Goal: Task Accomplishment & Management: Manage account settings

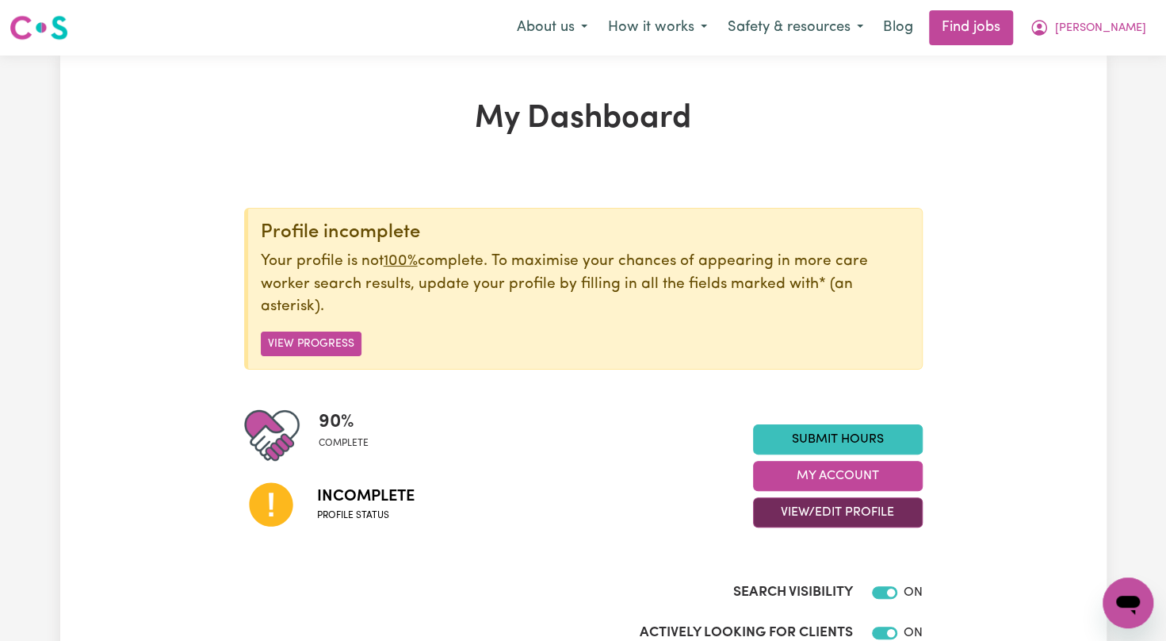
click at [840, 507] on button "View/Edit Profile" at bounding box center [838, 512] width 170 height 30
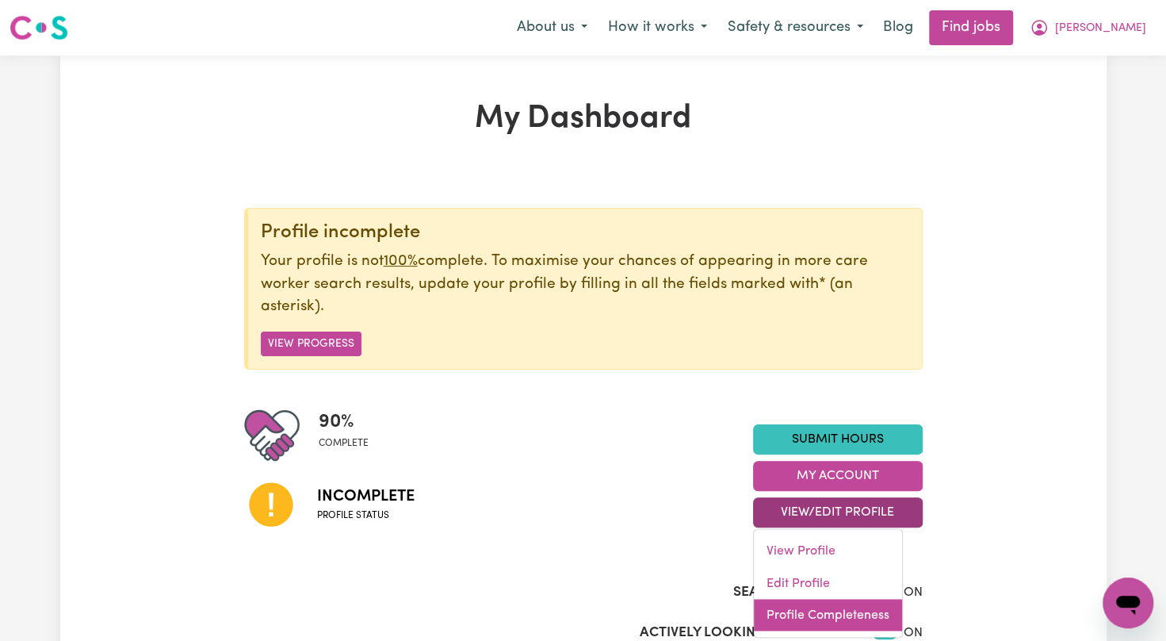
click at [805, 605] on link "Profile Completeness" at bounding box center [828, 615] width 148 height 32
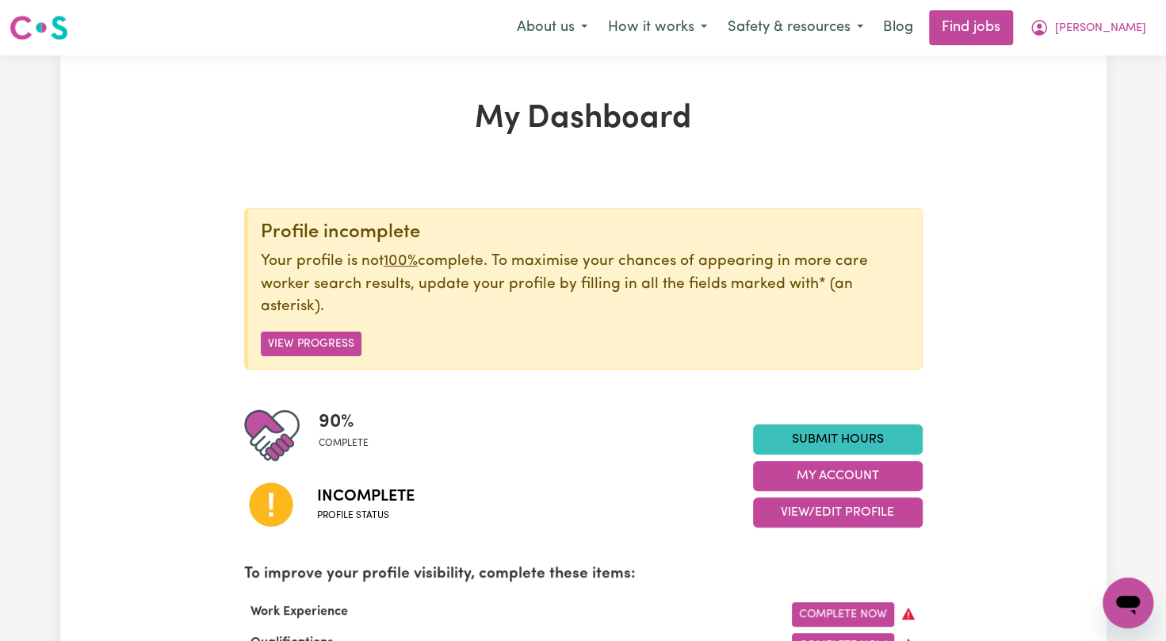
scroll to position [560, 0]
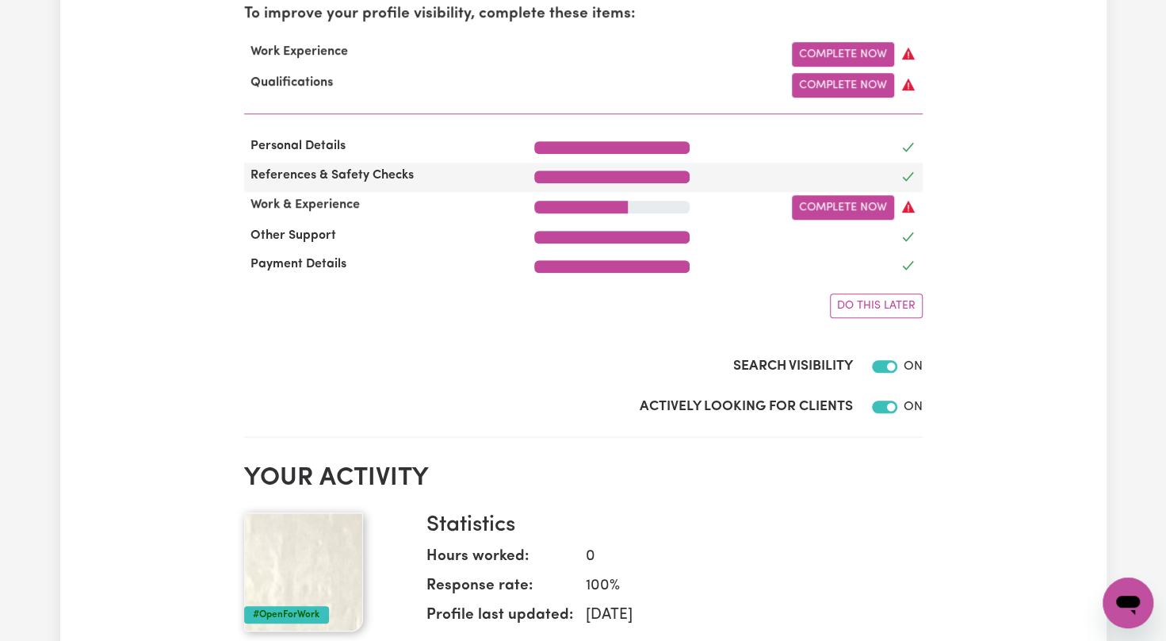
click at [404, 178] on span "References & Safety Checks" at bounding box center [332, 175] width 176 height 13
click at [680, 182] on div at bounding box center [611, 176] width 155 height 13
click at [680, 181] on div at bounding box center [611, 176] width 155 height 13
drag, startPoint x: 680, startPoint y: 181, endPoint x: 563, endPoint y: 357, distance: 211.5
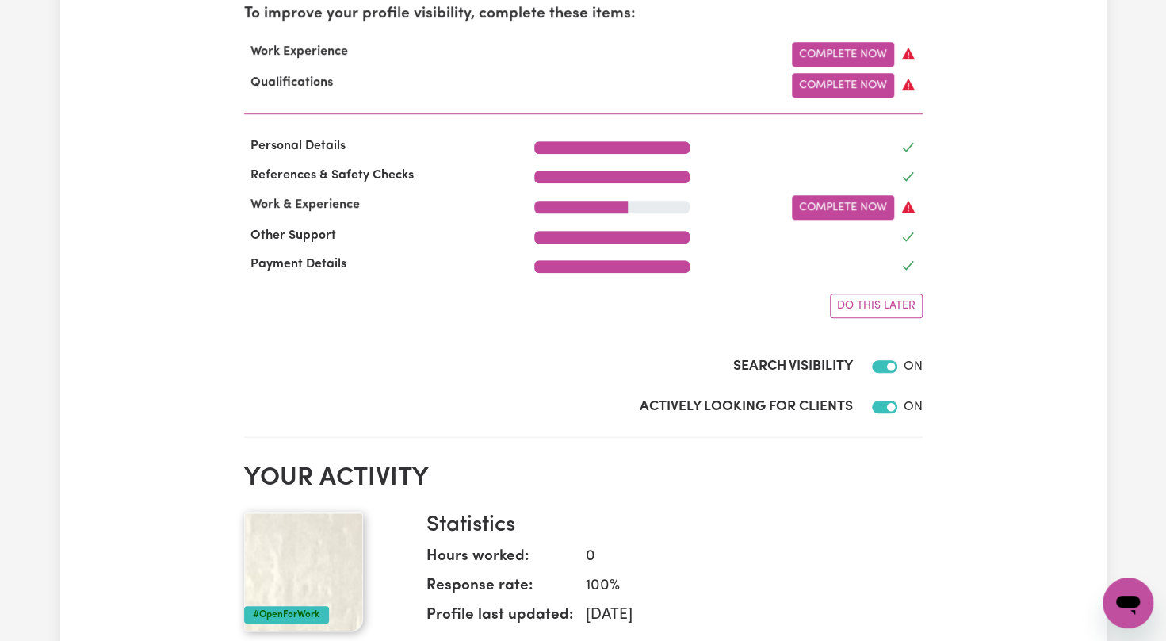
click at [563, 357] on div "Search Visibility ON" at bounding box center [583, 350] width 679 height 65
click at [905, 63] on div "Complete Now" at bounding box center [728, 54] width 407 height 25
click at [858, 52] on link "Complete Now" at bounding box center [843, 54] width 102 height 25
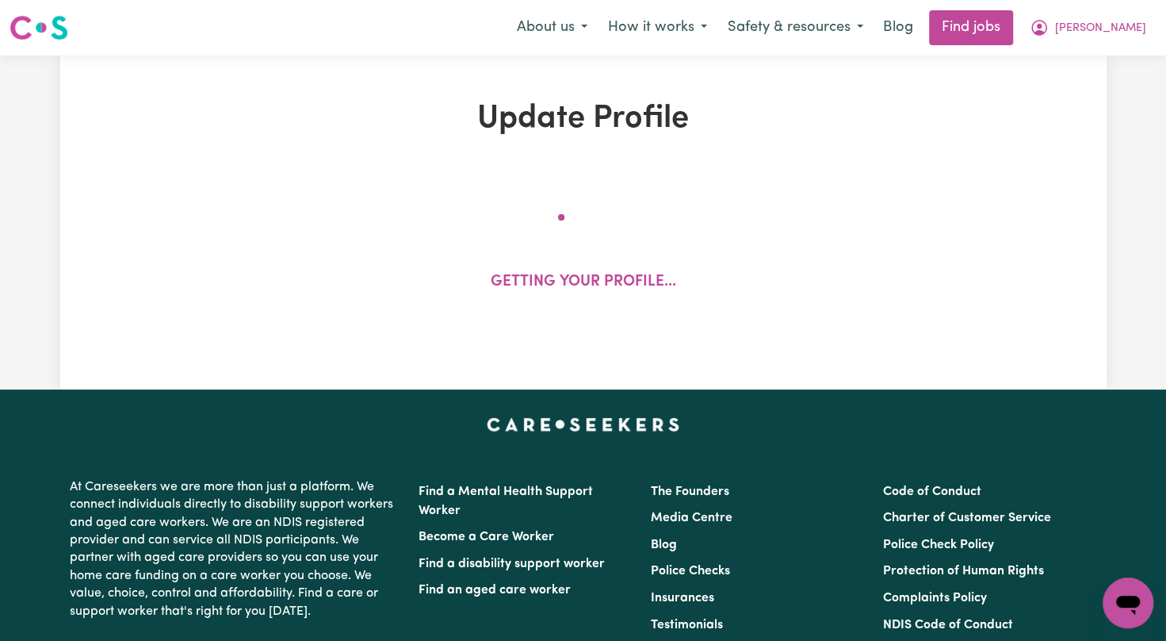
select select "Certificate III (Individual Support)"
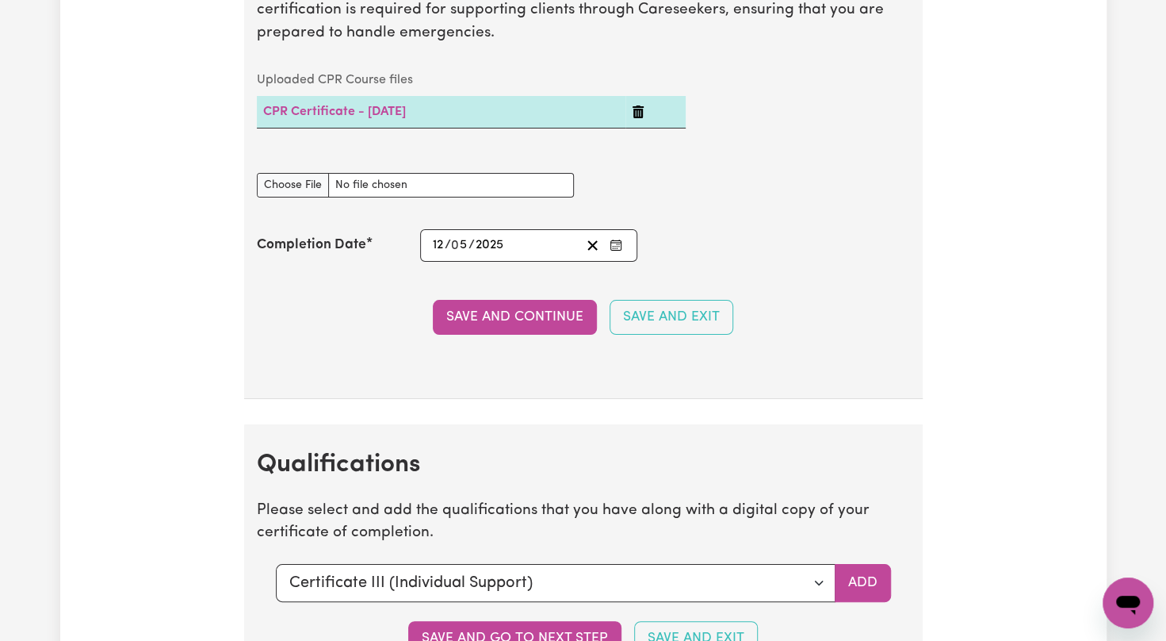
scroll to position [3921, 0]
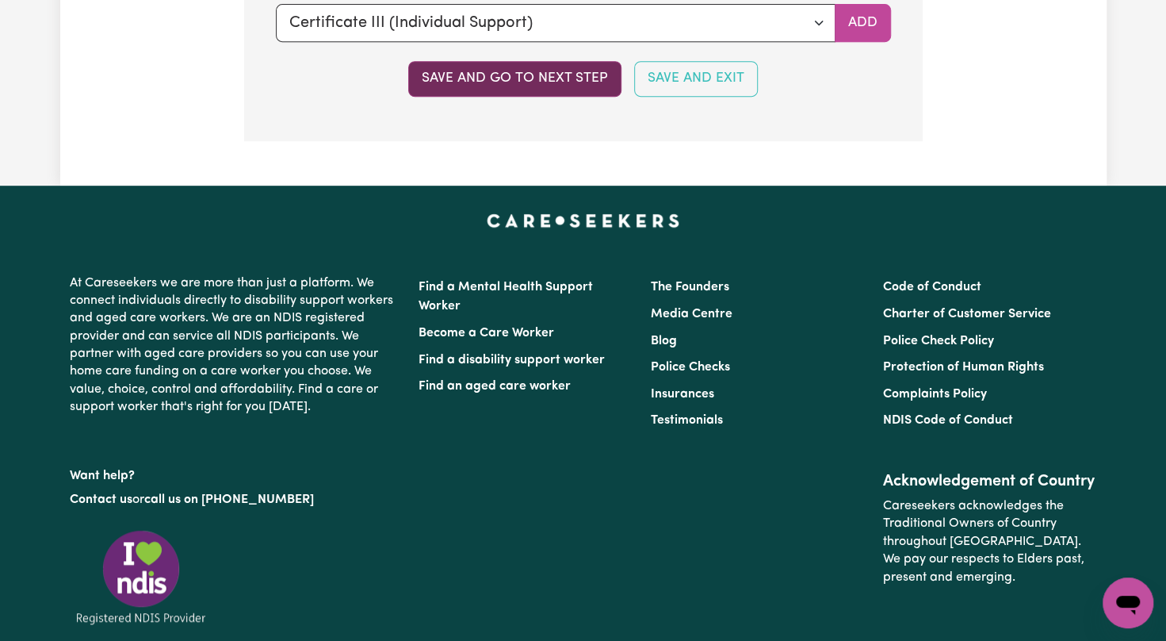
click at [582, 79] on button "Save and go to next step" at bounding box center [514, 78] width 213 height 35
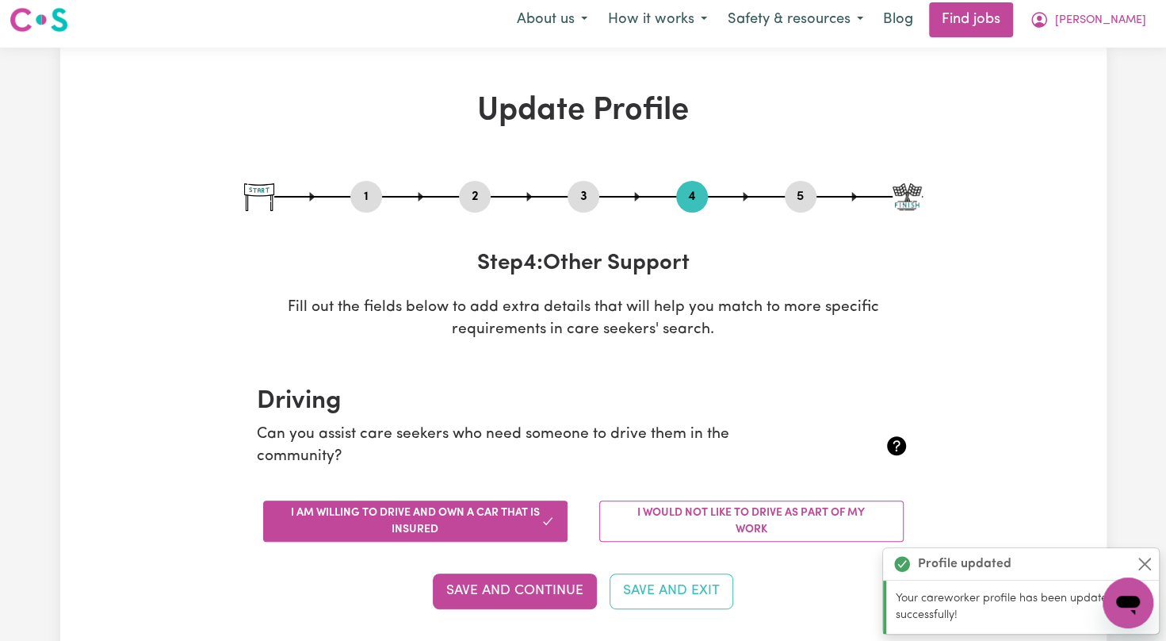
scroll to position [0, 0]
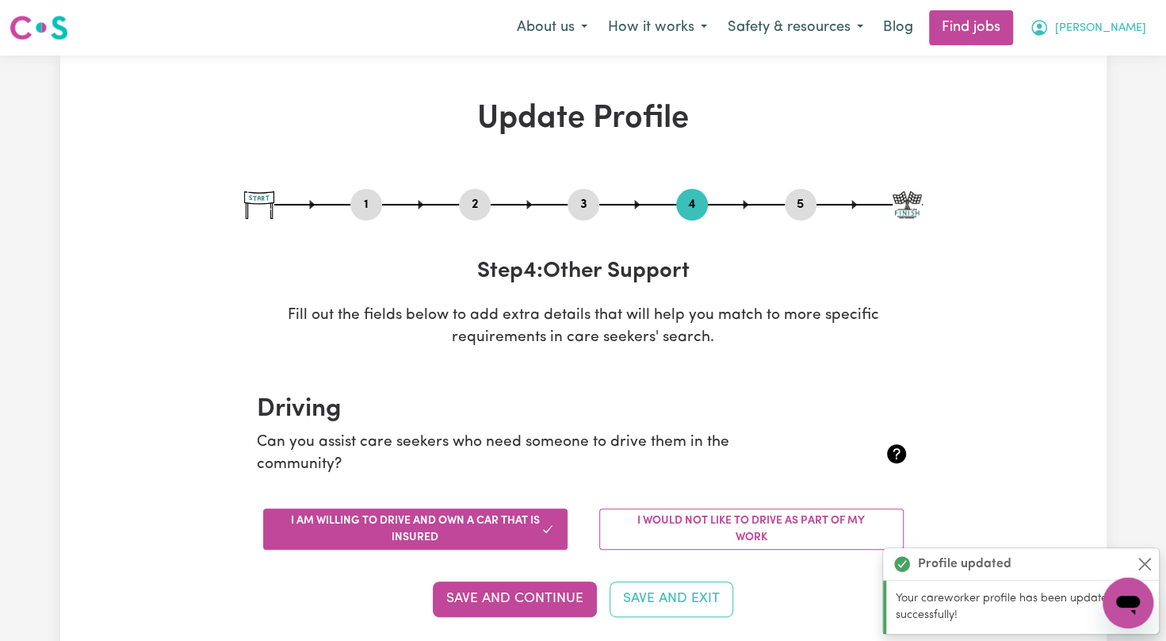
click at [1110, 25] on span "[PERSON_NAME]" at bounding box center [1100, 28] width 91 height 17
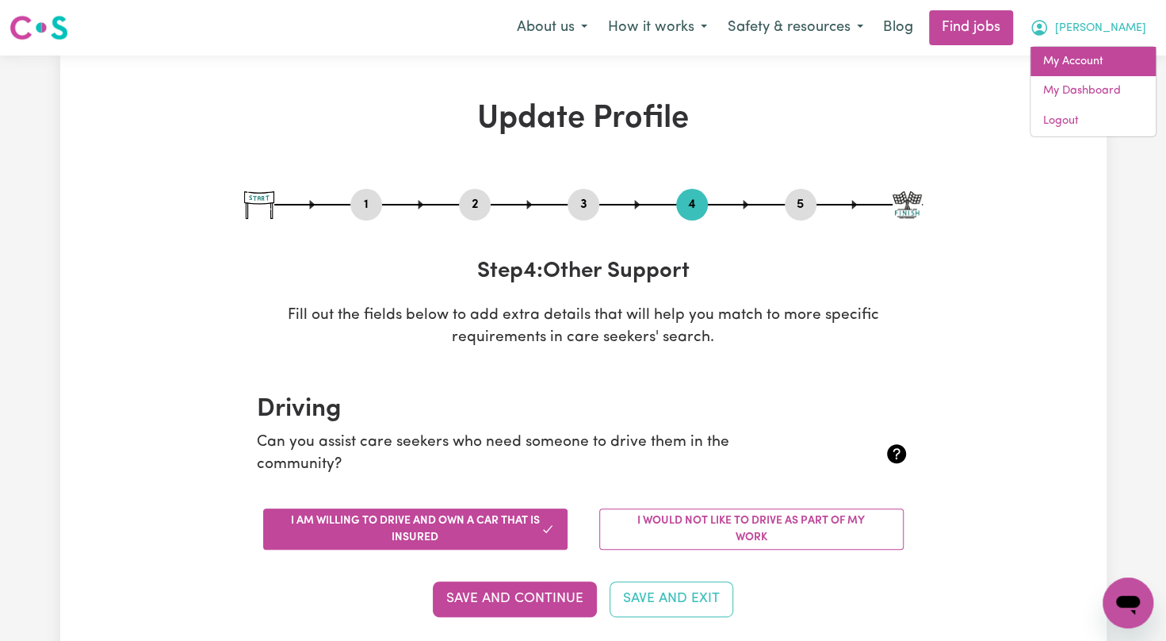
click at [1086, 60] on link "My Account" at bounding box center [1093, 62] width 125 height 30
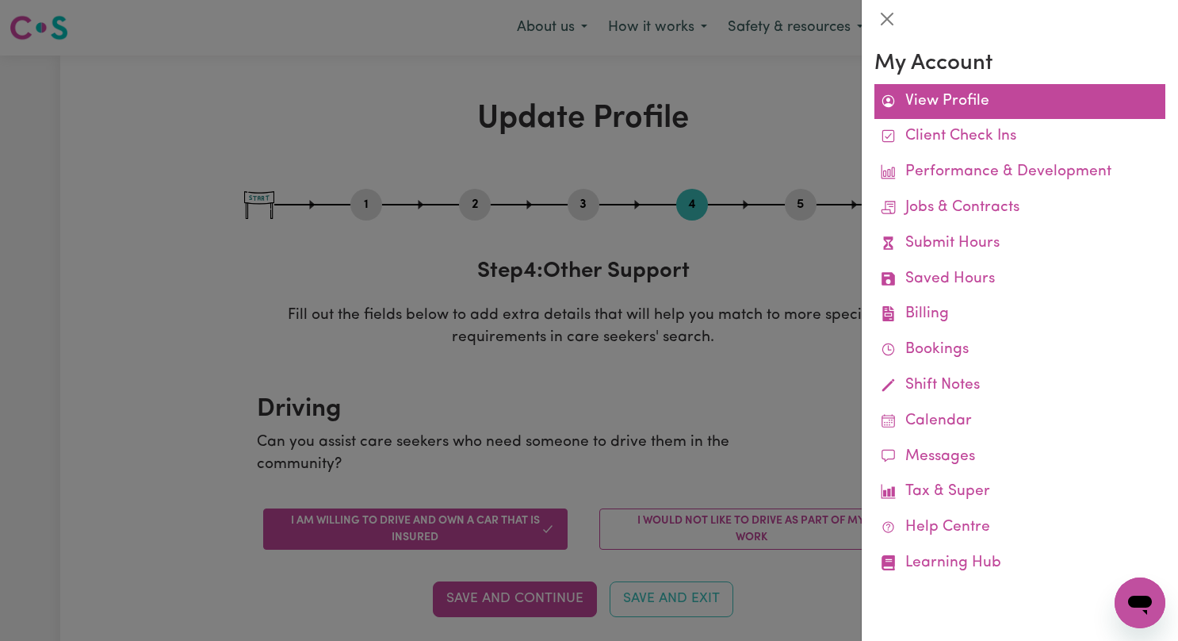
click at [905, 103] on link "View Profile" at bounding box center [1019, 102] width 291 height 36
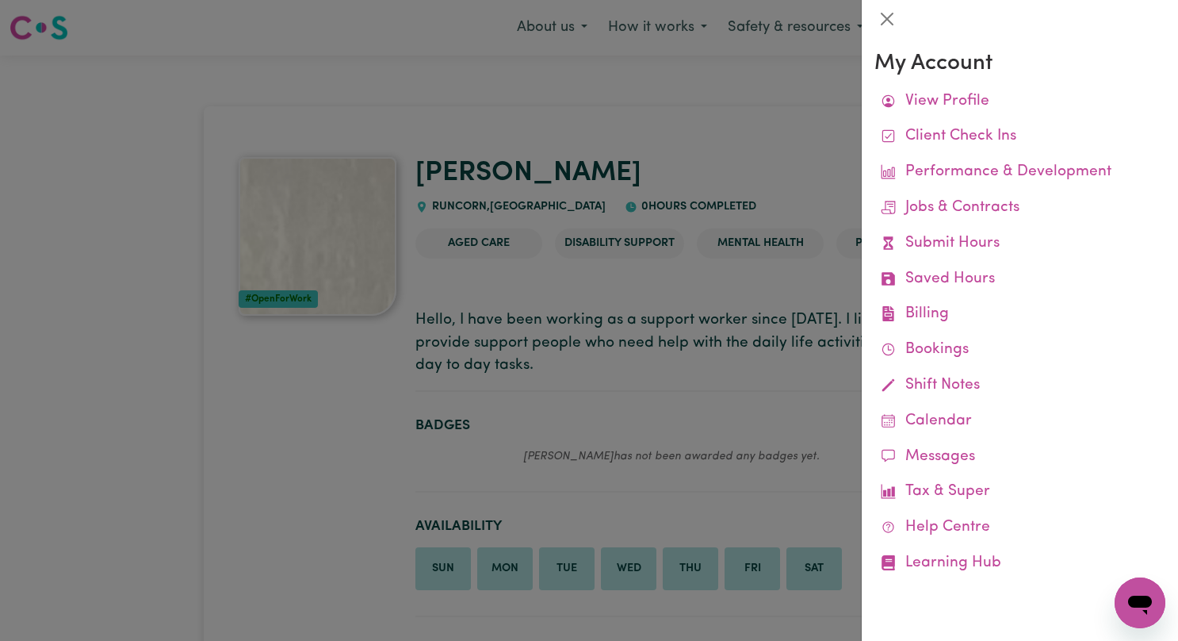
click at [693, 124] on div at bounding box center [589, 320] width 1178 height 641
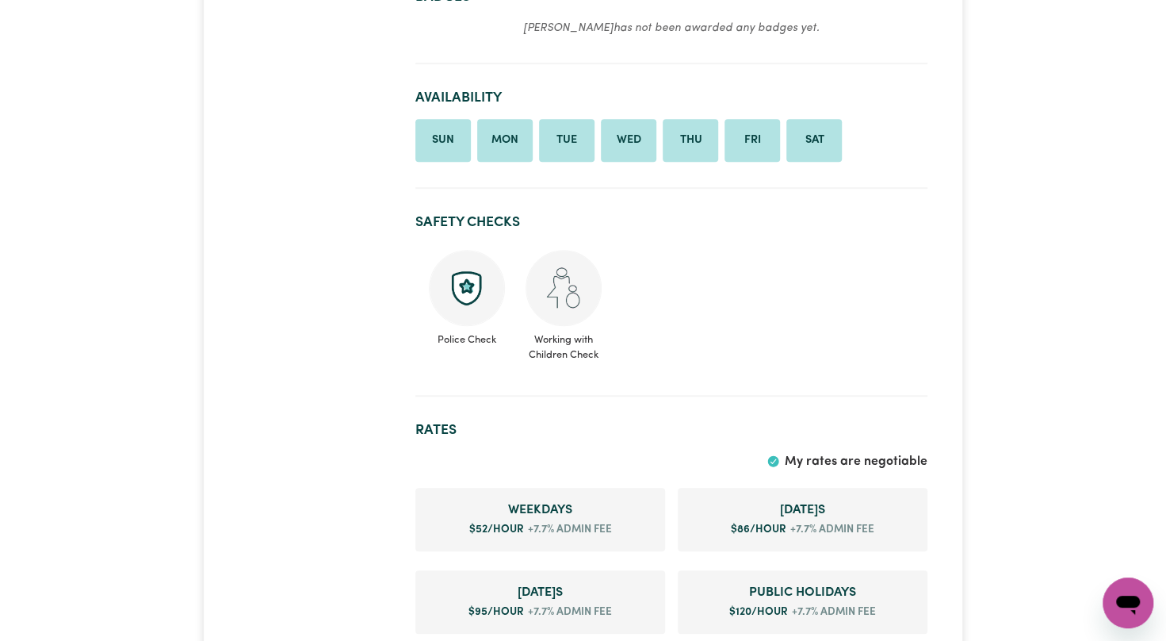
scroll to position [20, 0]
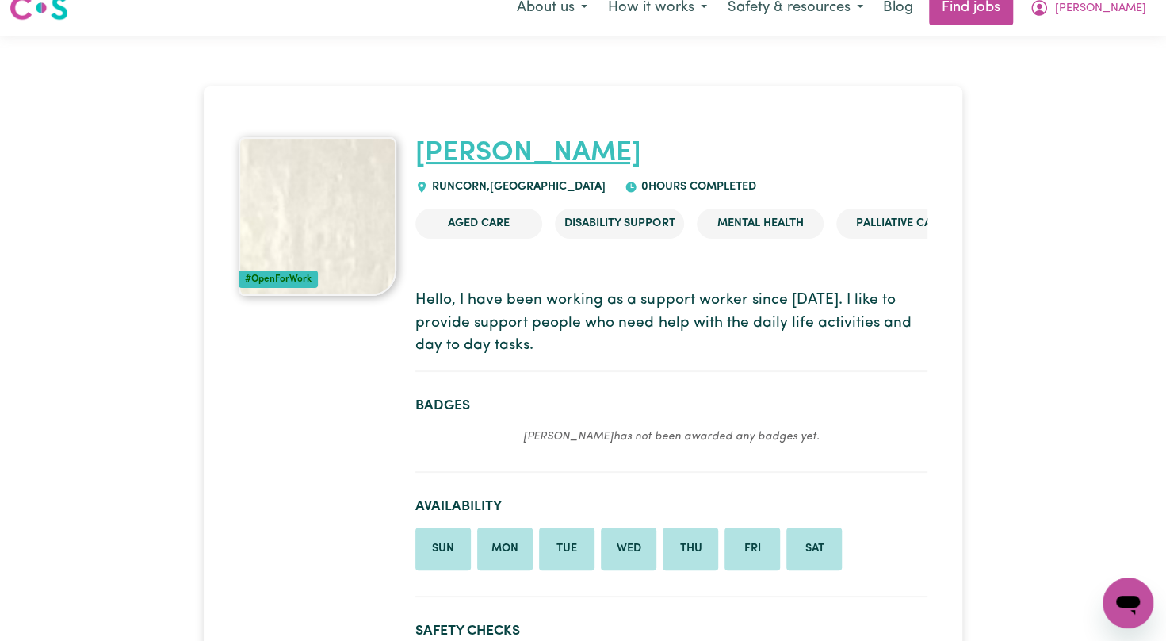
click at [495, 154] on link "[PERSON_NAME]" at bounding box center [528, 154] width 226 height 28
drag, startPoint x: 495, startPoint y: 154, endPoint x: 433, endPoint y: 155, distance: 62.6
click at [433, 155] on link "[PERSON_NAME]" at bounding box center [528, 154] width 226 height 28
click at [339, 176] on img at bounding box center [318, 216] width 158 height 159
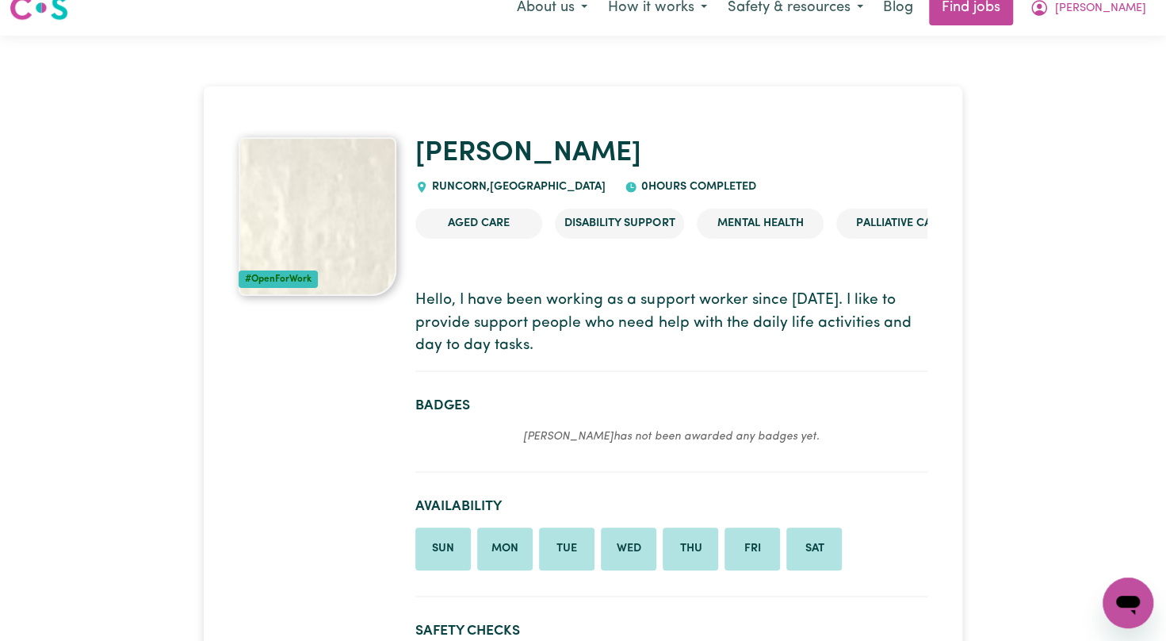
click at [293, 273] on div "#OpenForWork" at bounding box center [278, 278] width 79 height 17
drag, startPoint x: 293, startPoint y: 273, endPoint x: 186, endPoint y: 398, distance: 164.7
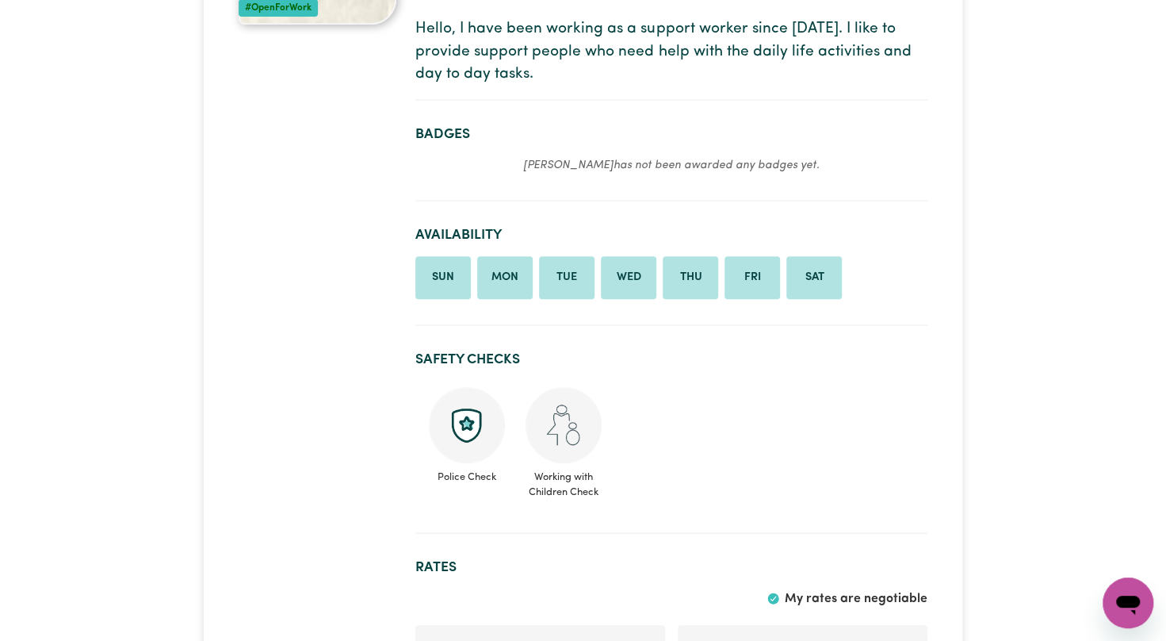
scroll to position [0, 0]
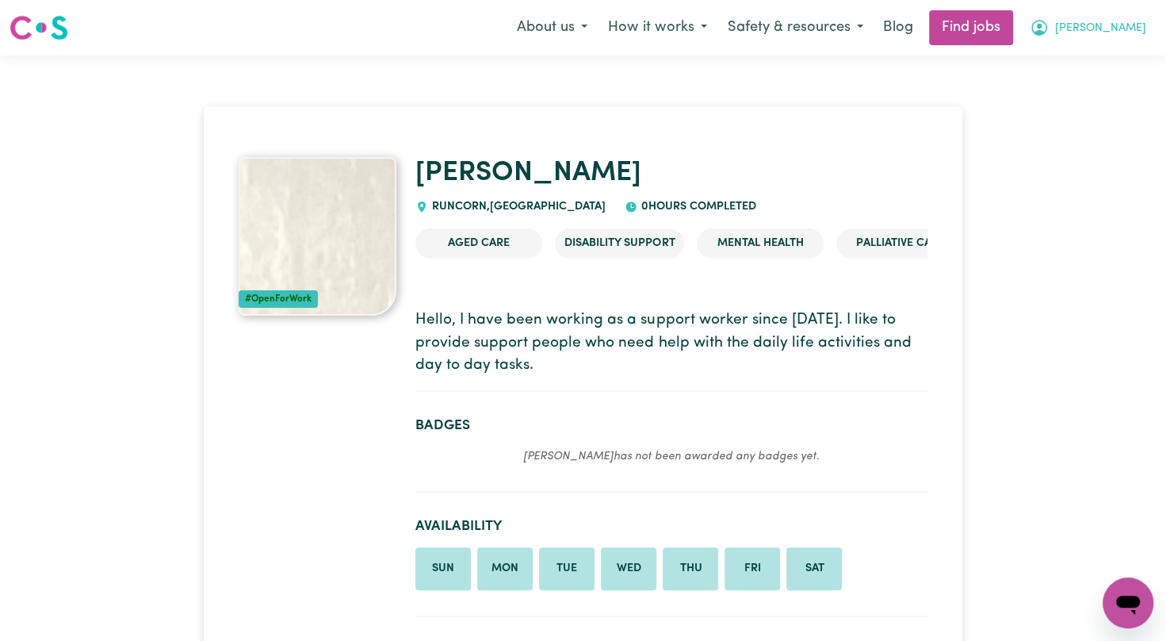
click at [1084, 30] on span "[PERSON_NAME]" at bounding box center [1100, 28] width 91 height 17
click at [1069, 97] on link "My Dashboard" at bounding box center [1093, 91] width 125 height 30
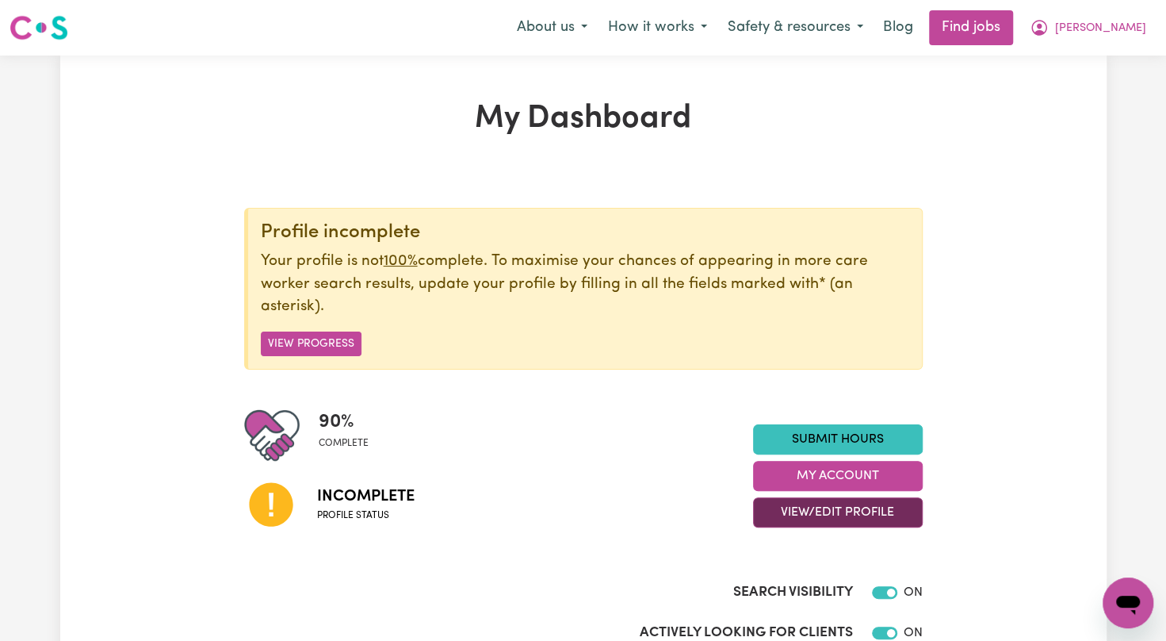
click at [794, 515] on button "View/Edit Profile" at bounding box center [838, 512] width 170 height 30
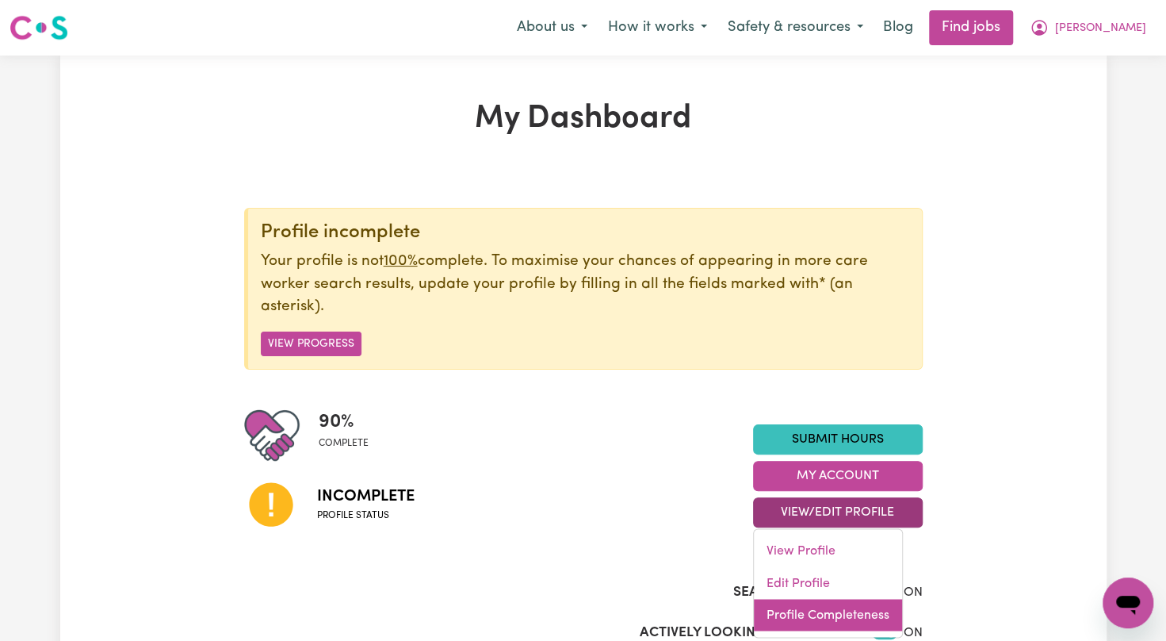
click at [785, 614] on link "Profile Completeness" at bounding box center [828, 615] width 148 height 32
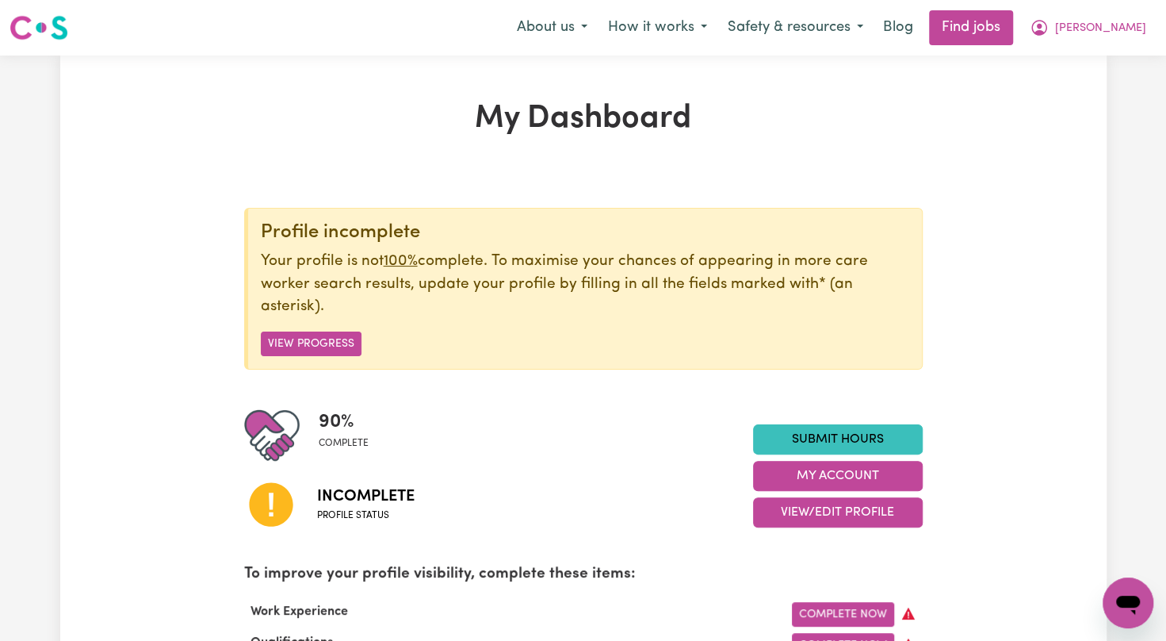
scroll to position [560, 0]
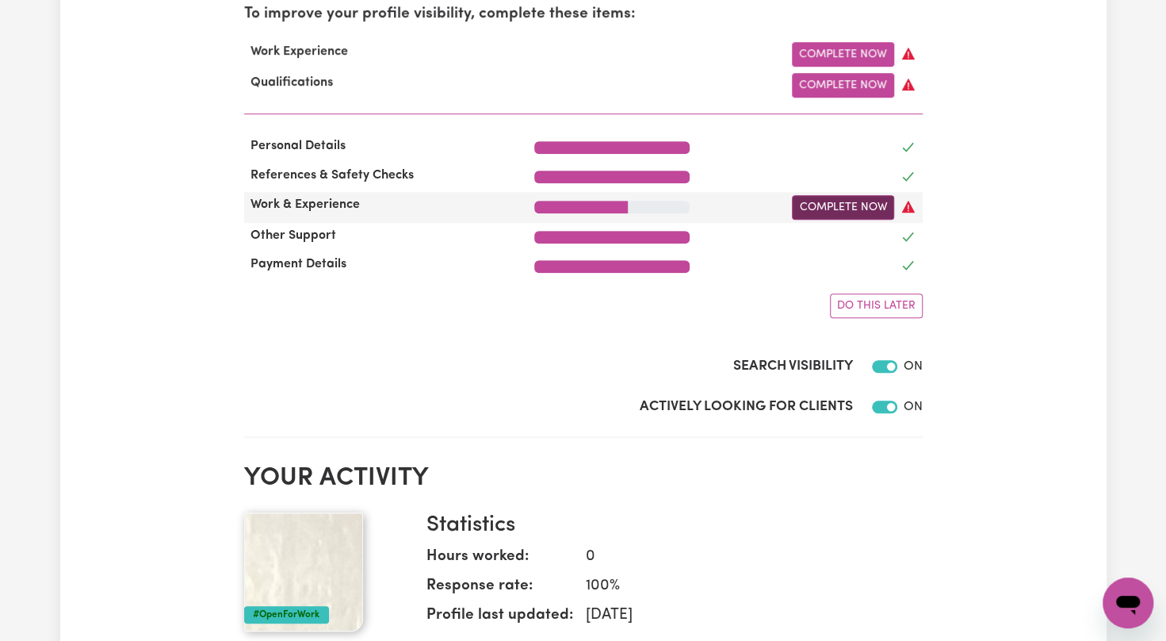
click at [864, 212] on link "Complete Now" at bounding box center [843, 207] width 102 height 25
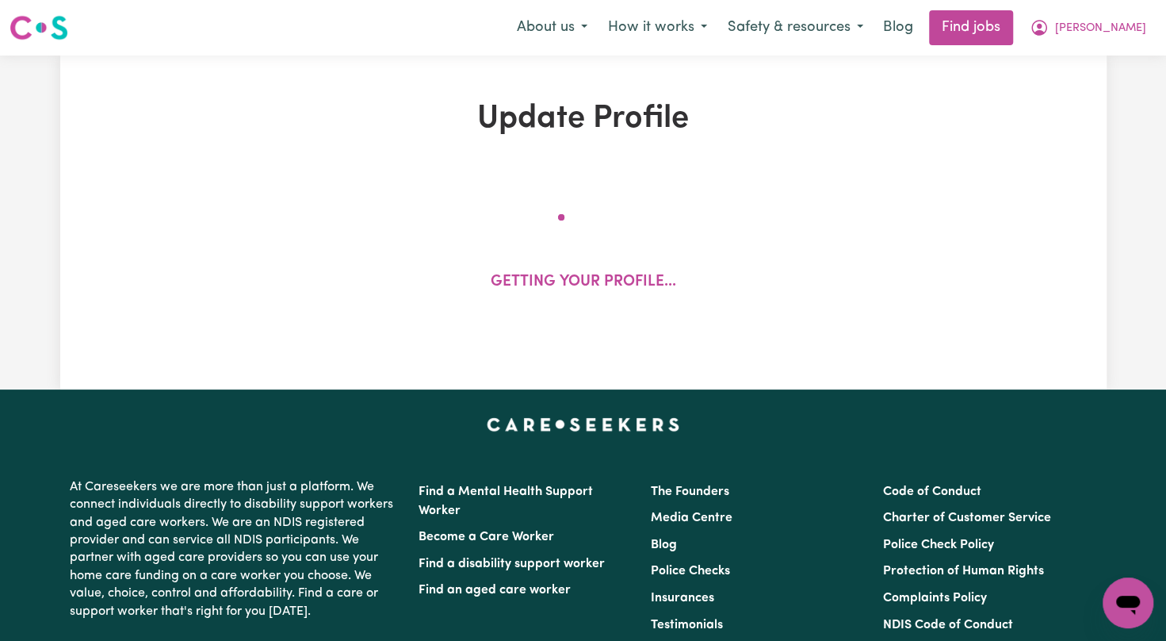
select select "Certificate III (Individual Support)"
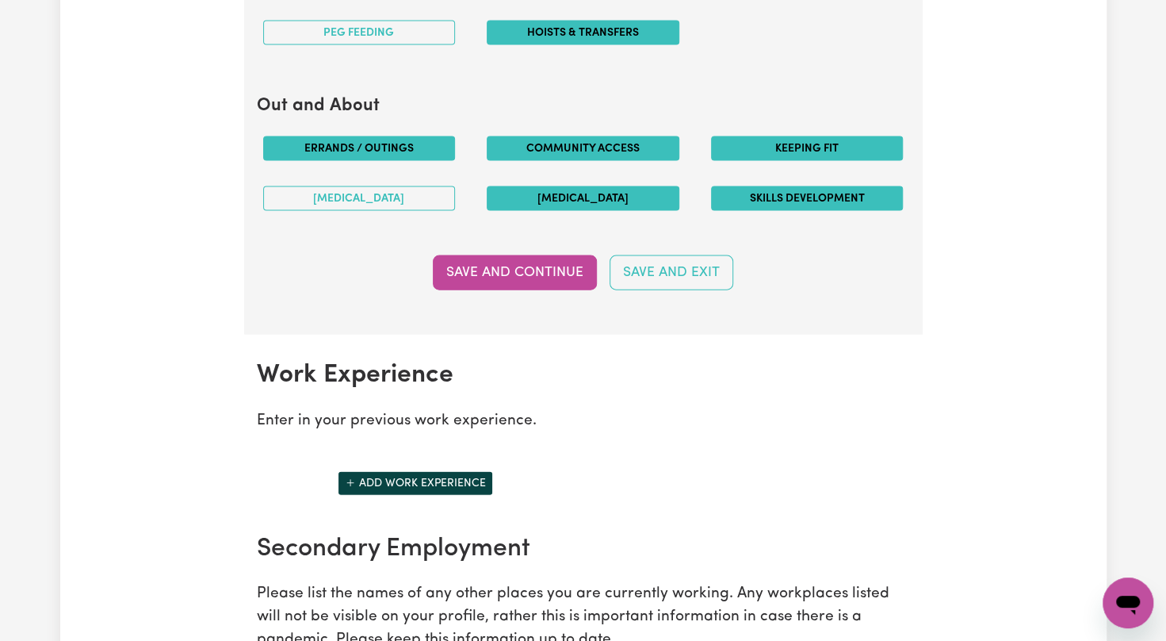
scroll to position [1945, 0]
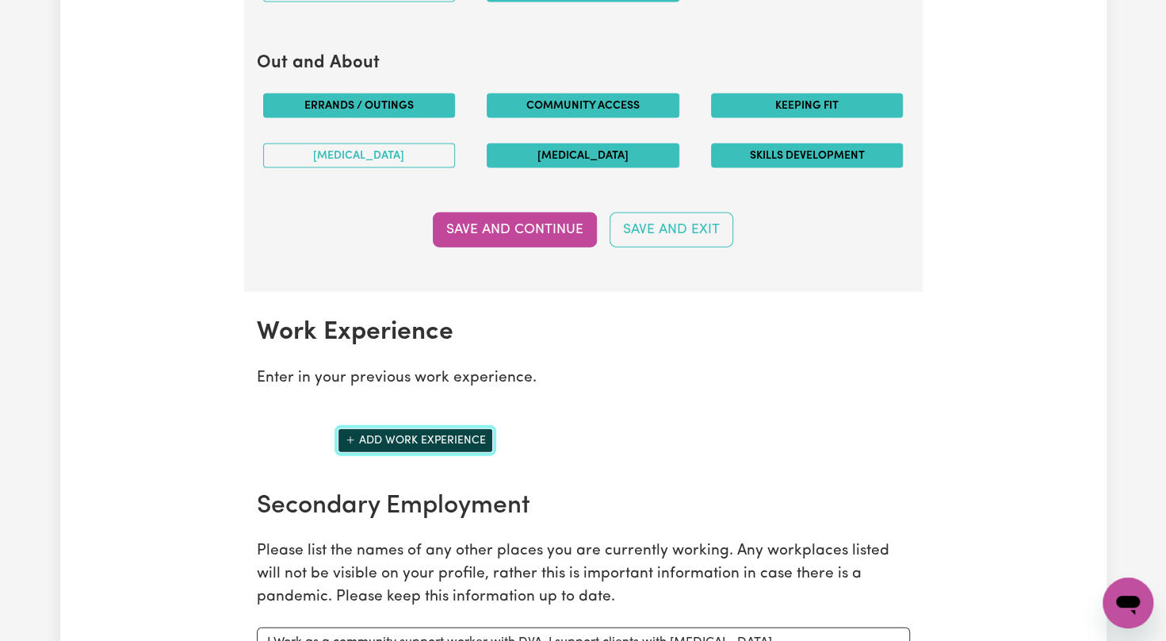
click at [407, 428] on button "Add work experience" at bounding box center [415, 440] width 155 height 25
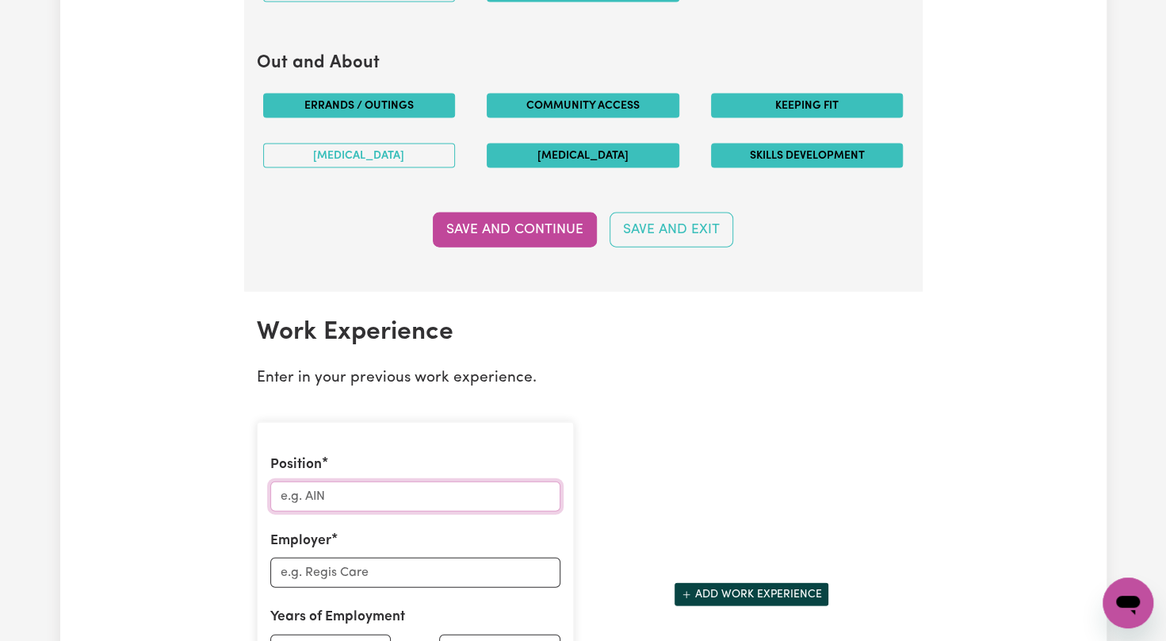
click at [411, 492] on input "Position" at bounding box center [415, 496] width 290 height 30
click at [415, 572] on input "Employer" at bounding box center [415, 572] width 290 height 30
click at [464, 493] on input "Position" at bounding box center [415, 496] width 290 height 30
type input "AIN"
click at [427, 563] on input "Employer" at bounding box center [415, 572] width 290 height 30
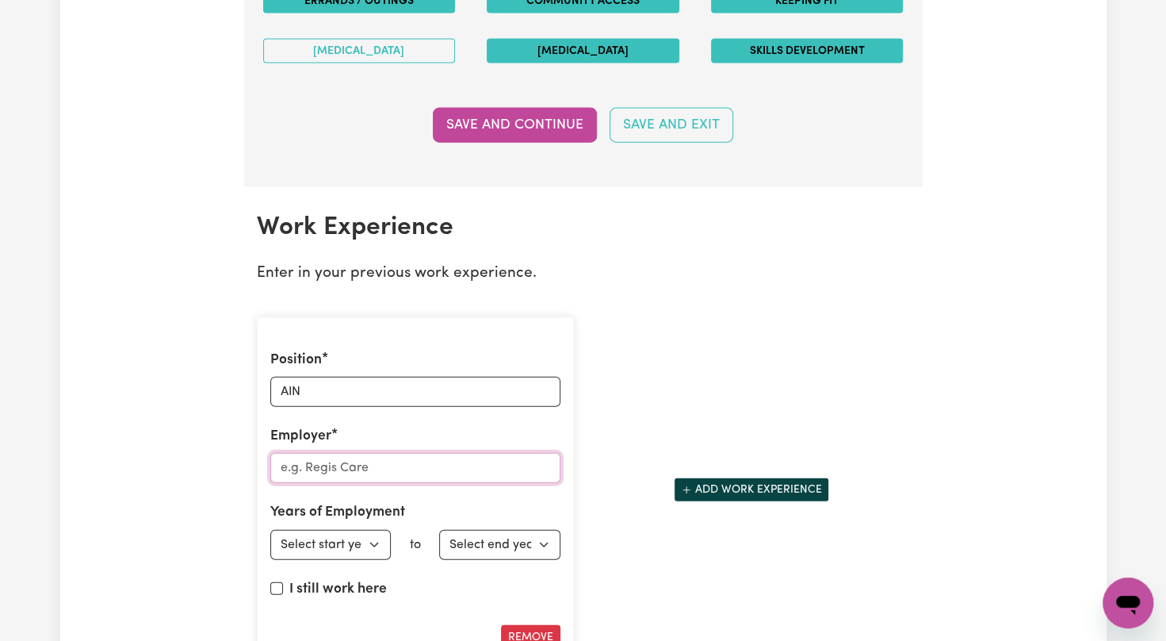
scroll to position [2145, 0]
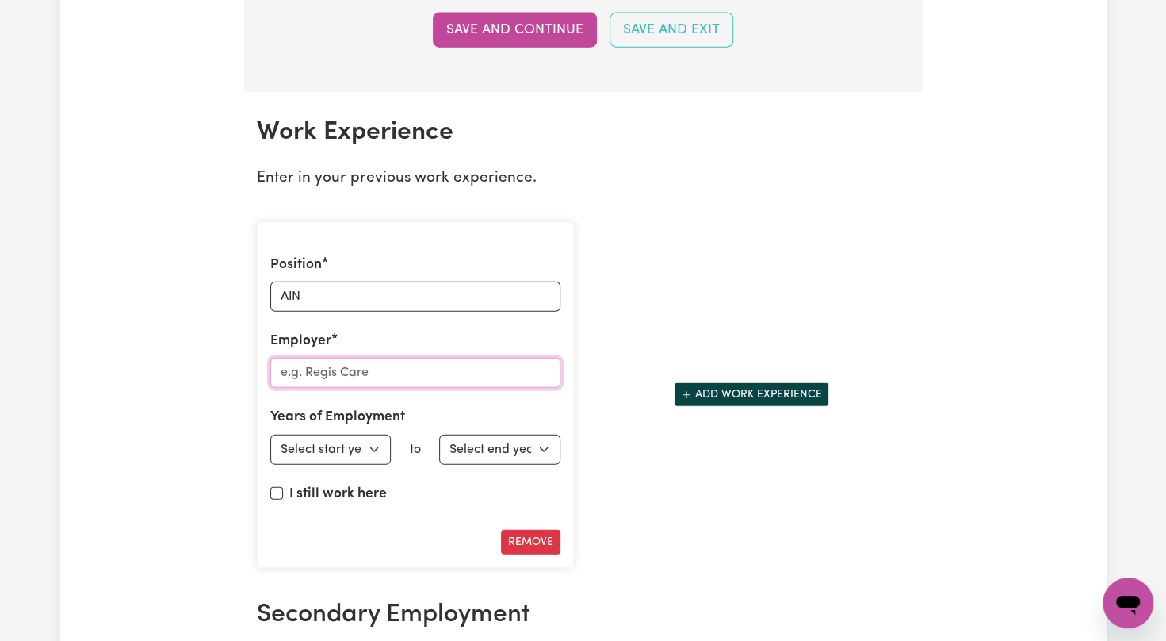
click at [350, 365] on input "Employer" at bounding box center [415, 373] width 290 height 30
type input "ARCARE"
click at [314, 437] on select "Select start year [DATE] 1952 1953 1954 1955 1956 1957 1958 1959 1960 1961 1962…" at bounding box center [330, 449] width 121 height 30
select select "2023"
click at [270, 434] on select "Select start year [DATE] 1952 1953 1954 1955 1956 1957 1958 1959 1960 1961 1962…" at bounding box center [330, 449] width 121 height 30
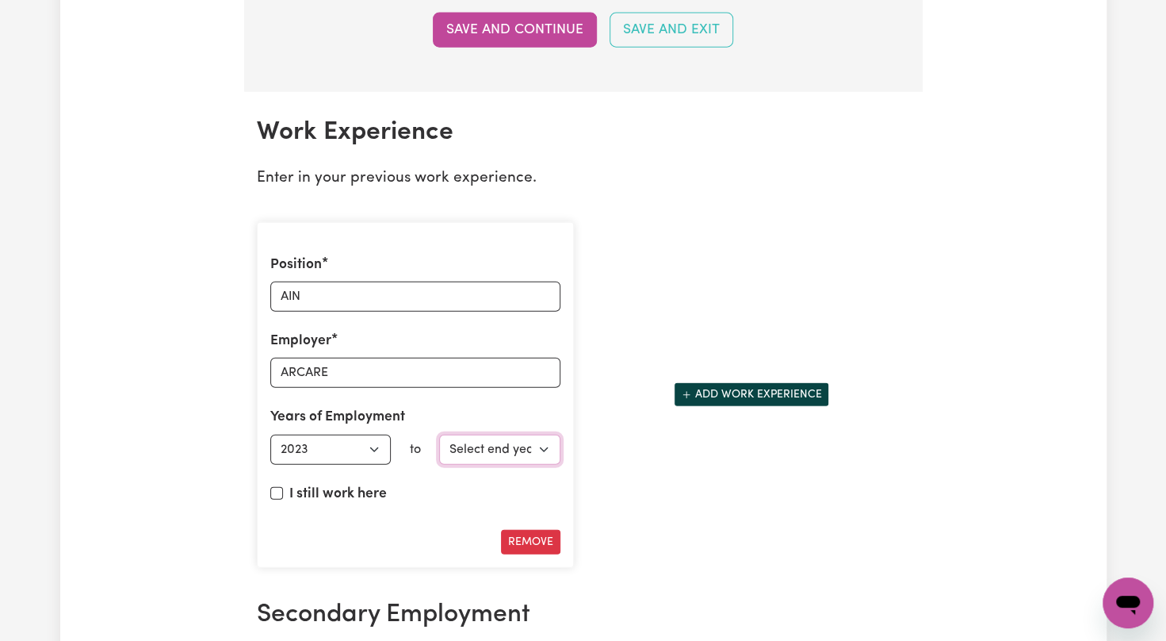
click at [467, 442] on select "Select end year [DATE] 1952 1953 1954 1955 1956 1957 1958 1959 1960 1961 1962 1…" at bounding box center [499, 449] width 121 height 30
select select "2024"
click at [439, 434] on select "Select end year [DATE] 1952 1953 1954 1955 1956 1957 1958 1959 1960 1961 1962 1…" at bounding box center [499, 449] width 121 height 30
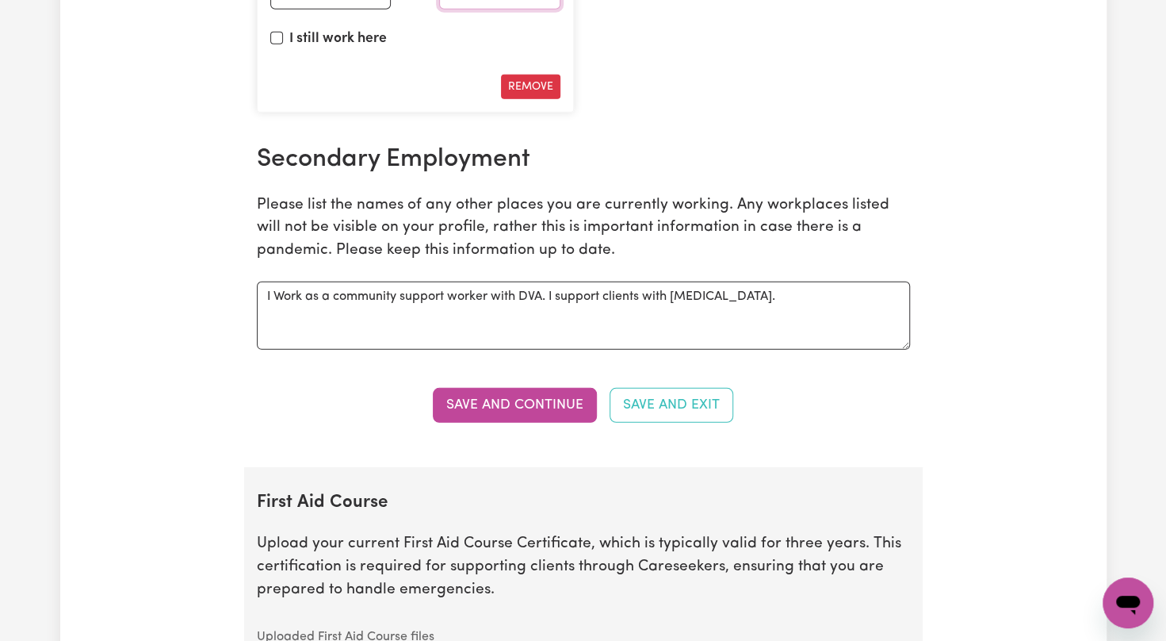
scroll to position [2632, 0]
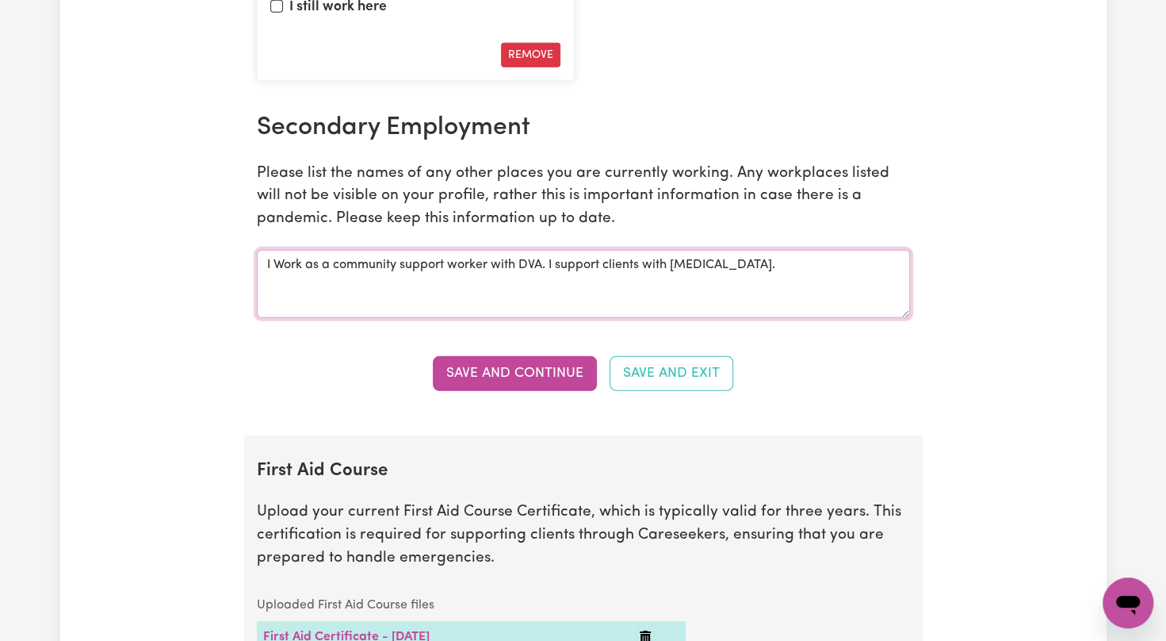
click at [729, 258] on textarea "I Work as a community support worker with DVA. I support clients with [MEDICAL_…" at bounding box center [583, 284] width 653 height 68
click at [263, 250] on textarea "I Work as a community support worker with DVA. I support clients with [MEDICAL_…" at bounding box center [583, 284] width 653 height 68
type textarea "I Work as a community support worker with DVA. I support clients with [MEDICAL_…"
drag, startPoint x: 273, startPoint y: 249, endPoint x: 784, endPoint y: 255, distance: 511.4
click at [784, 255] on textarea "I Work as a community support worker with DVA. I support clients with [MEDICAL_…" at bounding box center [583, 284] width 653 height 68
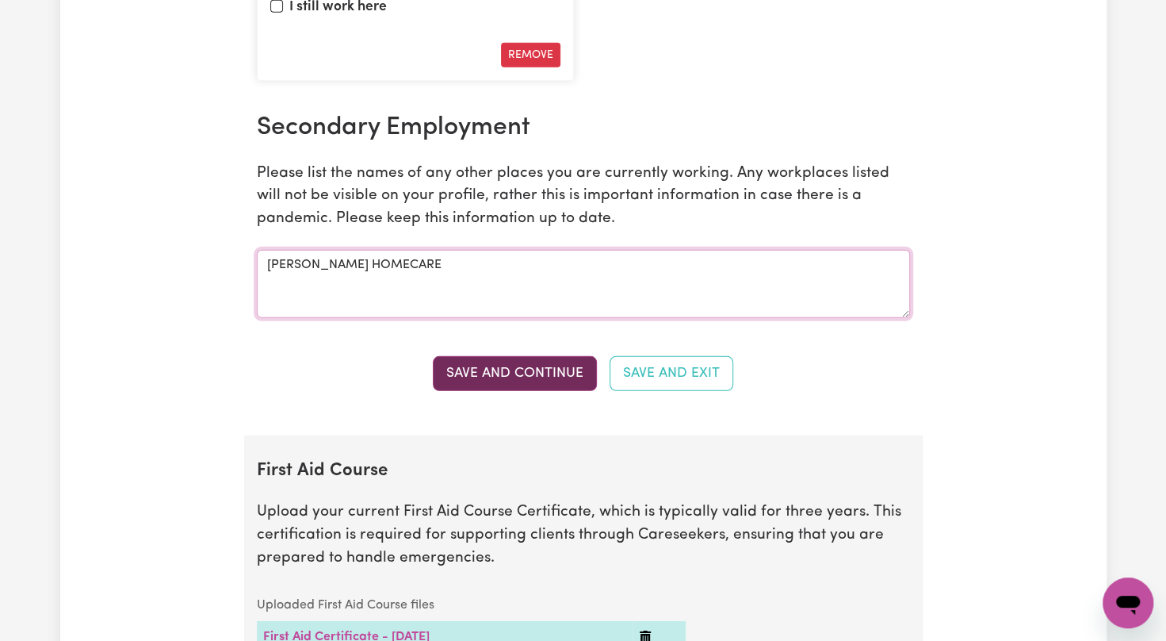
type textarea "[PERSON_NAME] HOMECARE"
click at [503, 366] on button "Save and Continue" at bounding box center [515, 373] width 164 height 35
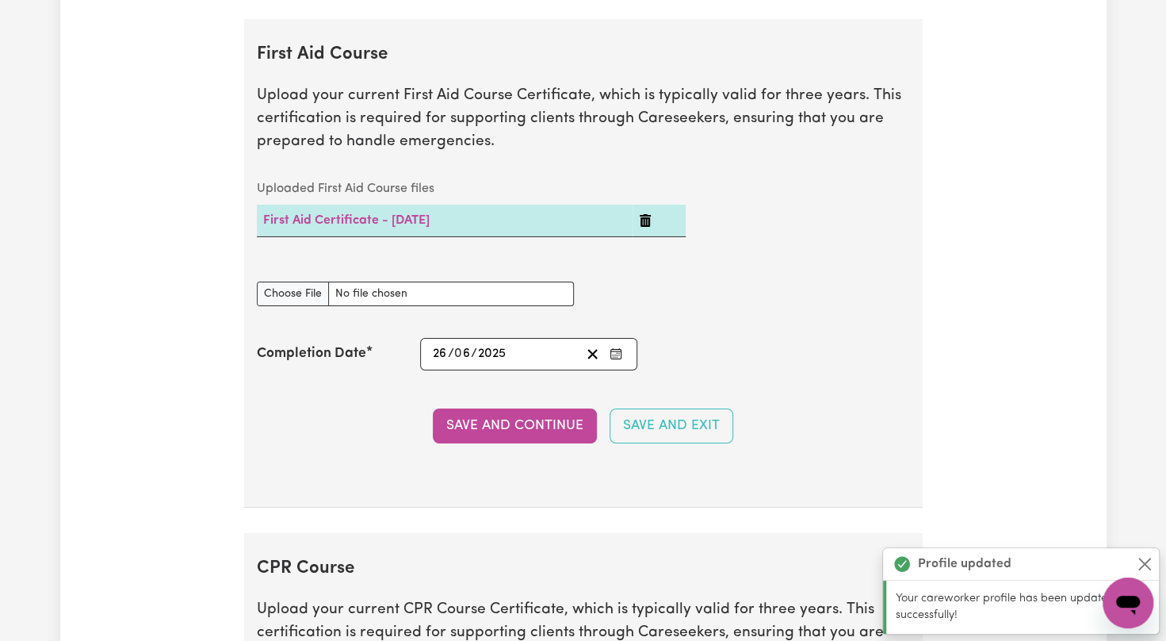
scroll to position [3054, 0]
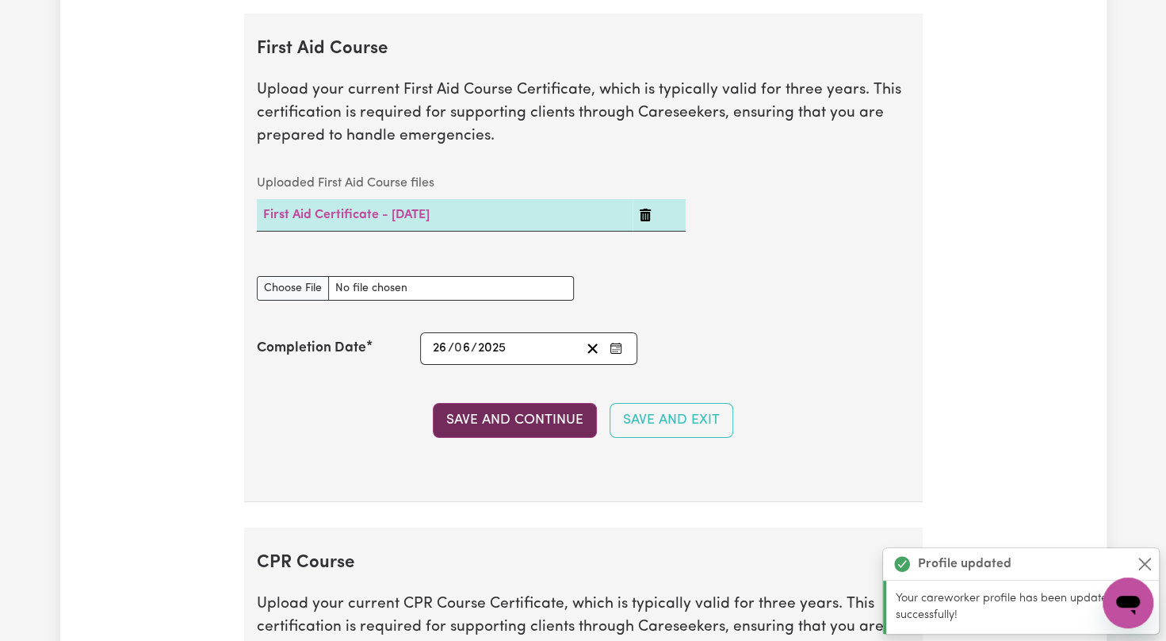
click at [457, 405] on button "Save and Continue" at bounding box center [515, 420] width 164 height 35
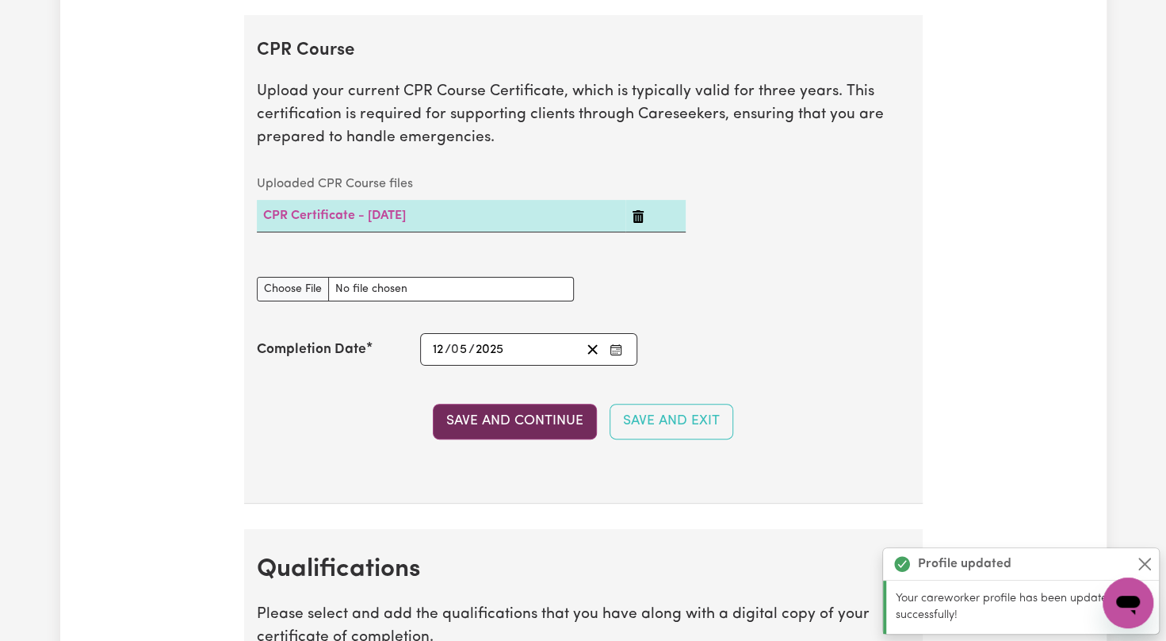
click at [457, 405] on button "Save and Continue" at bounding box center [515, 421] width 164 height 35
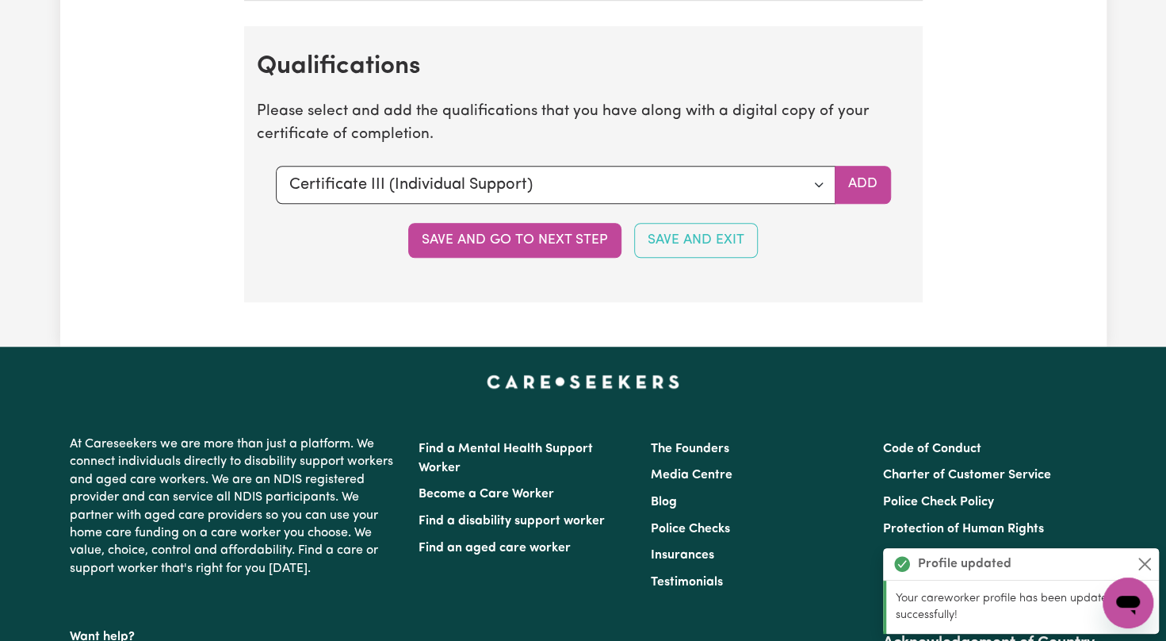
scroll to position [4079, 0]
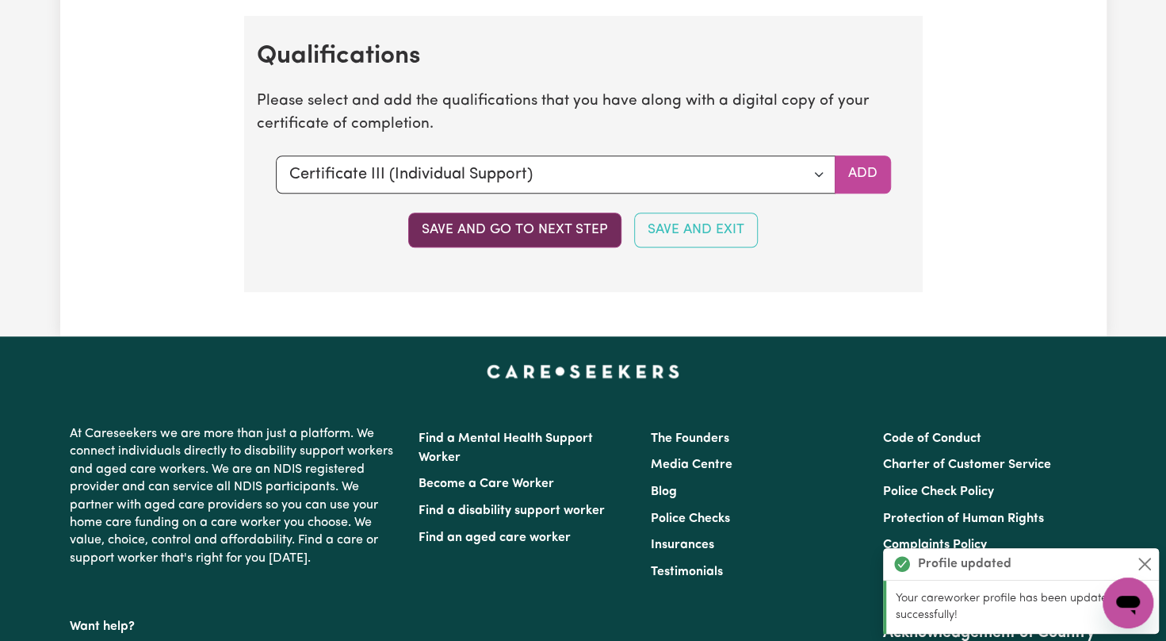
click at [494, 212] on button "Save and go to next step" at bounding box center [514, 229] width 213 height 35
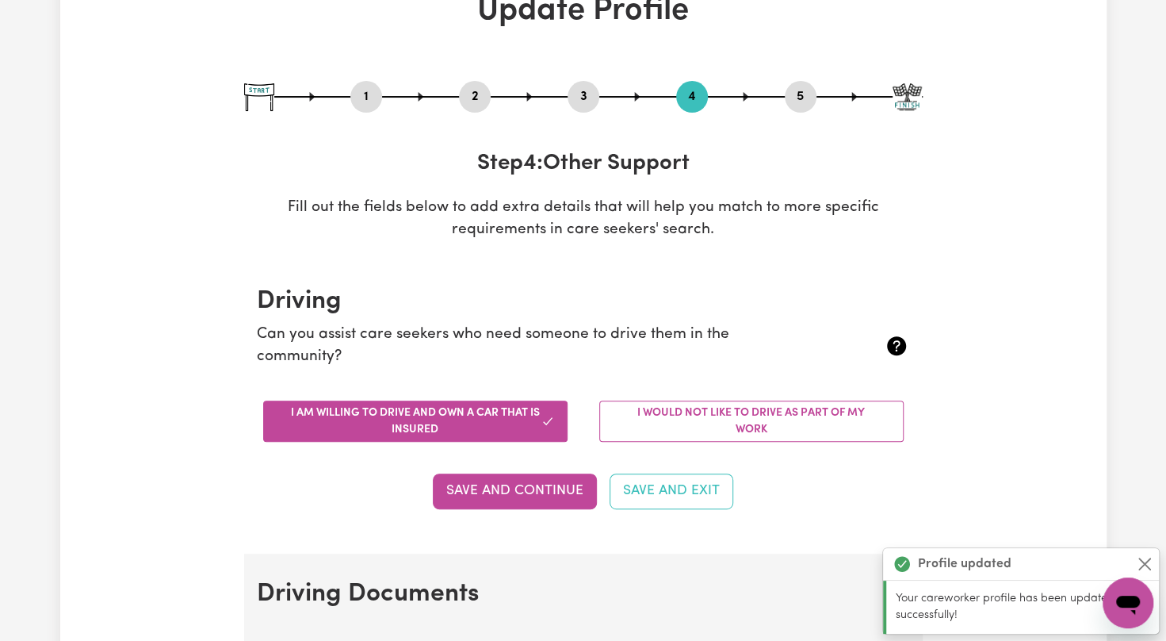
scroll to position [0, 0]
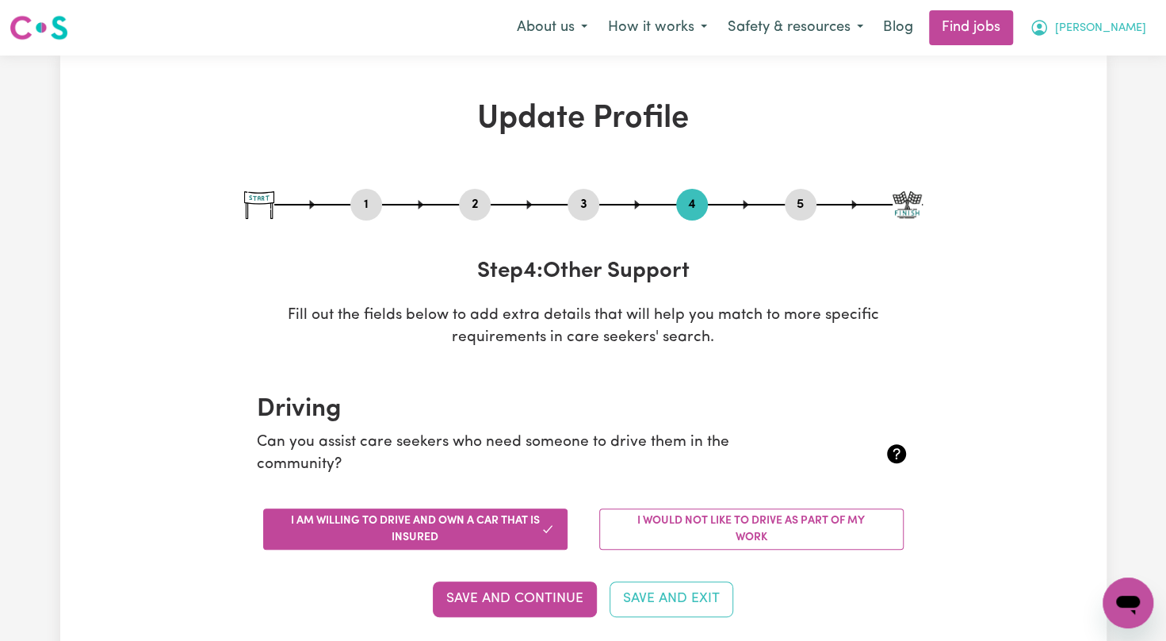
click at [1084, 23] on span "[PERSON_NAME]" at bounding box center [1100, 28] width 91 height 17
click at [1055, 90] on link "My Dashboard" at bounding box center [1093, 91] width 125 height 30
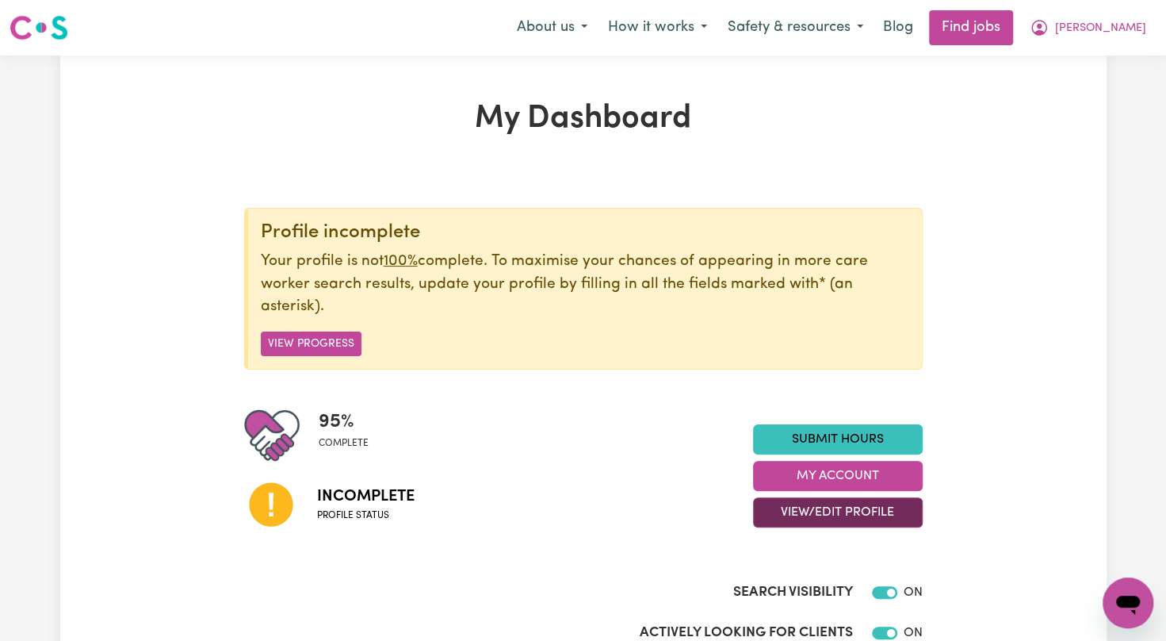
click at [802, 511] on button "View/Edit Profile" at bounding box center [838, 512] width 170 height 30
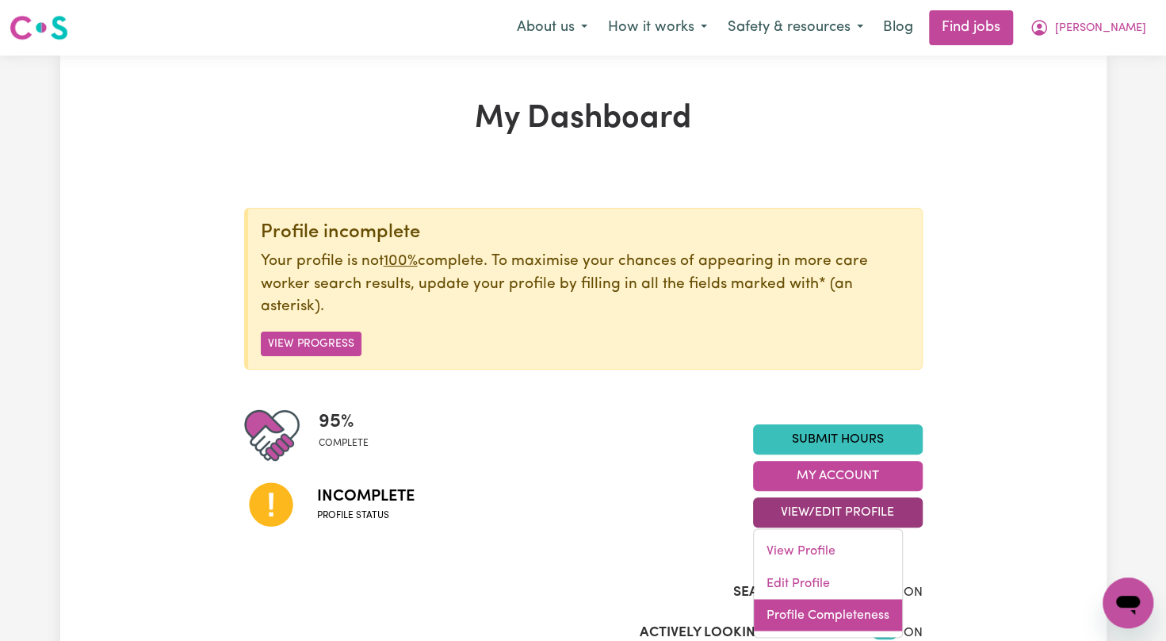
click at [783, 612] on link "Profile Completeness" at bounding box center [828, 615] width 148 height 32
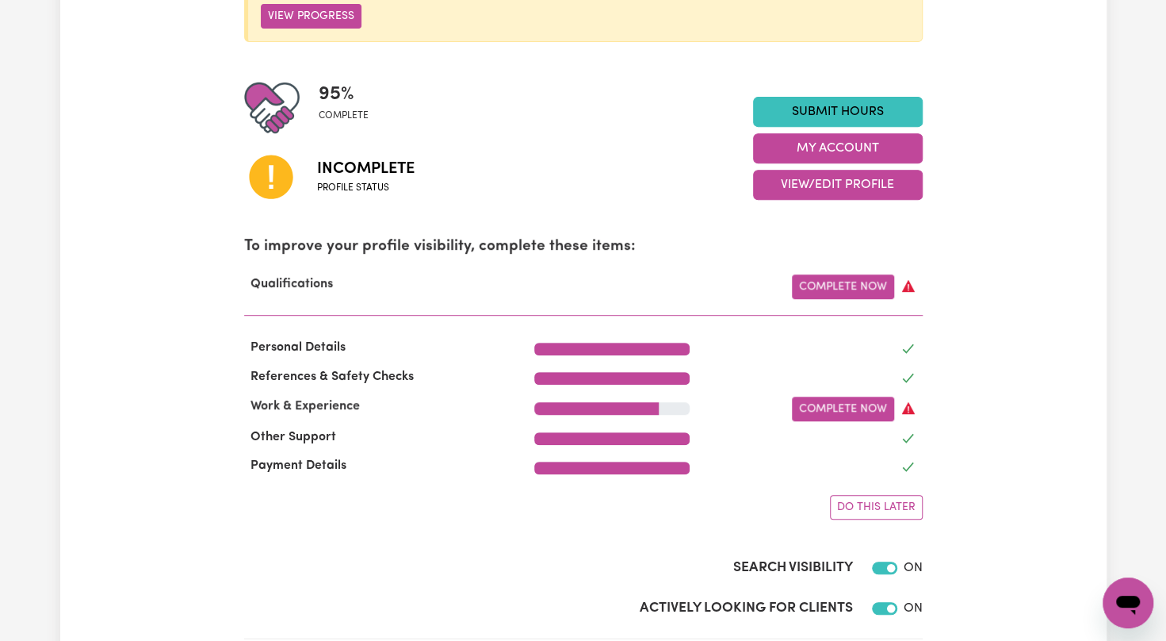
scroll to position [359, 0]
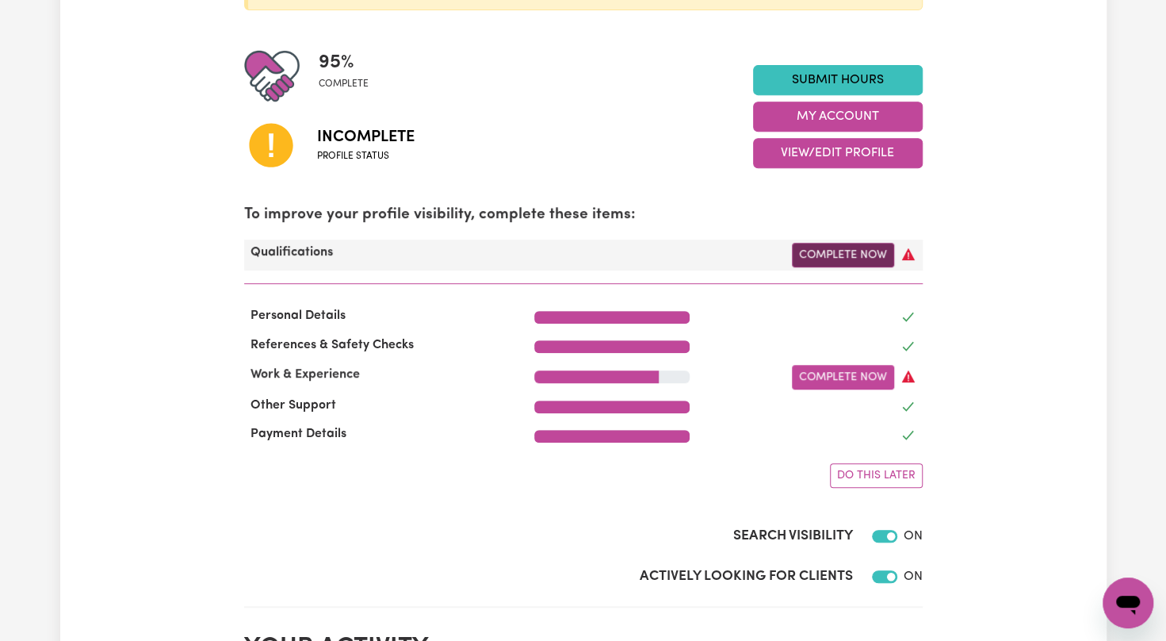
click at [878, 252] on link "Complete Now" at bounding box center [843, 255] width 102 height 25
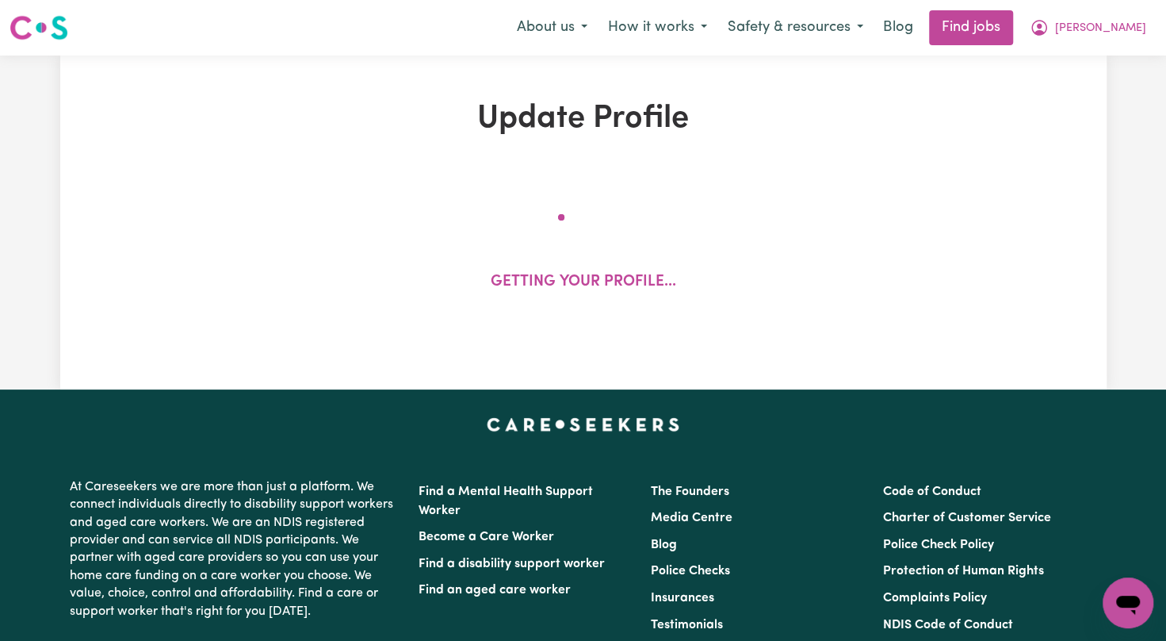
select select "2023"
select select "2024"
select select "Certificate III (Individual Support)"
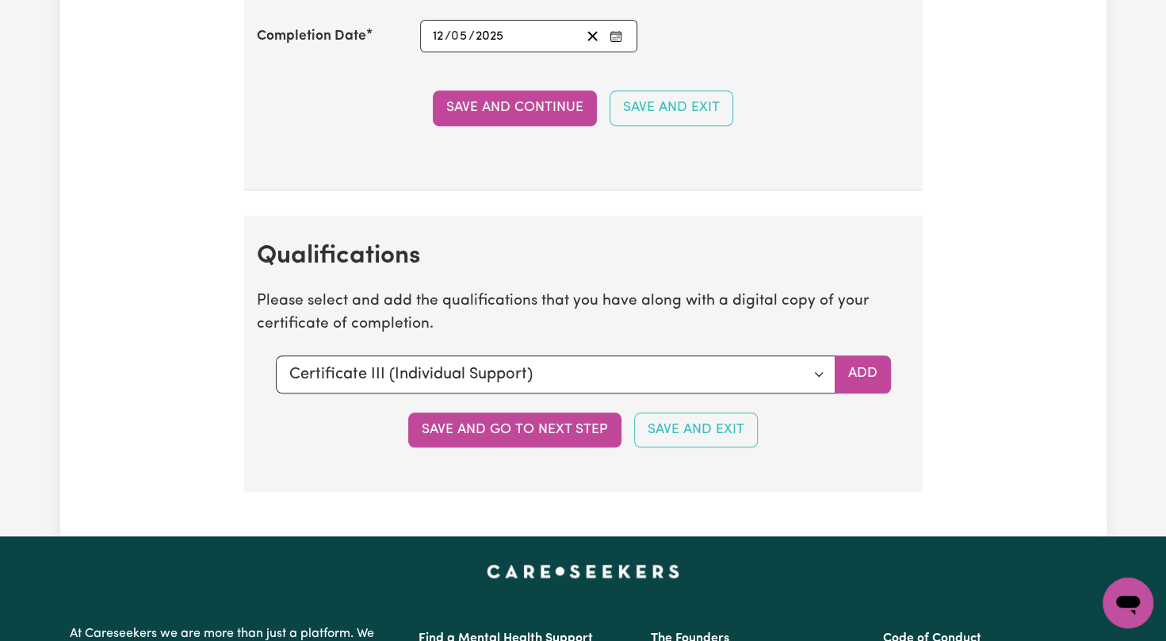
scroll to position [3942, 0]
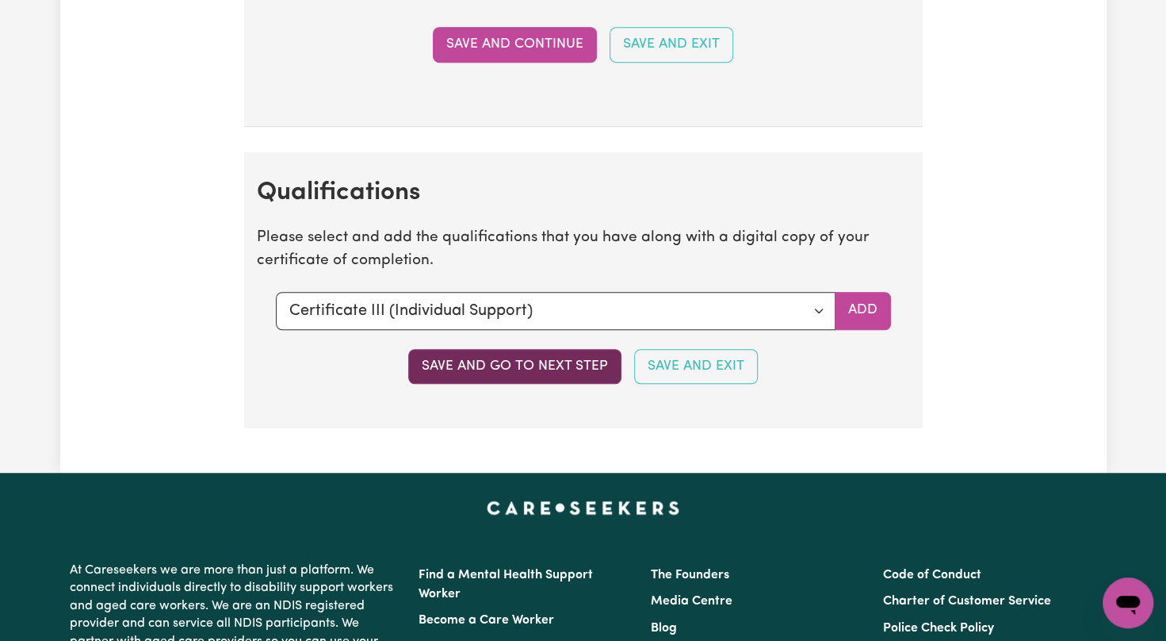
click at [590, 349] on button "Save and go to next step" at bounding box center [514, 366] width 213 height 35
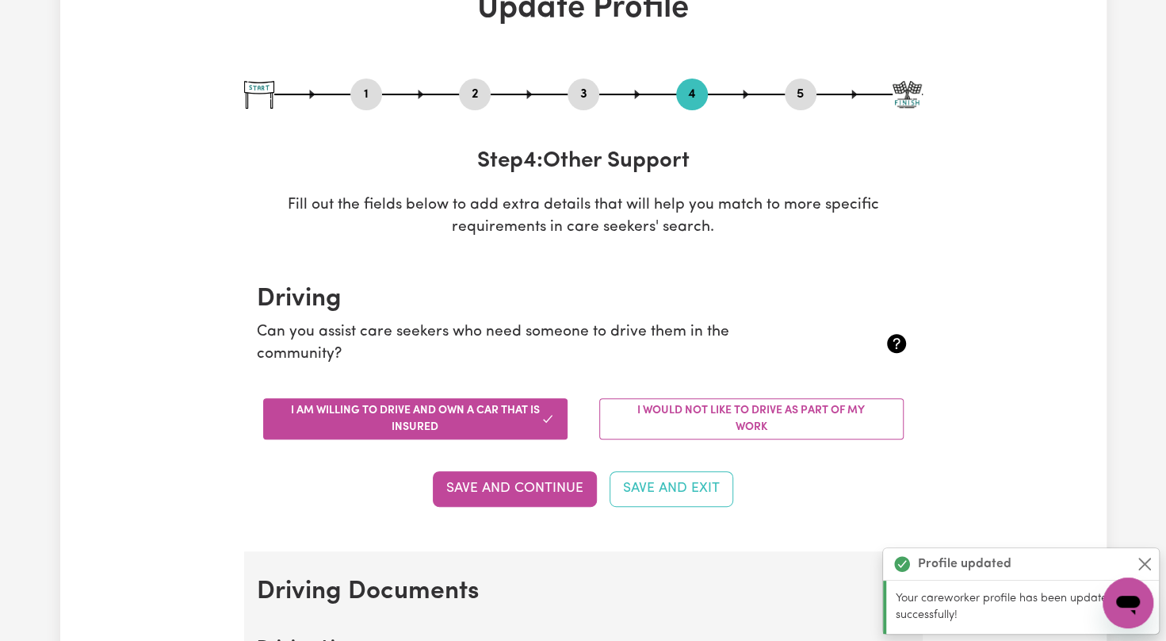
scroll to position [0, 0]
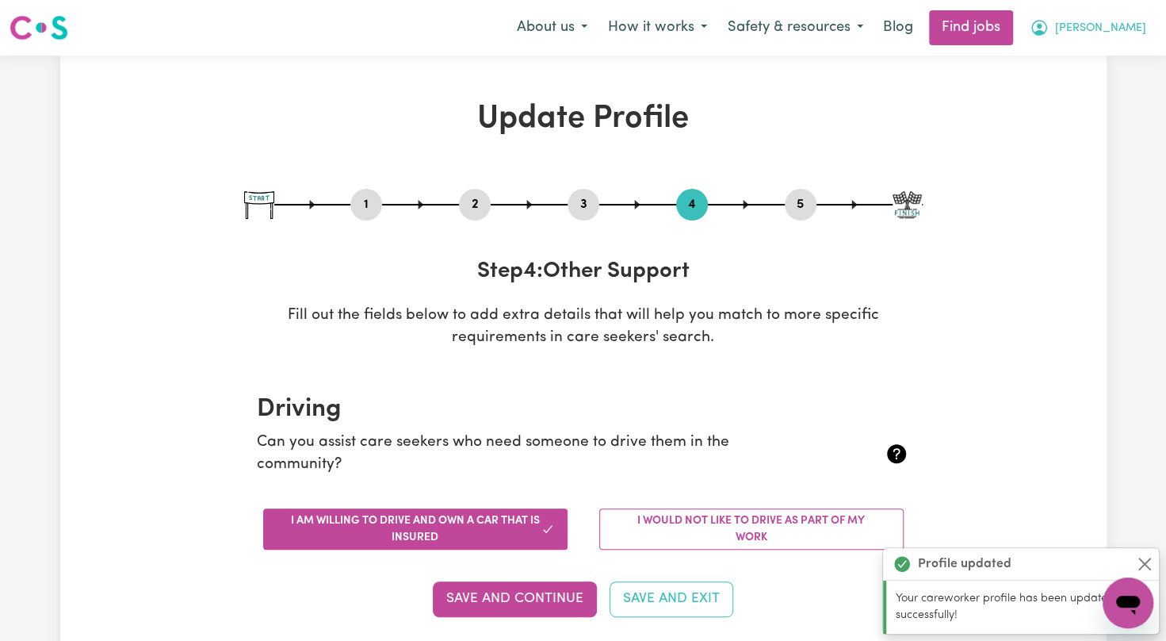
click at [1108, 28] on span "[PERSON_NAME]" at bounding box center [1100, 28] width 91 height 17
click at [1046, 95] on link "My Dashboard" at bounding box center [1093, 91] width 125 height 30
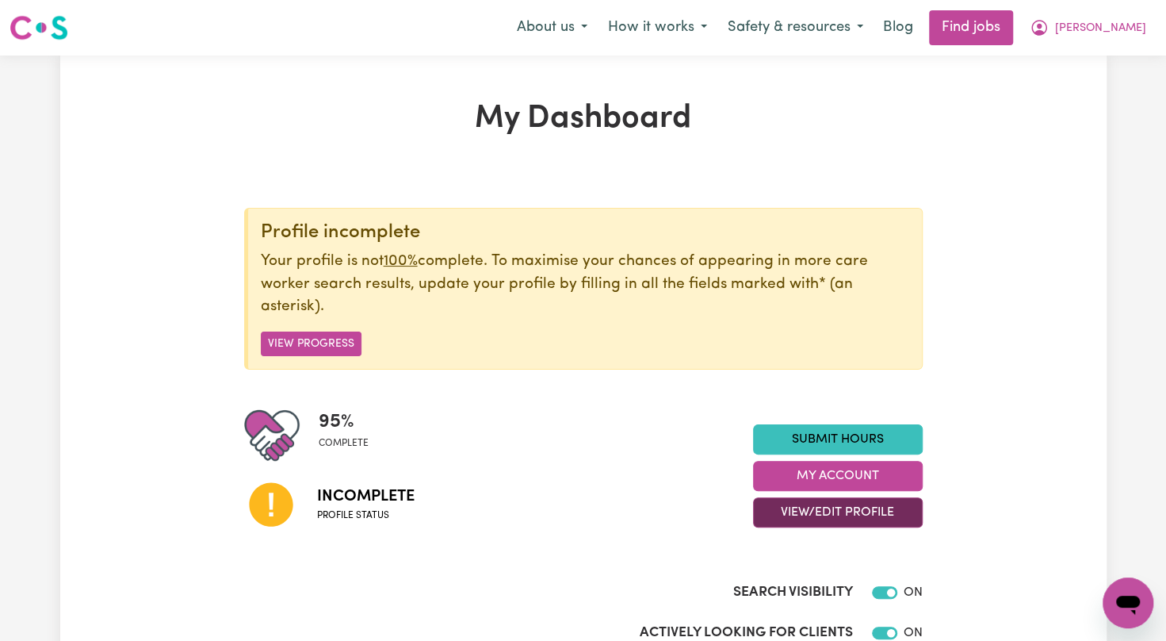
click at [834, 513] on button "View/Edit Profile" at bounding box center [838, 512] width 170 height 30
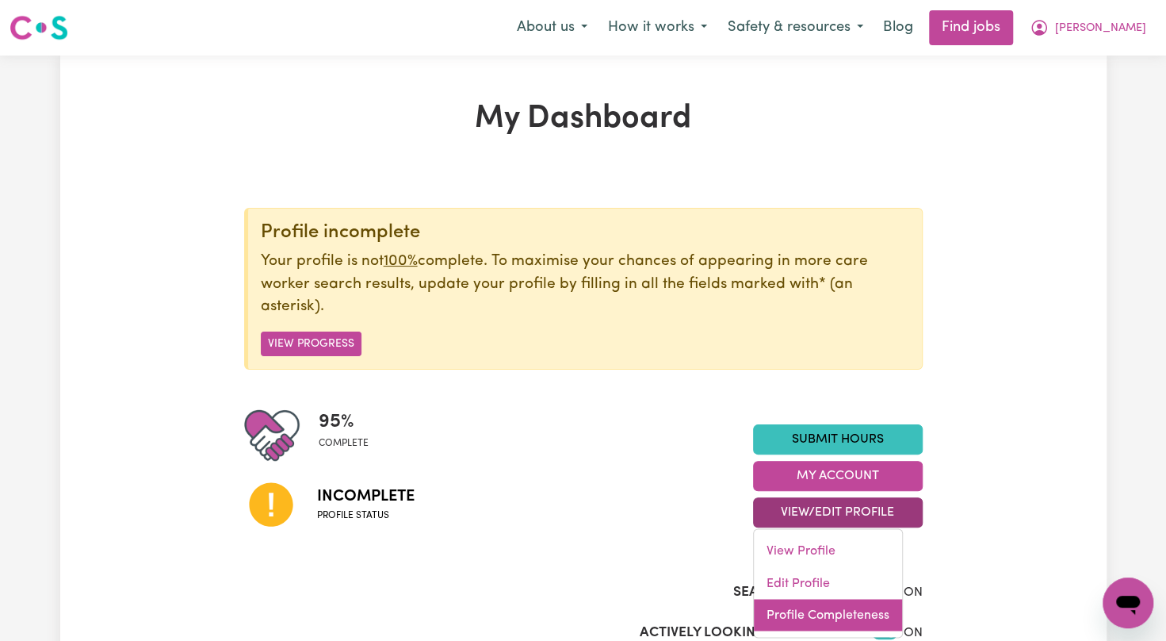
click at [791, 609] on link "Profile Completeness" at bounding box center [828, 615] width 148 height 32
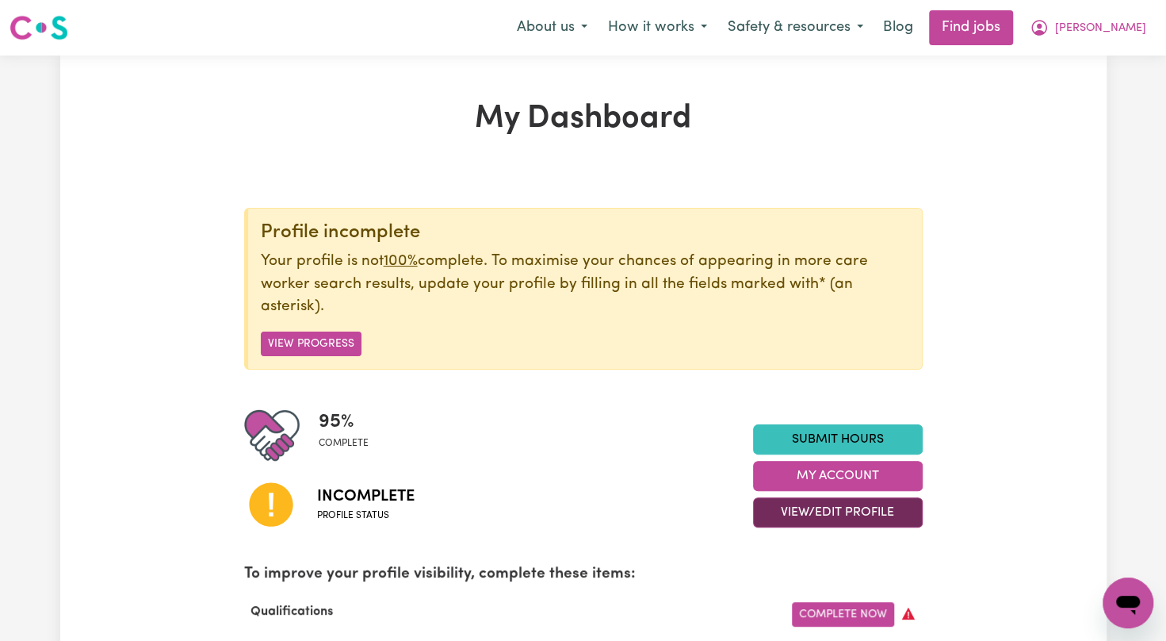
click at [788, 512] on button "View/Edit Profile" at bounding box center [838, 512] width 170 height 30
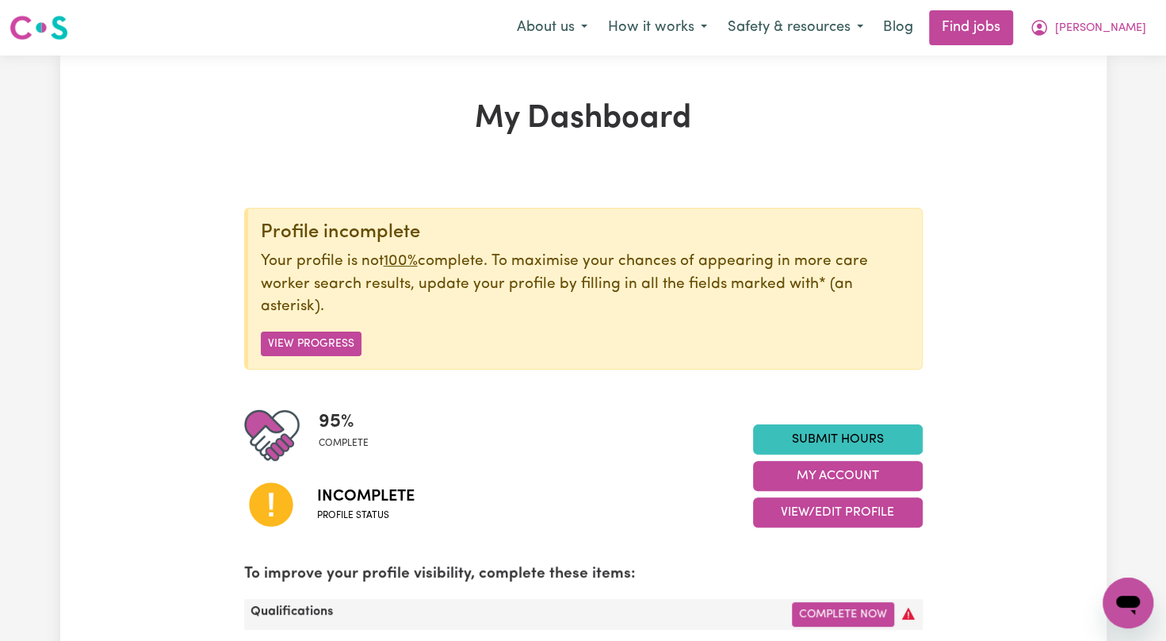
click at [909, 615] on icon at bounding box center [908, 613] width 13 height 12
click at [873, 612] on link "Complete Now" at bounding box center [843, 614] width 102 height 25
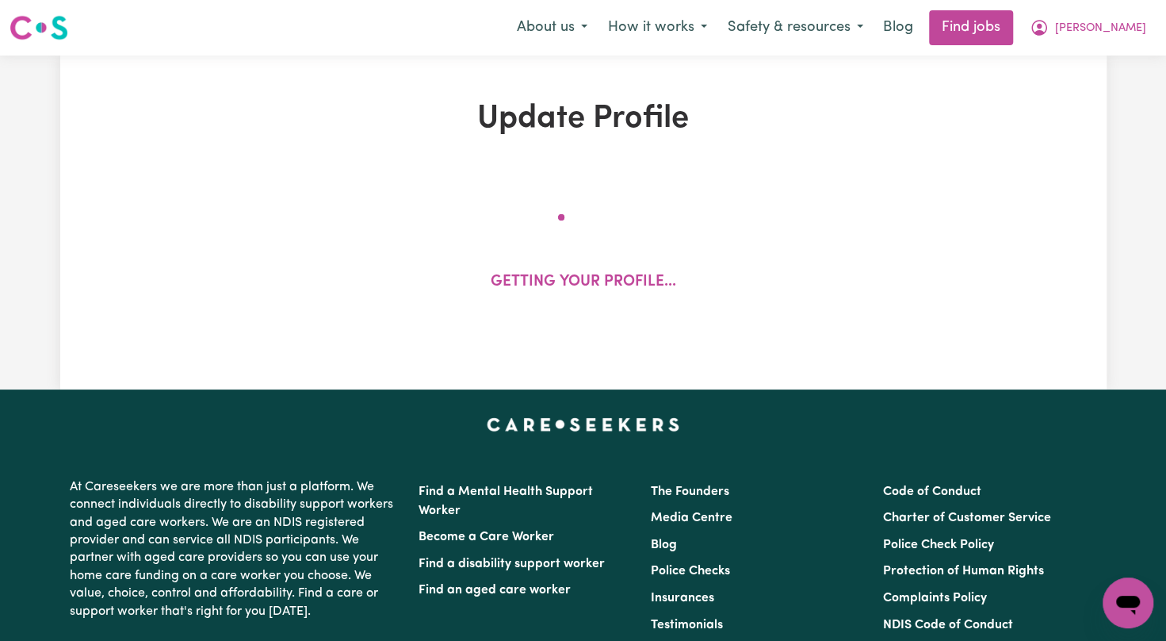
select select "2023"
select select "2024"
select select "Certificate III (Individual Support)"
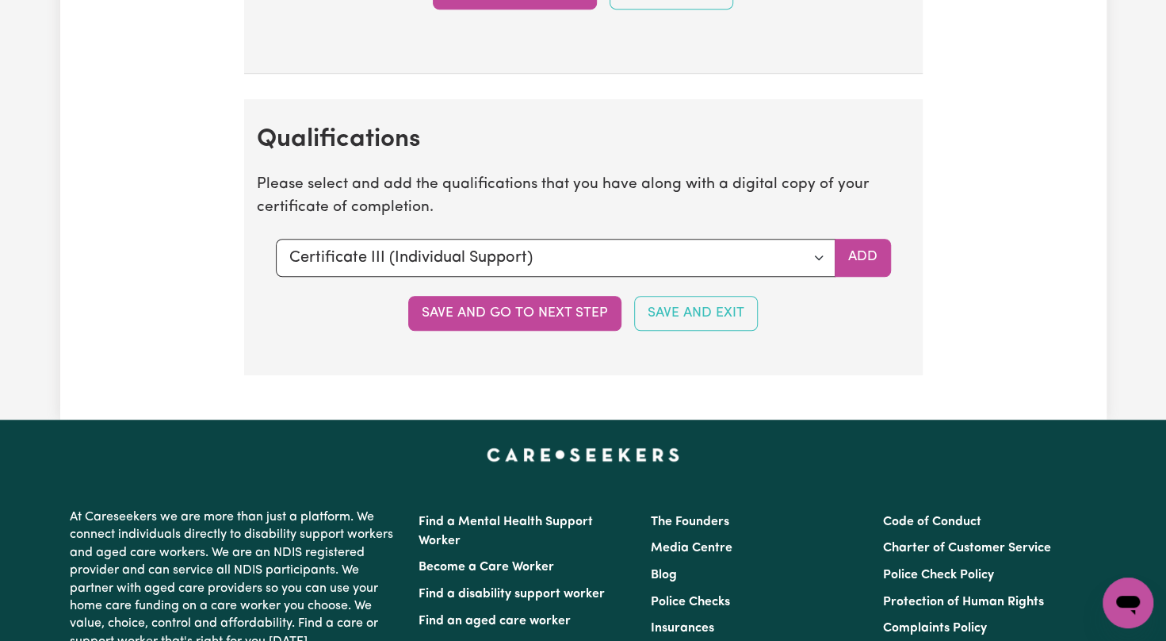
scroll to position [3922, 0]
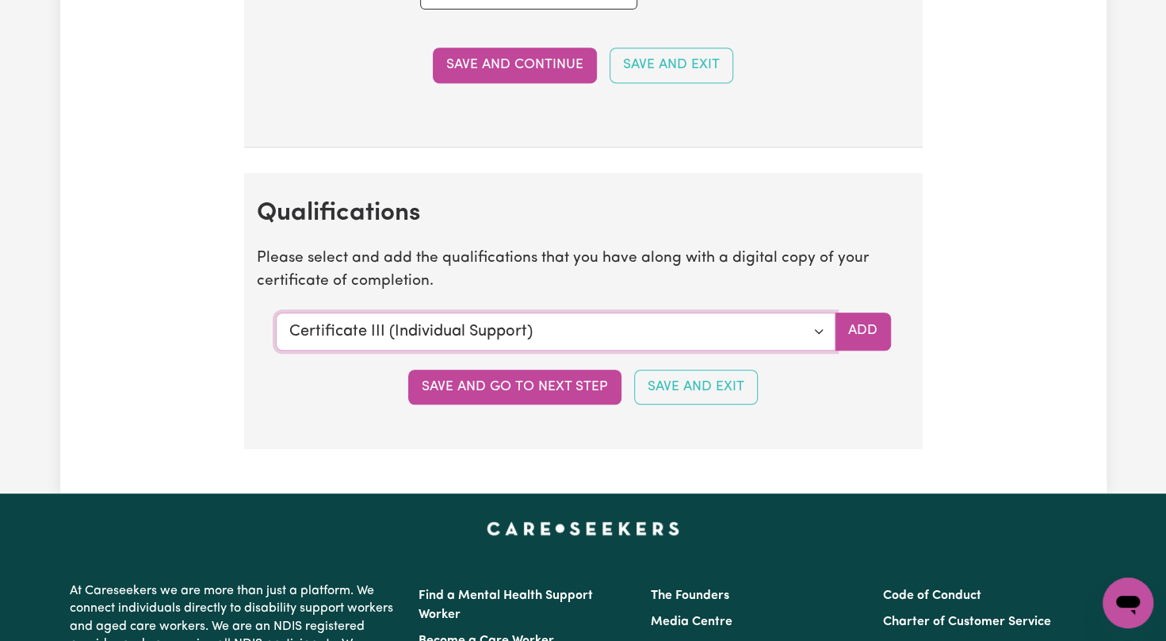
click at [679, 316] on select "Select a qualification to add... Certificate III (Individual Support) Certifica…" at bounding box center [556, 331] width 560 height 38
click at [276, 312] on select "Select a qualification to add... Certificate III (Individual Support) Certifica…" at bounding box center [556, 331] width 560 height 38
click at [461, 369] on button "Save and go to next step" at bounding box center [514, 386] width 213 height 35
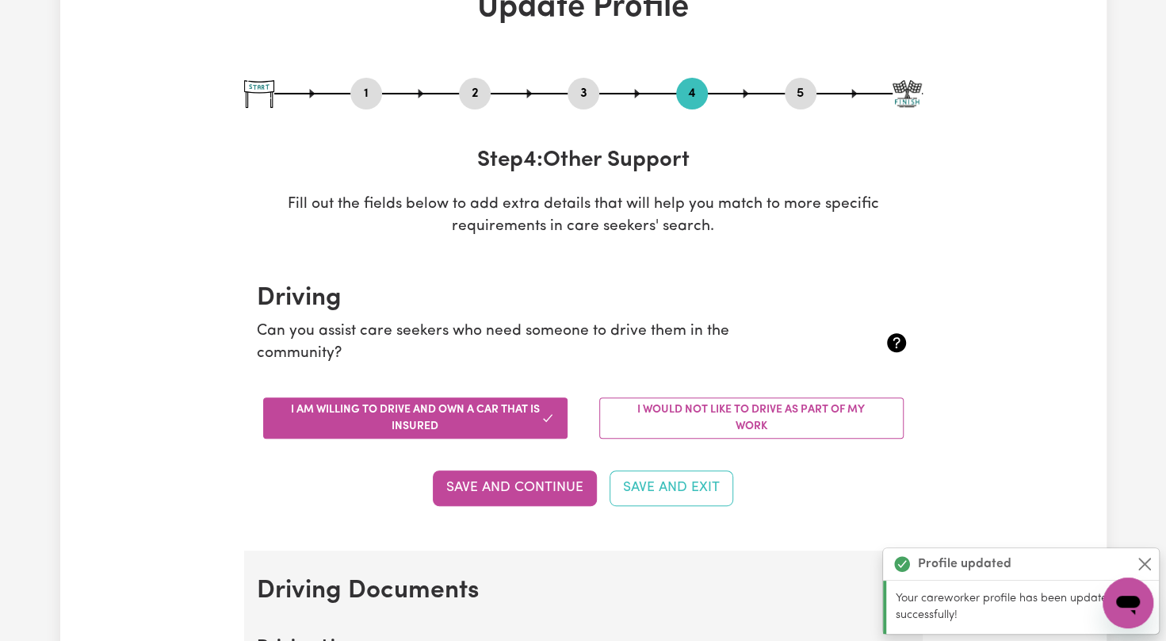
scroll to position [0, 0]
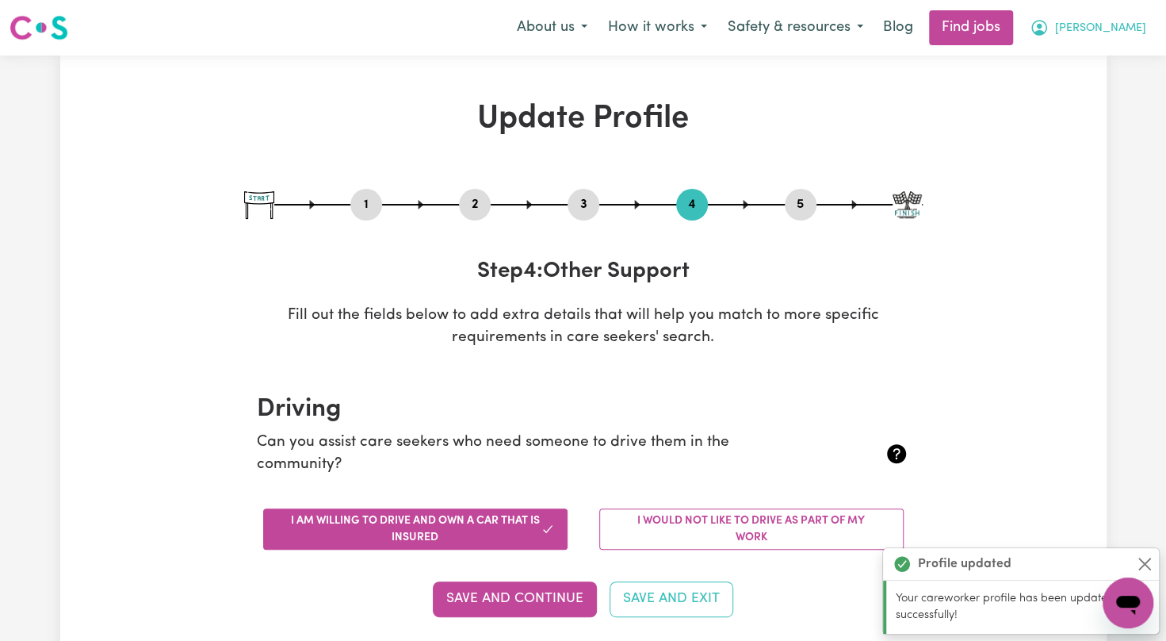
click at [1094, 27] on span "[PERSON_NAME]" at bounding box center [1100, 28] width 91 height 17
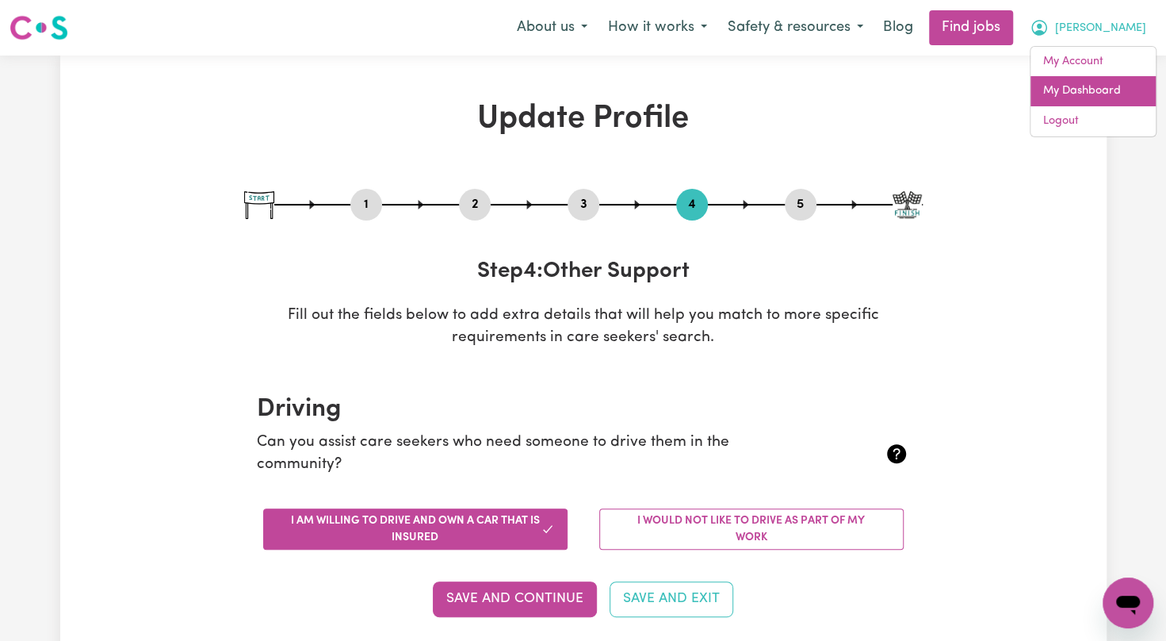
click at [1072, 95] on link "My Dashboard" at bounding box center [1093, 91] width 125 height 30
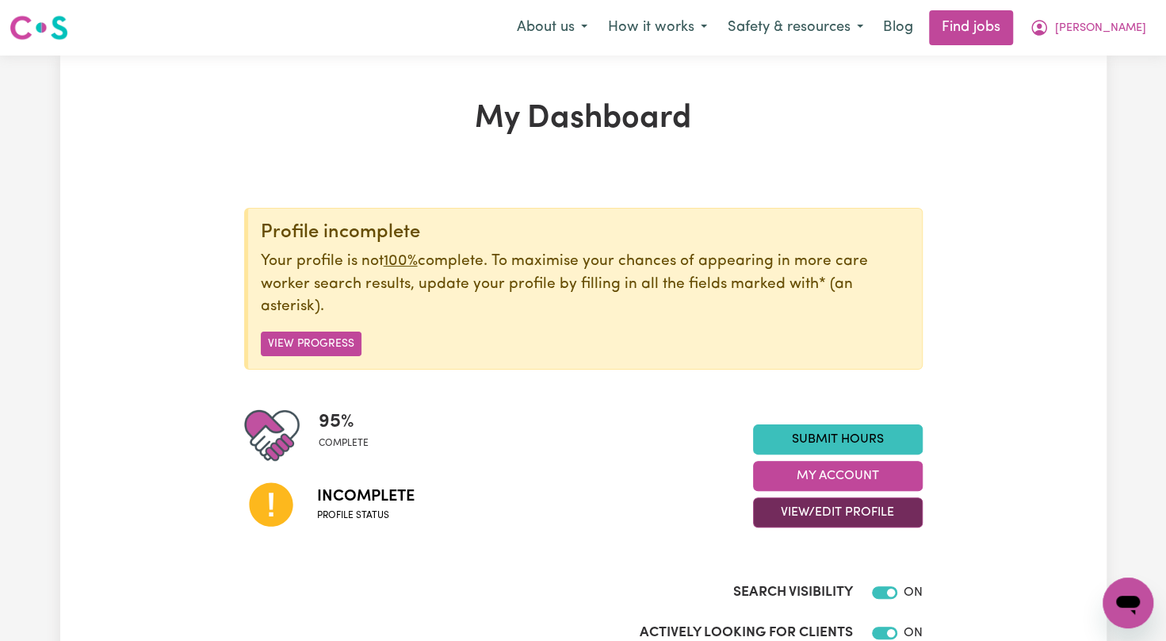
click at [836, 512] on button "View/Edit Profile" at bounding box center [838, 512] width 170 height 30
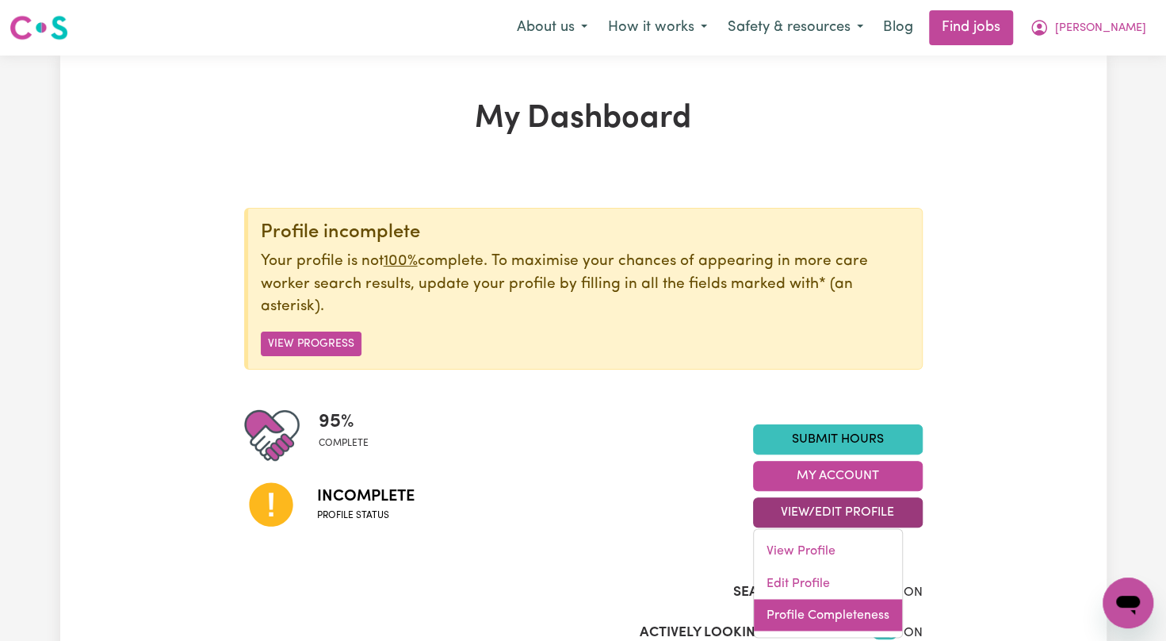
click at [774, 611] on link "Profile Completeness" at bounding box center [828, 615] width 148 height 32
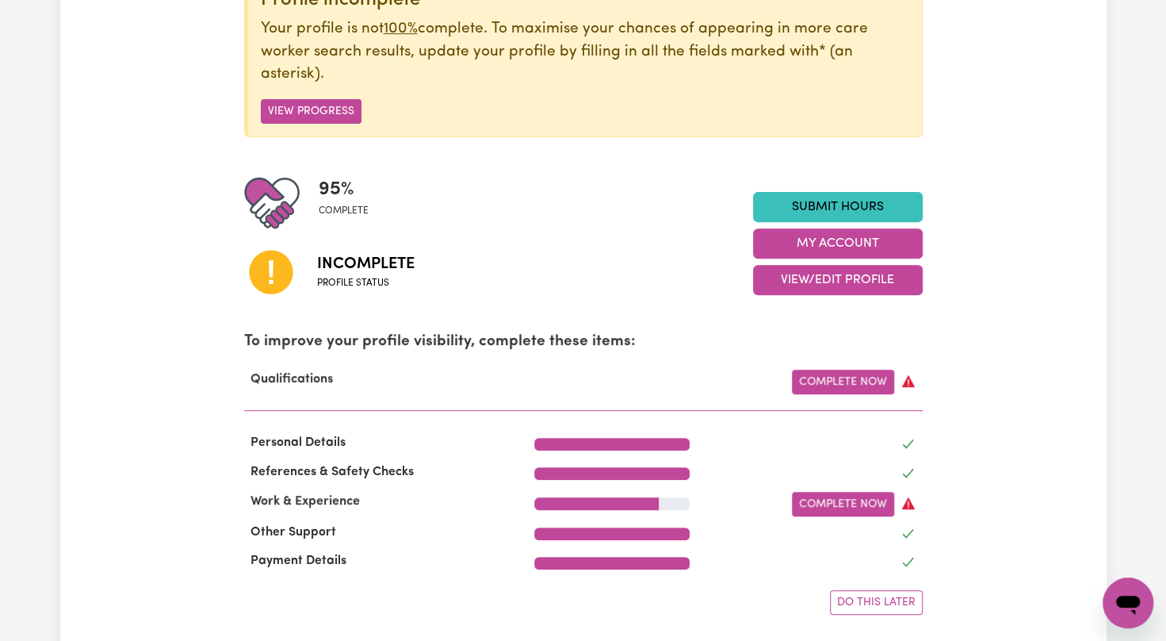
scroll to position [264, 0]
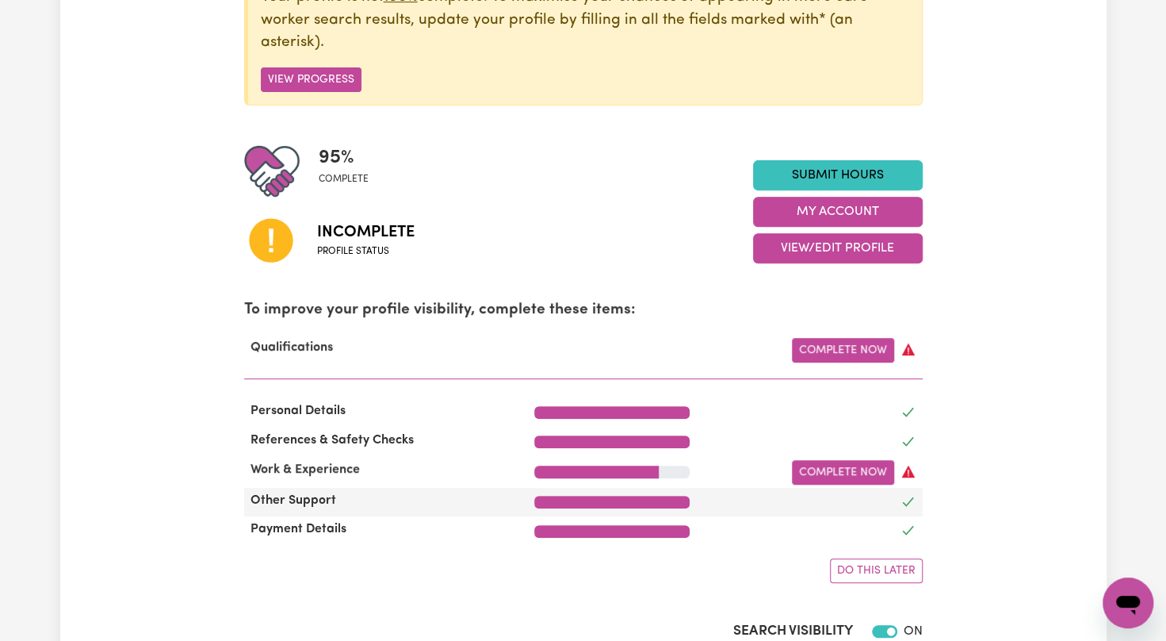
click at [777, 511] on div at bounding box center [815, 502] width 232 height 23
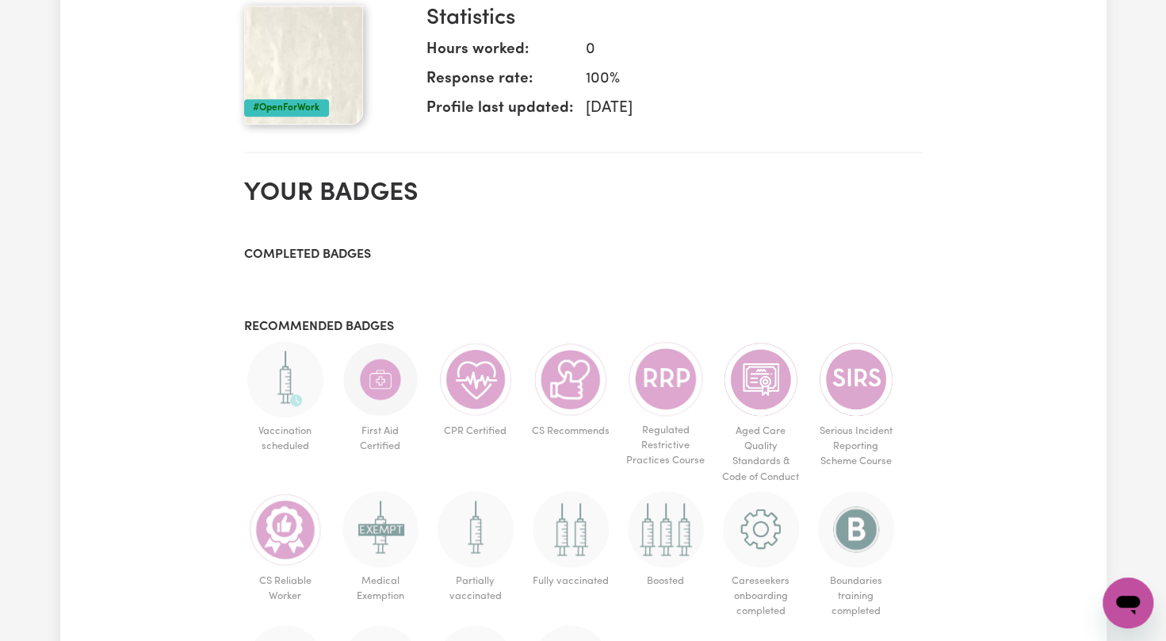
scroll to position [476, 0]
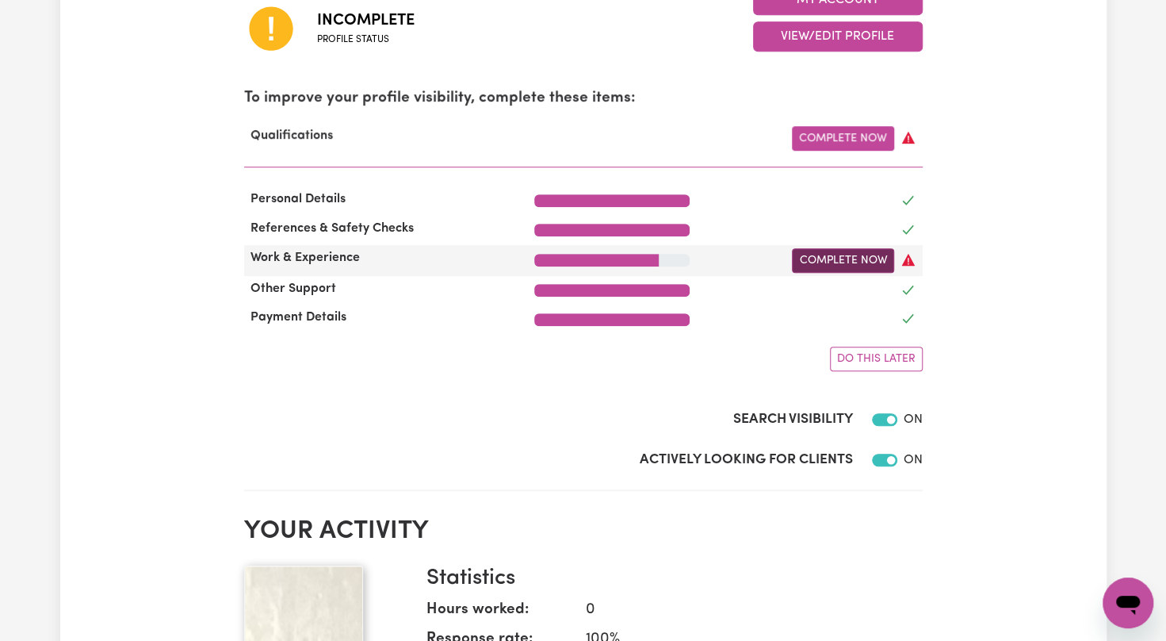
click at [829, 267] on link "Complete Now" at bounding box center [843, 260] width 102 height 25
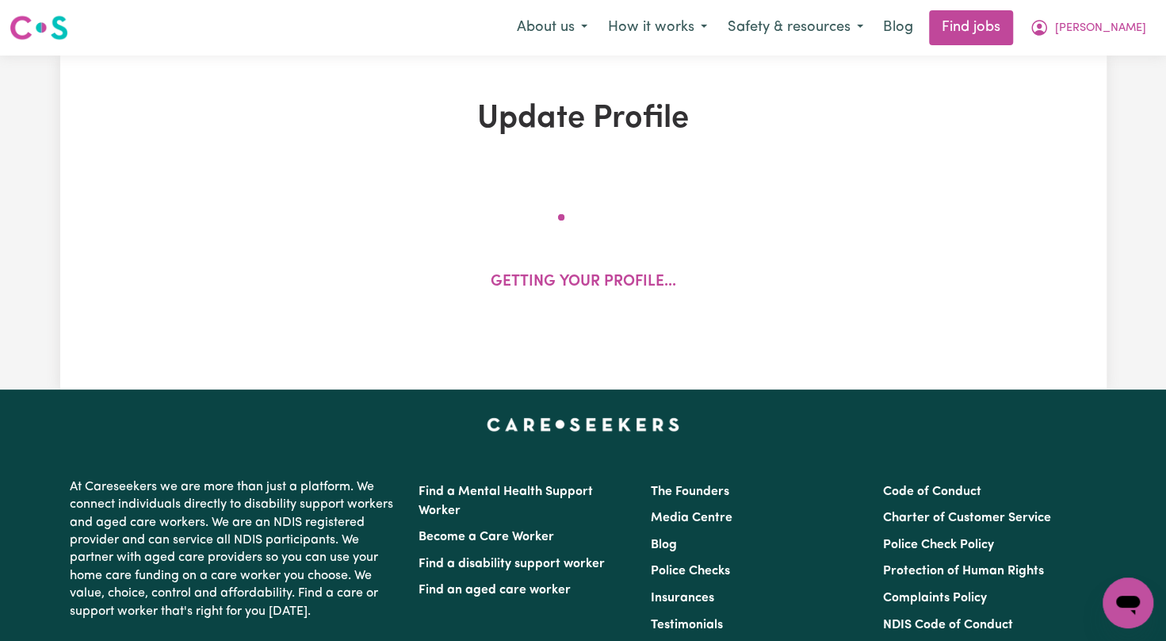
select select "2023"
select select "2024"
select select "Certificate III (Individual Support)"
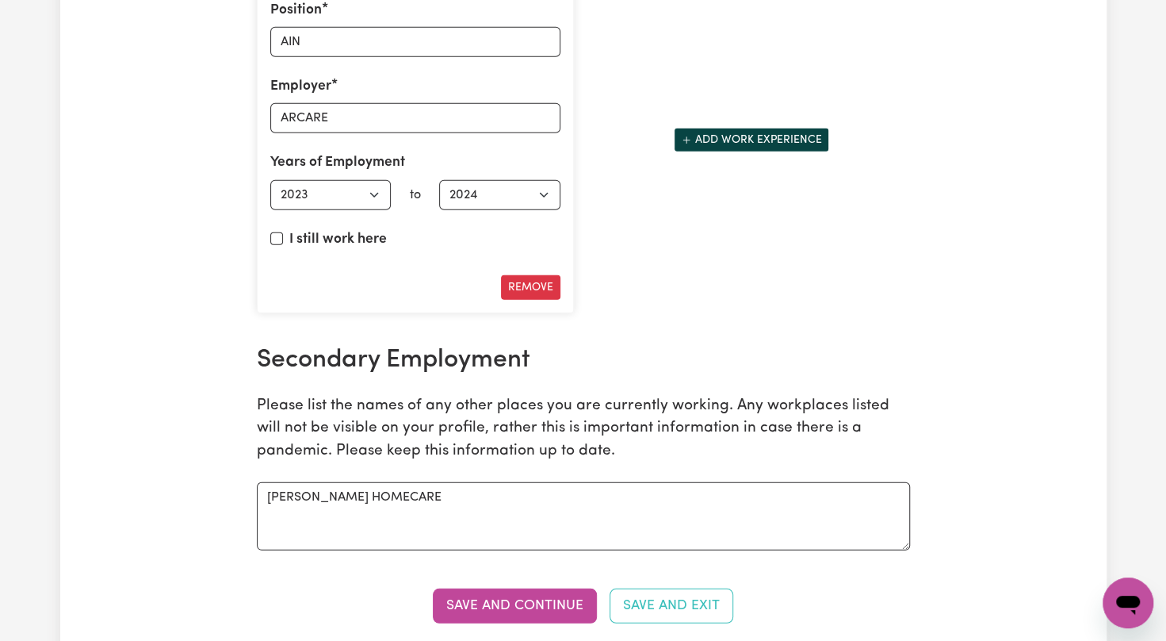
scroll to position [2421, 0]
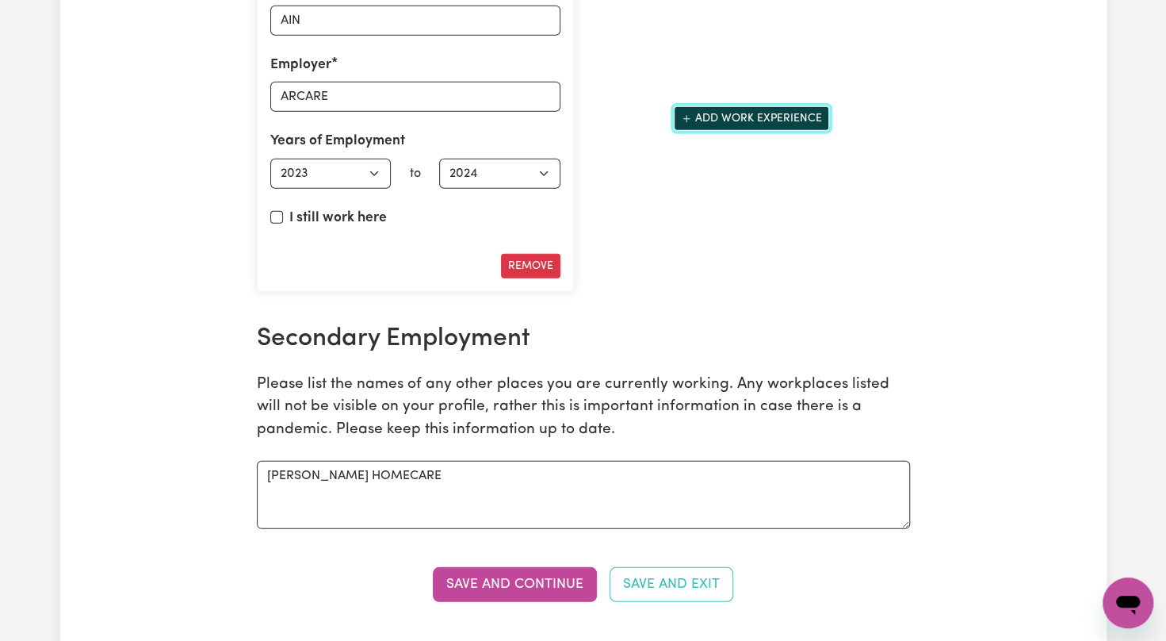
click at [732, 112] on button "Add work experience" at bounding box center [751, 118] width 155 height 25
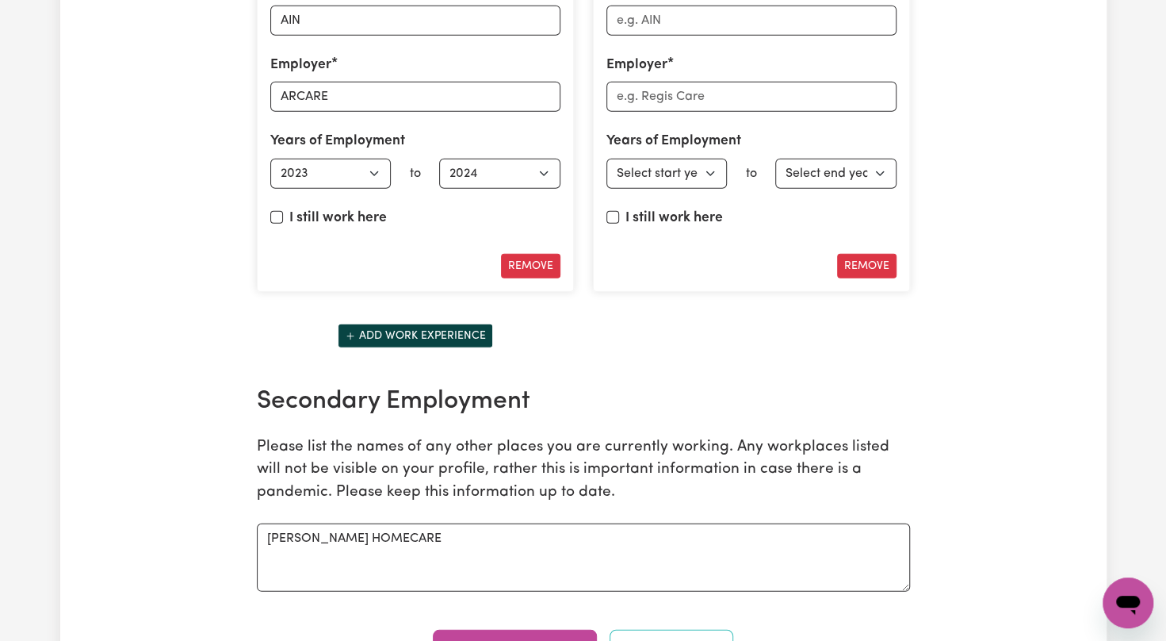
click at [745, 28] on div "Position Employer Years of Employment Employed from Select start year [DATE] 19…" at bounding box center [751, 119] width 317 height 346
click at [744, 10] on input "Position" at bounding box center [751, 21] width 290 height 30
type input "AIN"
click at [694, 95] on input "Employer" at bounding box center [751, 97] width 290 height 30
type input "[PERSON_NAME] HOMECARE"
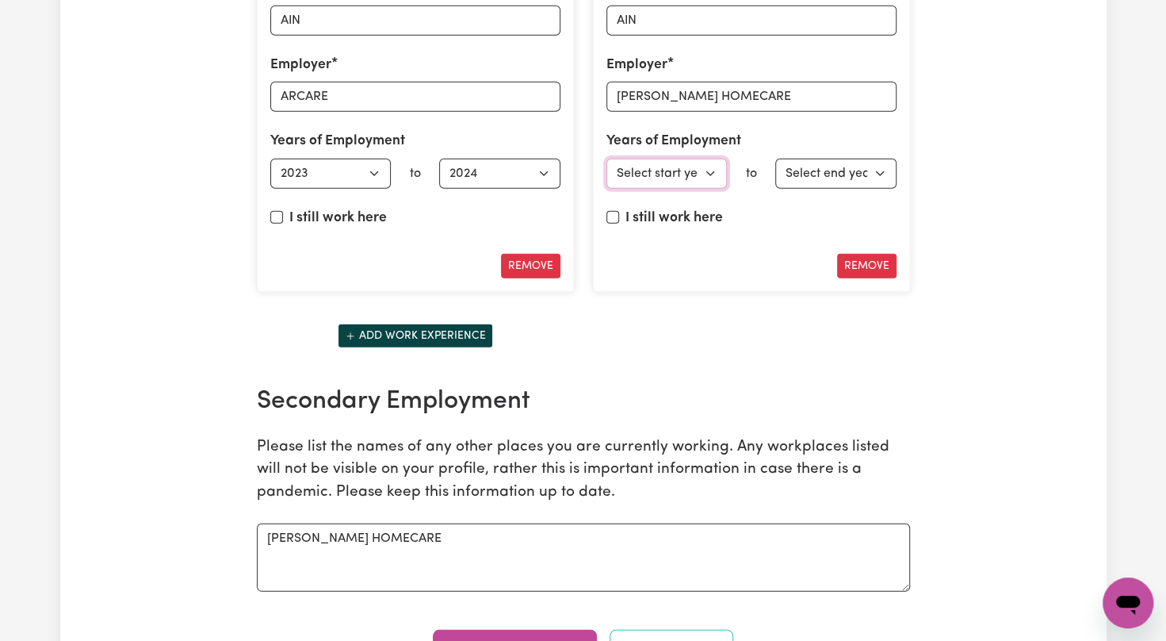
click at [705, 159] on select "Select start year [DATE] 1952 1953 1954 1955 1956 1957 1958 1959 1960 1961 1962…" at bounding box center [666, 174] width 121 height 30
select select "2023"
click at [606, 159] on select "Select start year [DATE] 1952 1953 1954 1955 1956 1957 1958 1959 1960 1961 1962…" at bounding box center [666, 174] width 121 height 30
click at [842, 169] on select "Select end year [DATE] 1952 1953 1954 1955 1956 1957 1958 1959 1960 1961 1962 1…" at bounding box center [835, 174] width 121 height 30
select select "2025"
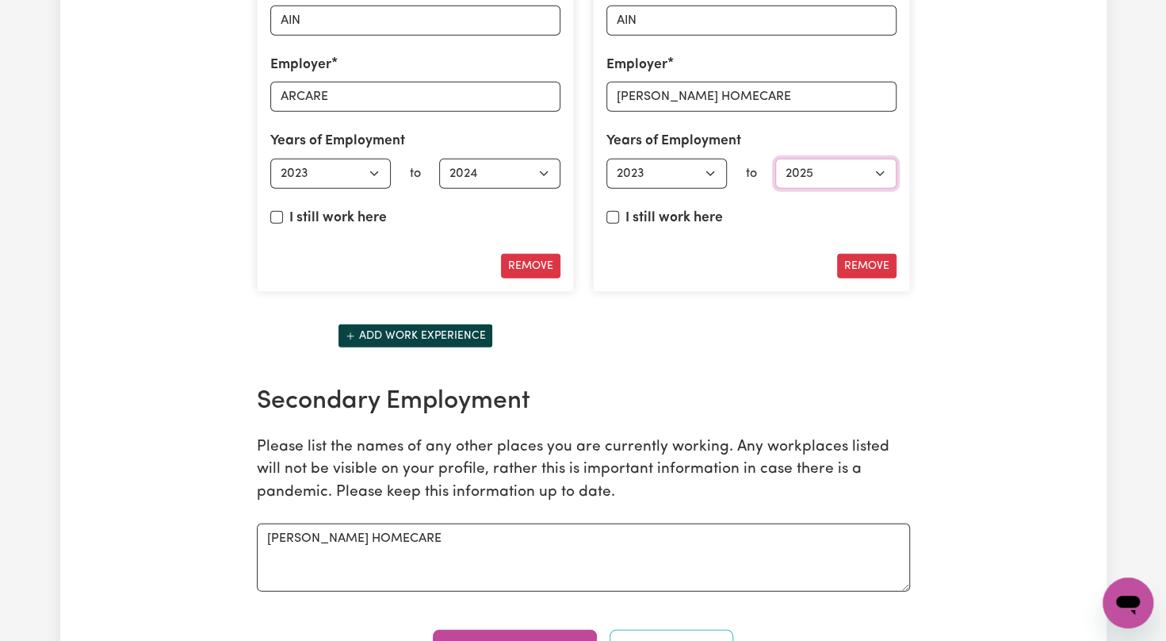
click at [775, 159] on select "Select end year [DATE] 1952 1953 1954 1955 1956 1957 1958 1959 1960 1961 1962 1…" at bounding box center [835, 174] width 121 height 30
click at [618, 211] on input "I still work here" at bounding box center [612, 217] width 13 height 13
checkbox input "true"
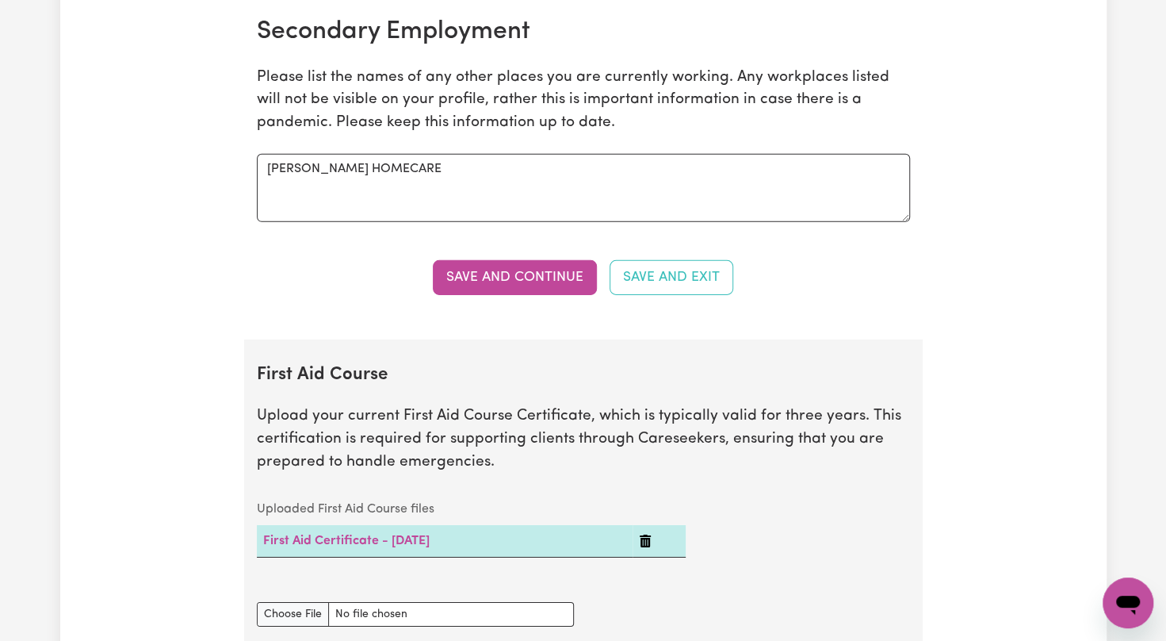
scroll to position [2822, 0]
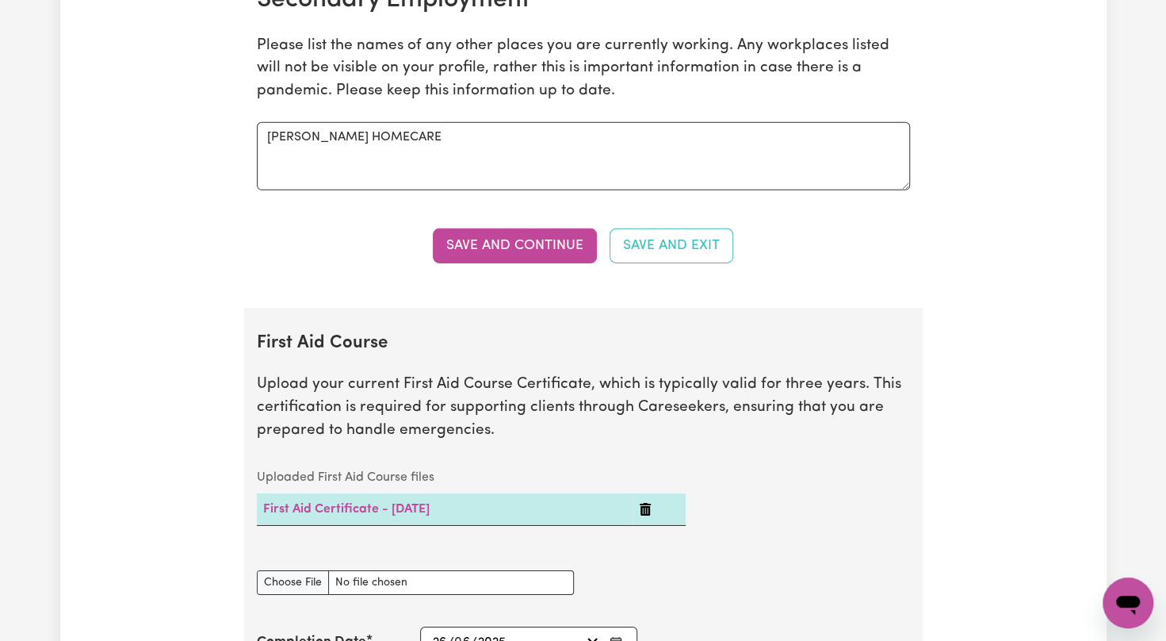
click at [525, 231] on button "Save and Continue" at bounding box center [515, 245] width 164 height 35
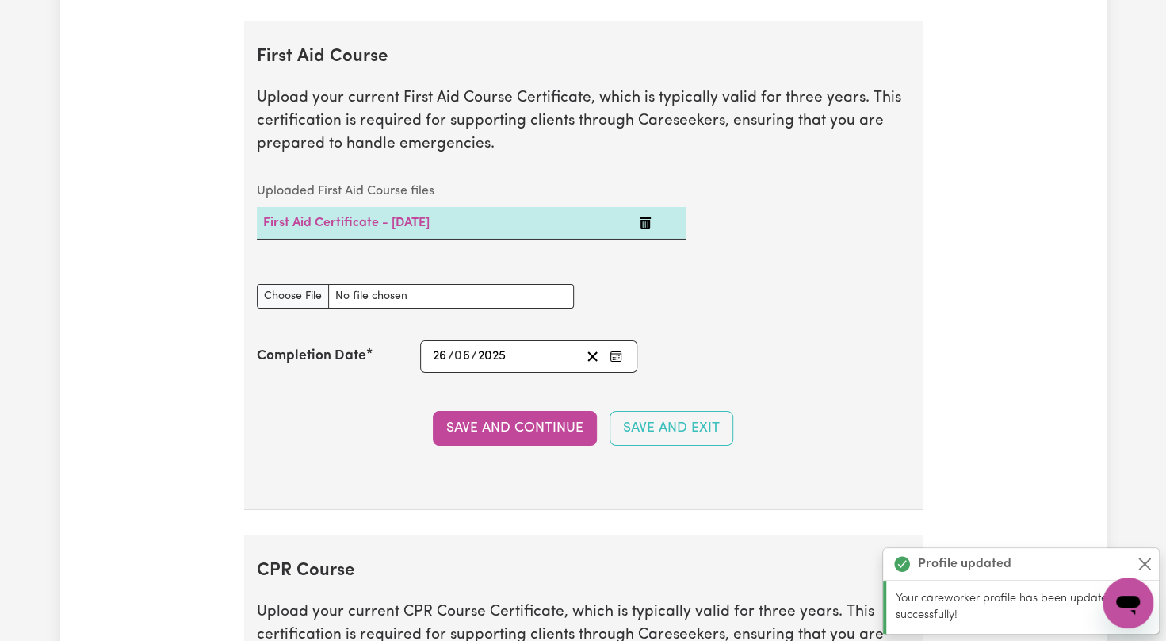
scroll to position [3116, 0]
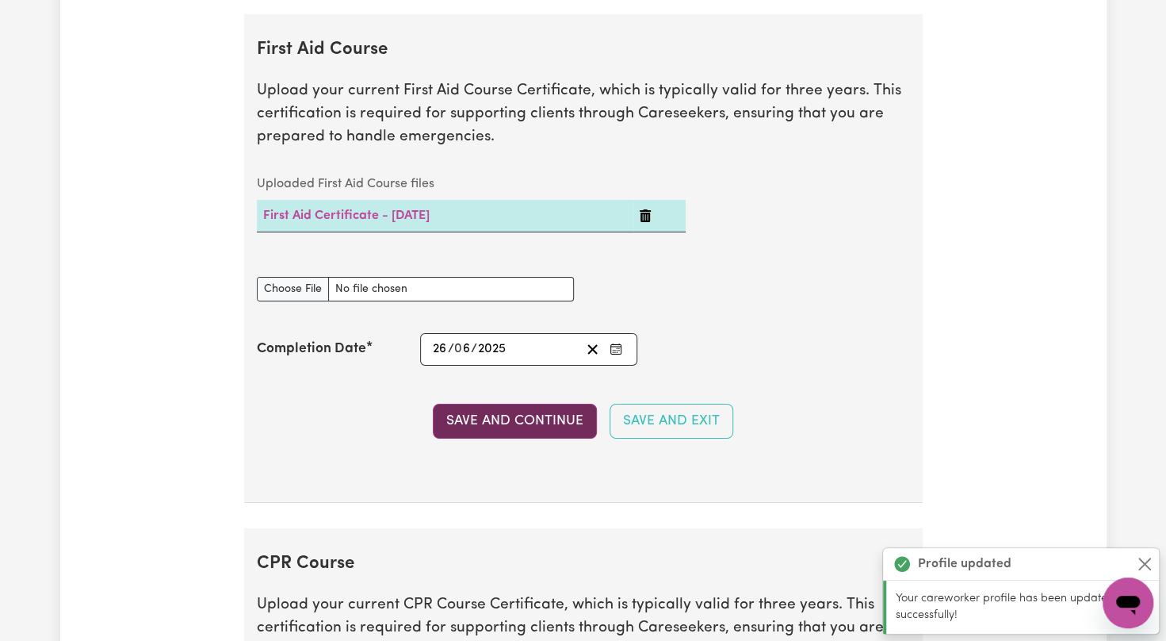
click at [477, 407] on button "Save and Continue" at bounding box center [515, 421] width 164 height 35
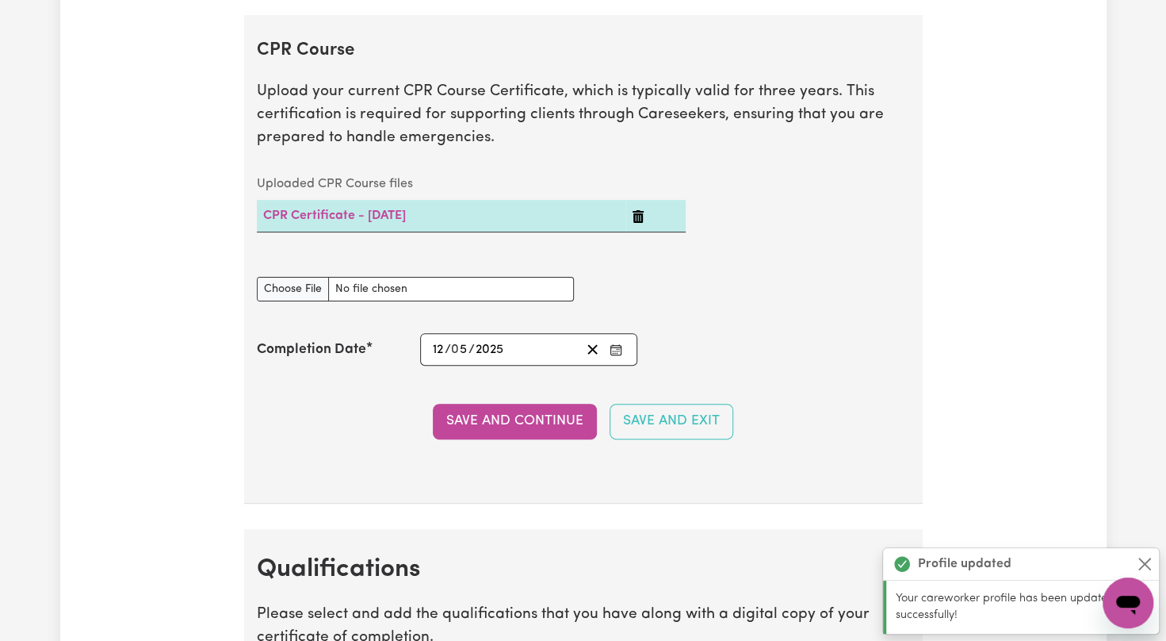
click at [477, 407] on button "Save and Continue" at bounding box center [515, 421] width 164 height 35
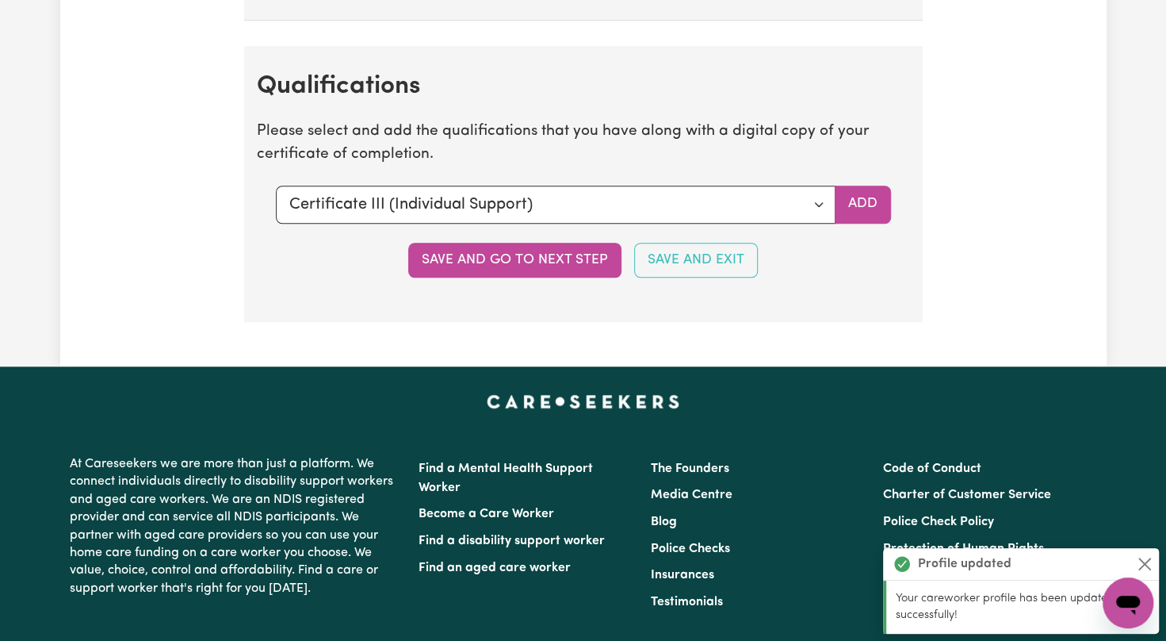
scroll to position [4141, 0]
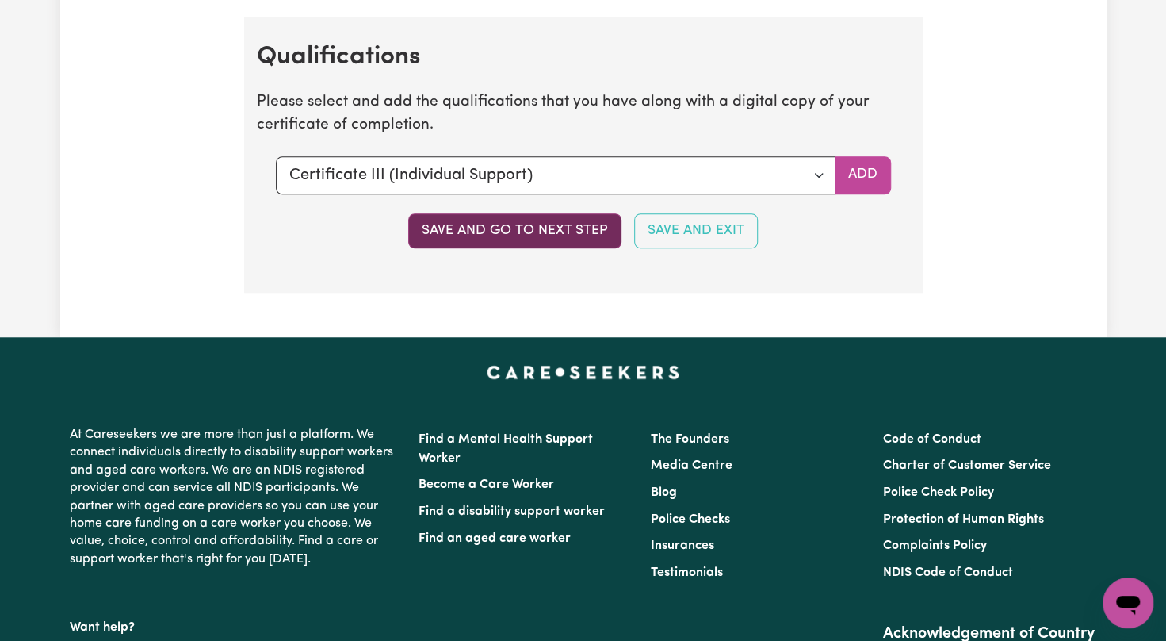
click at [493, 228] on button "Save and go to next step" at bounding box center [514, 230] width 213 height 35
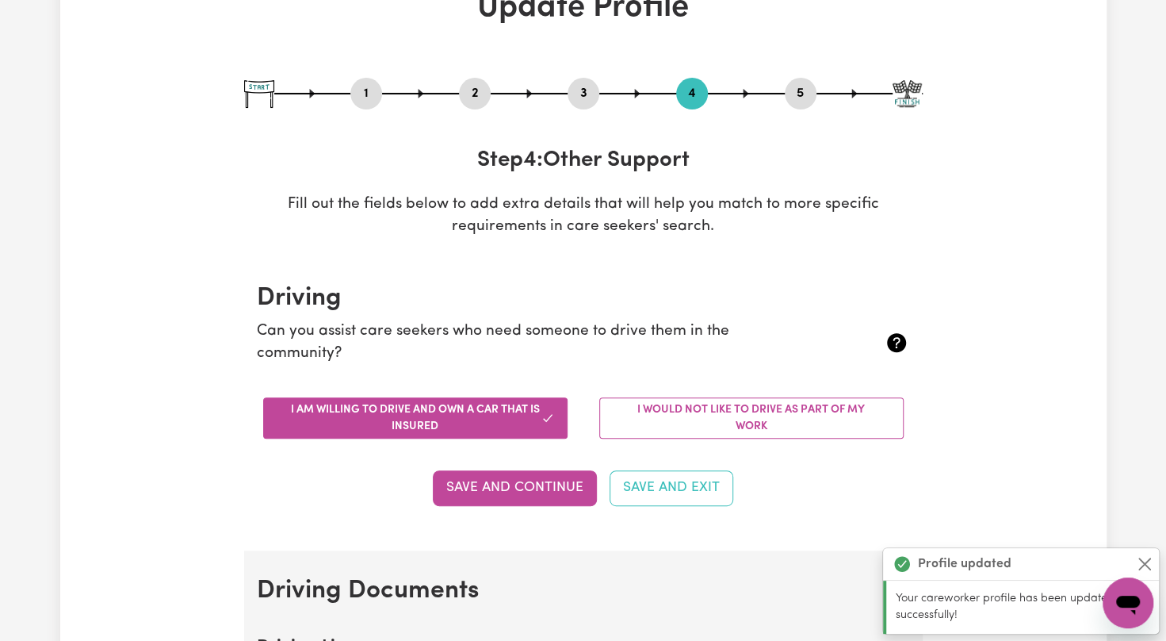
scroll to position [0, 0]
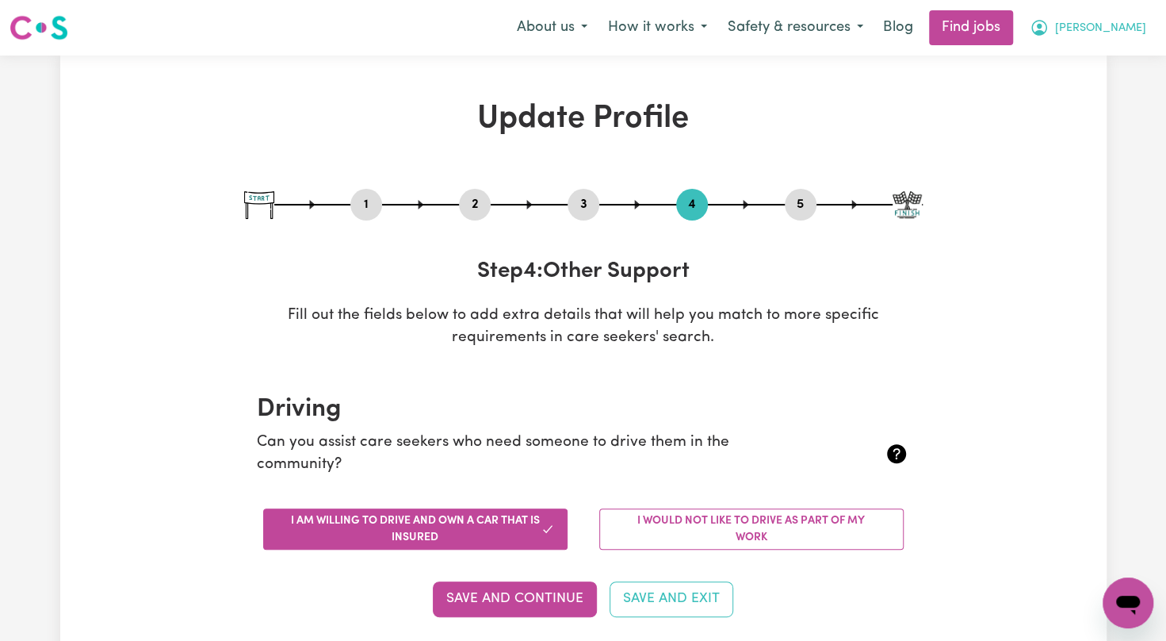
click at [1090, 29] on span "[PERSON_NAME]" at bounding box center [1100, 28] width 91 height 17
click at [1053, 88] on link "My Dashboard" at bounding box center [1093, 91] width 125 height 30
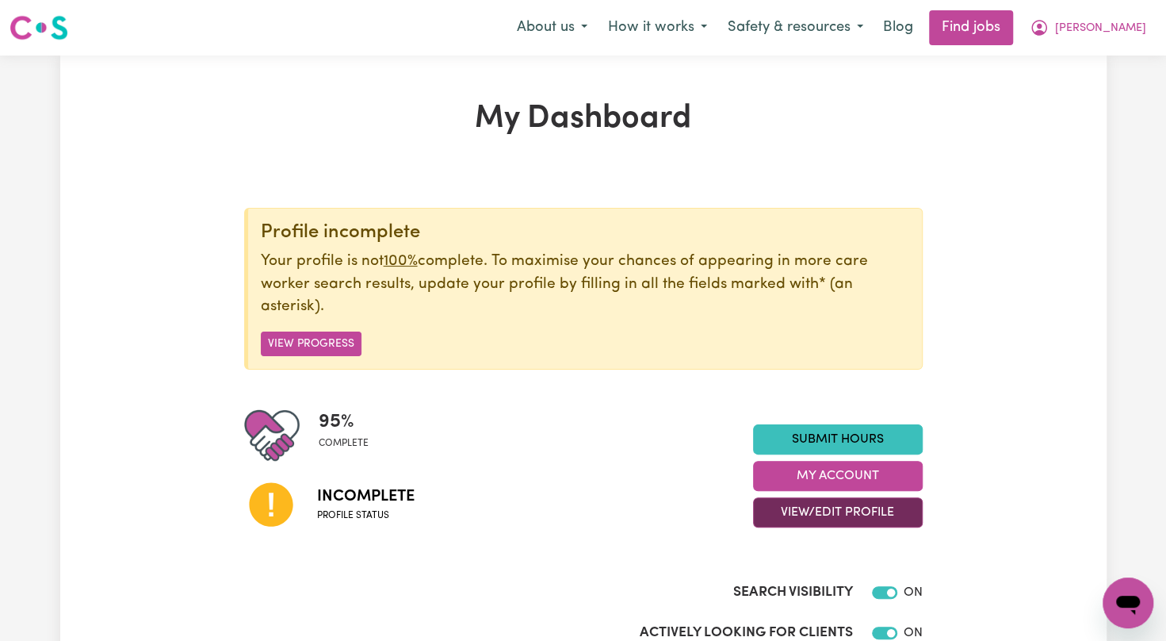
click at [775, 502] on button "View/Edit Profile" at bounding box center [838, 512] width 170 height 30
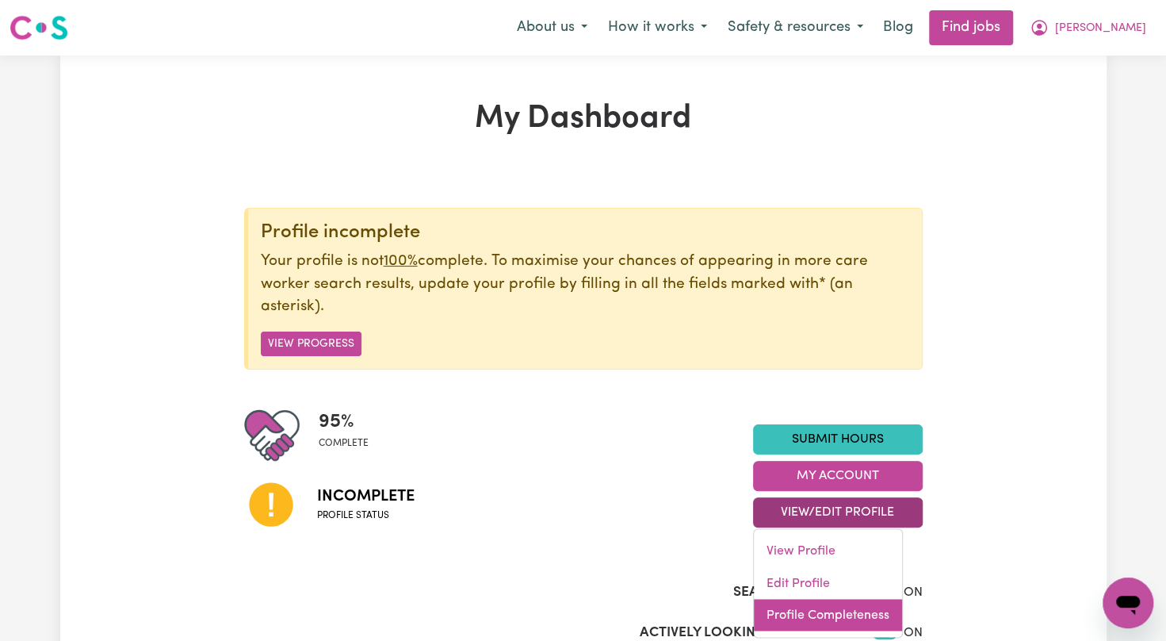
click at [786, 610] on link "Profile Completeness" at bounding box center [828, 615] width 148 height 32
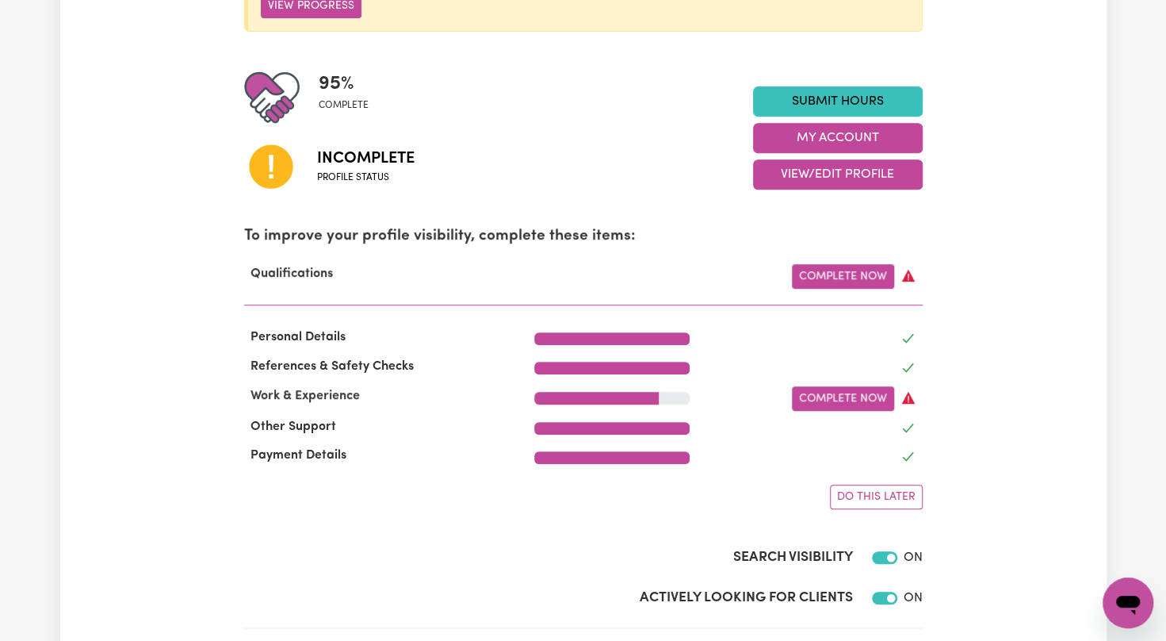
scroll to position [465, 0]
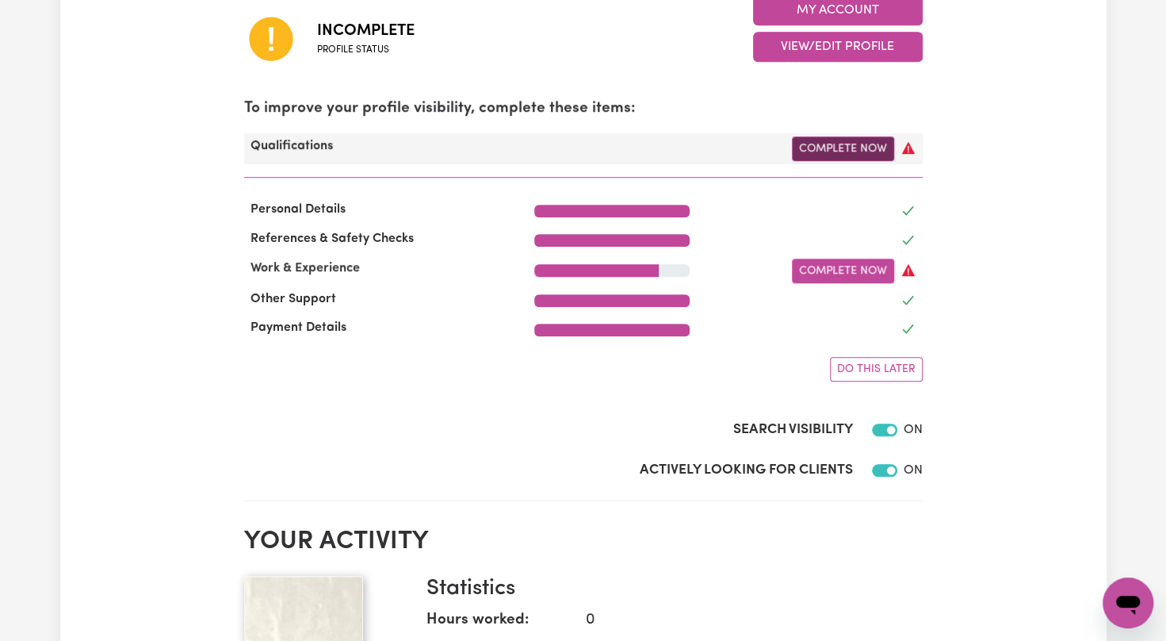
click at [830, 152] on link "Complete Now" at bounding box center [843, 148] width 102 height 25
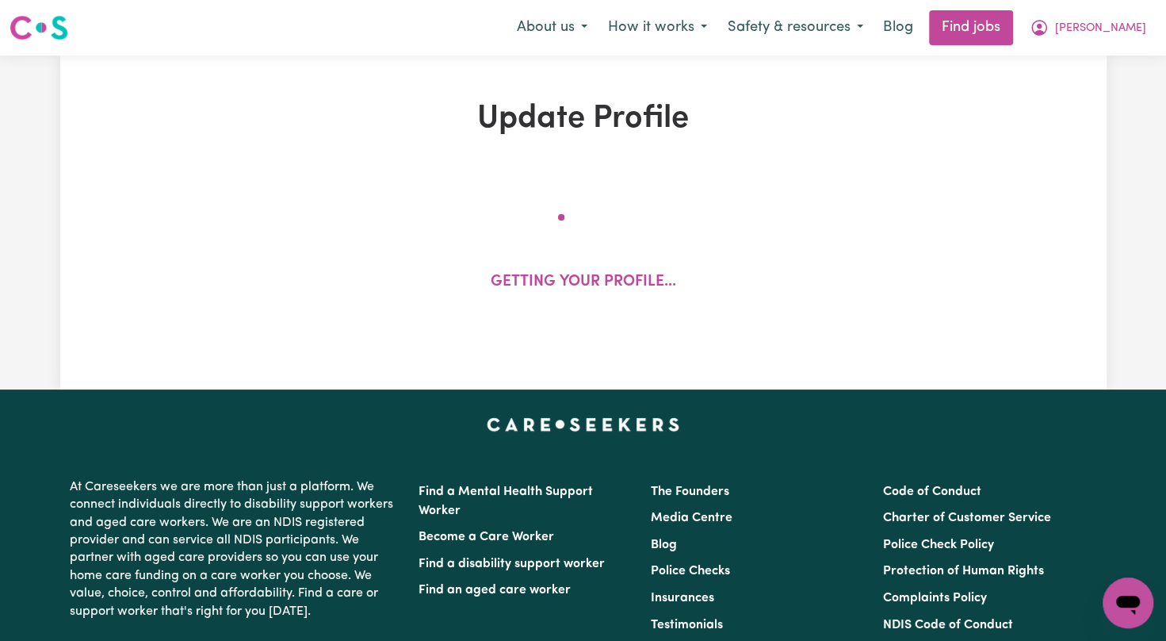
select select "2023"
select select "2024"
select select "2023"
select select "Certificate III (Individual Support)"
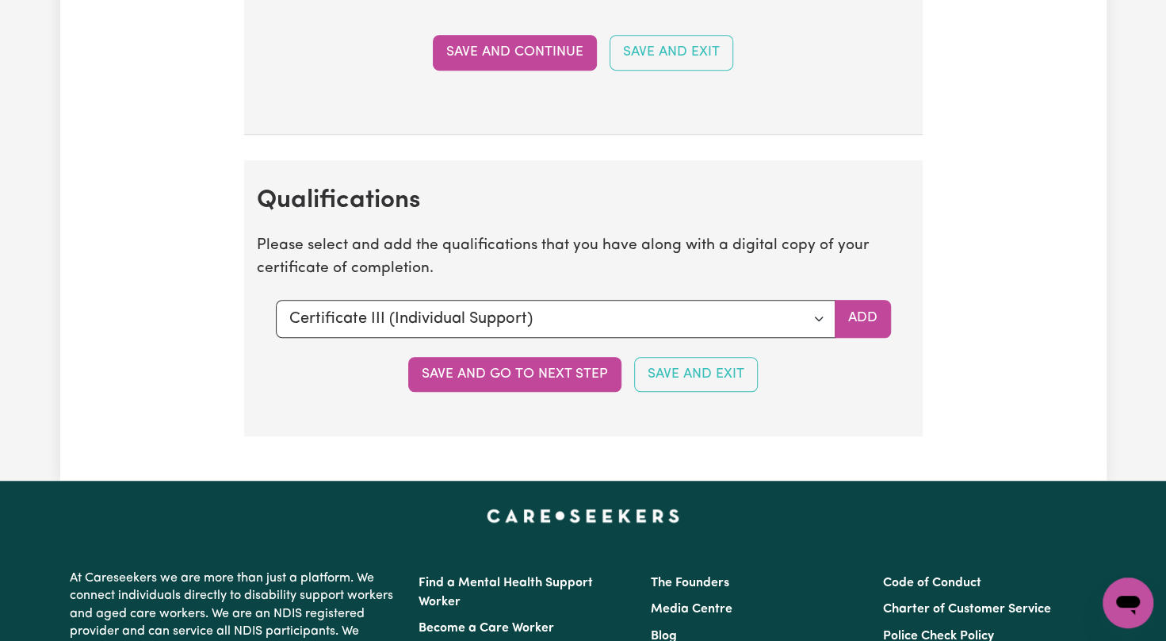
scroll to position [4007, 0]
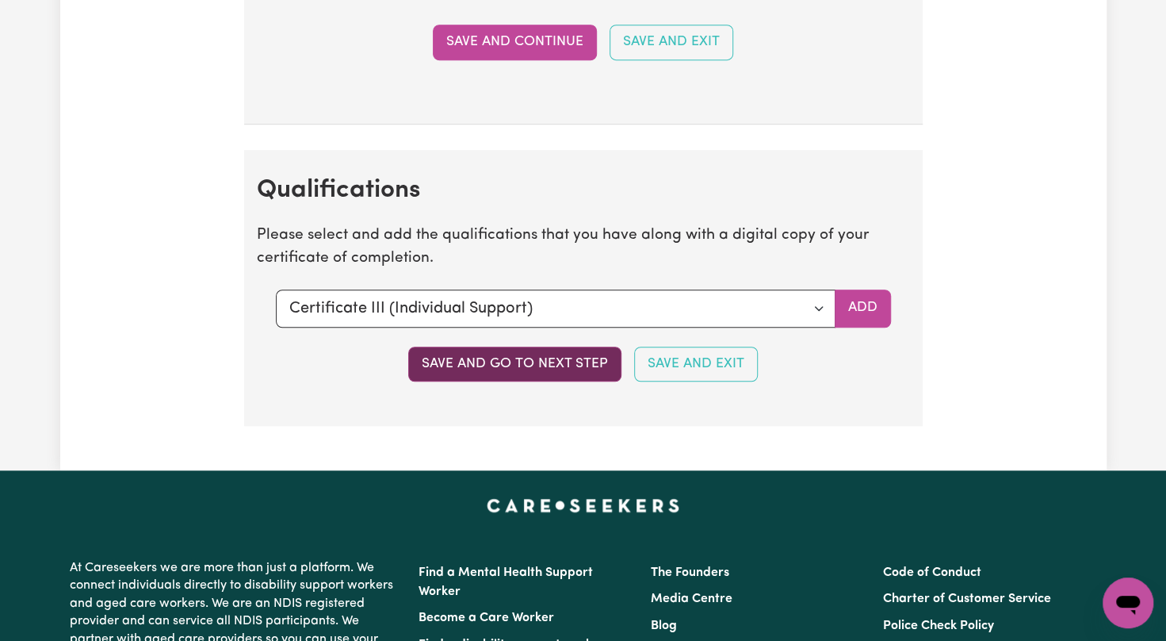
click at [604, 350] on button "Save and go to next step" at bounding box center [514, 363] width 213 height 35
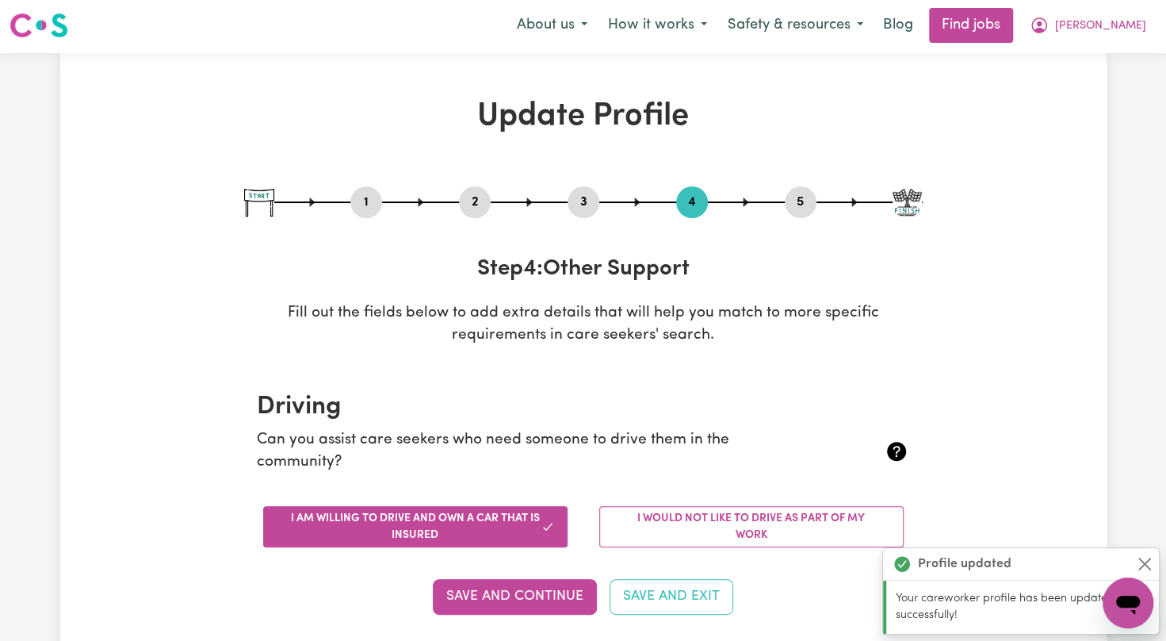
scroll to position [0, 0]
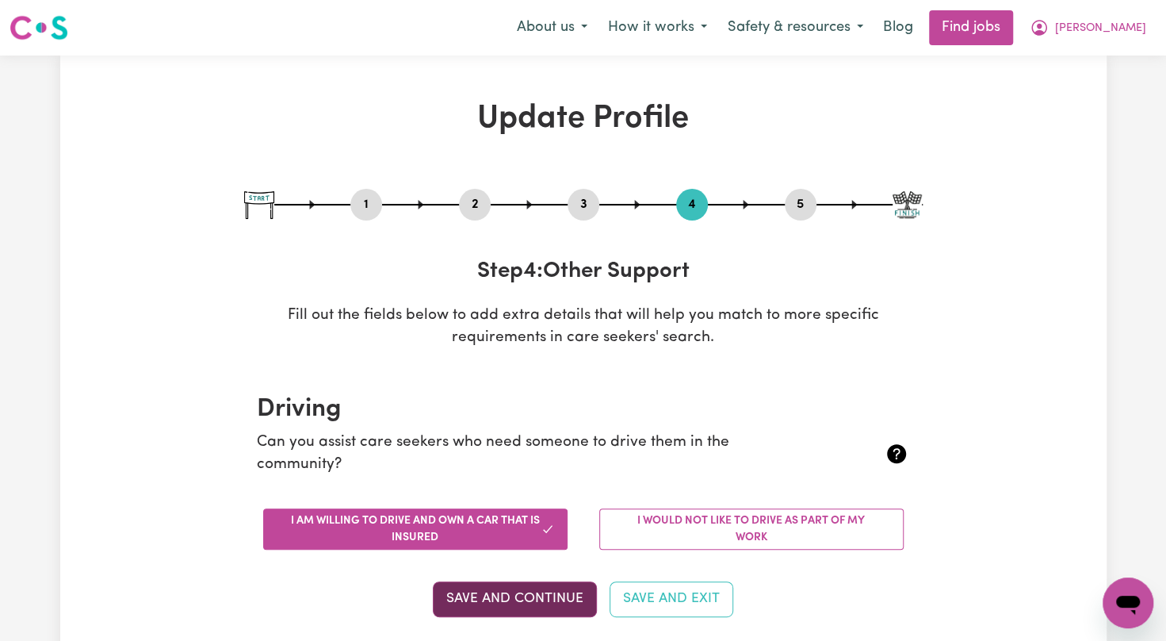
click at [562, 605] on button "Save and Continue" at bounding box center [515, 598] width 164 height 35
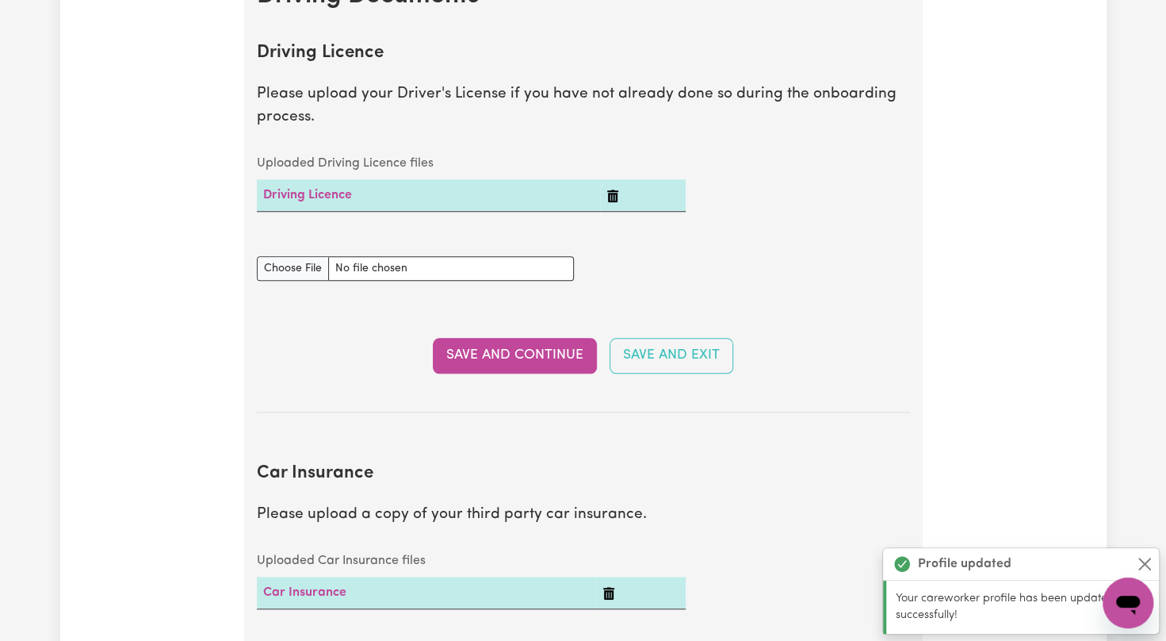
scroll to position [721, 0]
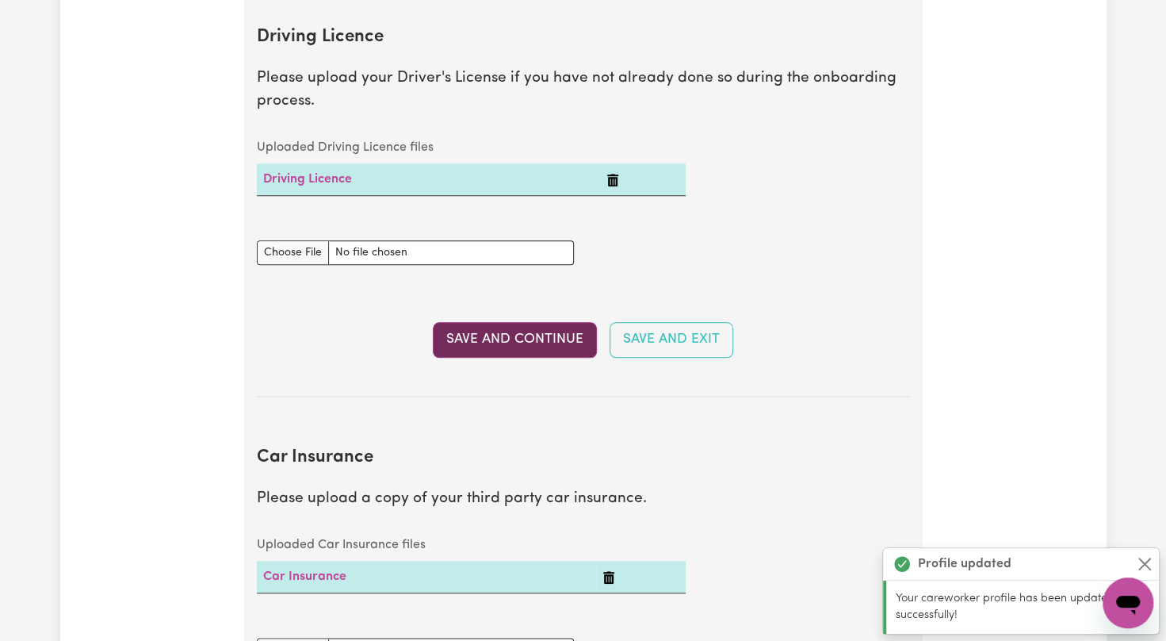
click at [525, 349] on button "Save and Continue" at bounding box center [515, 339] width 164 height 35
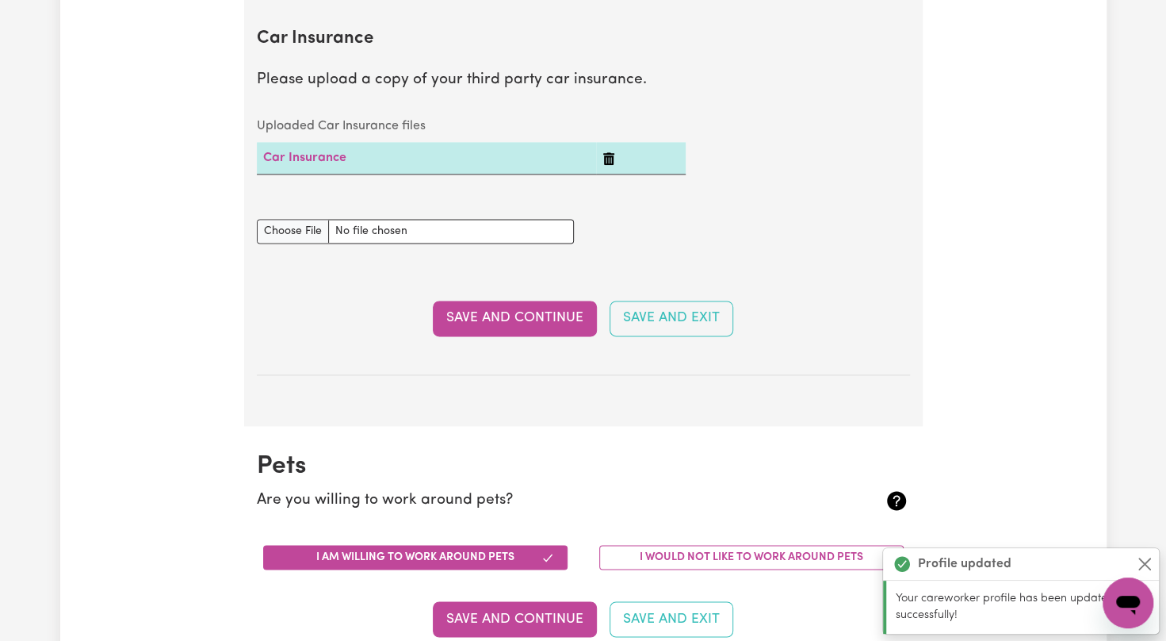
scroll to position [1142, 0]
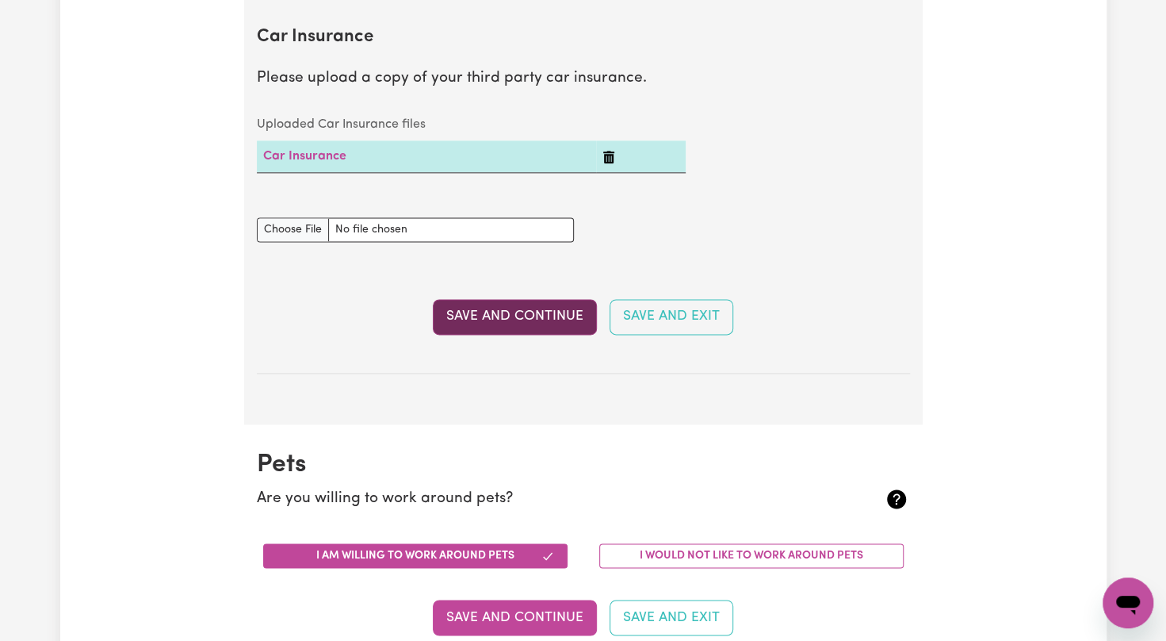
click at [541, 308] on button "Save and Continue" at bounding box center [515, 316] width 164 height 35
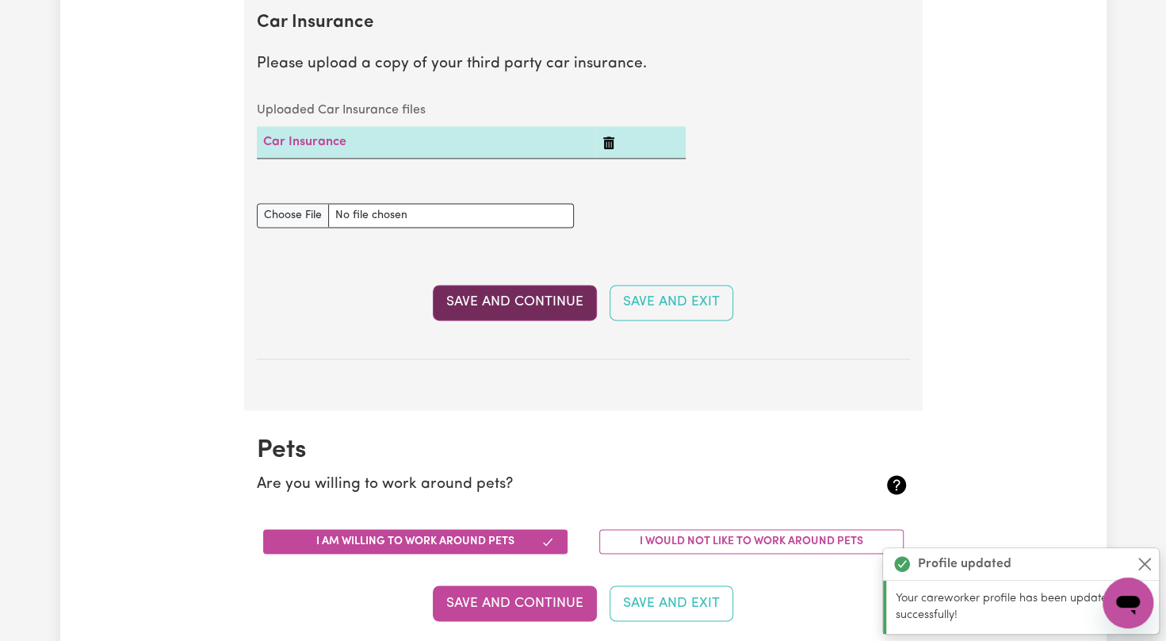
click at [541, 308] on button "Save and Continue" at bounding box center [515, 302] width 164 height 35
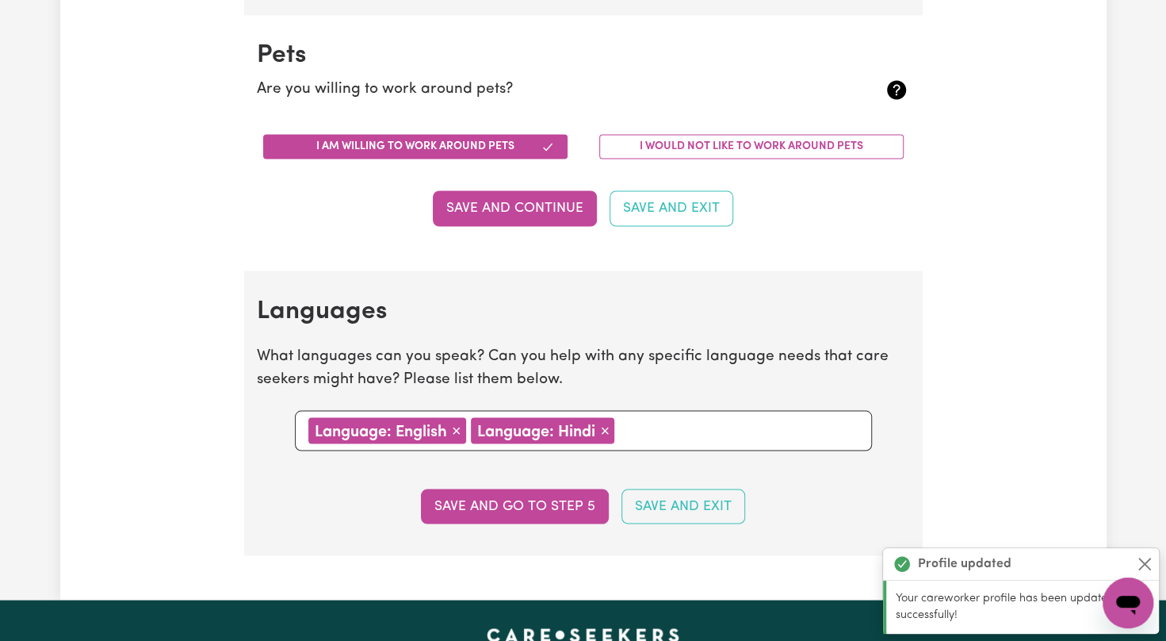
scroll to position [1563, 0]
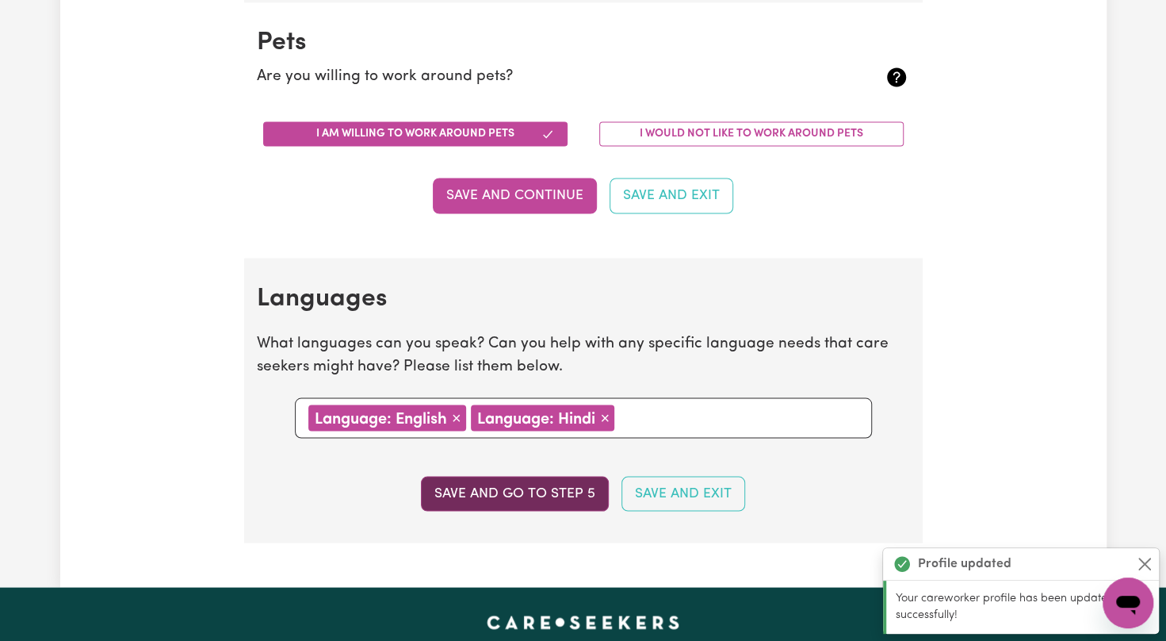
click at [473, 479] on button "Save and go to step 5" at bounding box center [515, 493] width 188 height 35
select select "I am providing services through another platform"
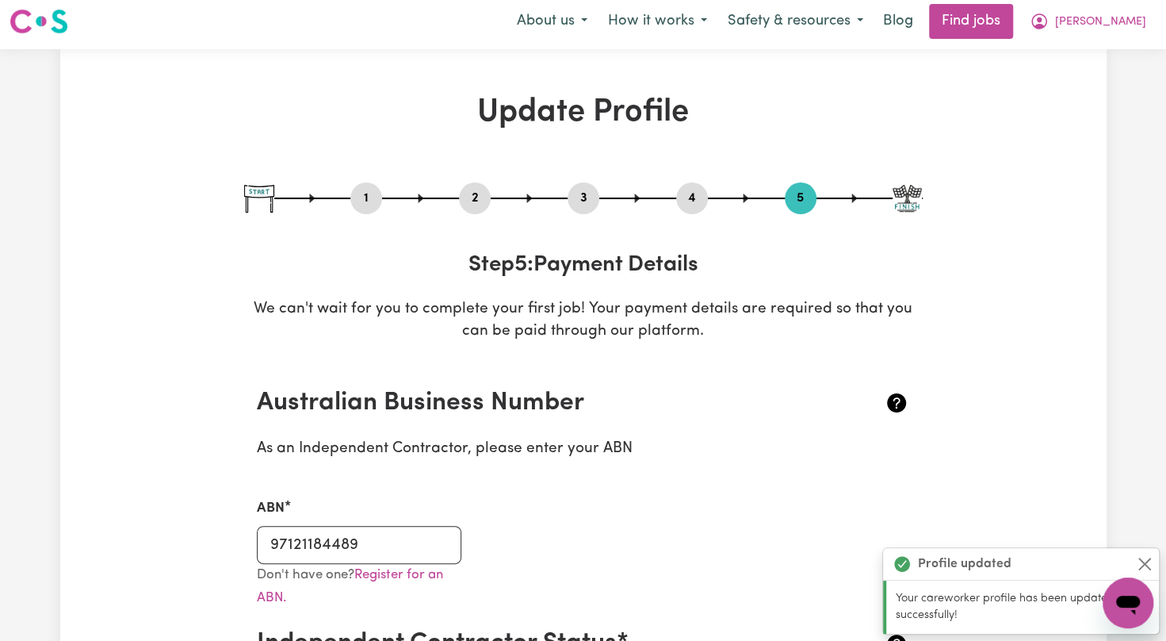
scroll to position [0, 0]
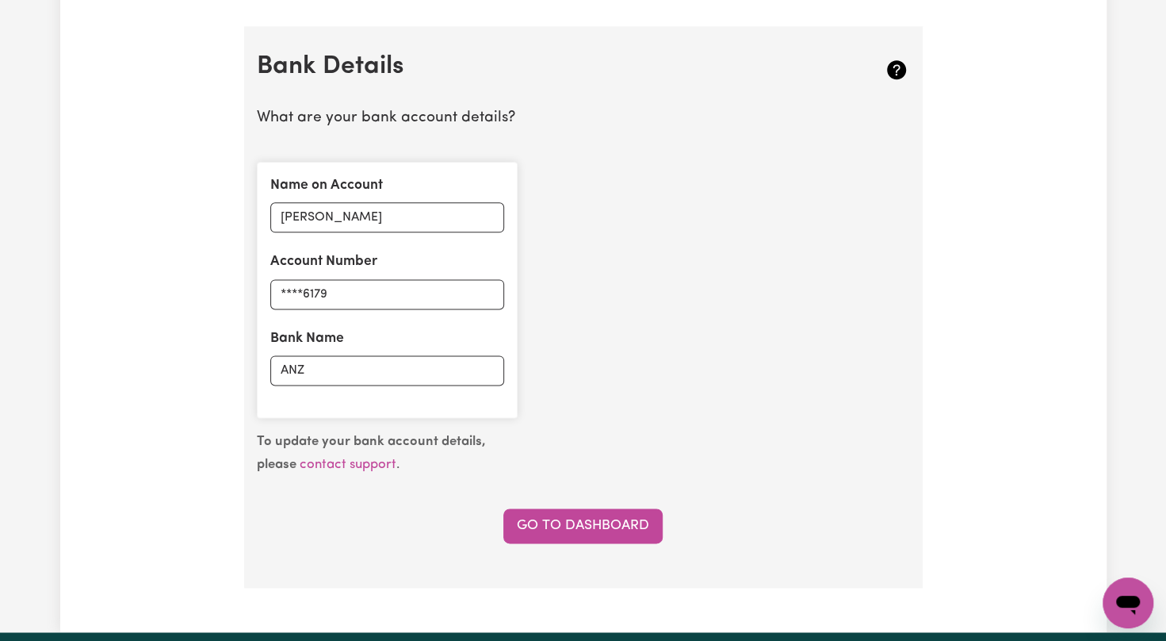
scroll to position [1088, 0]
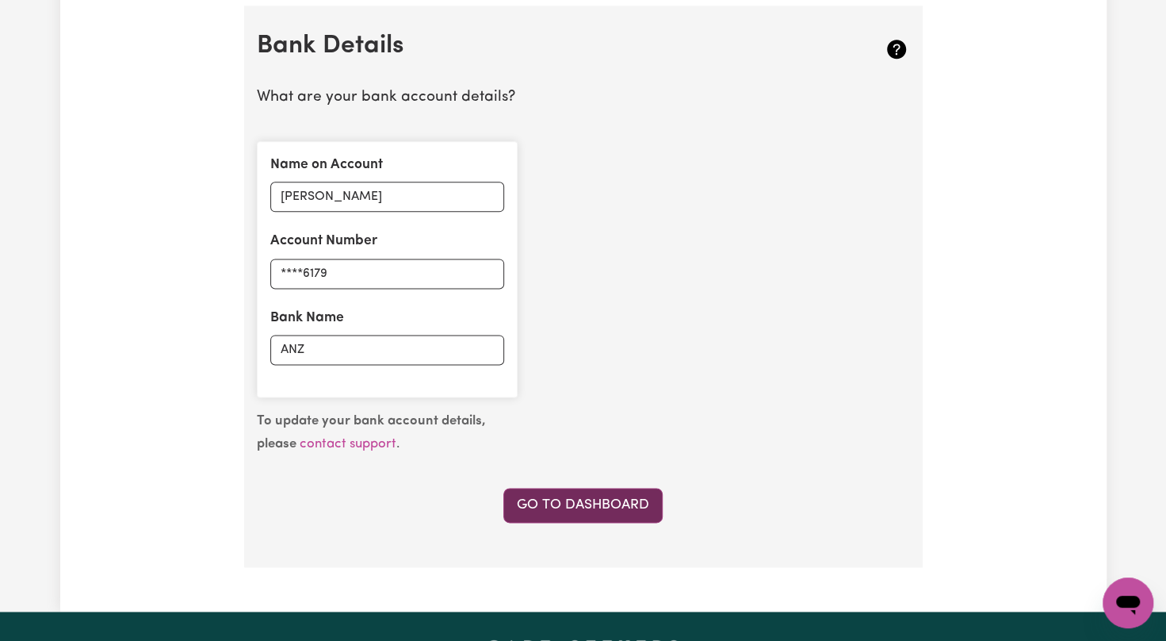
click at [602, 499] on link "Go to Dashboard" at bounding box center [582, 505] width 159 height 35
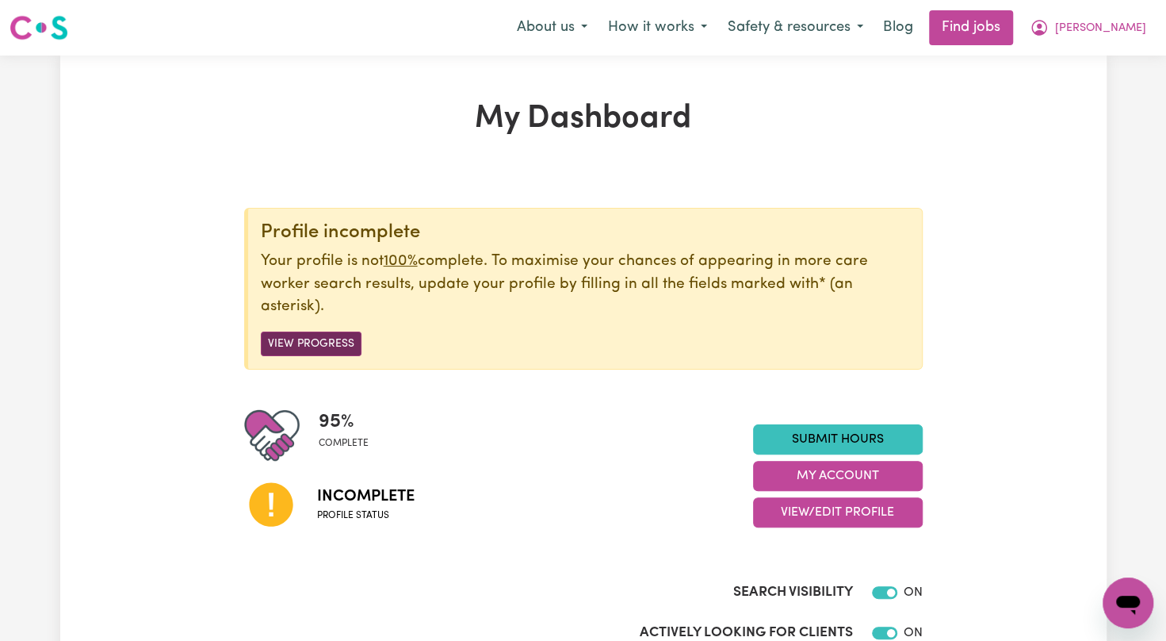
click at [290, 341] on button "View Progress" at bounding box center [311, 343] width 101 height 25
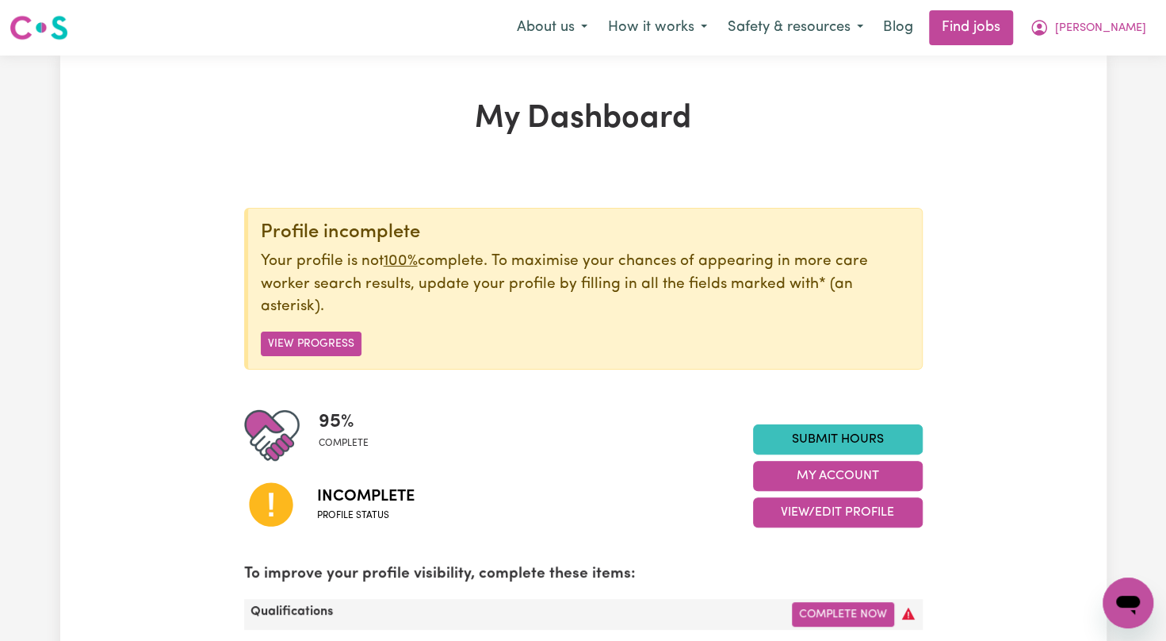
click at [909, 615] on icon at bounding box center [908, 613] width 13 height 12
click at [866, 614] on link "Complete Now" at bounding box center [843, 614] width 102 height 25
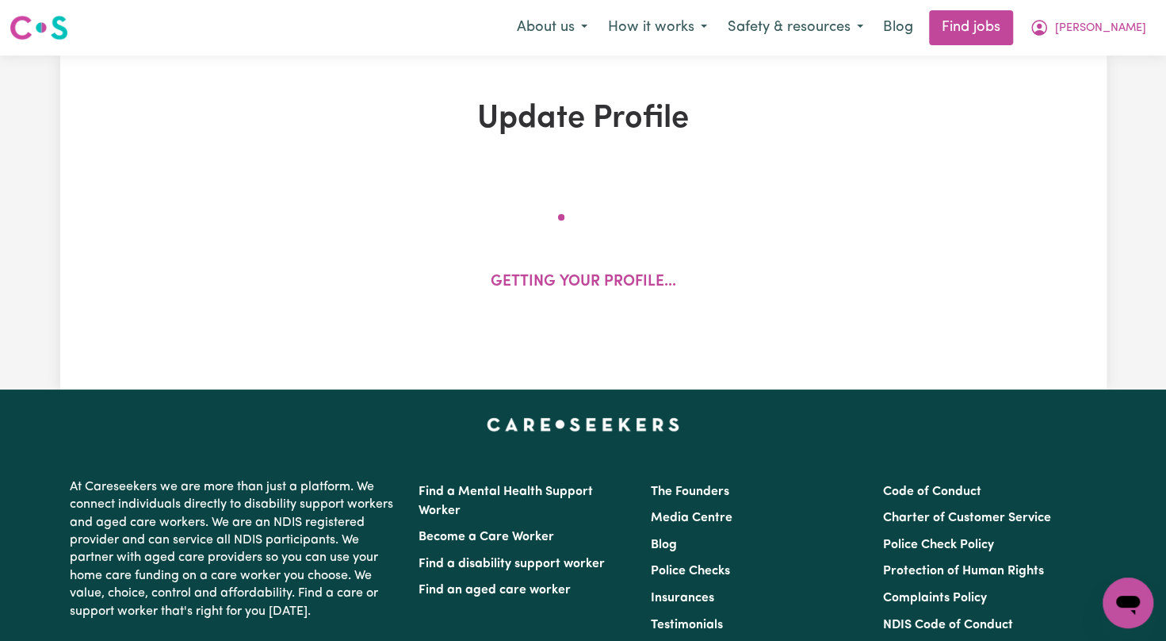
select select "2023"
select select "2024"
select select "2023"
select select "Certificate III (Individual Support)"
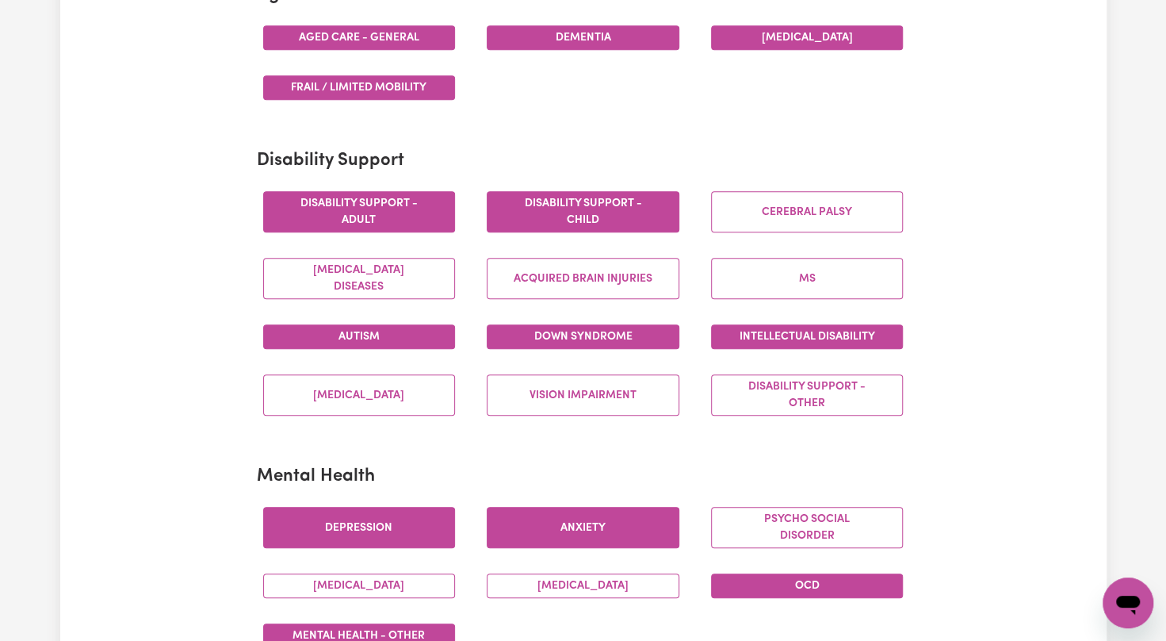
scroll to position [346, 0]
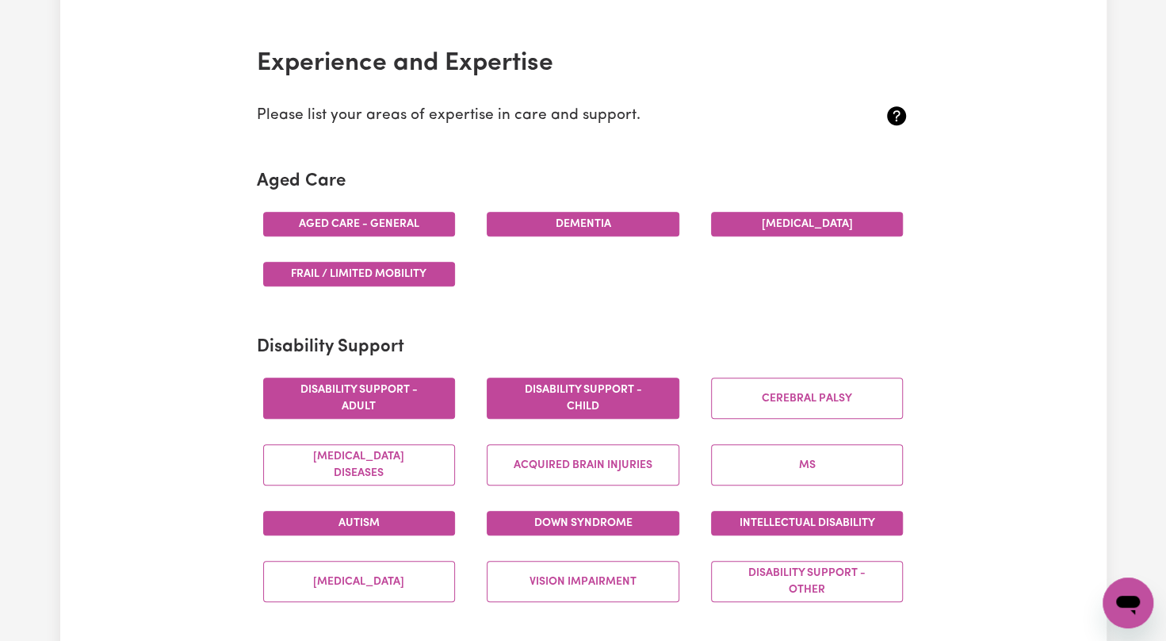
click at [1119, 602] on icon "Open messaging window" at bounding box center [1128, 604] width 24 height 19
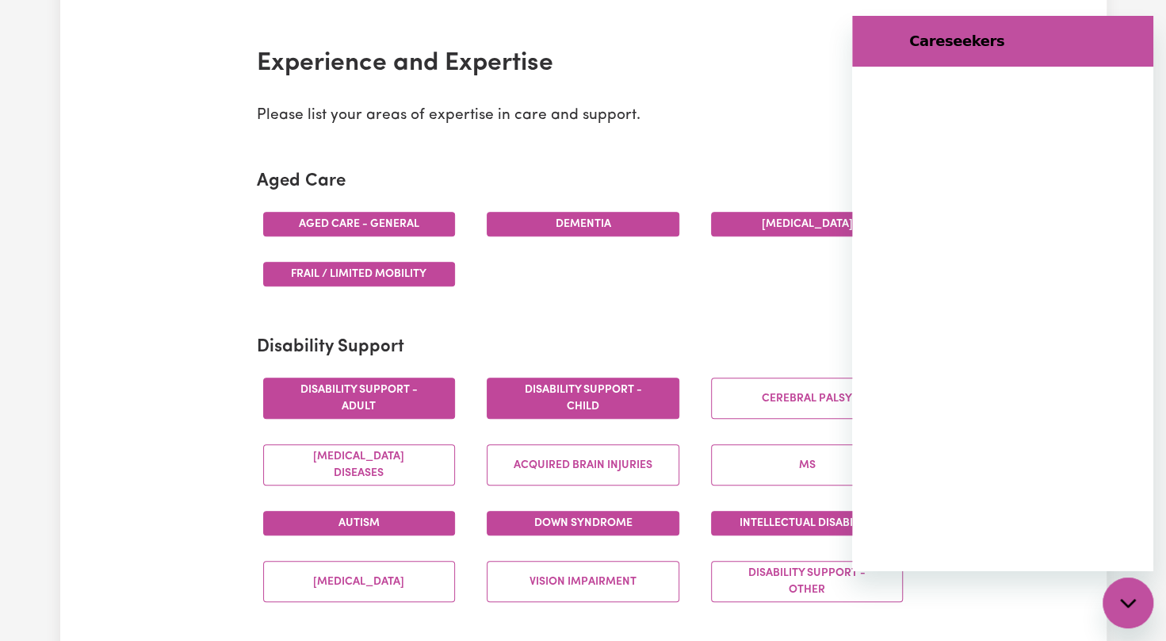
scroll to position [0, 0]
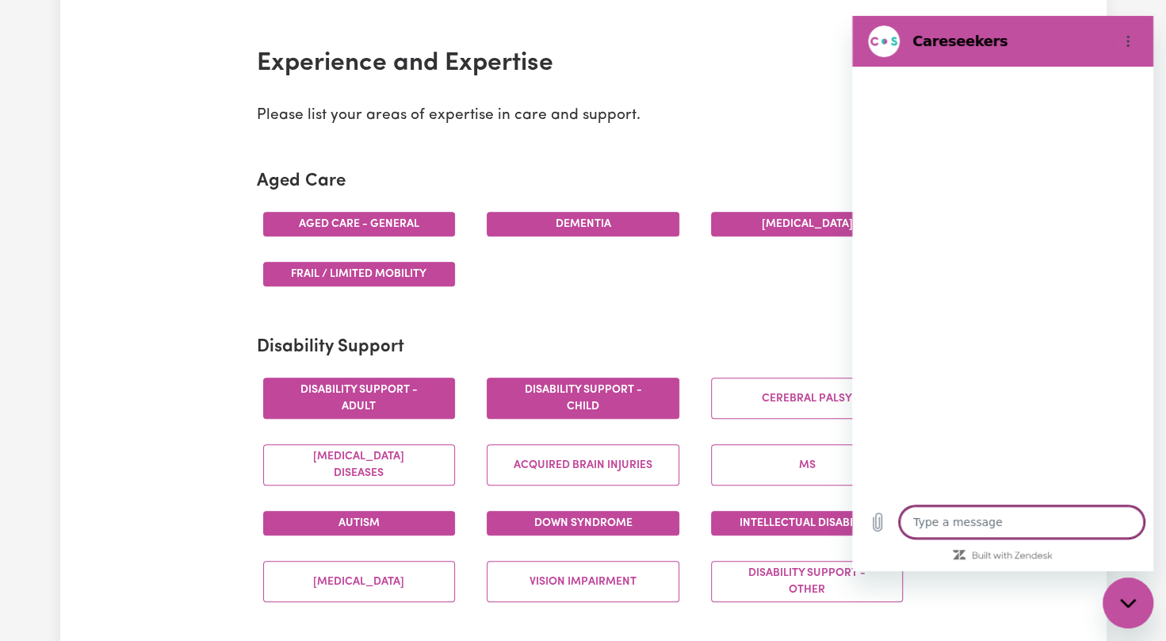
type textarea "x"
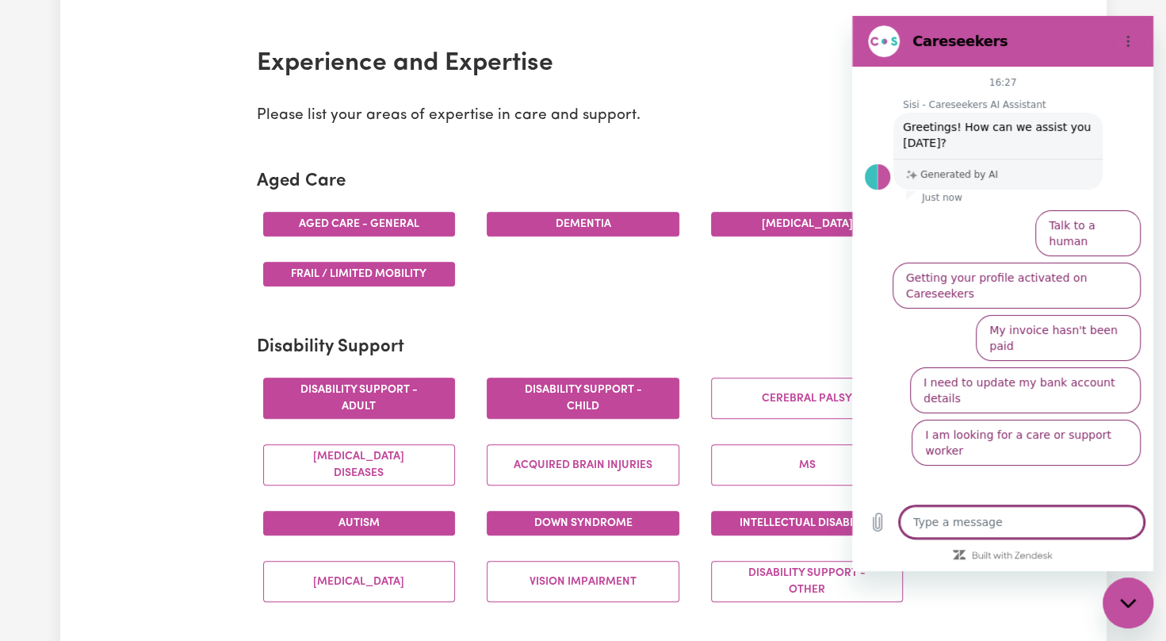
click at [1021, 536] on textarea at bounding box center [1022, 522] width 244 height 32
click at [1008, 308] on li "My invoice hasn't been paid" at bounding box center [1055, 334] width 171 height 52
click at [972, 529] on textarea at bounding box center [1022, 522] width 244 height 32
type textarea "W"
type textarea "x"
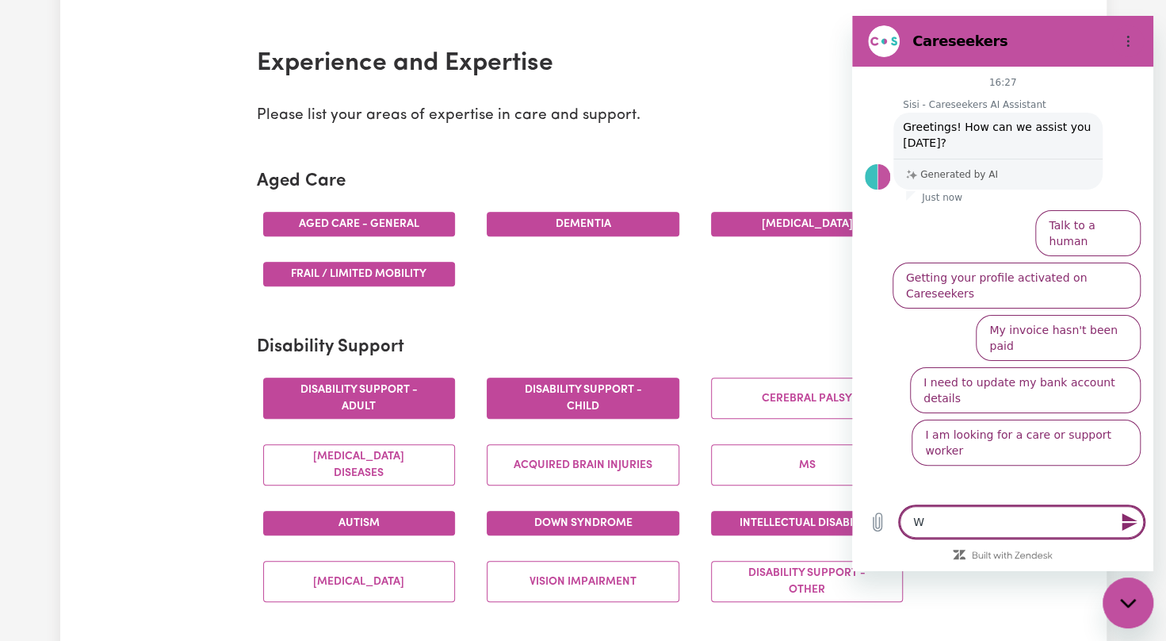
type textarea "WH"
type textarea "x"
type textarea "WHE"
type textarea "x"
type textarea "WHEN"
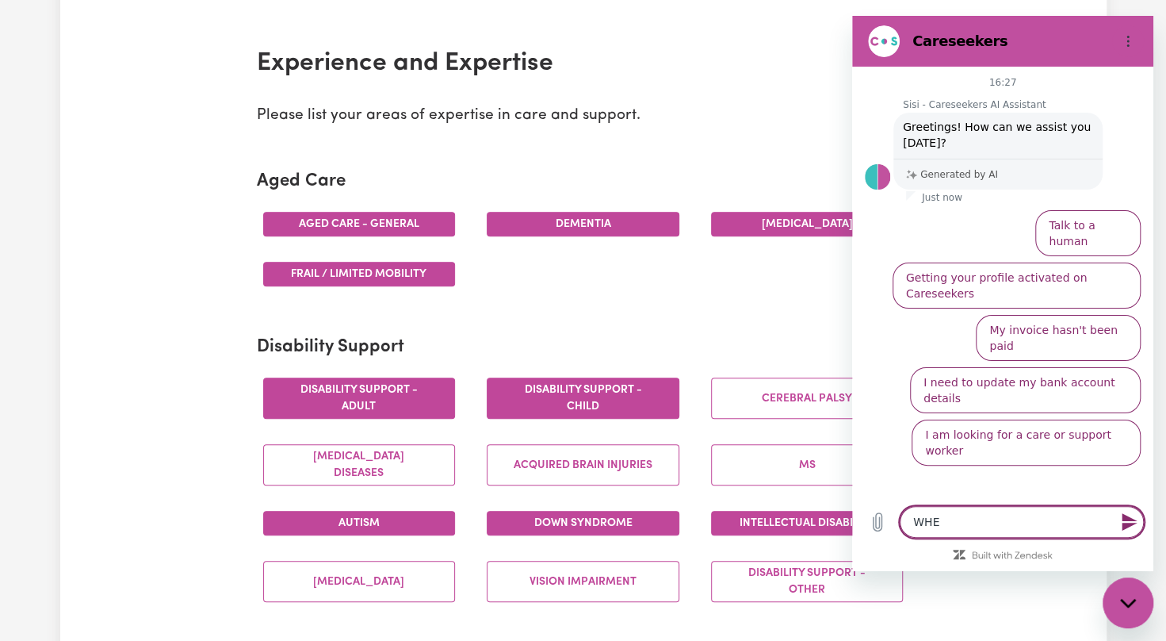
type textarea "x"
type textarea "WHEN"
type textarea "x"
type textarea "WHEN M"
type textarea "x"
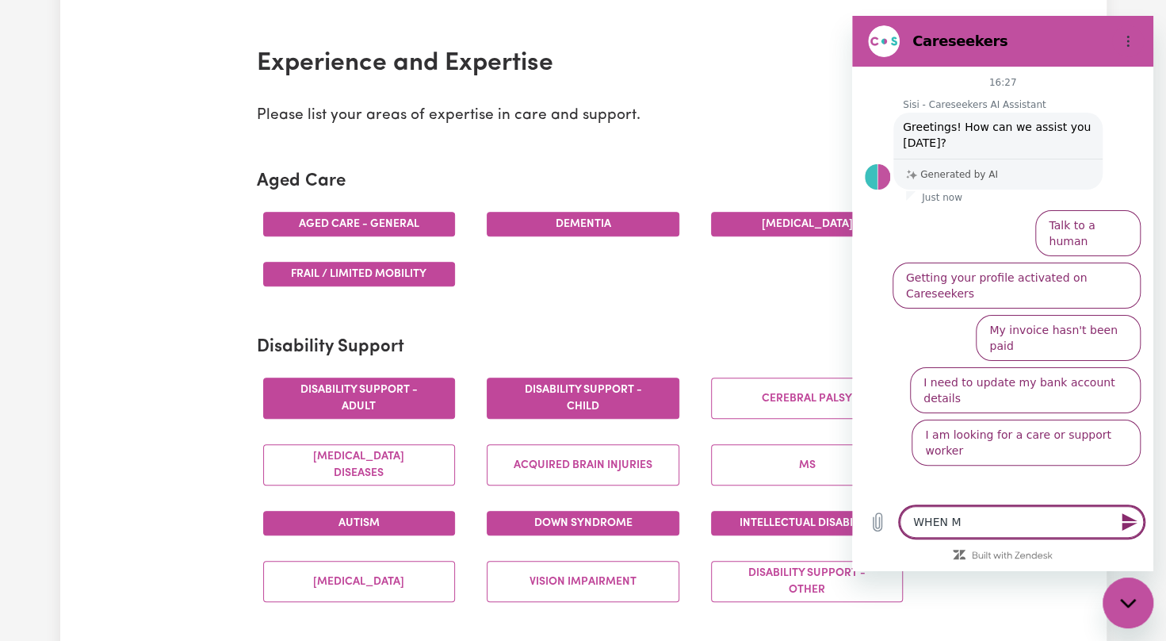
type textarea "WHEN MY"
type textarea "x"
type textarea "WHEN MY"
type textarea "x"
type textarea "WHEN MY A"
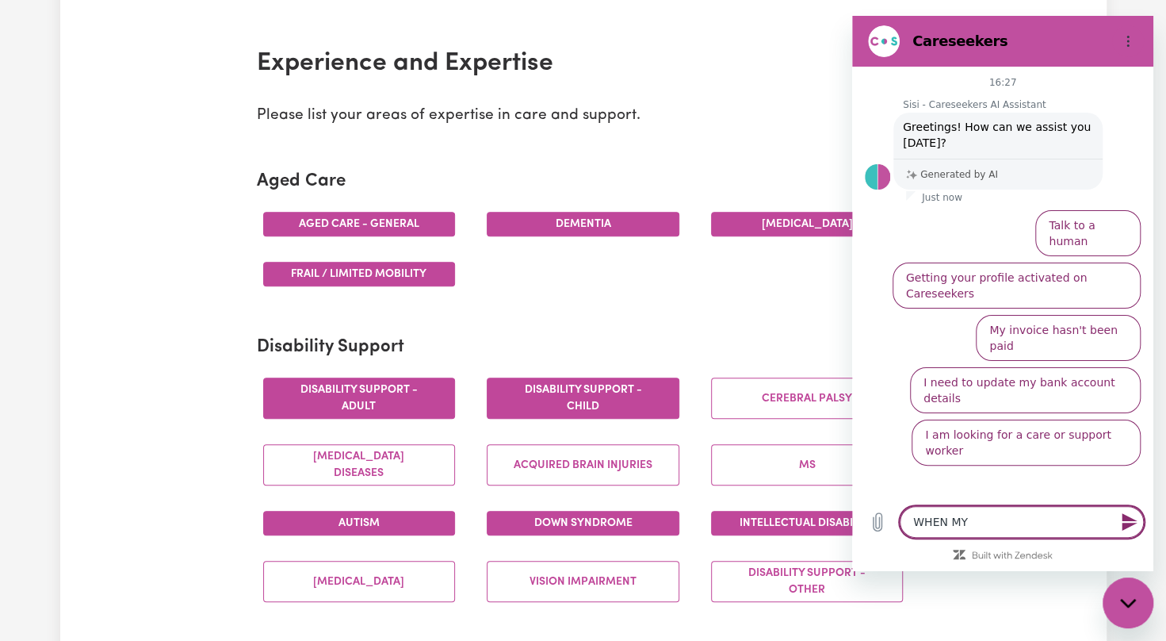
type textarea "x"
type textarea "WHEN MY AC"
type textarea "x"
type textarea "WHEN MY ACC"
type textarea "x"
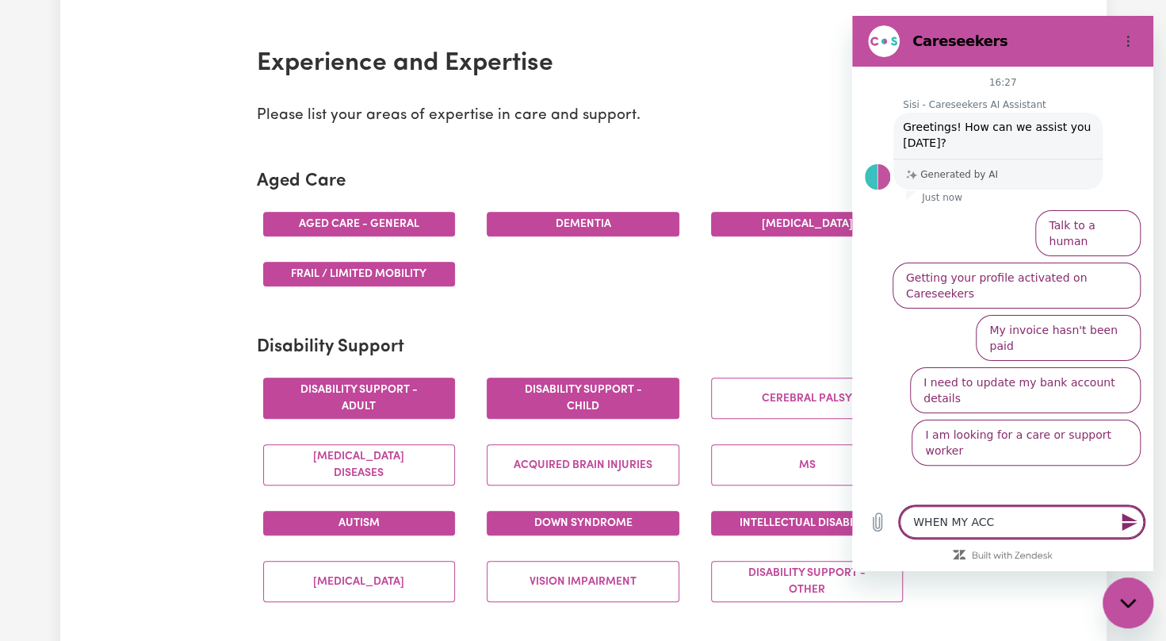
type textarea "WHEN MY ACCO"
type textarea "x"
type textarea "WHEN MY ACCOU"
type textarea "x"
type textarea "WHEN MY ACCOUN"
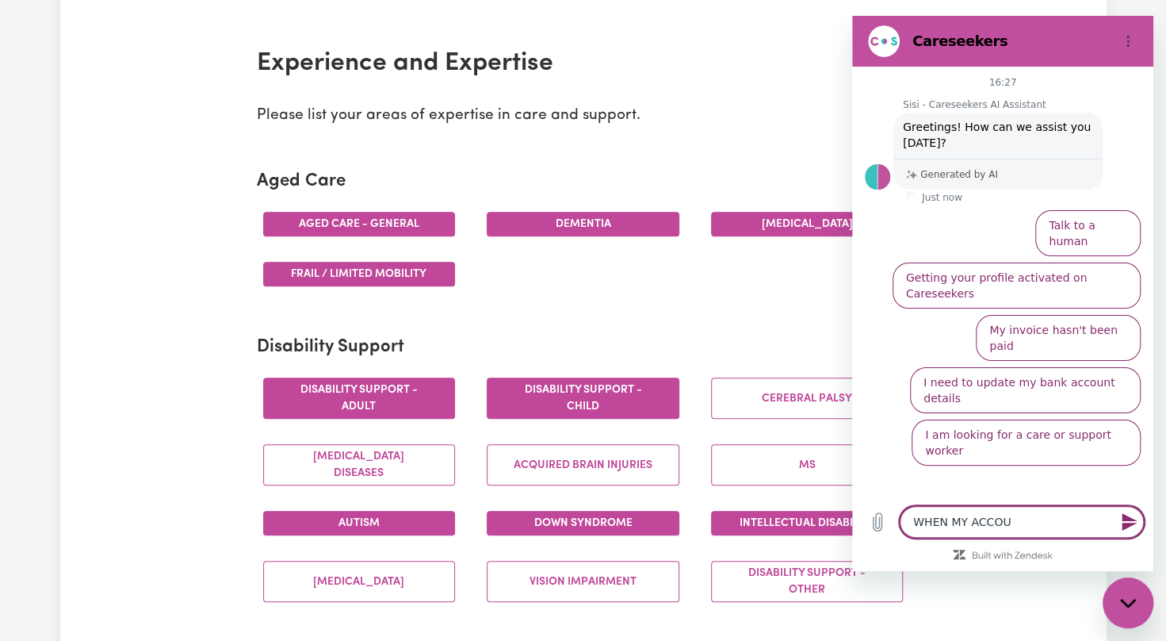
type textarea "x"
type textarea "WHEN MY ACCOUNT"
type textarea "x"
type textarea "WHEN MY ACCOUNT"
type textarea "x"
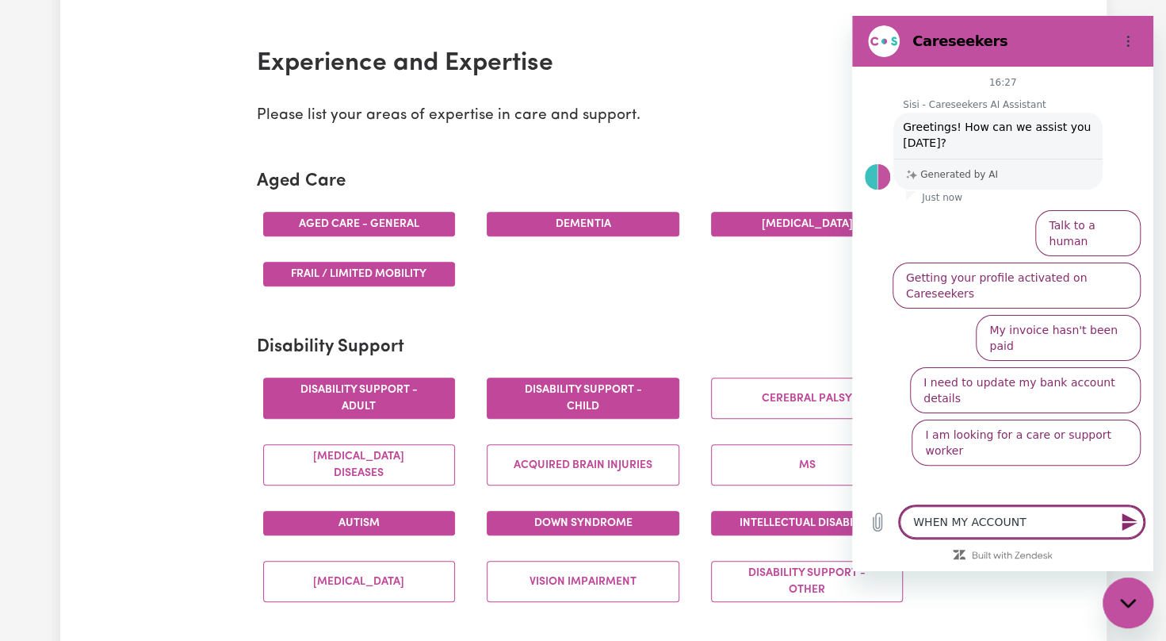
type textarea "WHEN MY ACCOUNT W"
type textarea "x"
type textarea "WHEN MY ACCOUNT WI"
type textarea "x"
type textarea "WHEN MY ACCOUNT WII"
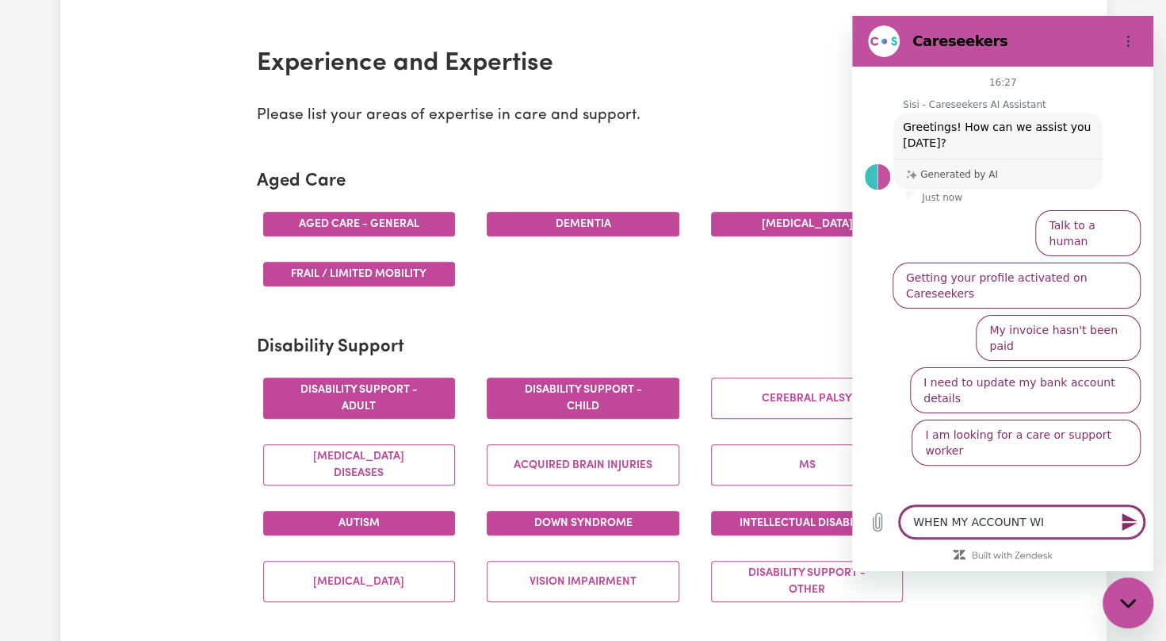
type textarea "x"
type textarea "WHEN MY ACCOUNT WI"
type textarea "x"
type textarea "WHEN MY ACCOUNT WIL"
type textarea "x"
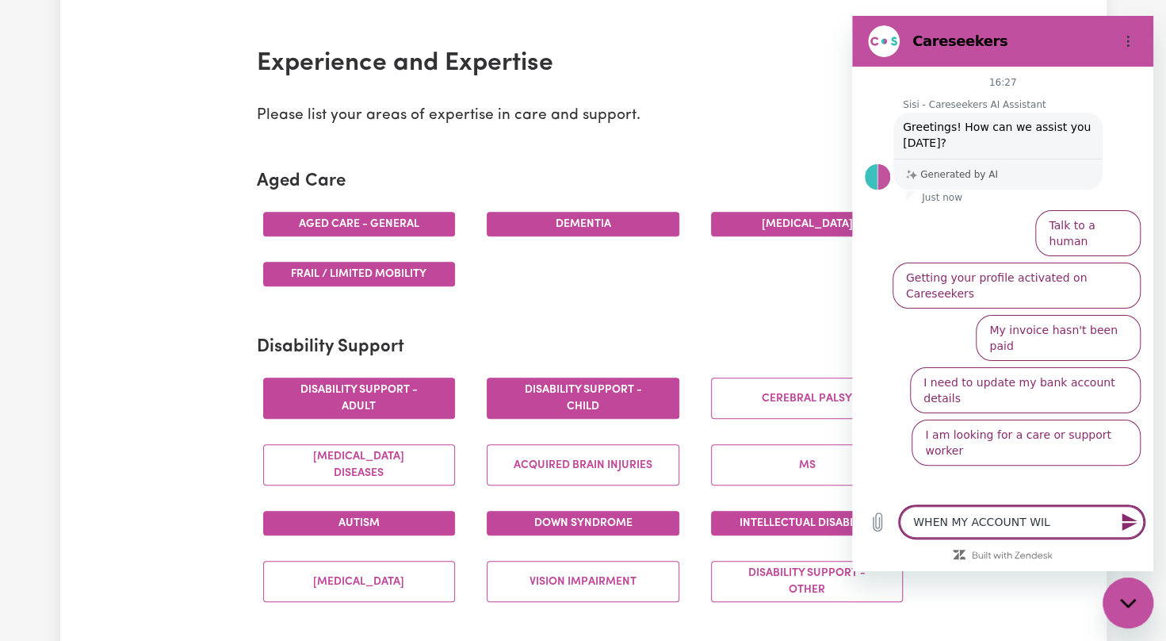
type textarea "WHEN MY ACCOUNT WILL"
type textarea "x"
type textarea "WHEN MY ACCOUNT WILL"
type textarea "x"
type textarea "WHEN MY ACCOUNT WILL B"
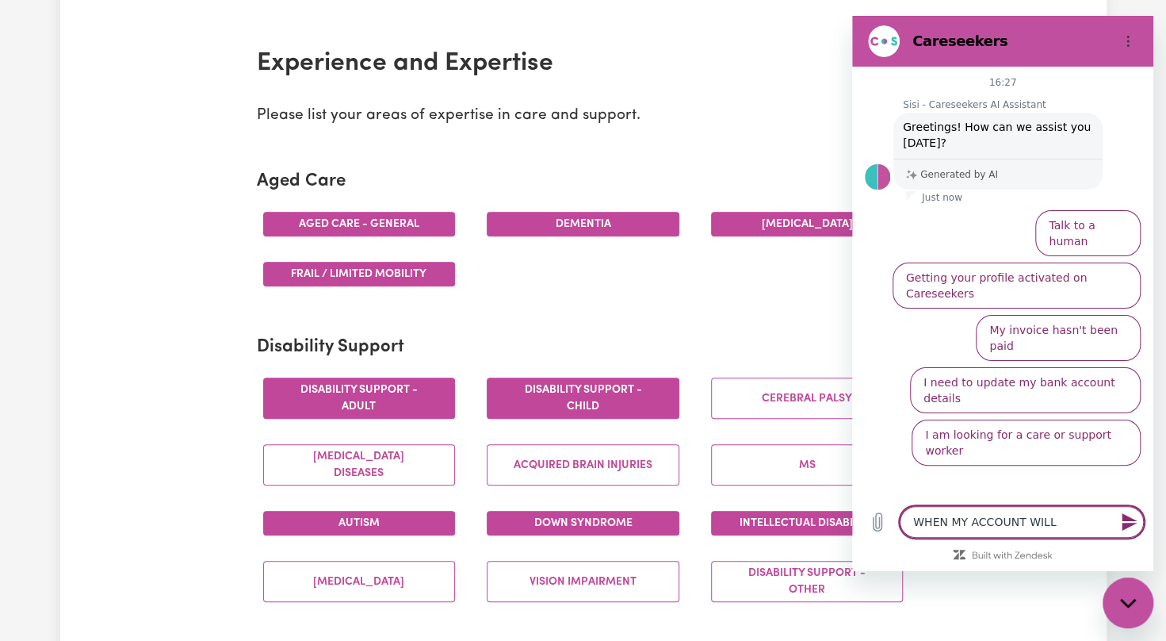
type textarea "x"
type textarea "WHEN MY ACCOUNT WILL BE"
type textarea "x"
type textarea "WHEN MY ACCOUNT WILL BE"
type textarea "x"
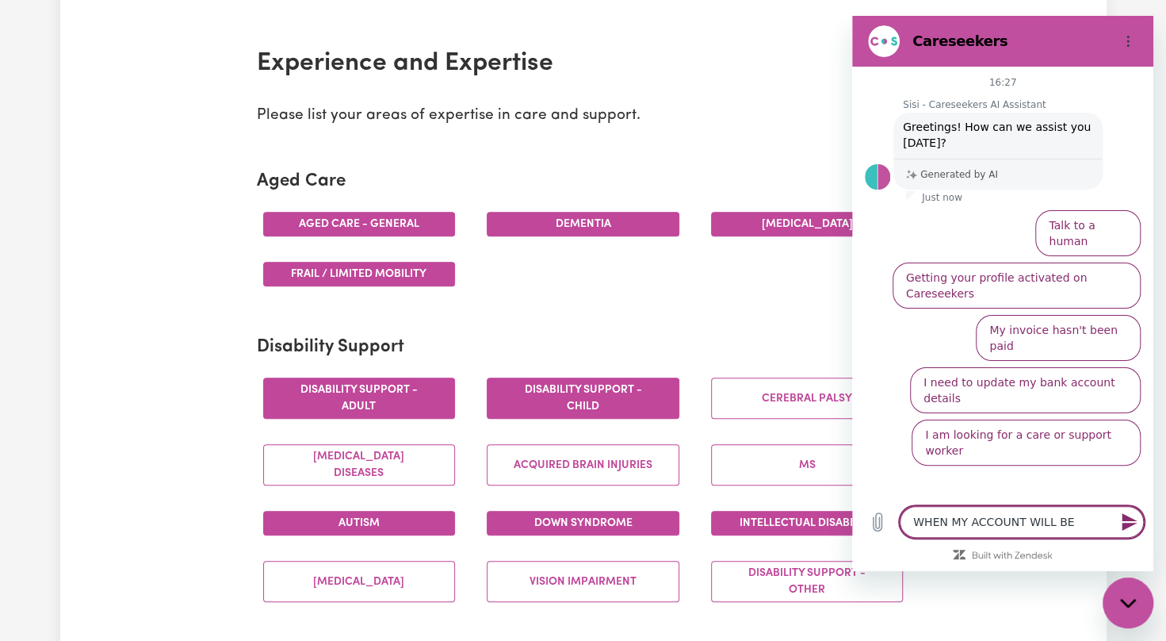
type textarea "WHEN MY ACCOUNT WILL BE U"
type textarea "x"
type textarea "WHEN MY ACCOUNT WILL BE UP"
type textarea "x"
type textarea "WHEN MY ACCOUNT WILL BE UPD"
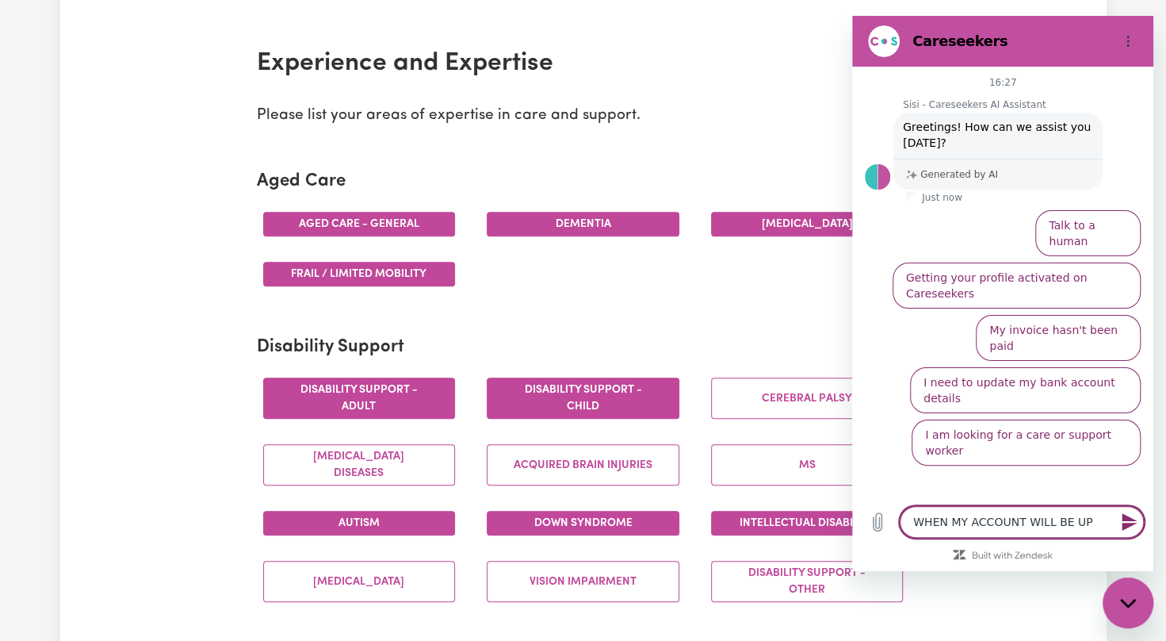
type textarea "x"
type textarea "WHEN MY ACCOUNT WILL BE UPDA"
type textarea "x"
type textarea "WHEN MY ACCOUNT WILL BE UPDAT"
type textarea "x"
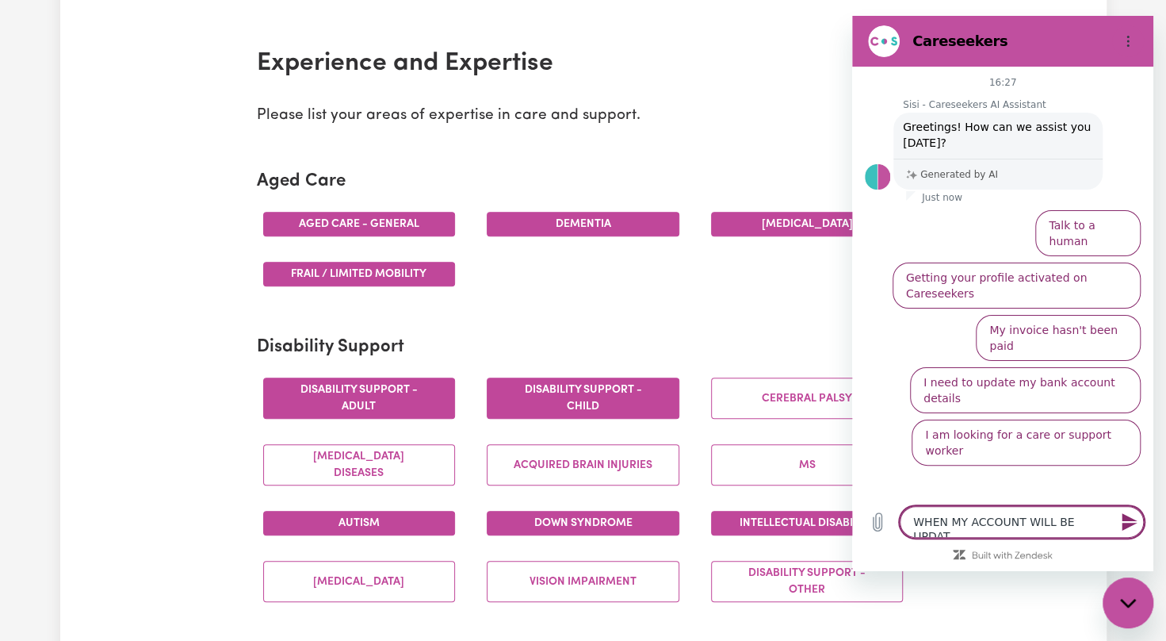
type textarea "WHEN MY ACCOUNT WILL BE UPDATE"
type textarea "x"
type textarea "WHEN MY ACCOUNT WILL BE UPDATES"
type textarea "x"
type textarea "WHEN MY ACCOUNT WILL BE UPDATE"
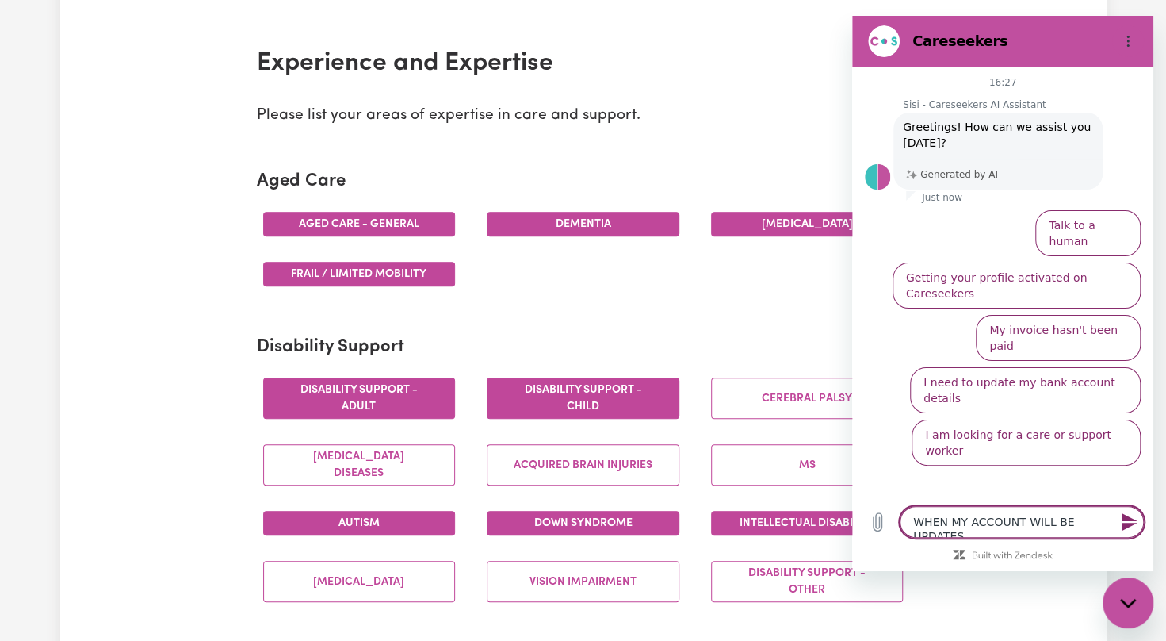
type textarea "x"
type textarea "WHEN MY ACCOUNT WILL BE UPDATED"
type textarea "x"
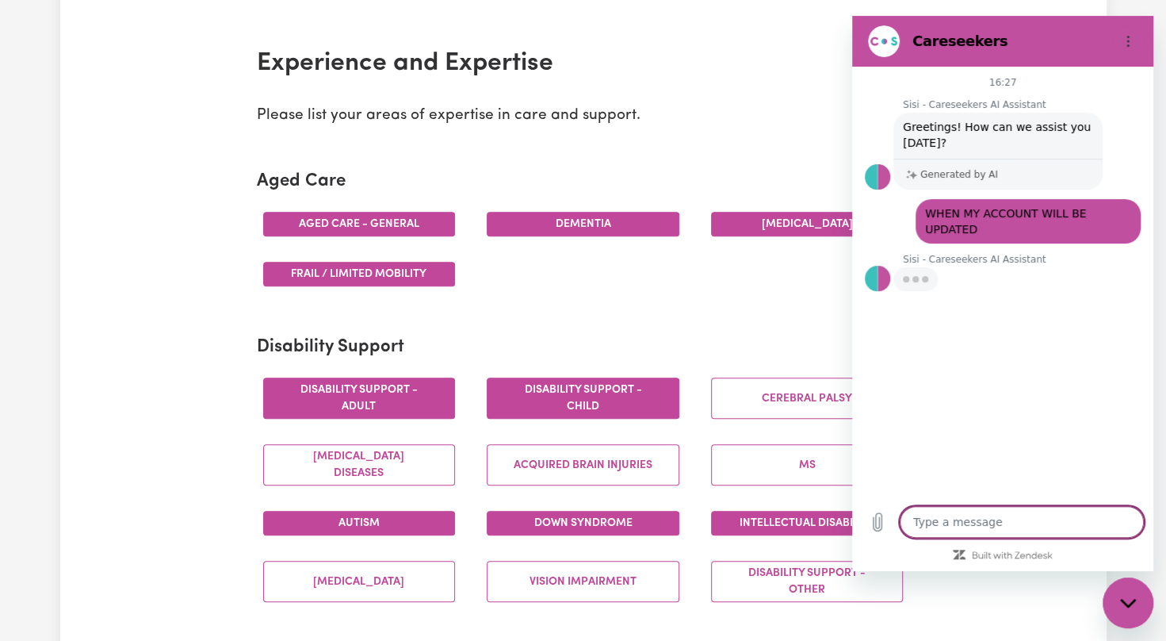
type textarea "x"
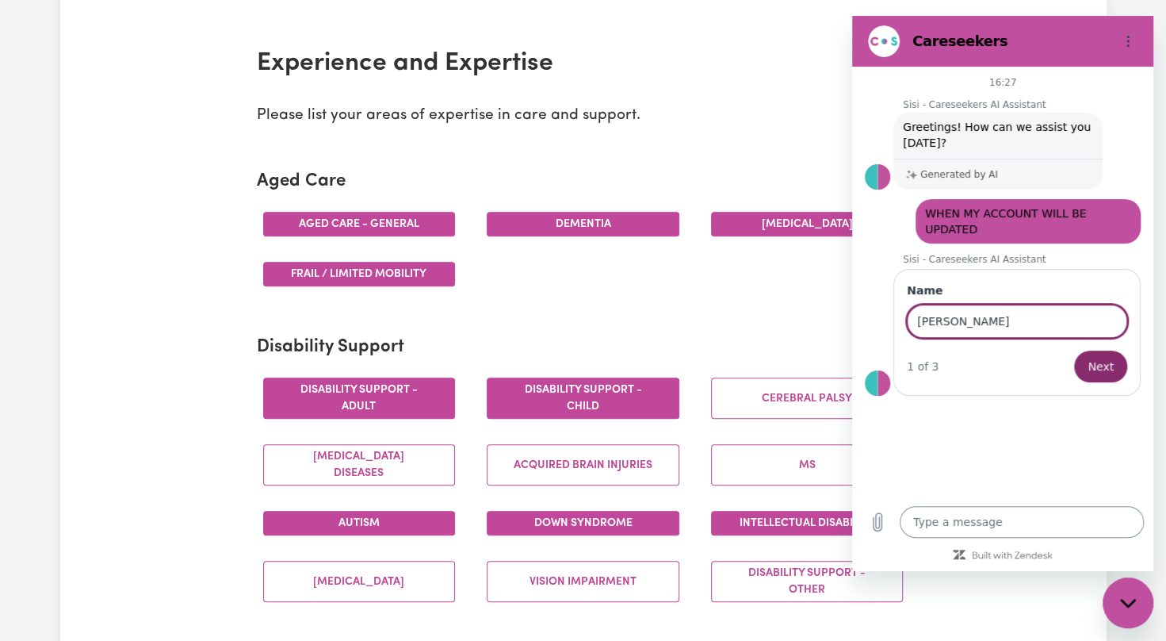
type input "[PERSON_NAME]"
click at [1074, 350] on button "Next" at bounding box center [1100, 366] width 53 height 32
type textarea "x"
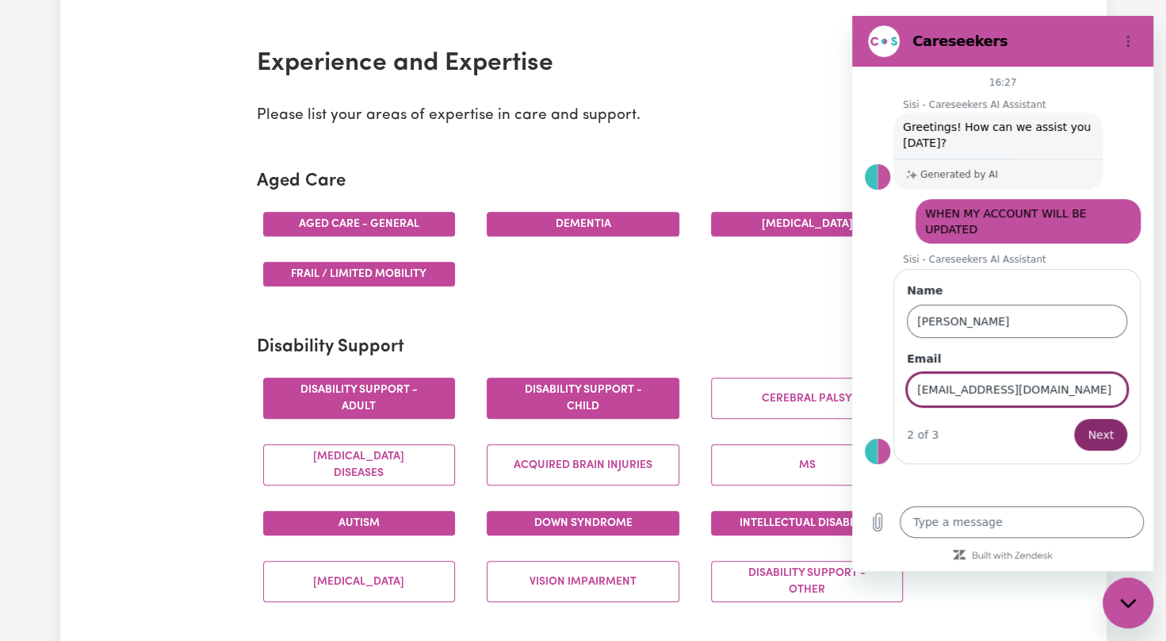
type input "[EMAIL_ADDRESS][DOMAIN_NAME]"
click at [1074, 419] on button "Next" at bounding box center [1100, 435] width 53 height 32
type textarea "x"
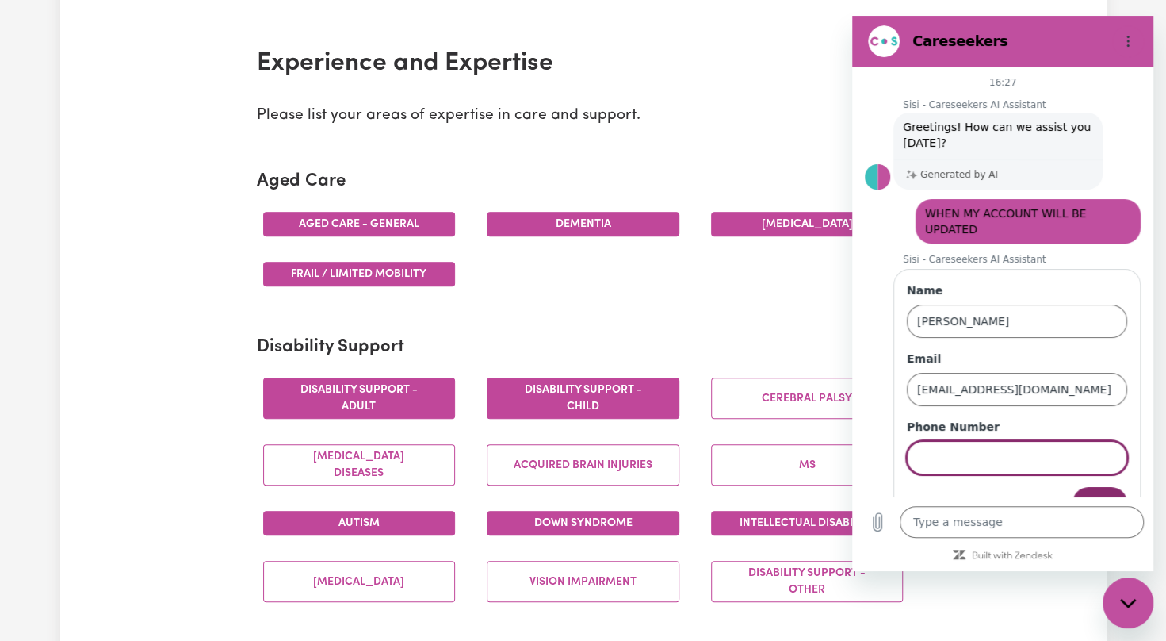
scroll to position [34, 0]
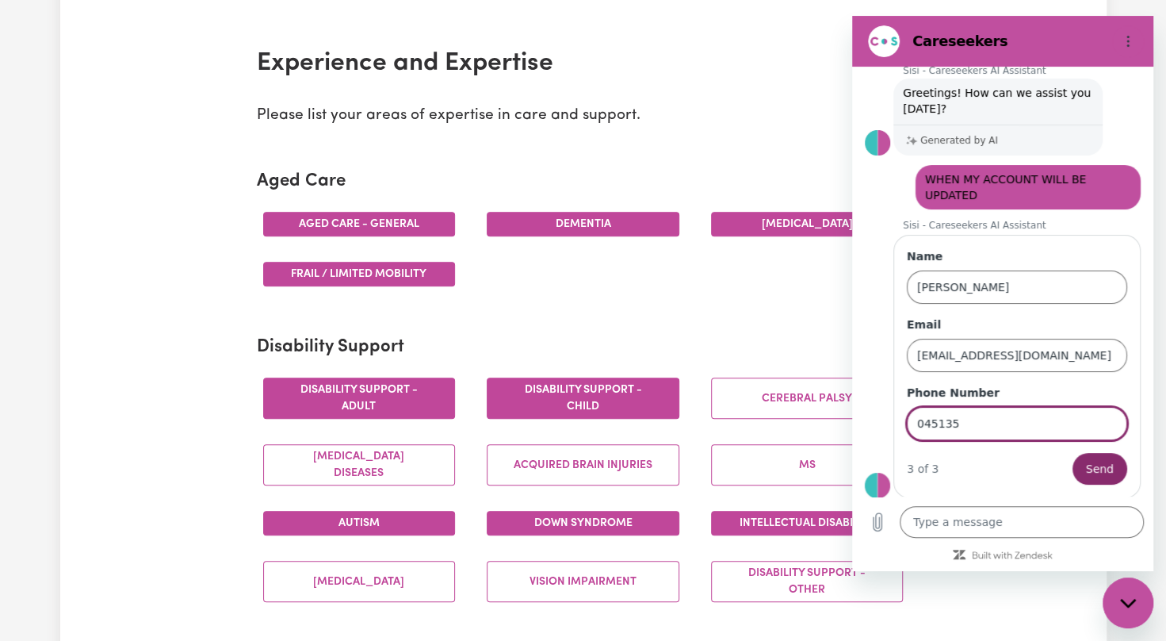
type input "0451357287"
click at [1092, 463] on span "Send" at bounding box center [1100, 468] width 28 height 19
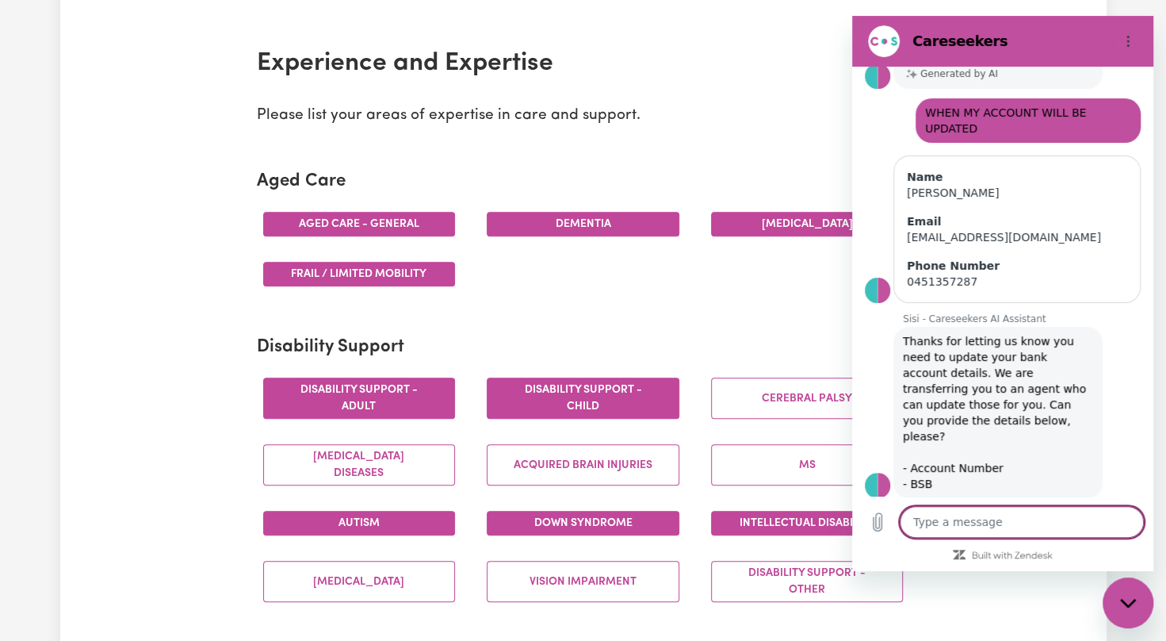
scroll to position [104, 0]
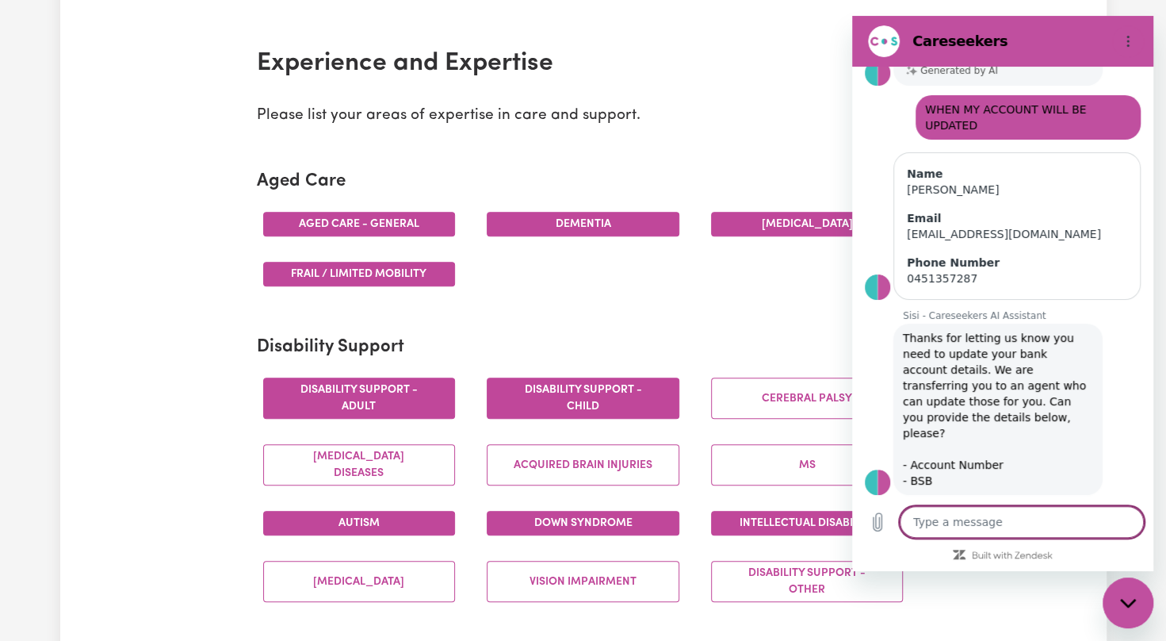
type textarea "x"
click at [1050, 524] on textarea at bounding box center [1022, 522] width 244 height 32
type textarea "B"
type textarea "x"
type textarea "BS"
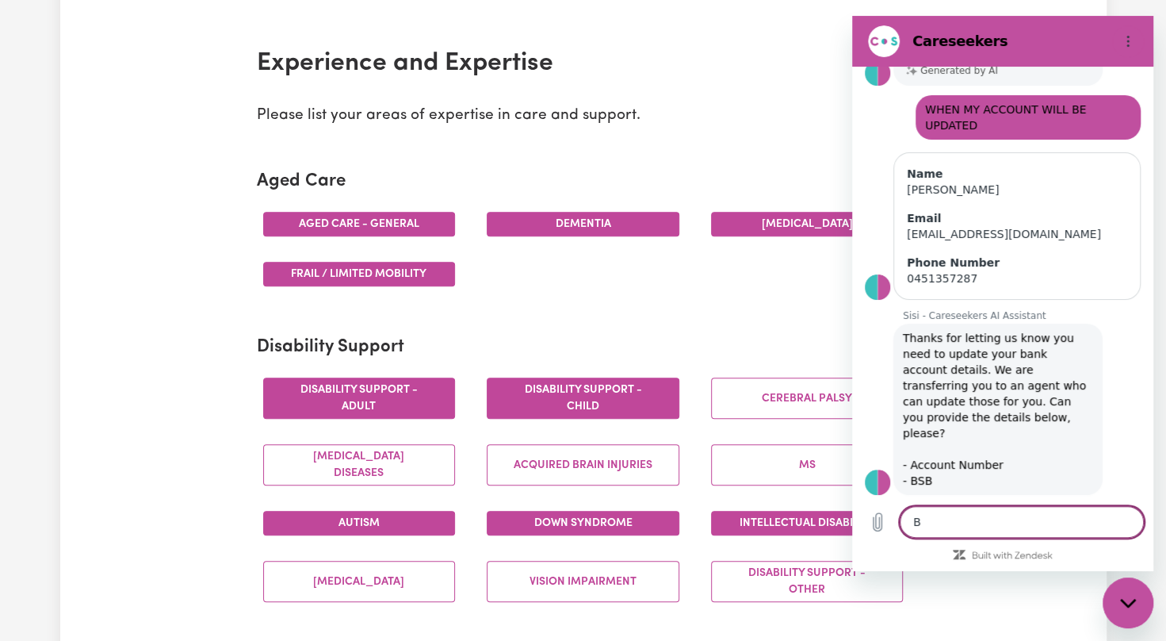
type textarea "x"
type textarea "BSB"
type textarea "x"
type textarea "BSB"
type textarea "x"
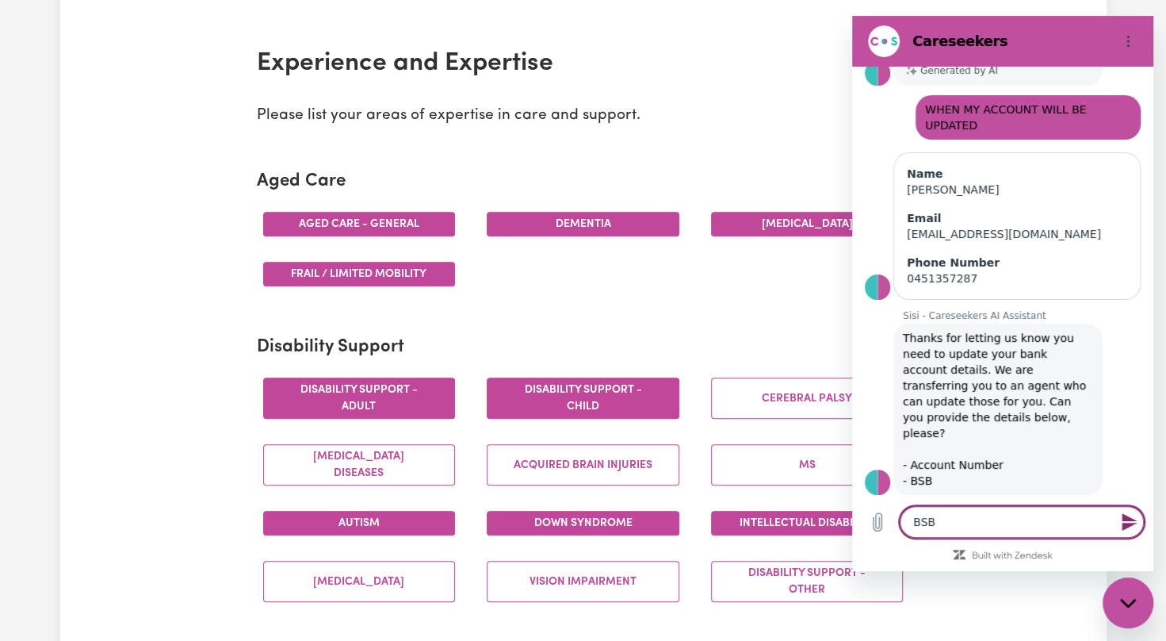
type textarea "BSB -"
type textarea "x"
type textarea "BSB -0"
type textarea "x"
type textarea "BSB -01"
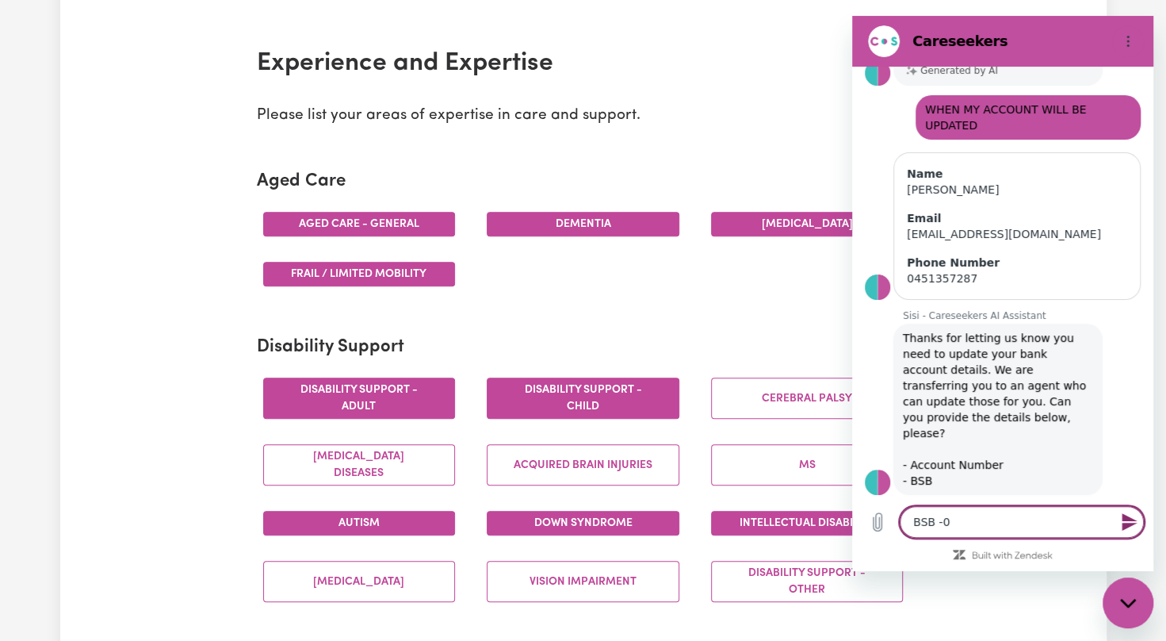
type textarea "x"
type textarea "BSB -014"
type textarea "x"
type textarea "BSB -0140"
type textarea "x"
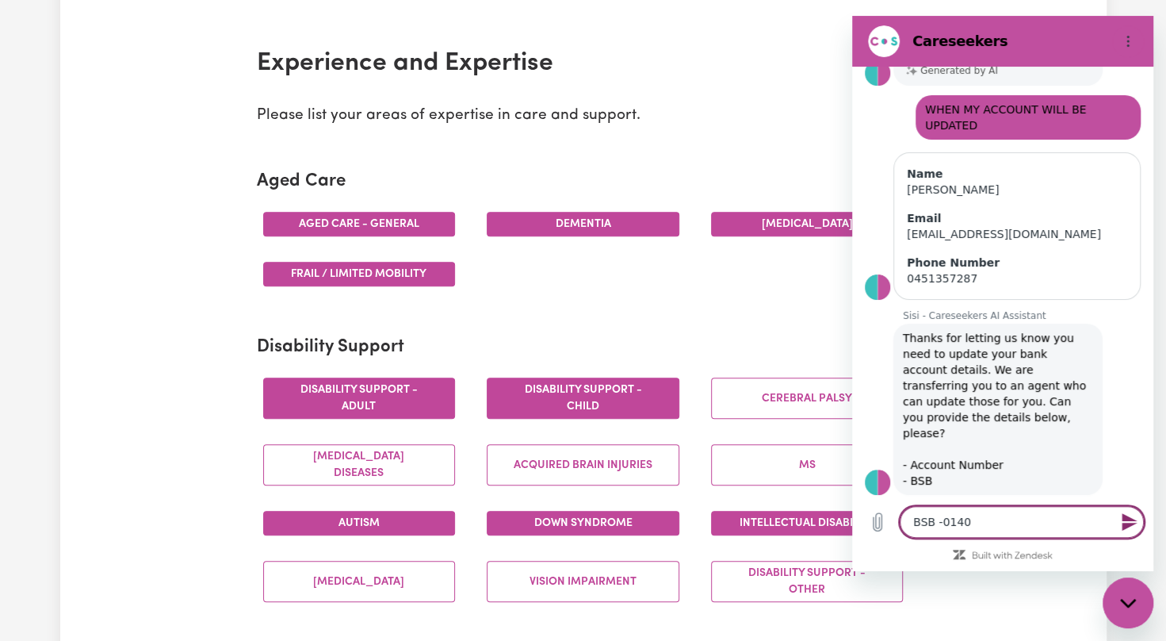
type textarea "BSB -01401"
type textarea "x"
type textarea "BSB -014010"
type textarea "x"
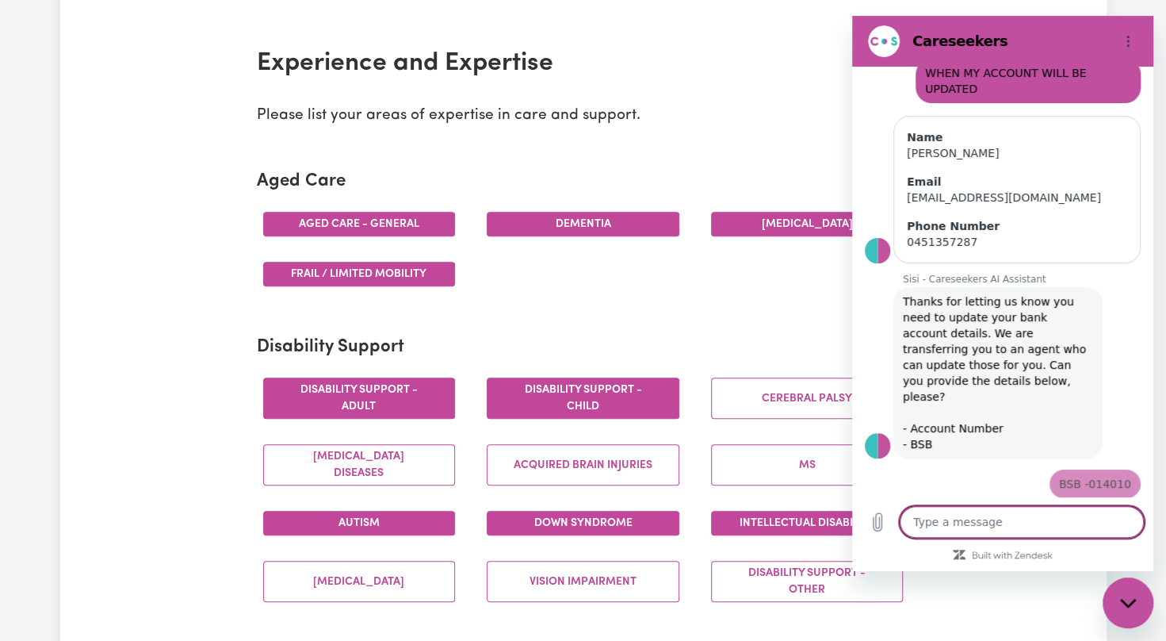
type textarea "x"
type textarea "A"
type textarea "x"
type textarea "AC"
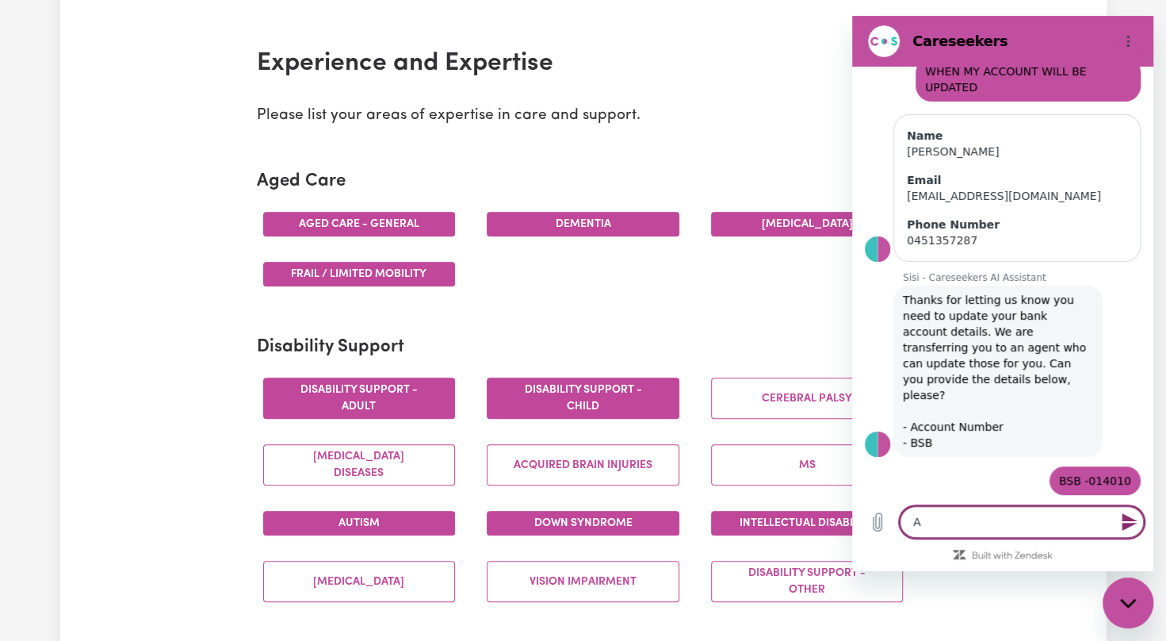
type textarea "x"
type textarea "ACC"
type textarea "x"
type textarea "ACCO"
type textarea "x"
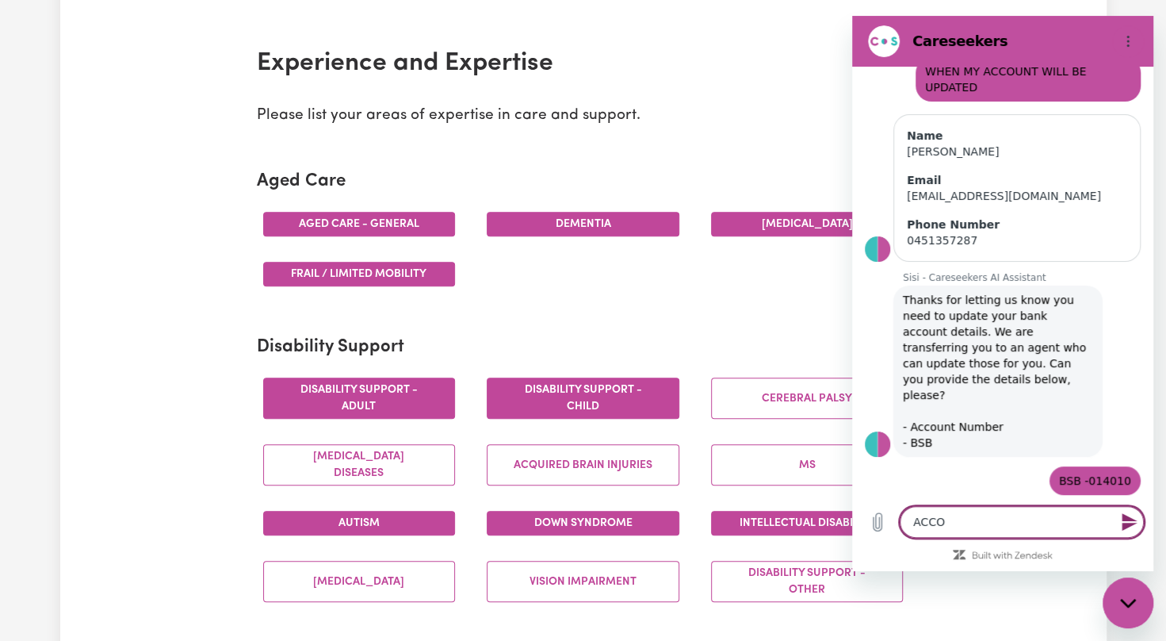
type textarea "ACCOU"
type textarea "x"
type textarea "ACCOUN"
type textarea "x"
type textarea "ACCOUNT"
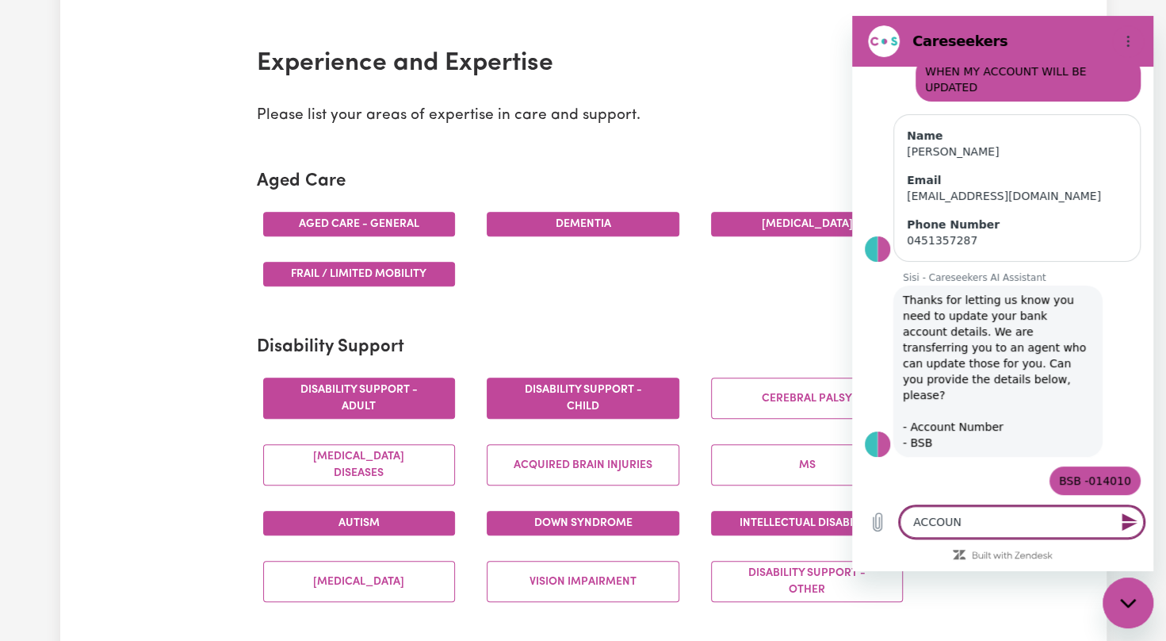
type textarea "x"
type textarea "ACCOUNT"
type textarea "x"
type textarea "ACCOUNT N"
type textarea "x"
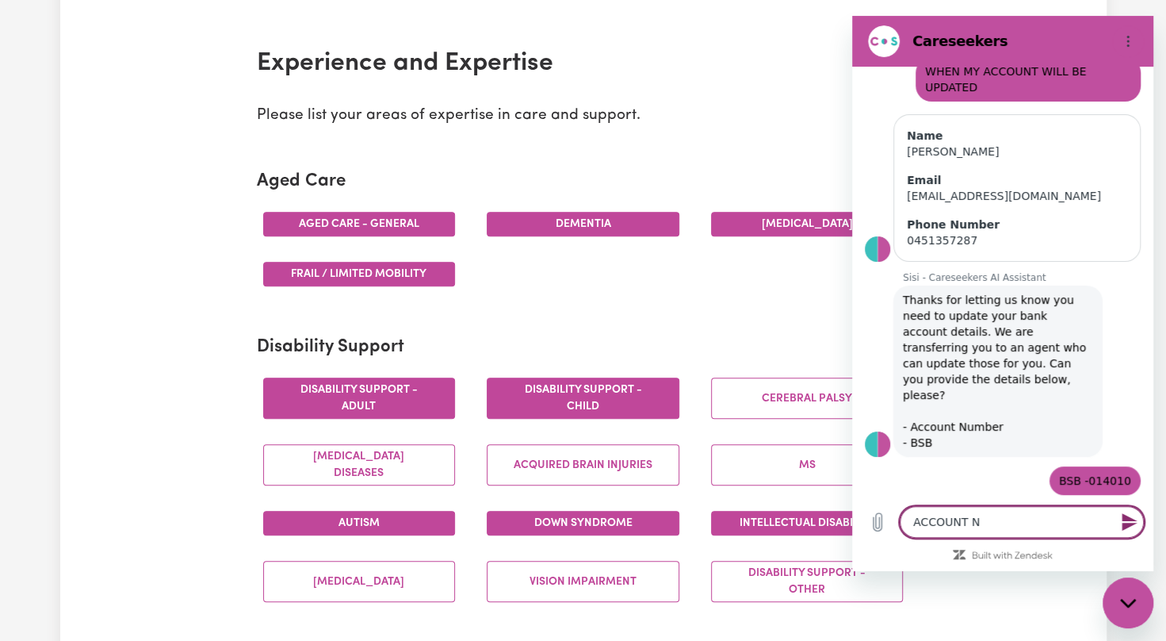
type textarea "ACCOUNT NO"
type textarea "x"
type textarea "ACCOUNT NO."
type textarea "x"
type textarea "ACCOUNT NO."
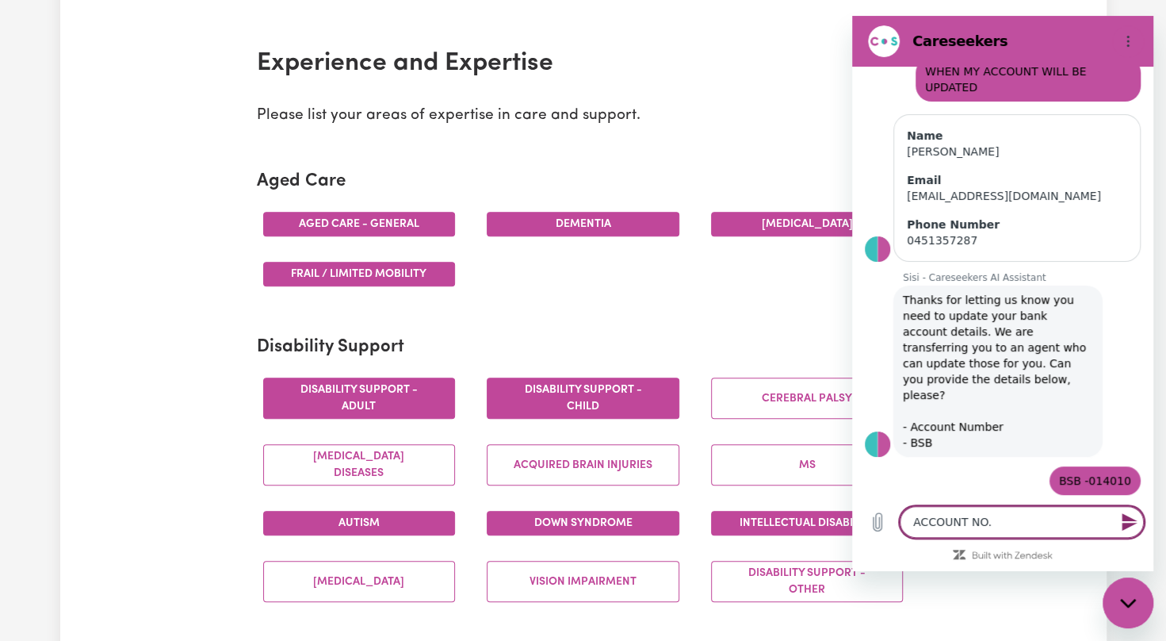
type textarea "x"
type textarea "ACCOUNT NO."
type textarea "x"
type textarea "ACCOUNT NO"
type textarea "x"
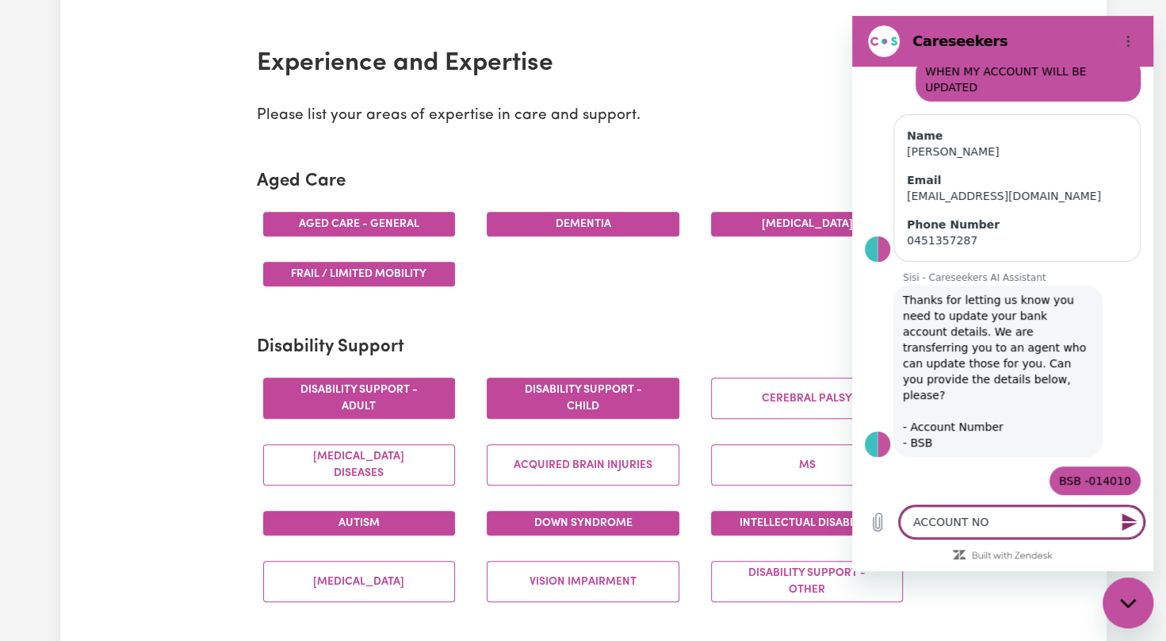
type textarea "ACCOUNT NO"
type textarea "x"
type textarea "ACCOUNT NO -"
type textarea "x"
type textarea "ACCOUNT NO -"
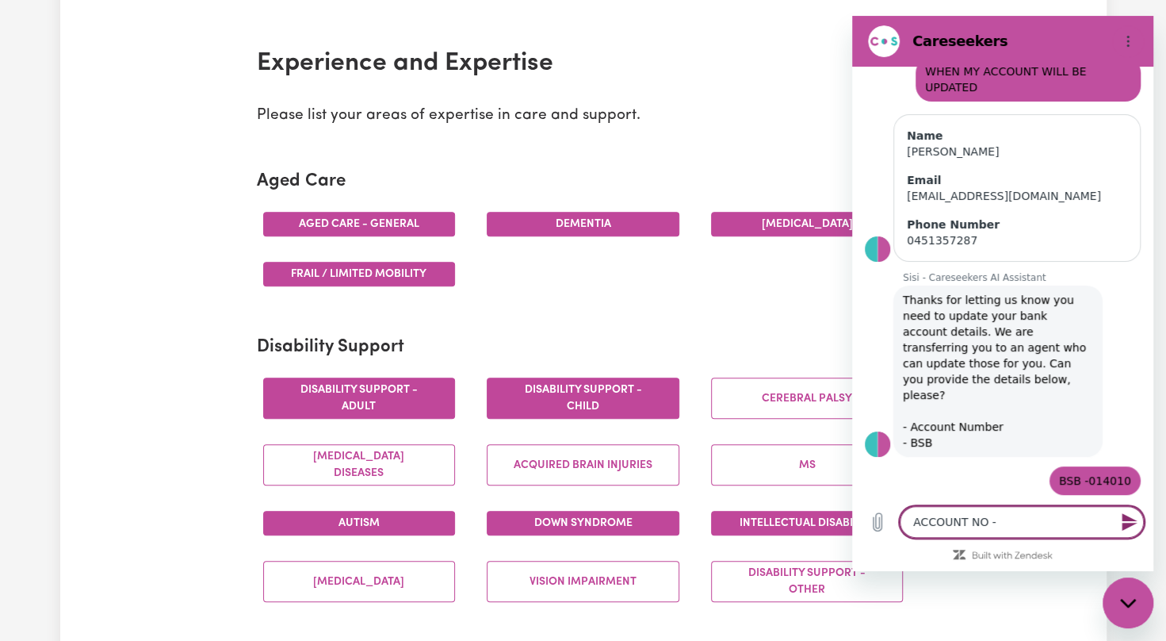
type textarea "x"
type textarea "ACCOUNT NO - 6"
type textarea "x"
type textarea "ACCOUNT NO - 66"
type textarea "x"
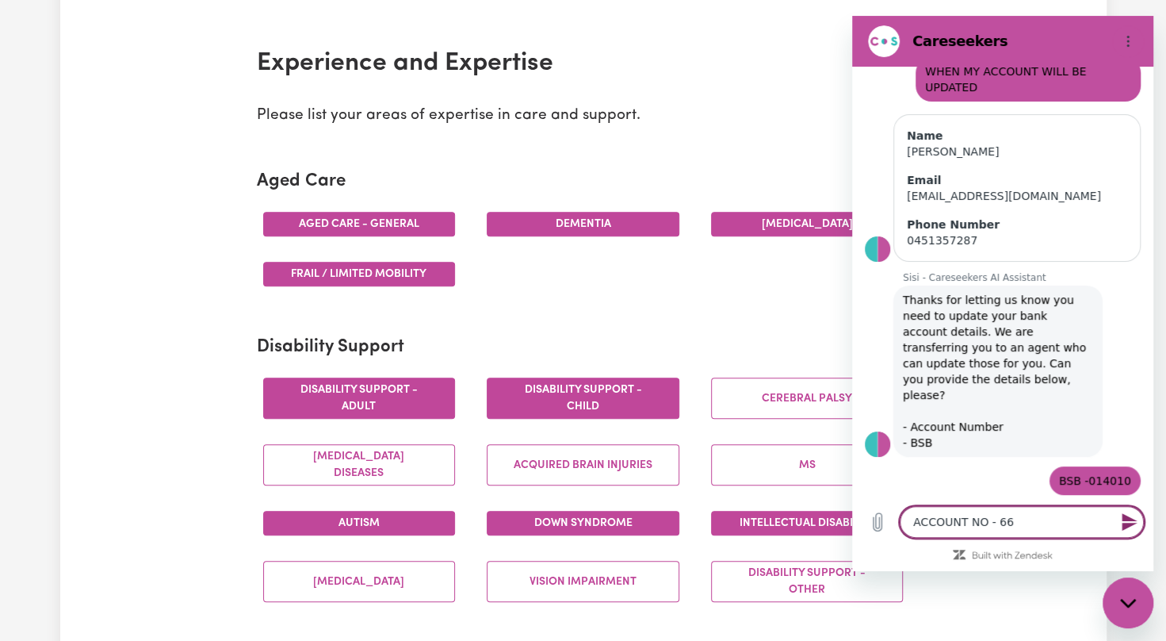
type textarea "ACCOUNT NO - 665"
type textarea "x"
type textarea "ACCOUNT NO - 6655"
type textarea "x"
type textarea "ACCOUNT NO - 66559"
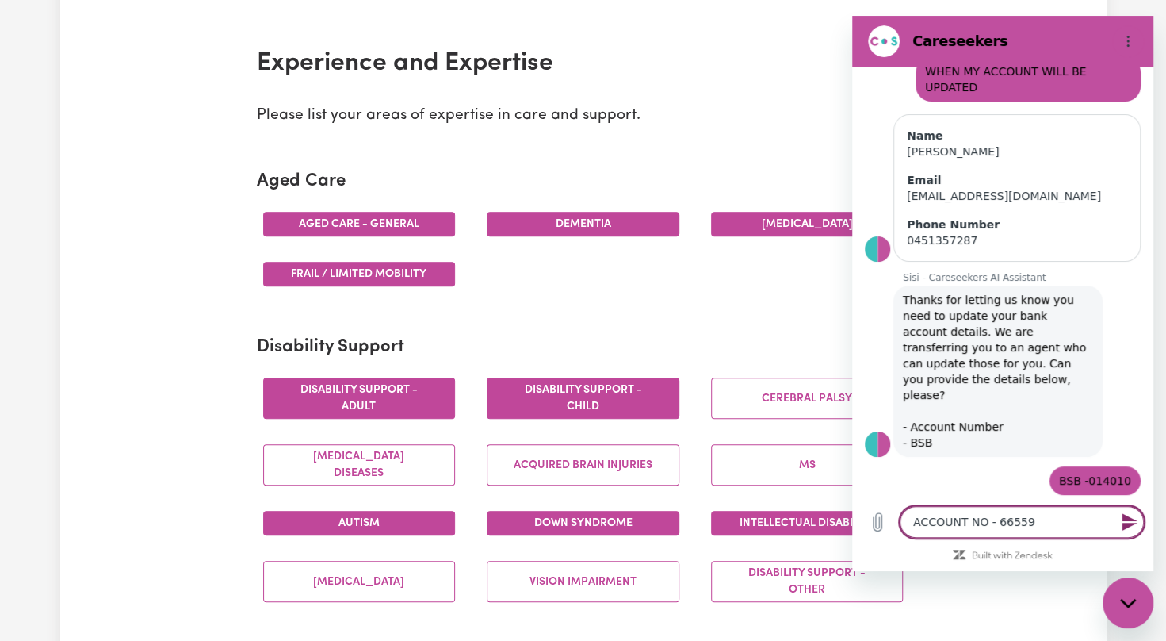
type textarea "x"
type textarea "ACCOUNT NO - 665596"
type textarea "x"
type textarea "ACCOUNT NO - 6655961"
type textarea "x"
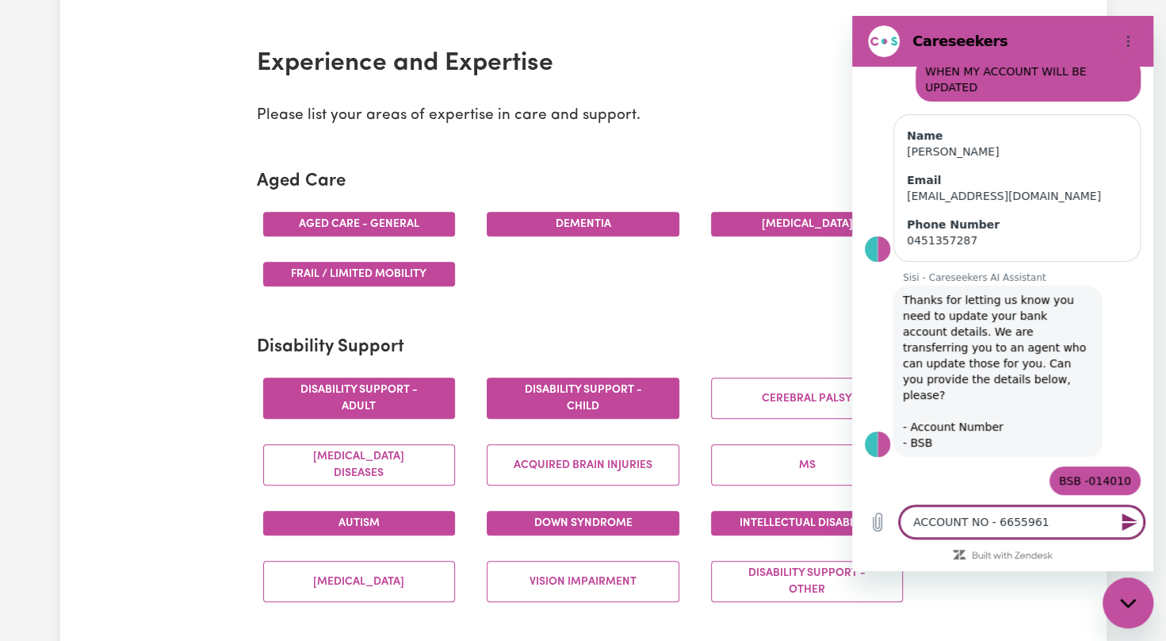
type textarea "ACCOUNT NO - 66559617"
type textarea "x"
type textarea "ACCOUNT NO - 665596179"
type textarea "x"
type textarea "ACCOUNT NO - 665596179"
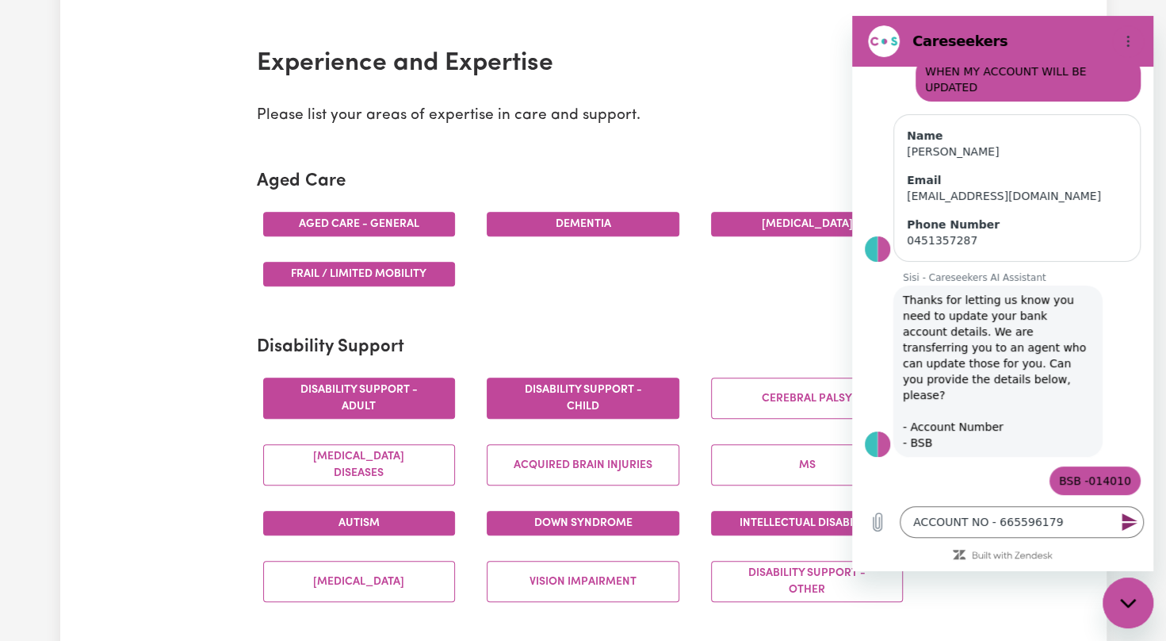
click at [1125, 520] on icon "Send message" at bounding box center [1129, 521] width 15 height 17
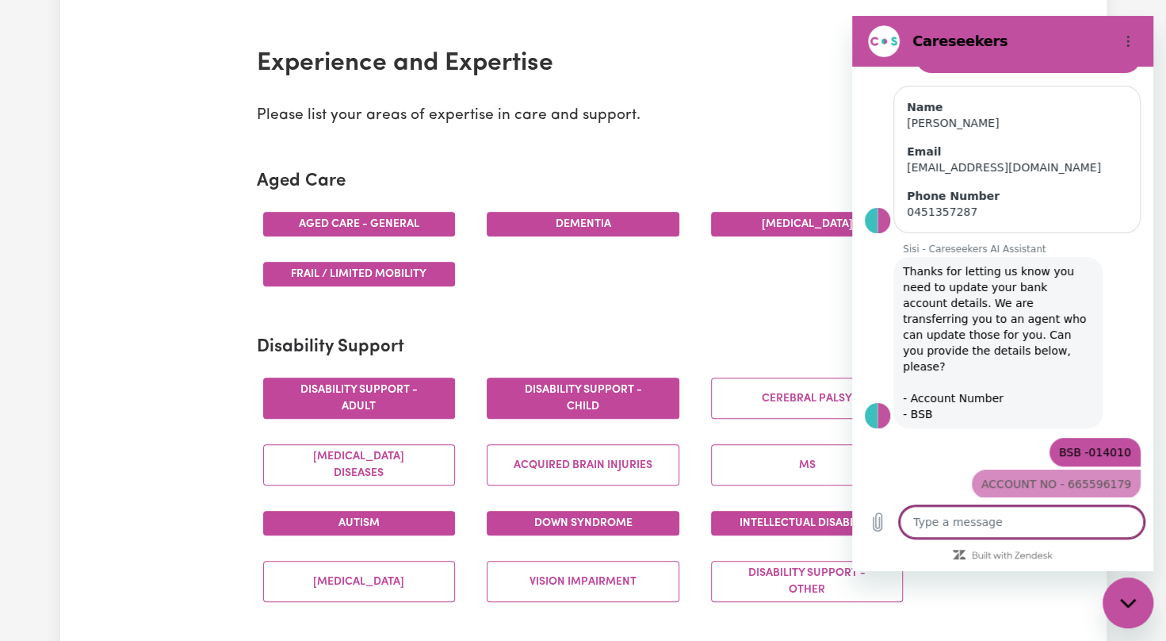
type textarea "x"
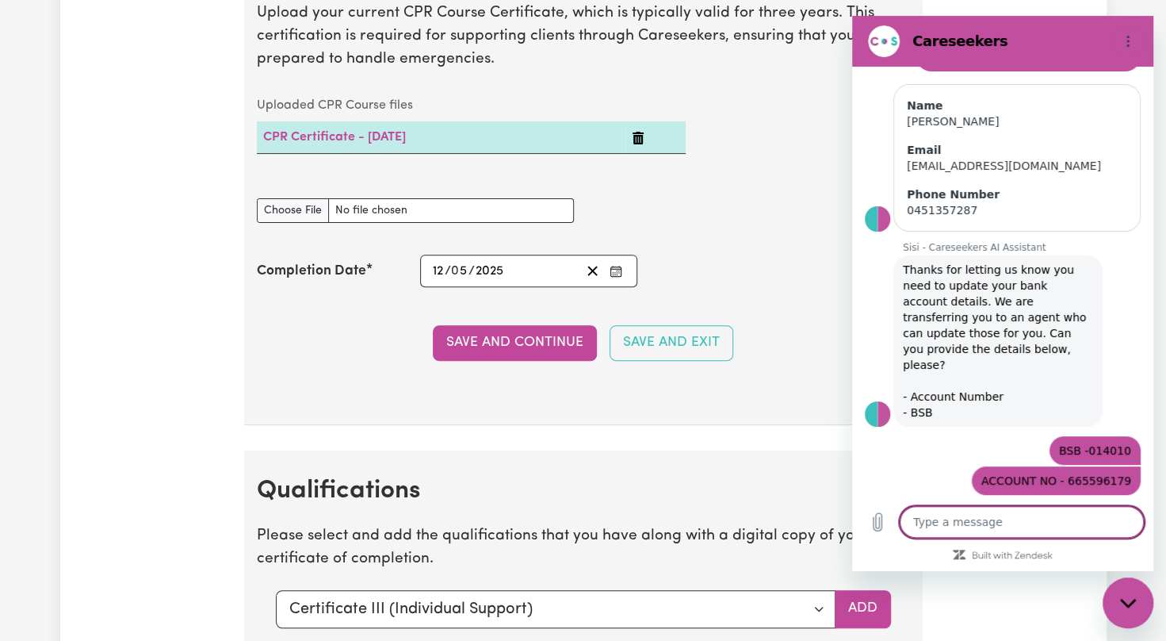
scroll to position [4454, 0]
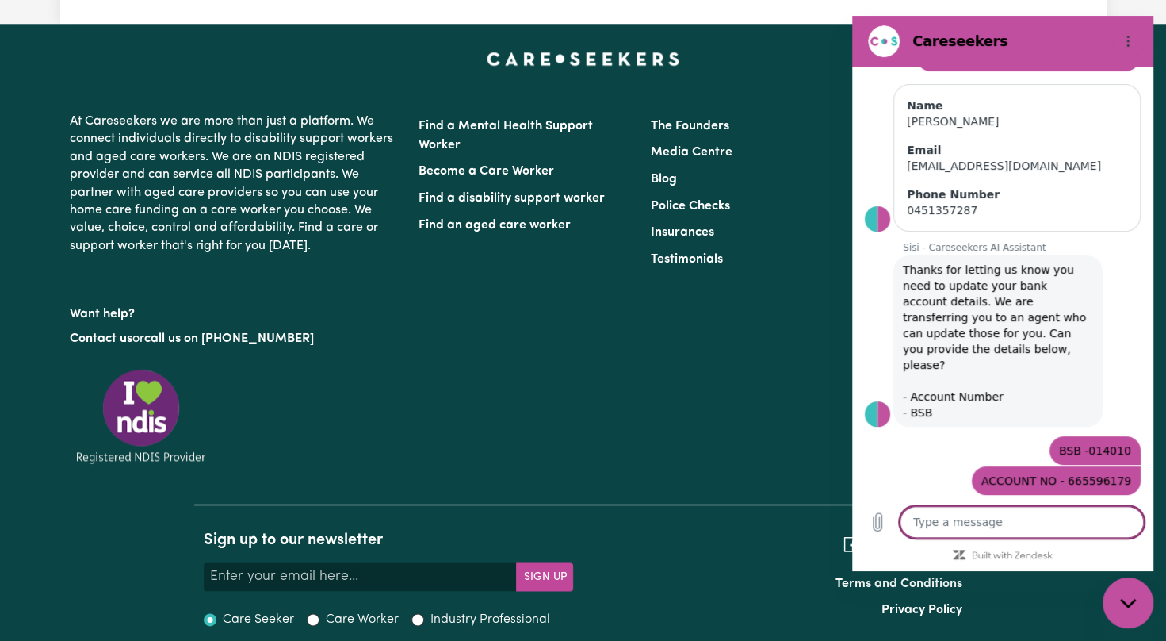
click at [757, 444] on div "The Founders Media Centre Blog Police Checks Insurances Testimonials" at bounding box center [757, 278] width 232 height 331
click at [809, 113] on li "The Founders" at bounding box center [757, 126] width 213 height 27
click at [813, 113] on li "The Founders" at bounding box center [757, 126] width 213 height 27
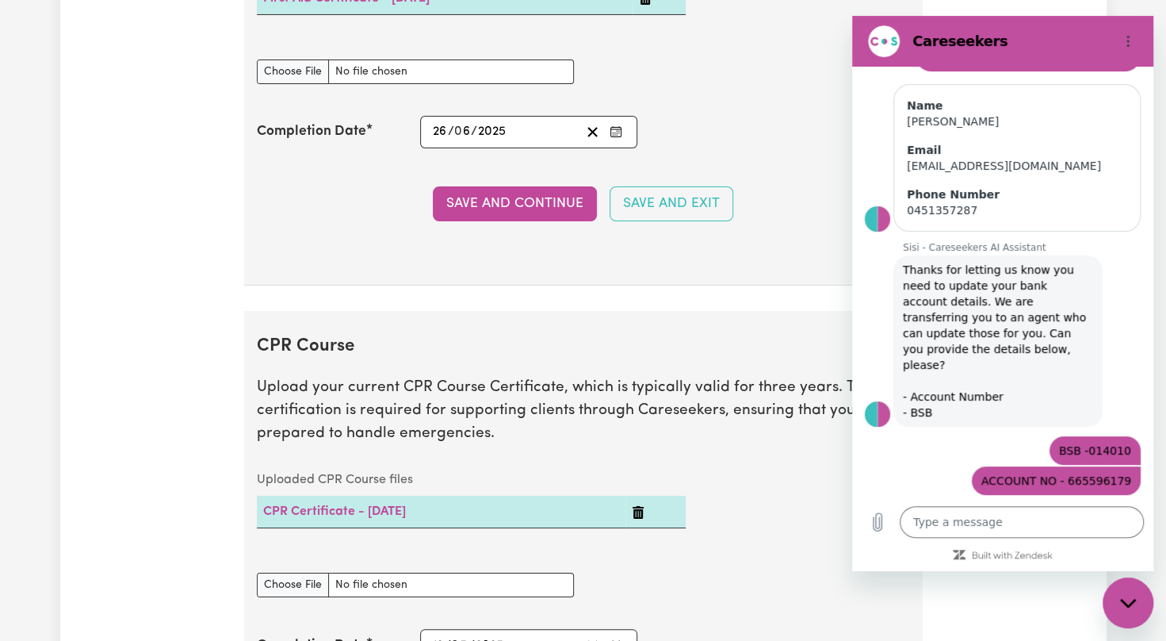
scroll to position [2773, 0]
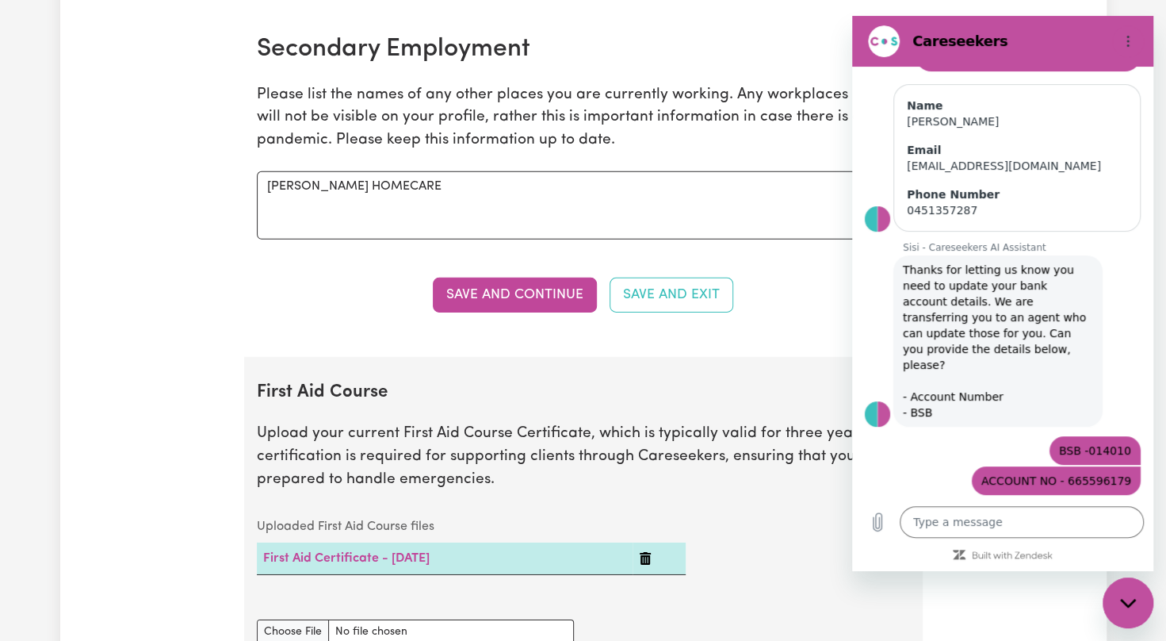
click at [785, 43] on h2 "Secondary Employment" at bounding box center [583, 49] width 653 height 30
click at [557, 279] on button "Save and Continue" at bounding box center [515, 294] width 164 height 35
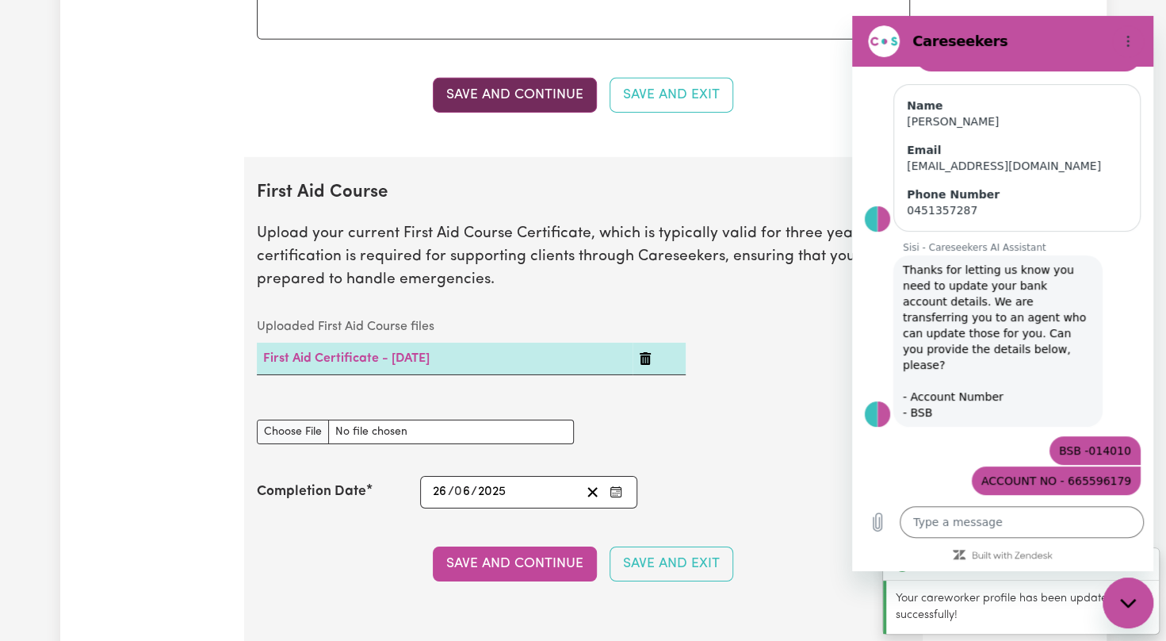
scroll to position [3116, 0]
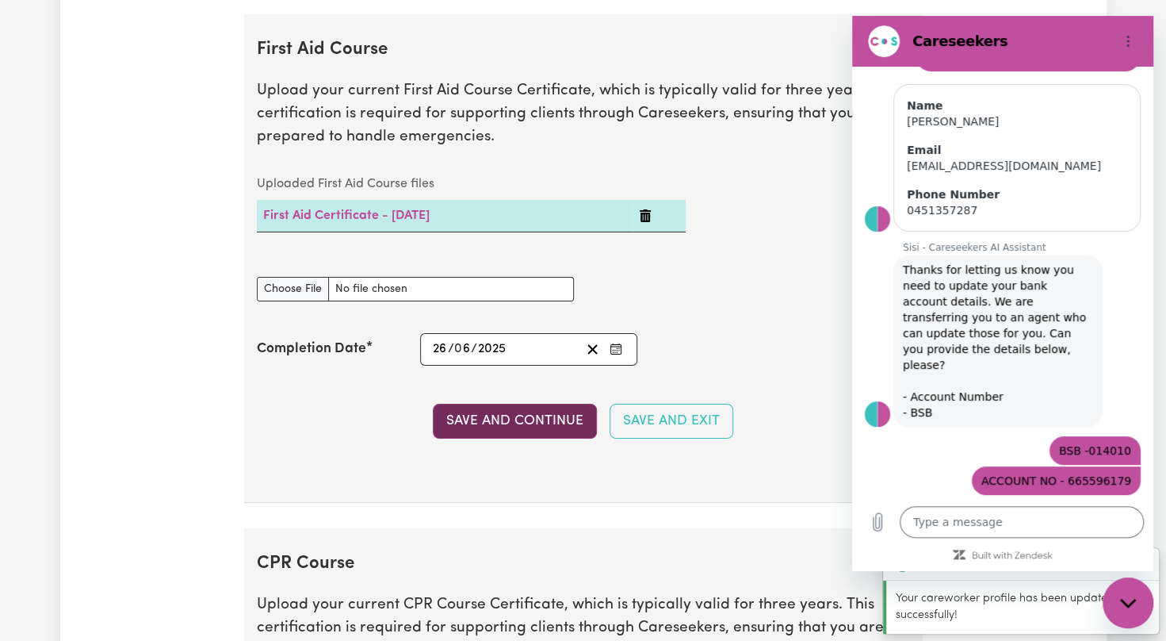
click at [484, 410] on button "Save and Continue" at bounding box center [515, 421] width 164 height 35
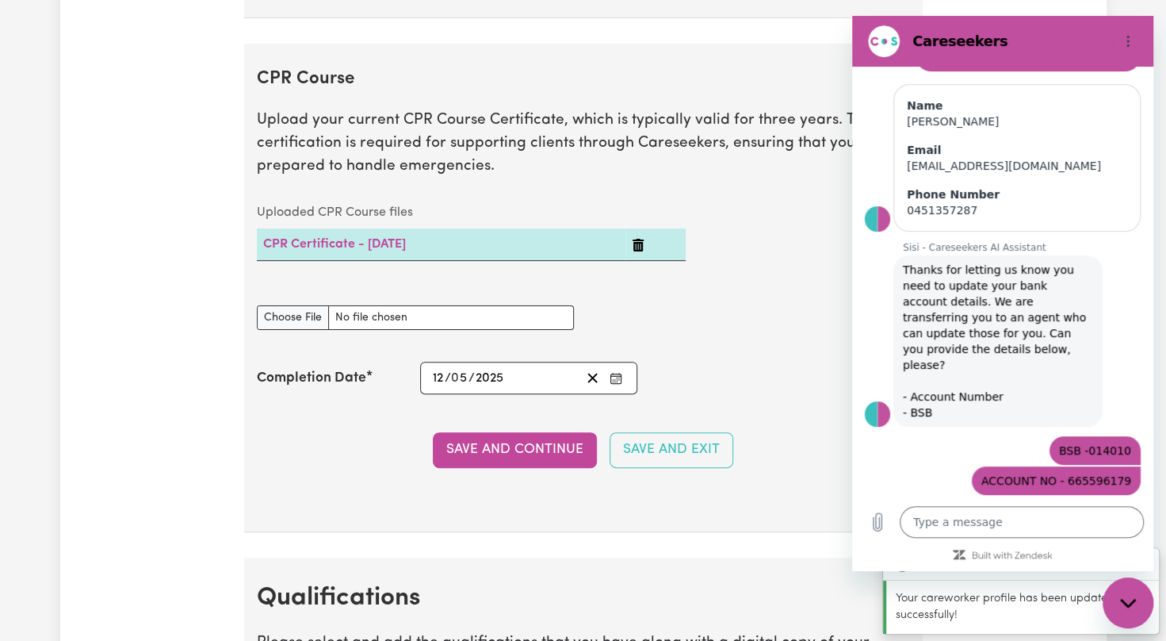
scroll to position [3628, 0]
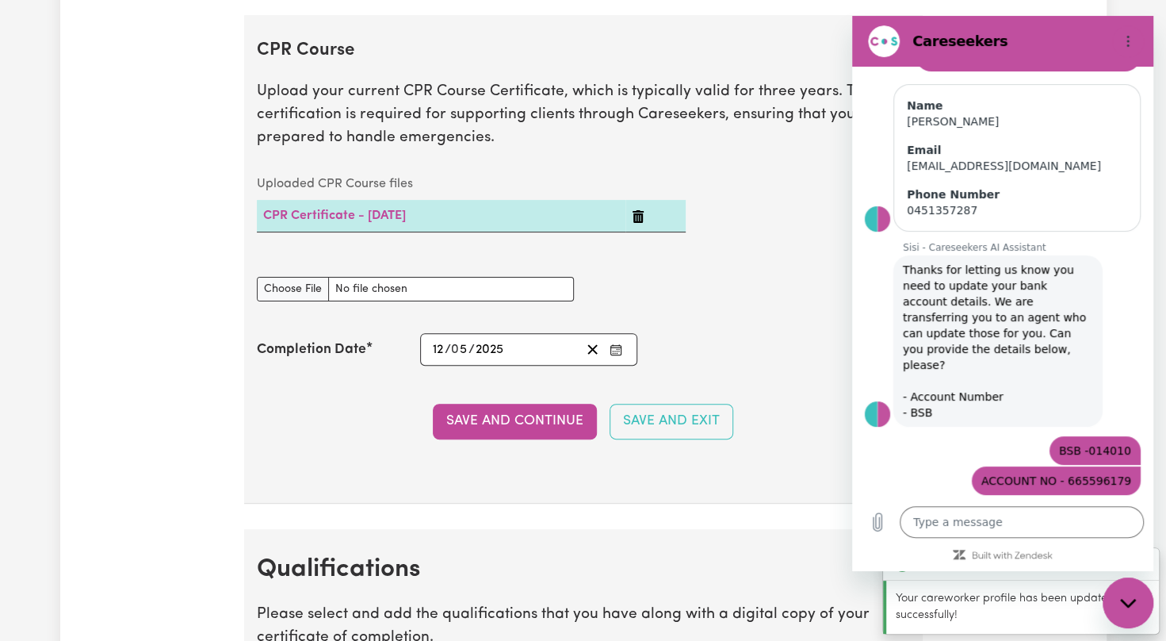
click at [484, 410] on button "Save and Continue" at bounding box center [515, 421] width 164 height 35
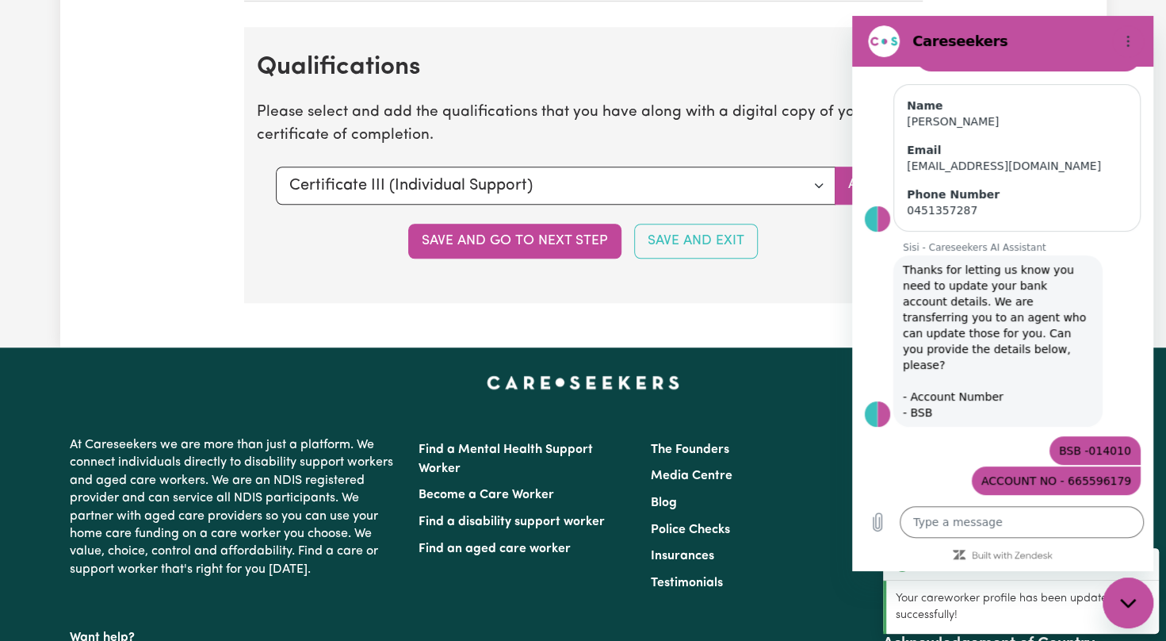
scroll to position [4141, 0]
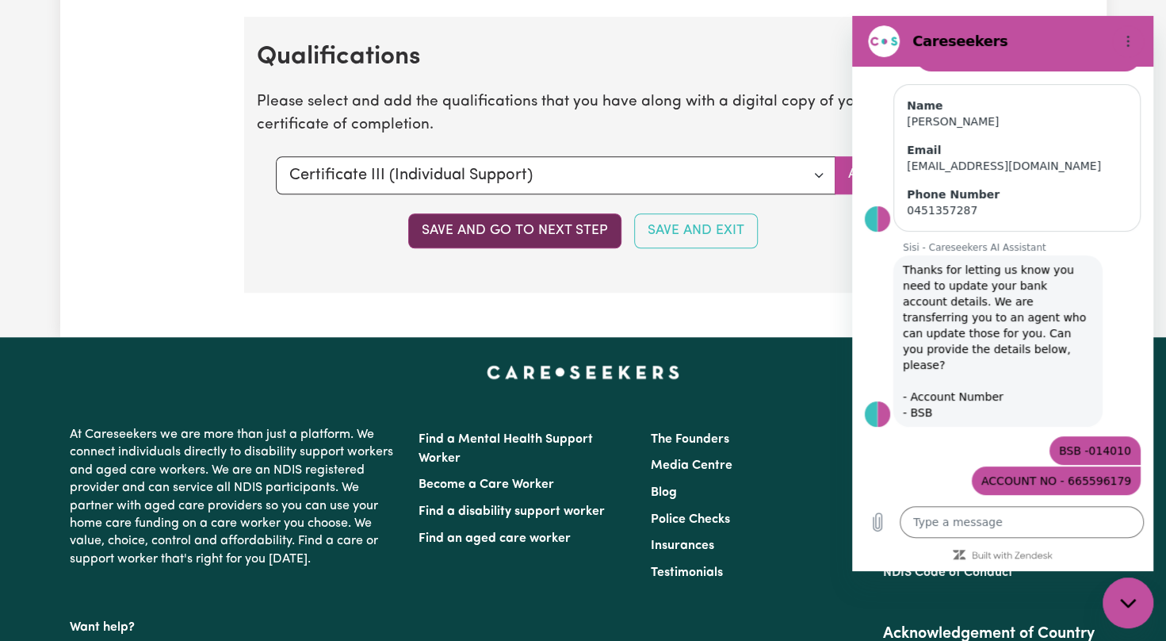
click at [572, 214] on button "Save and go to next step" at bounding box center [514, 230] width 213 height 35
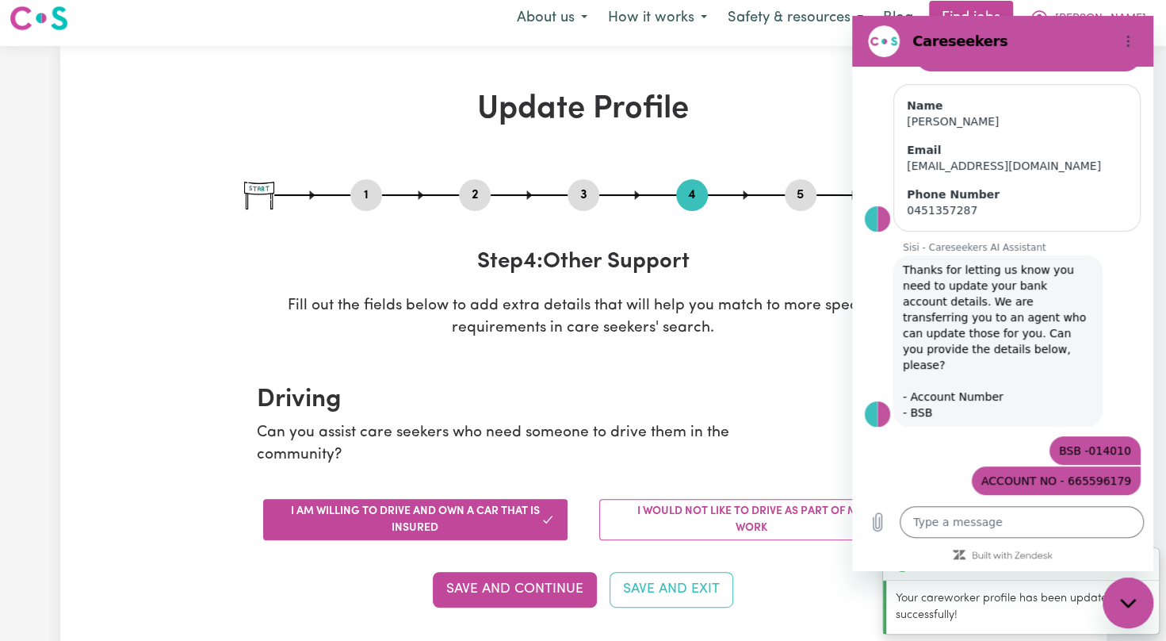
scroll to position [0, 0]
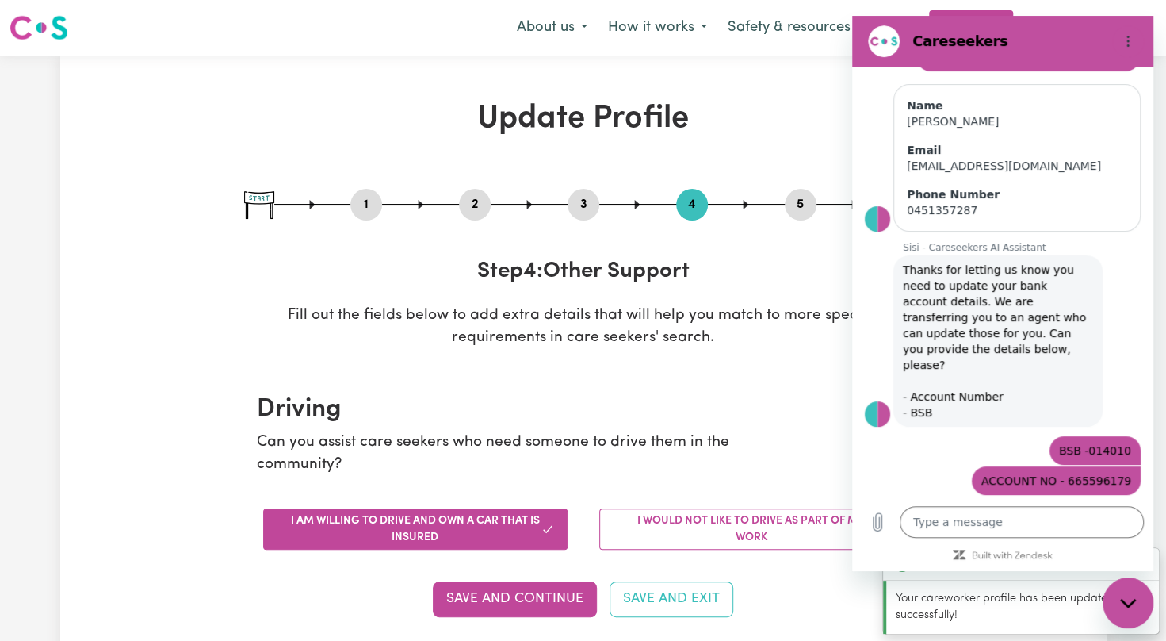
click at [806, 382] on section "Driving Can you assist care seekers who need someone to drive them in the commu…" at bounding box center [583, 515] width 679 height 292
drag, startPoint x: 1177, startPoint y: 576, endPoint x: 809, endPoint y: 629, distance: 372.6
click at [809, 629] on section "Driving Can you assist care seekers who need someone to drive them in the commu…" at bounding box center [583, 515] width 679 height 292
click at [728, 476] on section "Driving Can you assist care seekers who need someone to drive them in the commu…" at bounding box center [583, 515] width 679 height 292
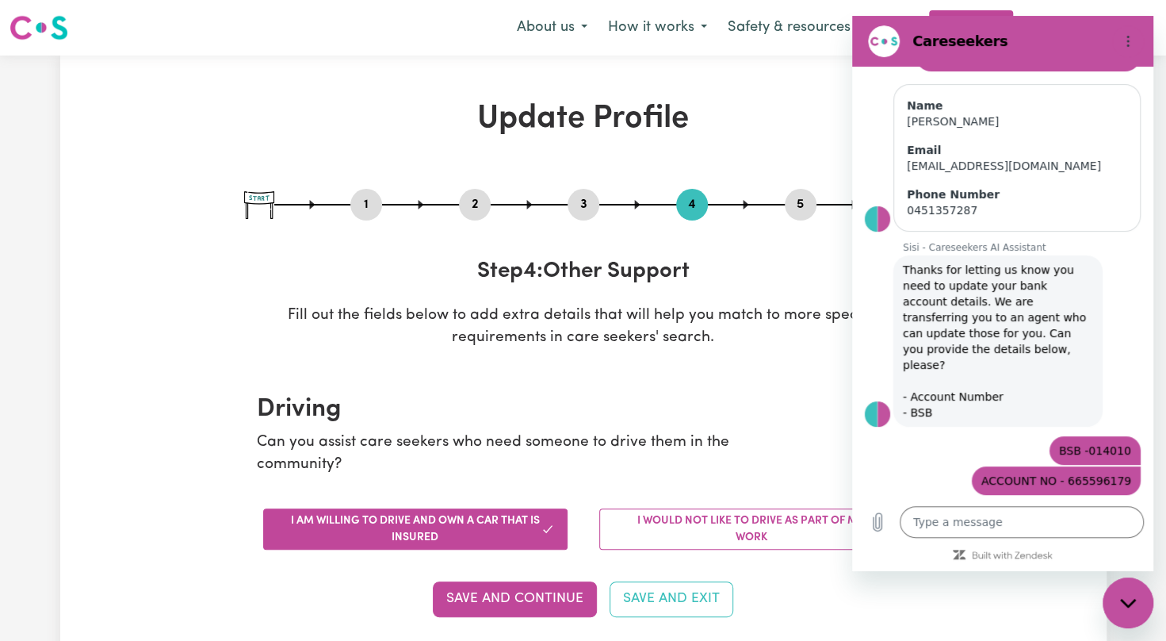
click at [766, 458] on p "Can you assist care seekers who need someone to drive them in the community?" at bounding box center [529, 454] width 545 height 46
drag, startPoint x: 837, startPoint y: 114, endPoint x: 808, endPoint y: 120, distance: 29.9
click at [808, 120] on h1 "Update Profile" at bounding box center [583, 119] width 679 height 38
click at [744, 312] on p "Fill out the fields below to add extra details that will help you match to more…" at bounding box center [583, 327] width 679 height 46
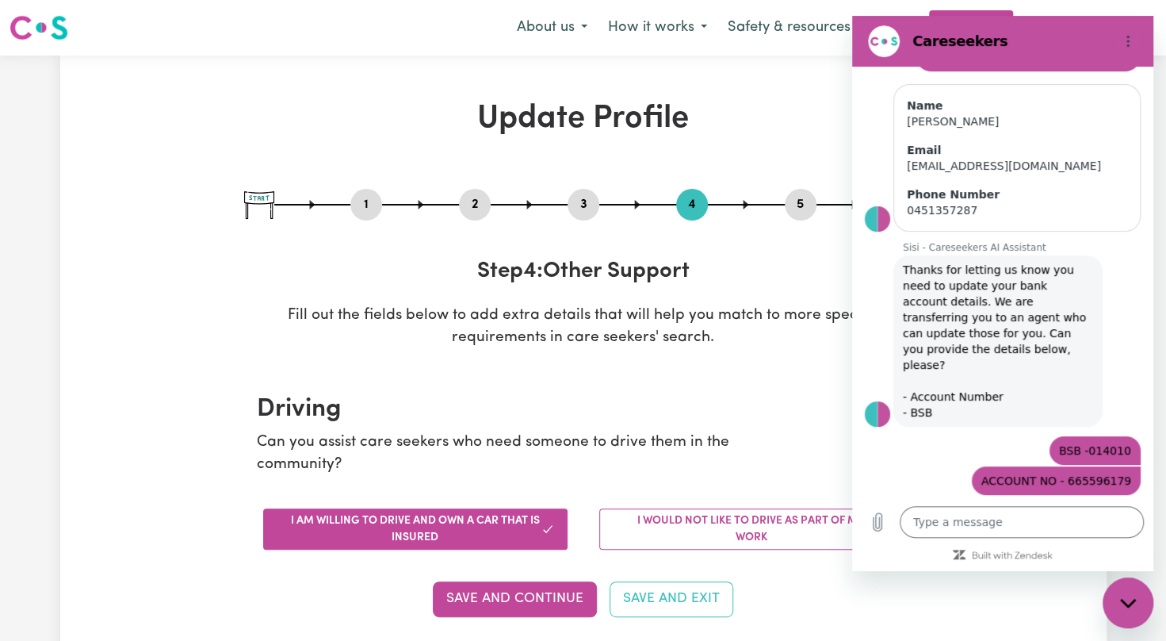
click at [803, 388] on section "Driving Can you assist care seekers who need someone to drive them in the commu…" at bounding box center [583, 515] width 679 height 292
drag, startPoint x: 803, startPoint y: 388, endPoint x: 772, endPoint y: 379, distance: 32.1
click at [772, 379] on section "Driving Can you assist care seekers who need someone to drive them in the commu…" at bounding box center [583, 515] width 679 height 292
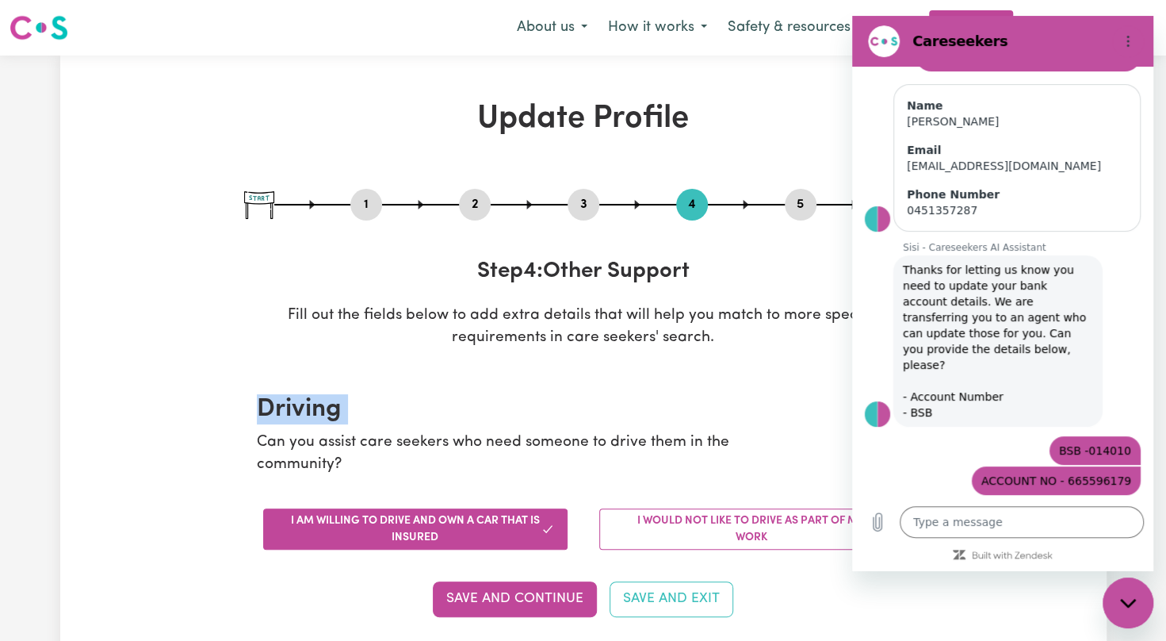
click at [744, 423] on h2 "Driving" at bounding box center [583, 409] width 653 height 30
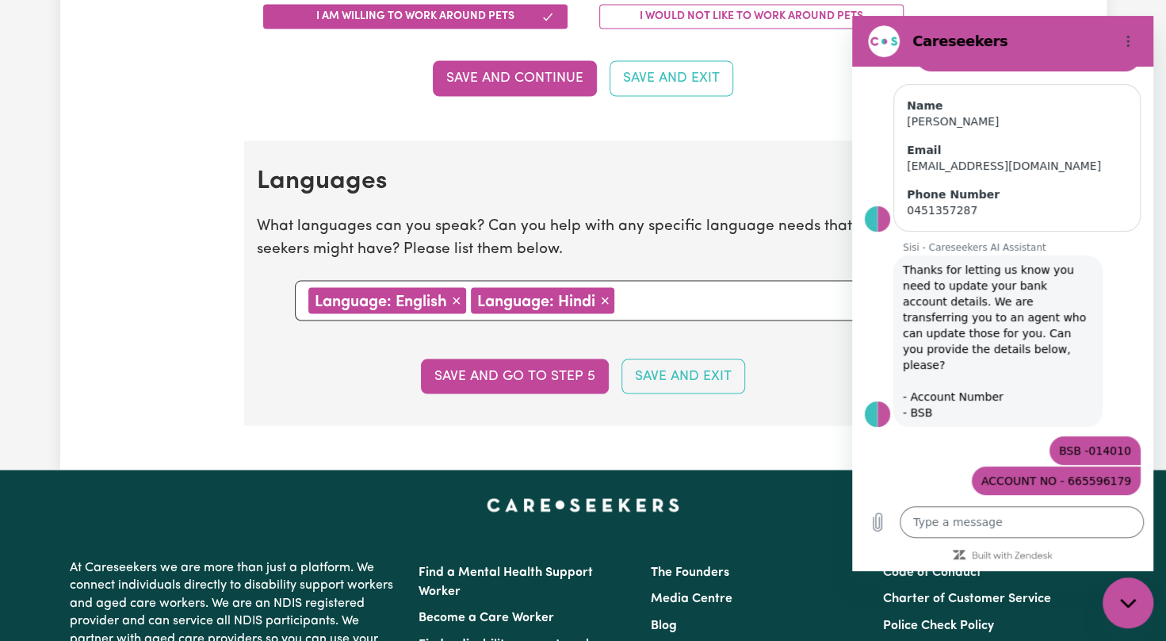
scroll to position [2139, 0]
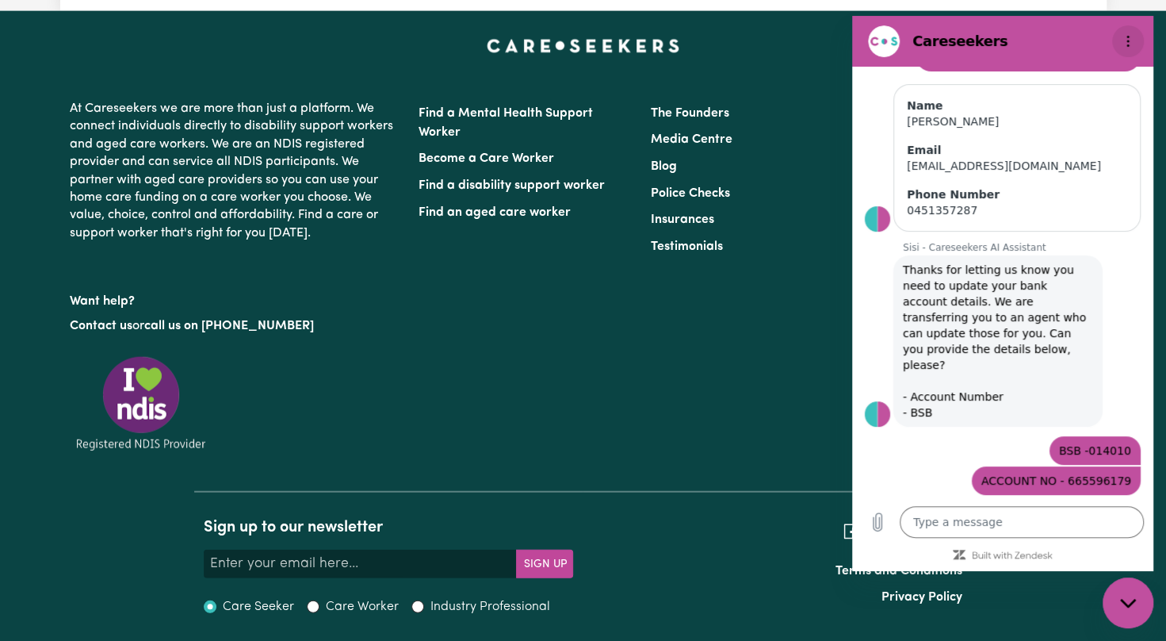
click at [1131, 44] on icon "Options menu" at bounding box center [1128, 41] width 13 height 13
click at [740, 371] on div "The Founders Media Centre Blog Police Checks Insurances Testimonials" at bounding box center [757, 265] width 232 height 331
click at [1058, 538] on div "Type a message x" at bounding box center [1002, 521] width 301 height 51
click at [718, 402] on div "The Founders Media Centre Blog Police Checks Insurances Testimonials" at bounding box center [757, 265] width 232 height 331
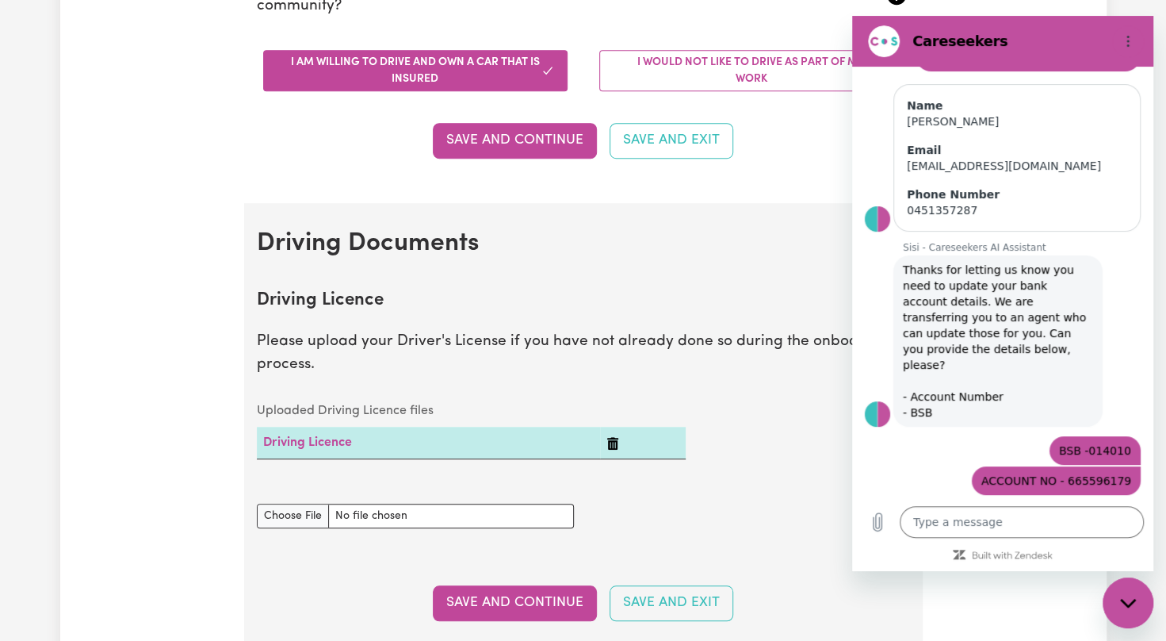
scroll to position [0, 0]
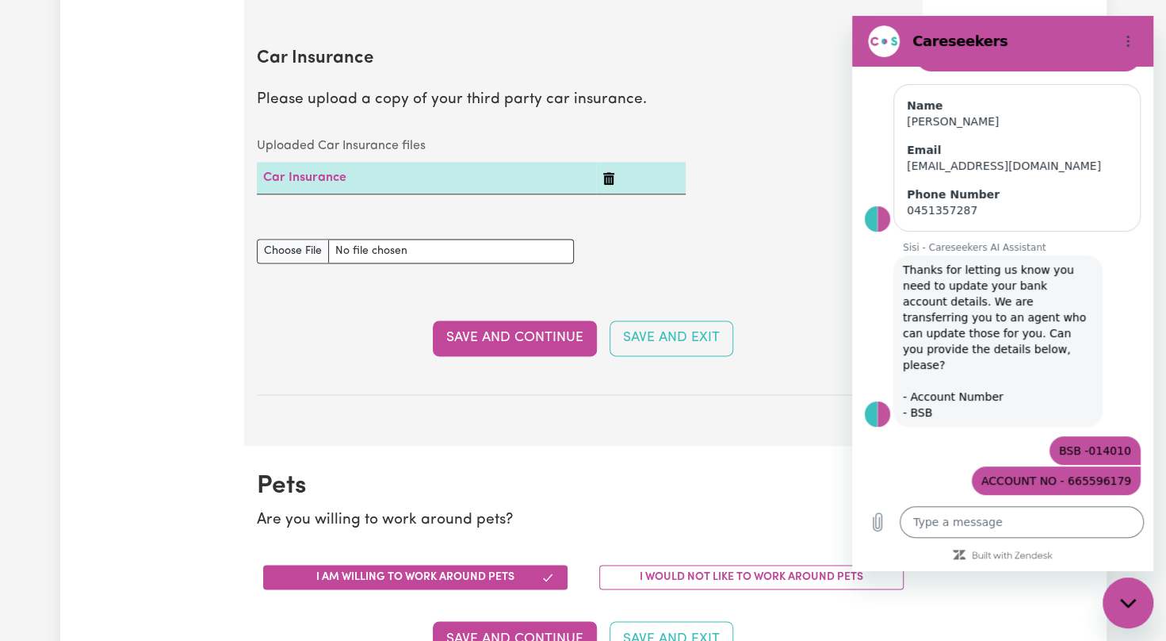
scroll to position [1681, 0]
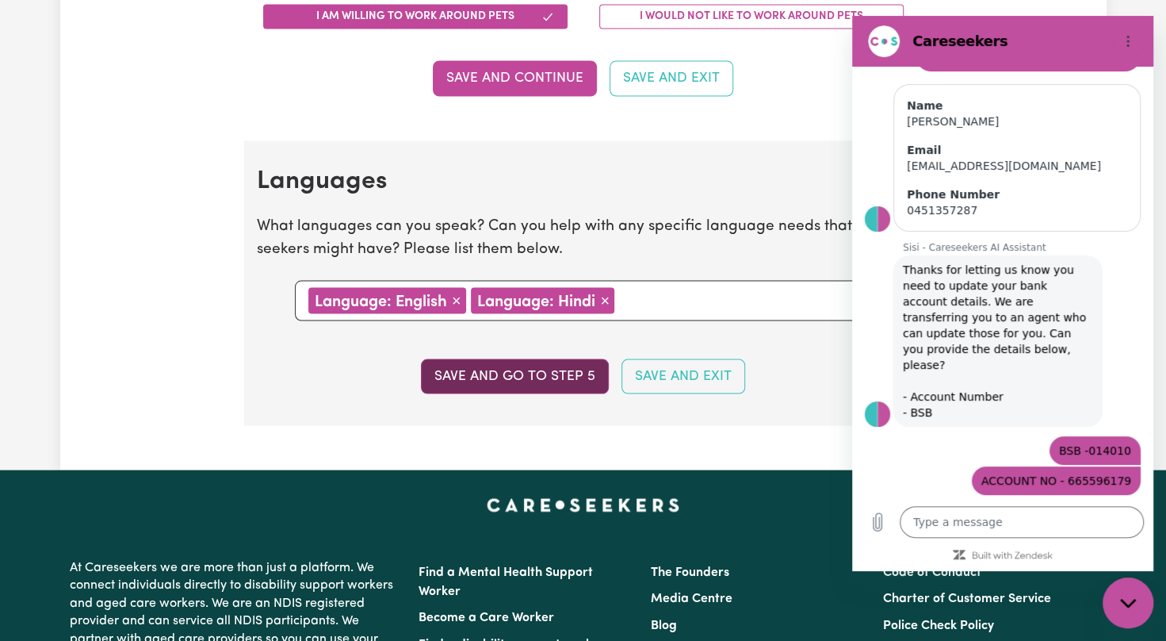
click at [555, 372] on button "Save and go to step 5" at bounding box center [515, 375] width 188 height 35
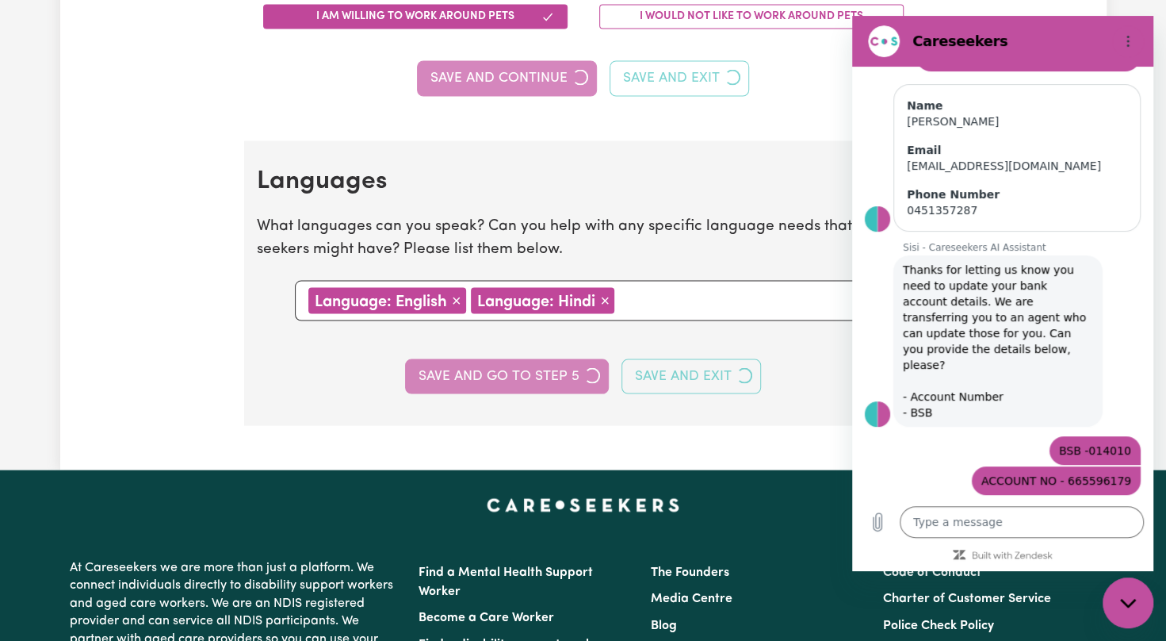
select select "I am providing services through another platform"
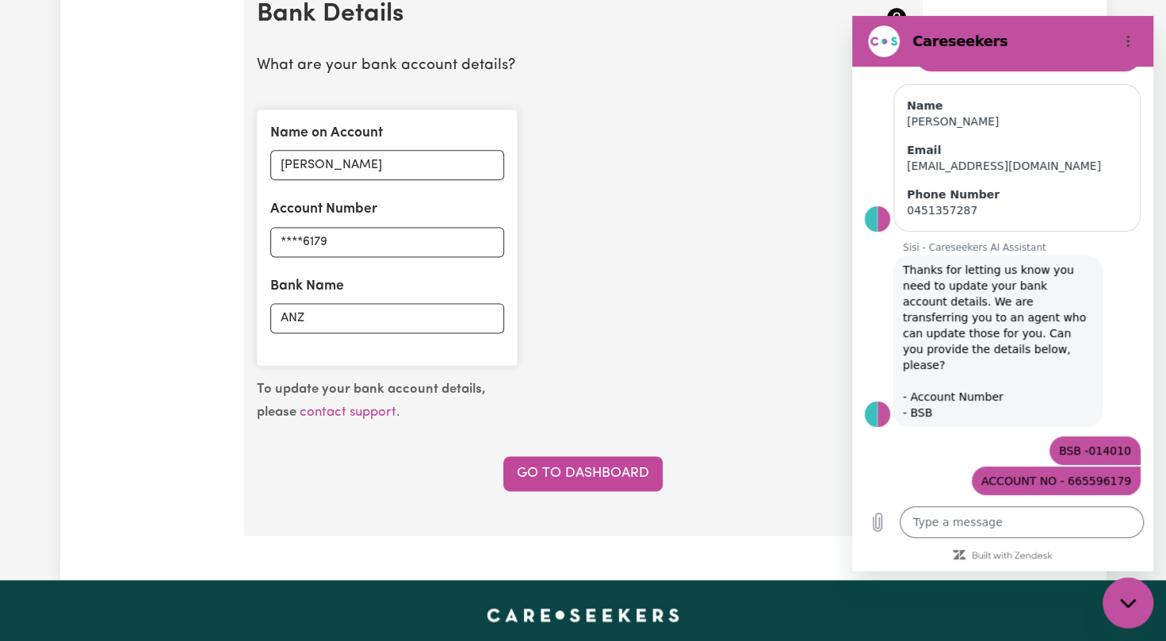
scroll to position [1689, 0]
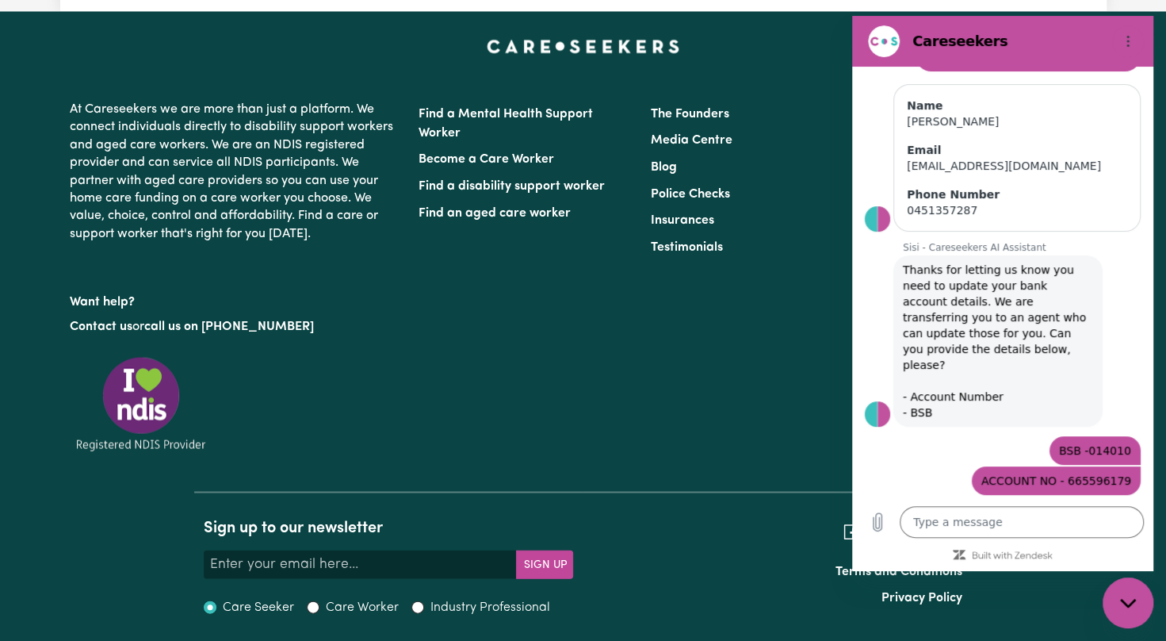
click at [679, 412] on div "The Founders Media Centre Blog Police Checks Insurances Testimonials" at bounding box center [757, 265] width 232 height 331
click at [1130, 39] on icon "Options menu" at bounding box center [1128, 41] width 13 height 13
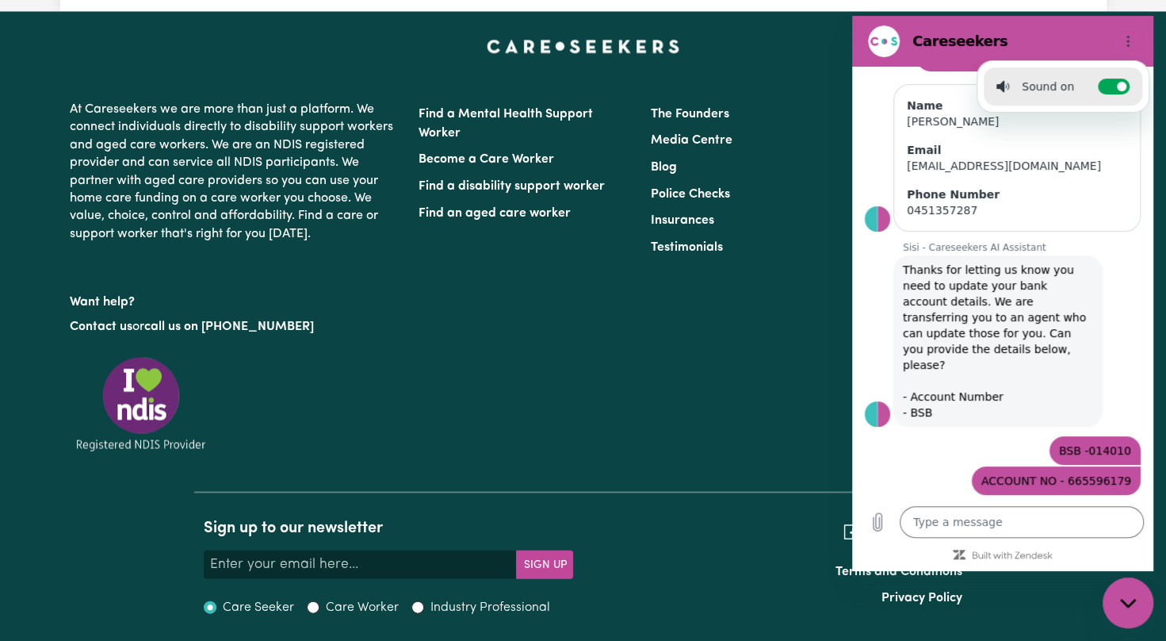
click at [770, 302] on div "The Founders Media Centre Blog Police Checks Insurances Testimonials" at bounding box center [757, 265] width 232 height 331
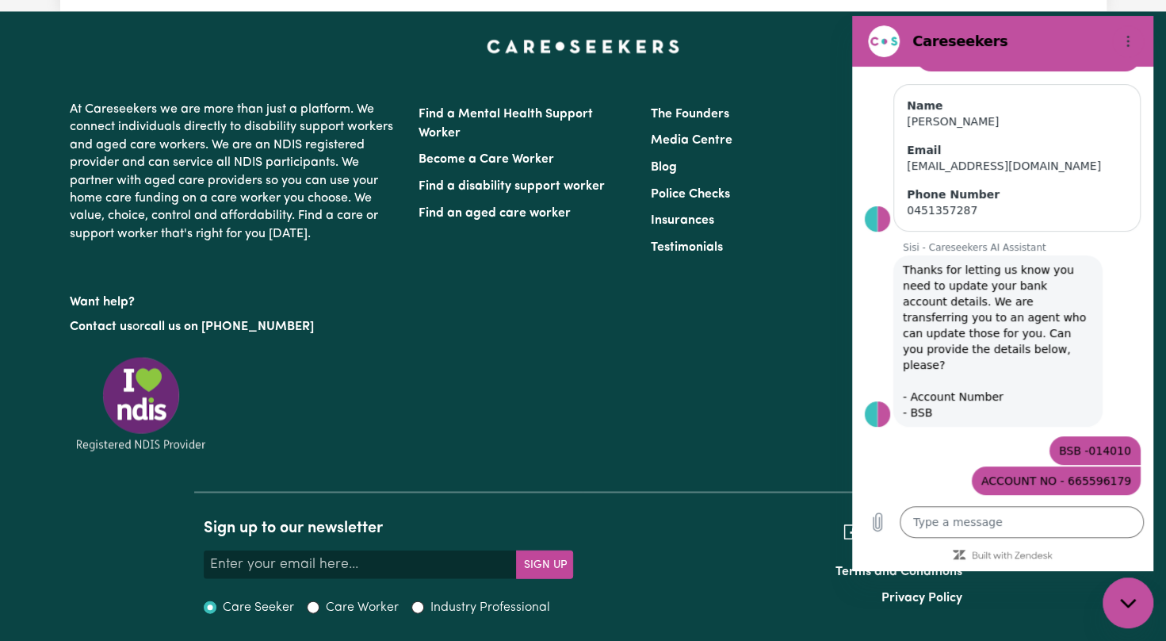
click at [765, 158] on li "Blog" at bounding box center [757, 166] width 213 height 27
click at [573, 179] on link "Find a disability support worker" at bounding box center [512, 185] width 186 height 13
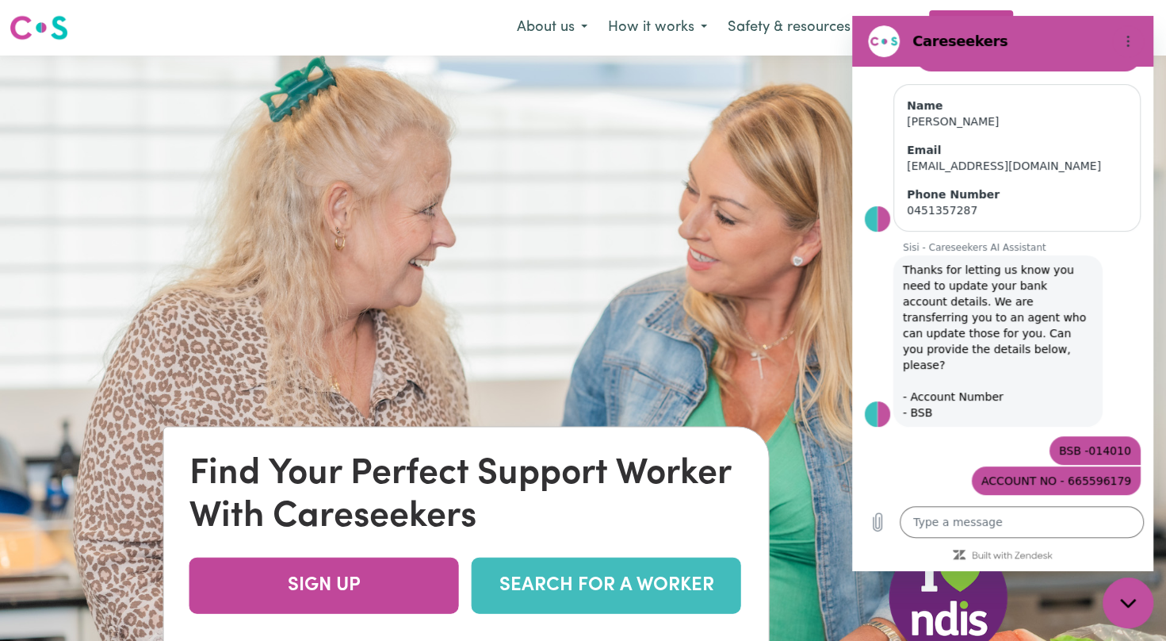
click at [647, 170] on img at bounding box center [583, 375] width 1166 height 641
click at [877, 22] on section "Careseekers" at bounding box center [1002, 41] width 301 height 51
drag, startPoint x: 878, startPoint y: 22, endPoint x: 843, endPoint y: 212, distance: 193.4
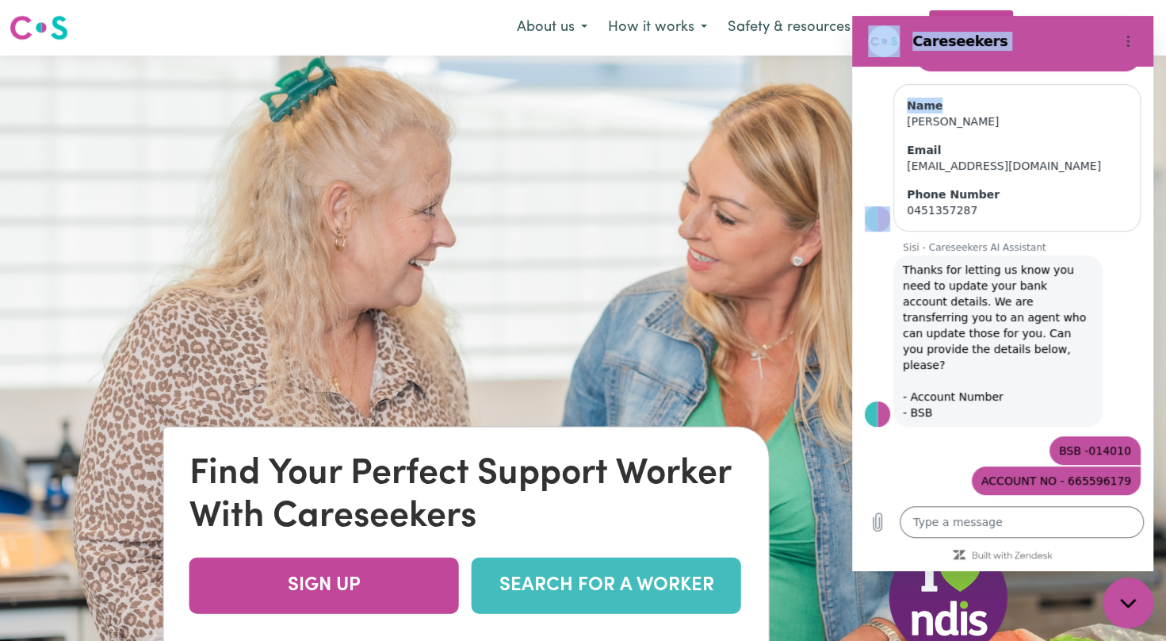
click html "Careseekers 16:27 Sisi - Careseekers AI Assistant Sisi - Careseekers AI Assista…"
drag, startPoint x: -10, startPoint y: 197, endPoint x: 728, endPoint y: 181, distance: 737.4
click at [728, 181] on img at bounding box center [583, 375] width 1166 height 641
click at [1156, 109] on img at bounding box center [583, 375] width 1166 height 641
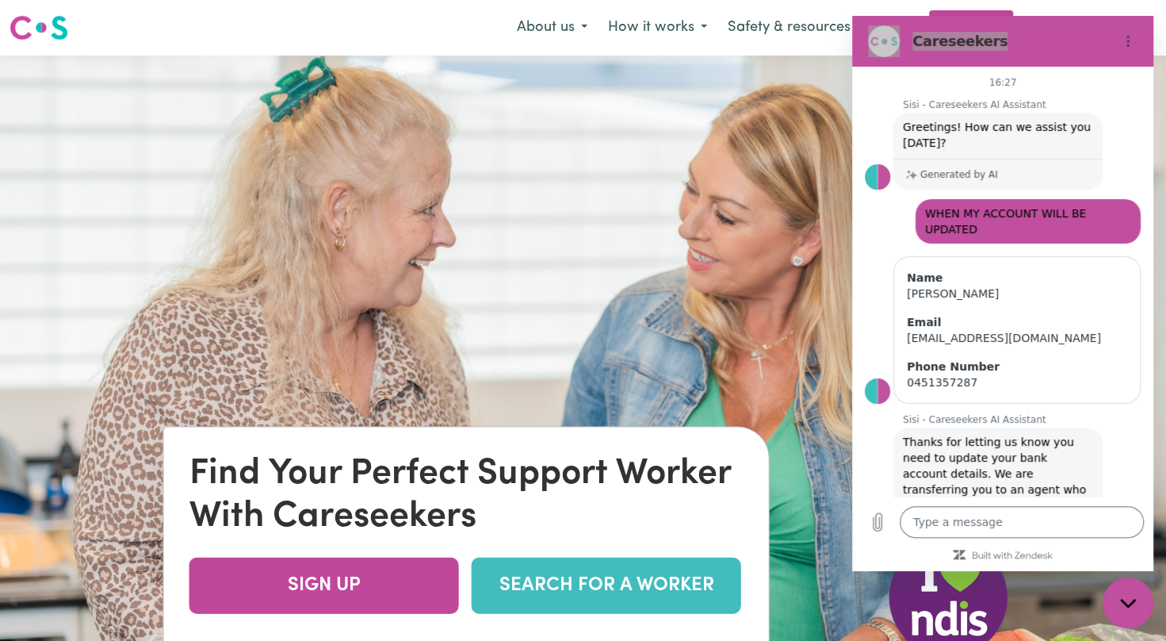
select select "2023"
select select "2024"
select select "2023"
select select "Certificate III (Individual Support)"
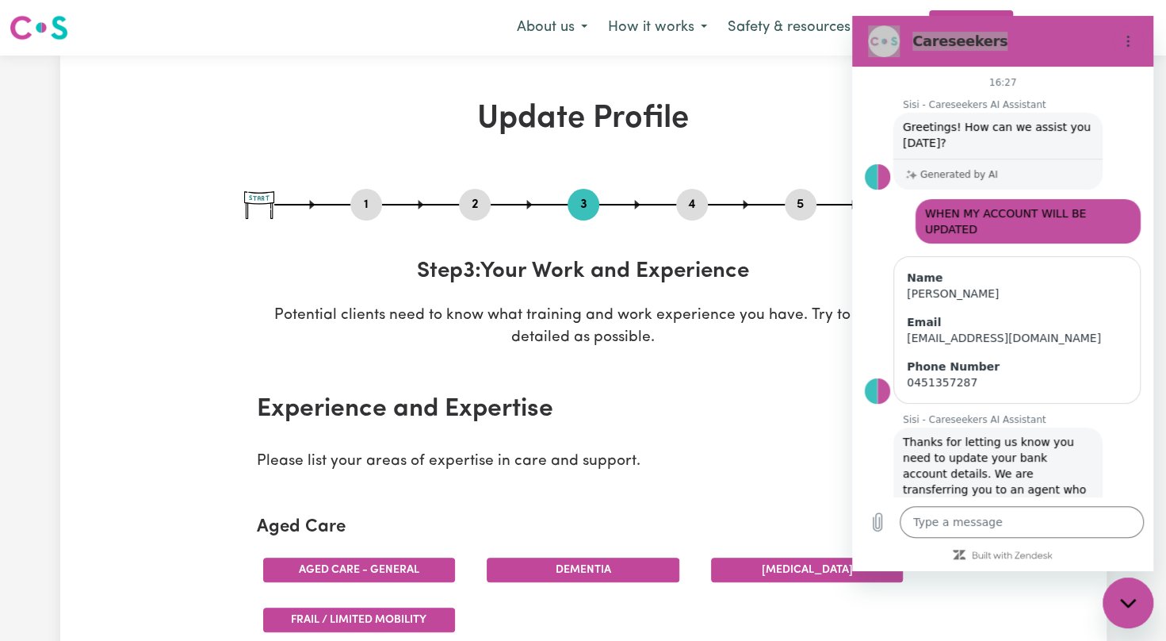
scroll to position [2, 0]
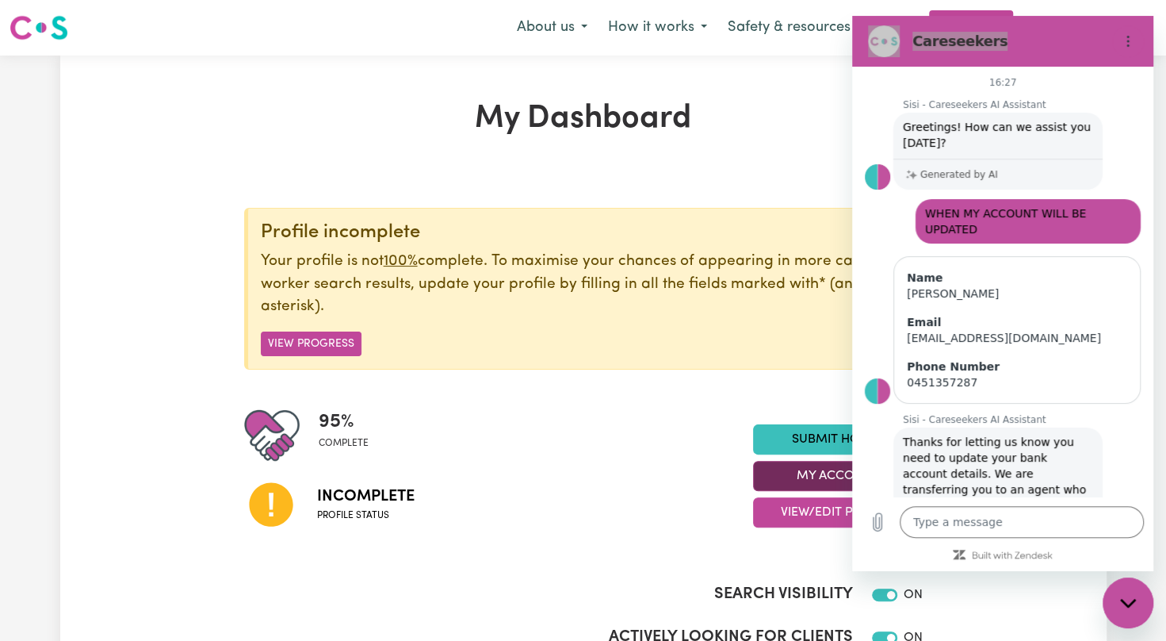
click at [805, 484] on button "My Account" at bounding box center [838, 476] width 170 height 30
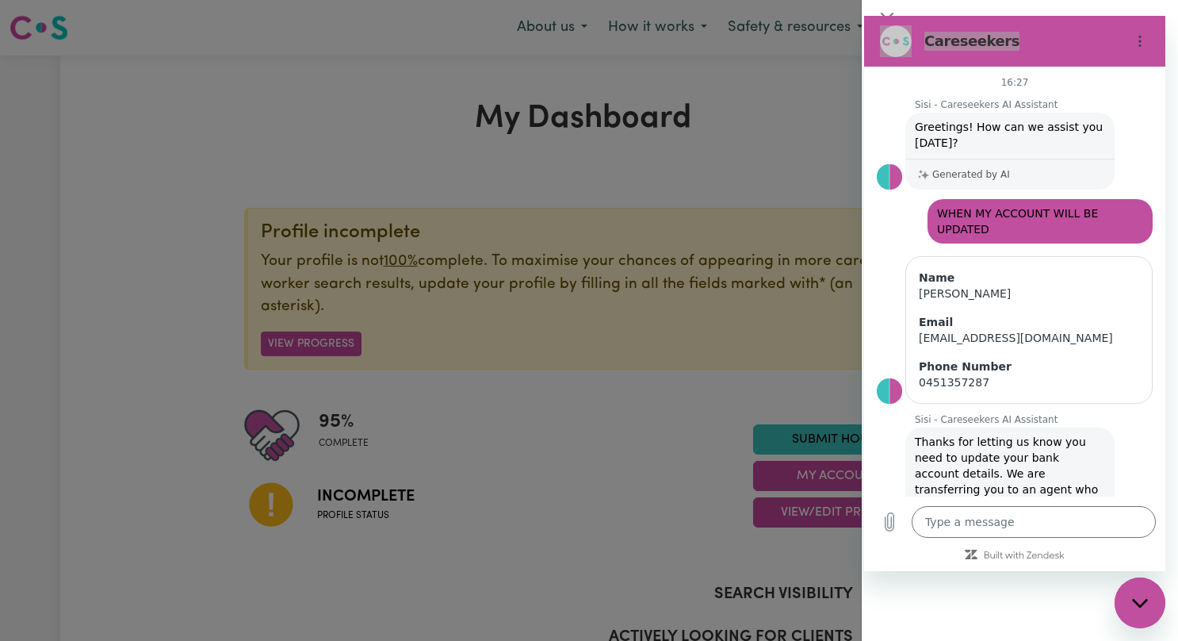
click at [1165, 551] on div "My Account View Profile Client Check Ins Performance & Development Jobs & Contr…" at bounding box center [1020, 339] width 316 height 602
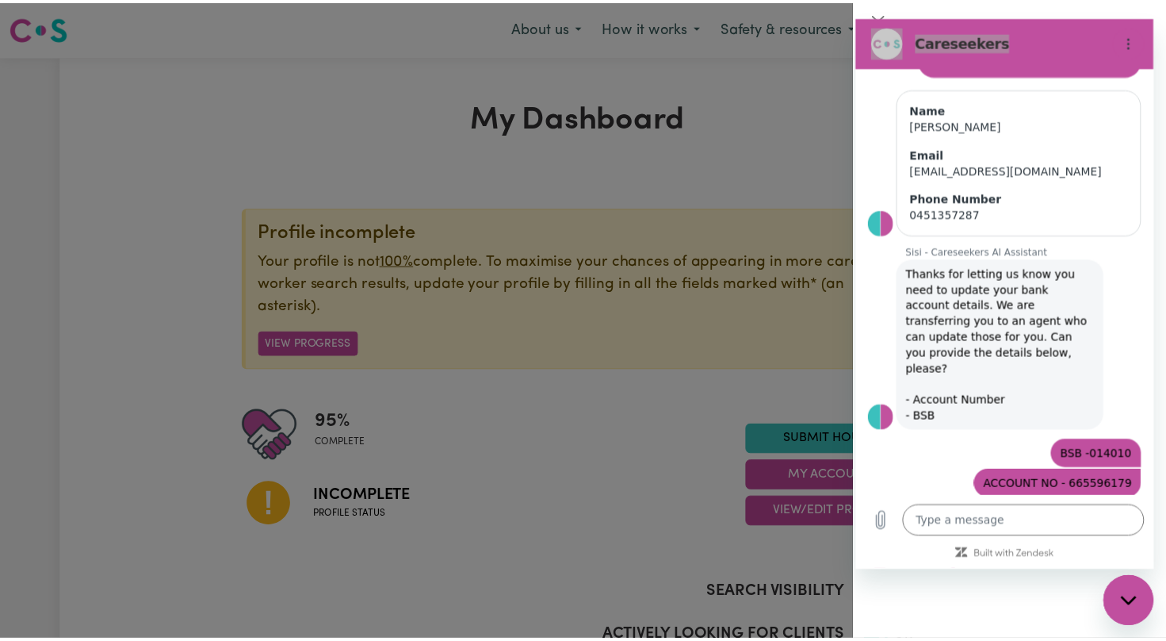
scroll to position [172, 0]
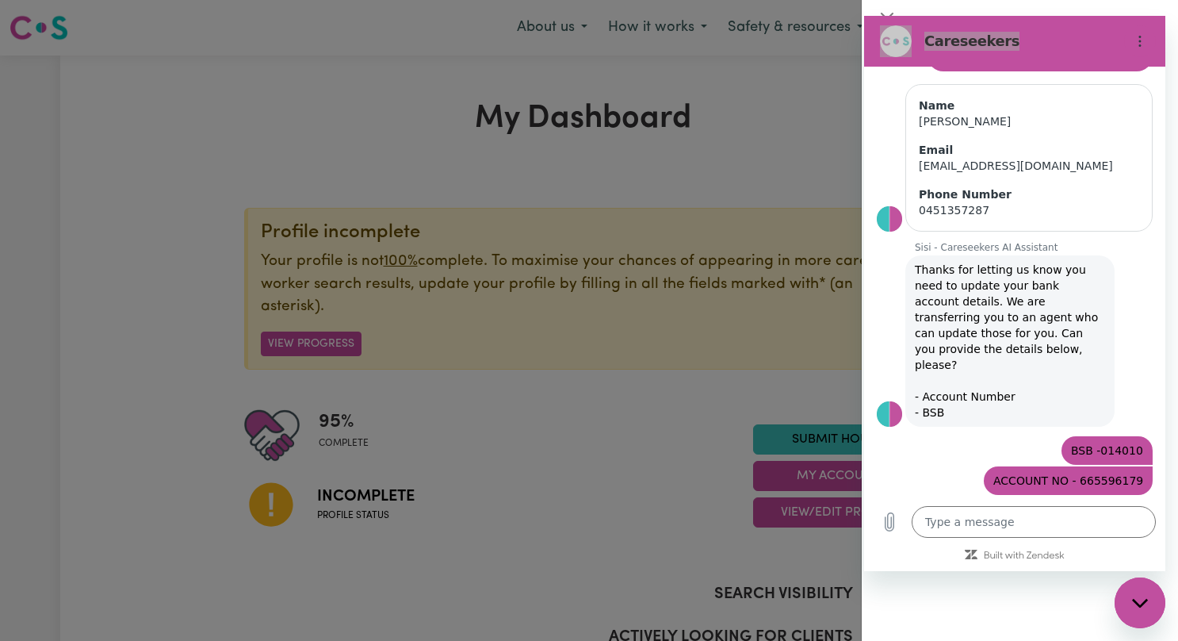
click at [407, 258] on div at bounding box center [589, 320] width 1178 height 641
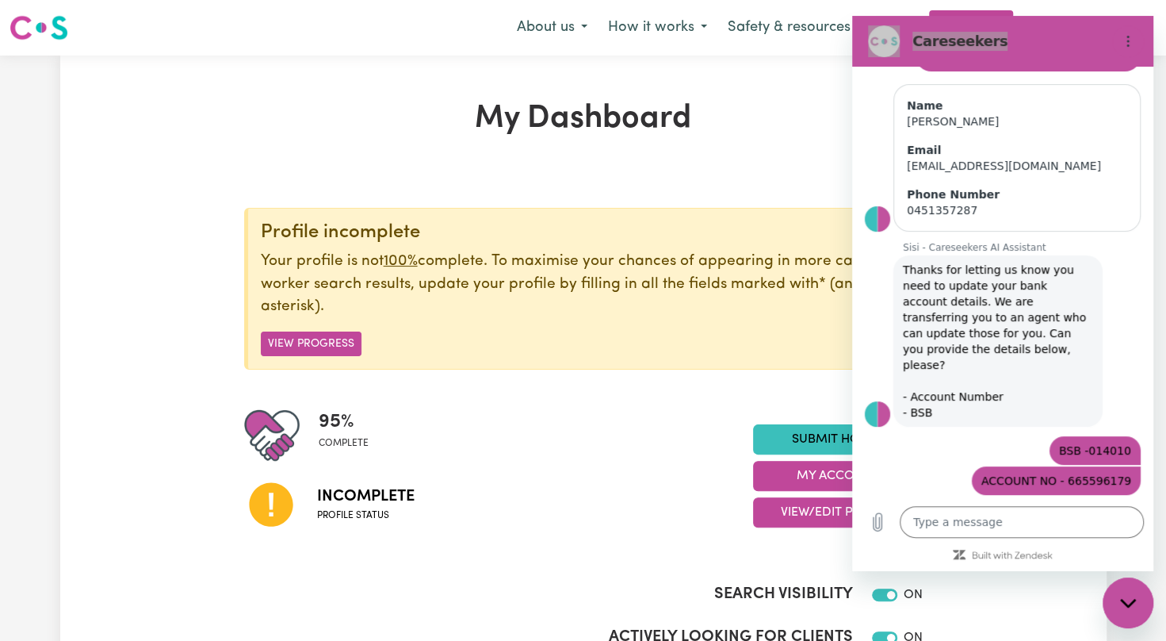
click at [407, 267] on u "100%" at bounding box center [401, 261] width 34 height 15
click at [577, 403] on div "Profile incomplete Your profile is not 100% complete. To maximise your chances …" at bounding box center [583, 376] width 679 height 336
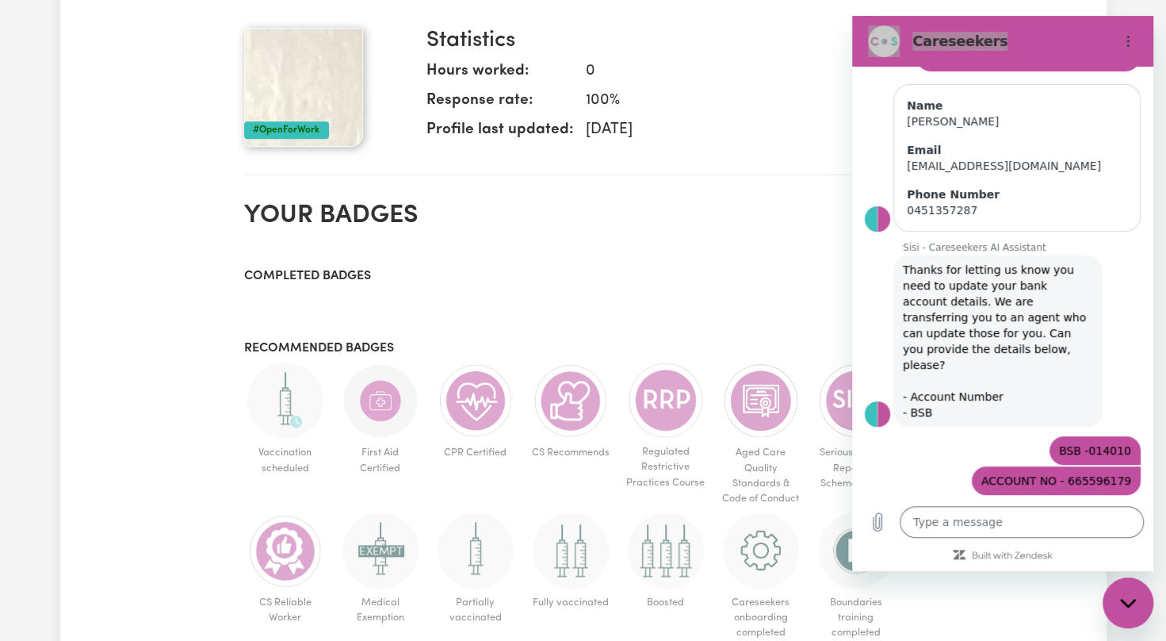
scroll to position [648, 0]
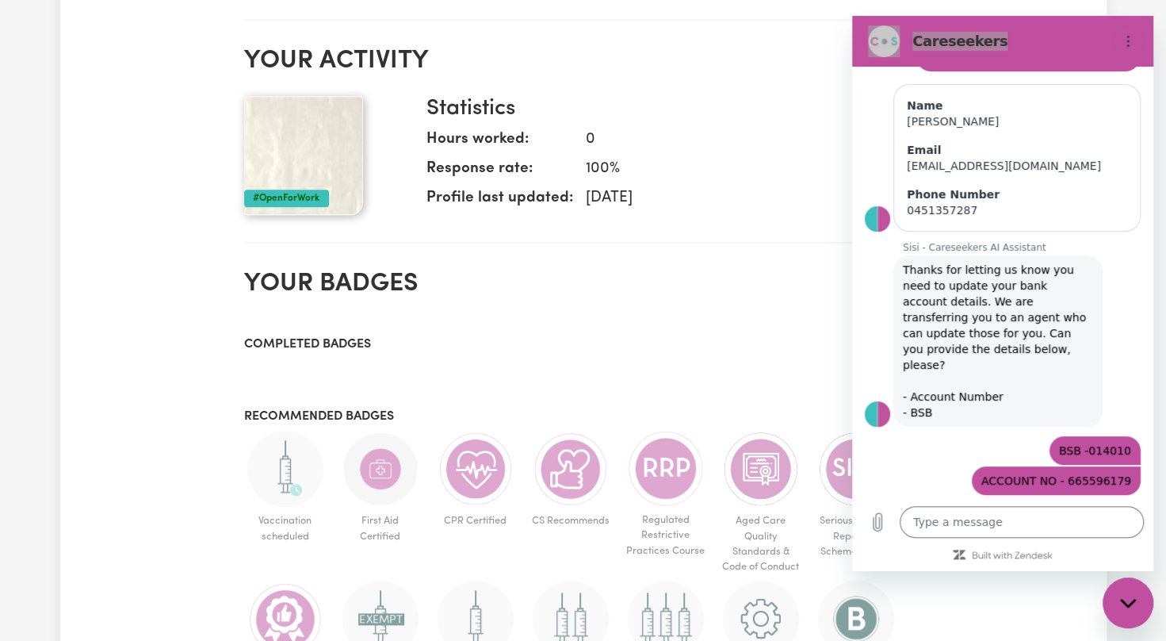
click at [702, 141] on dd "0" at bounding box center [741, 139] width 337 height 23
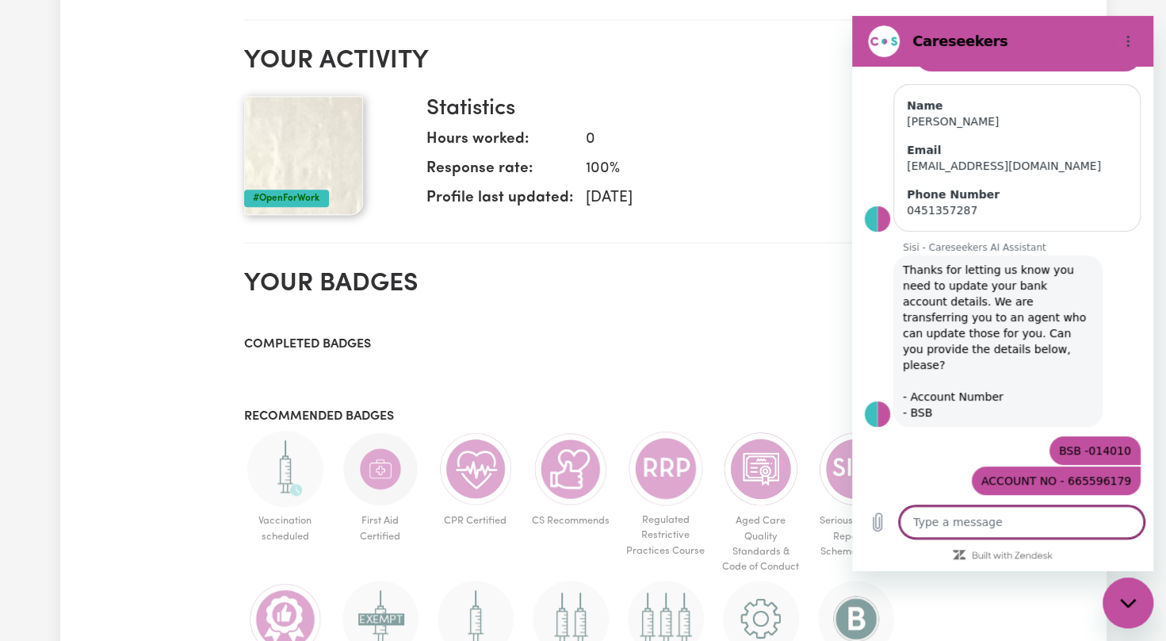
click at [1008, 534] on textarea at bounding box center [1022, 522] width 244 height 32
type textarea "H"
type textarea "x"
type textarea "HE"
type textarea "x"
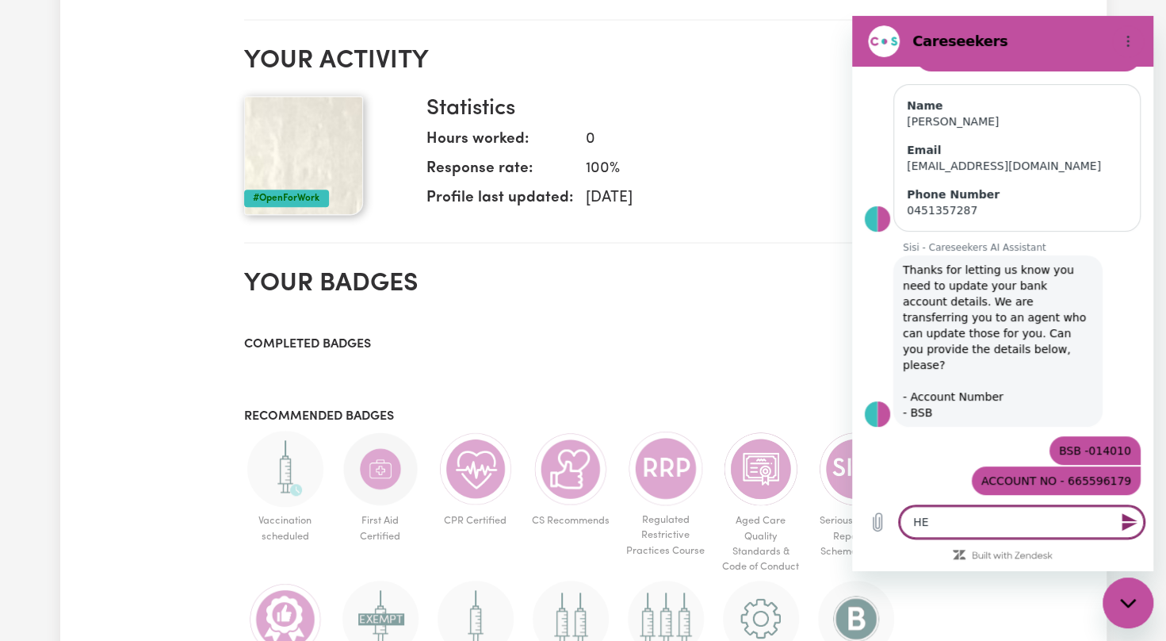
type textarea "HEL"
type textarea "x"
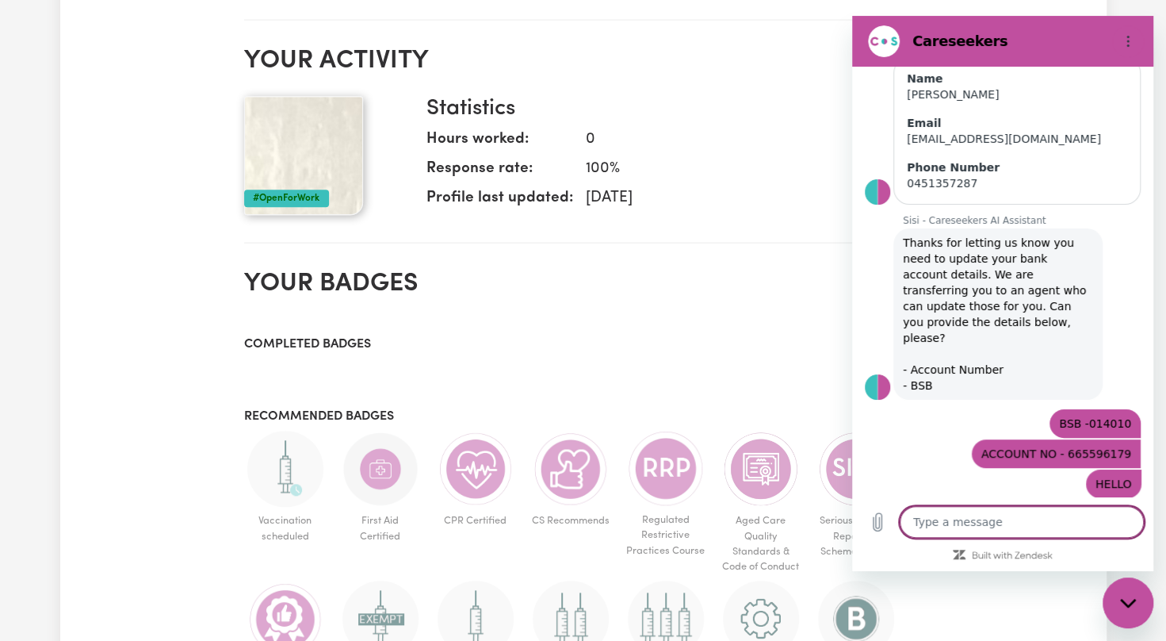
scroll to position [202, 0]
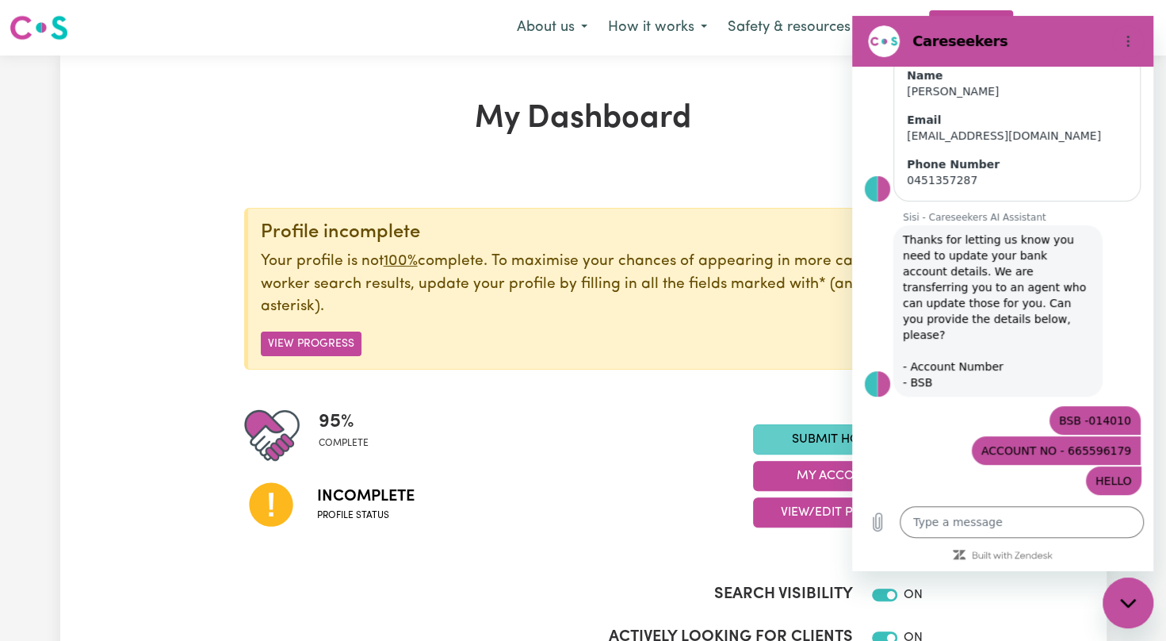
click at [783, 430] on link "Submit Hours" at bounding box center [838, 439] width 170 height 30
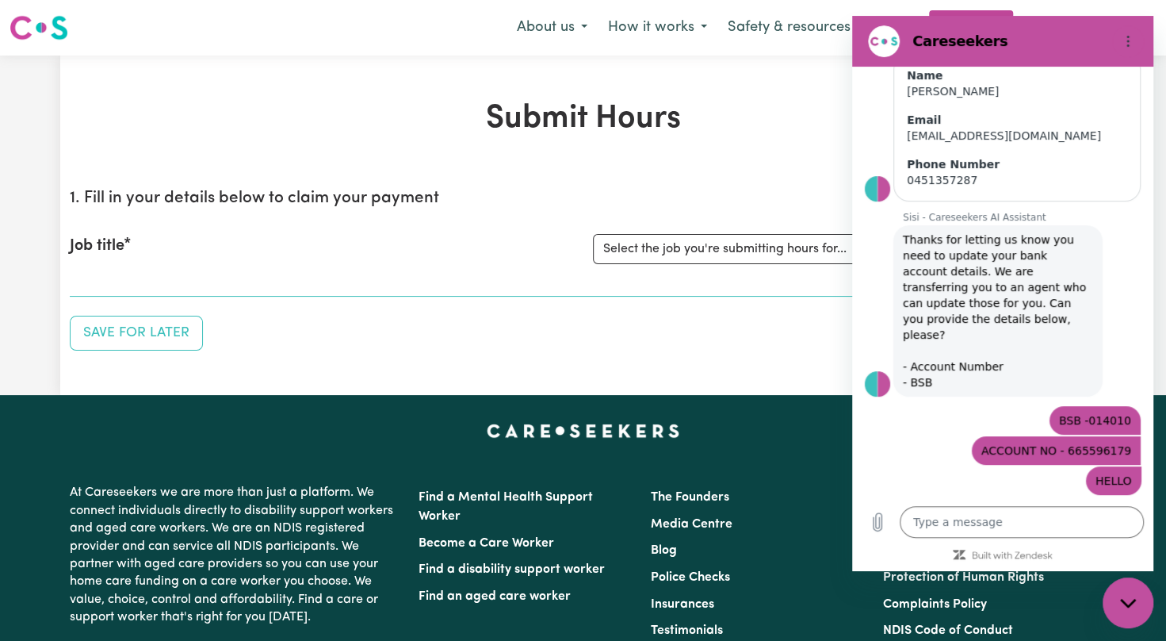
drag, startPoint x: 1008, startPoint y: 111, endPoint x: 911, endPoint y: 120, distance: 97.9
click at [1000, 112] on div "Email" at bounding box center [1017, 120] width 220 height 16
click at [812, 145] on div "Submit Hours 1. Fill in your details below to claim your payment Job title Sele…" at bounding box center [583, 225] width 1046 height 251
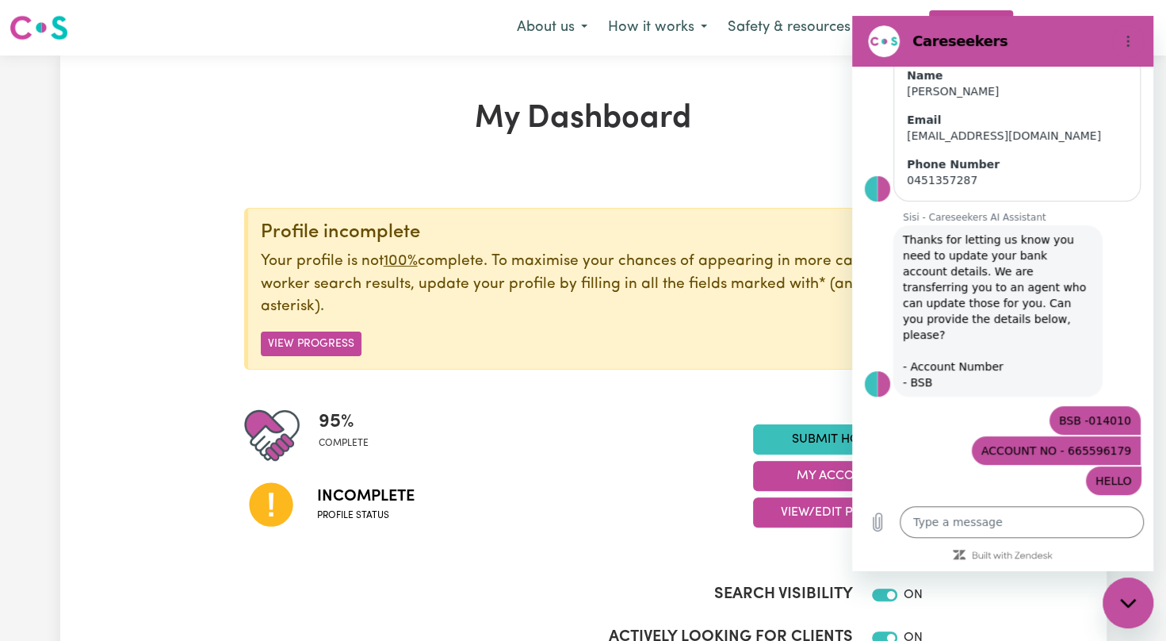
scroll to position [3, 0]
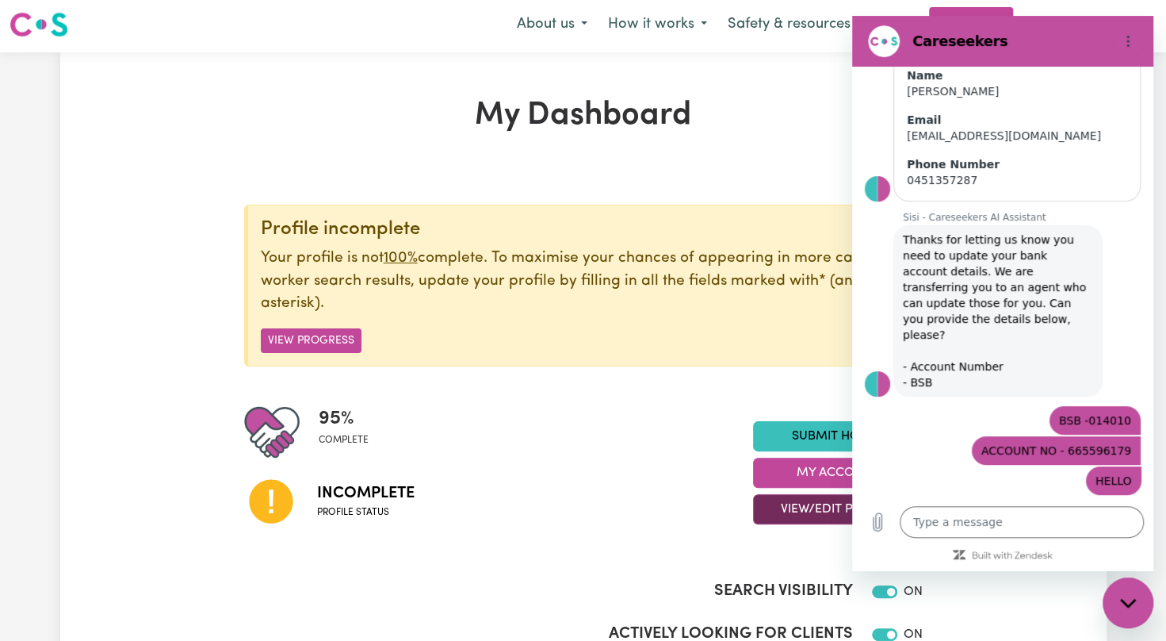
click at [818, 506] on button "View/Edit Profile" at bounding box center [838, 509] width 170 height 30
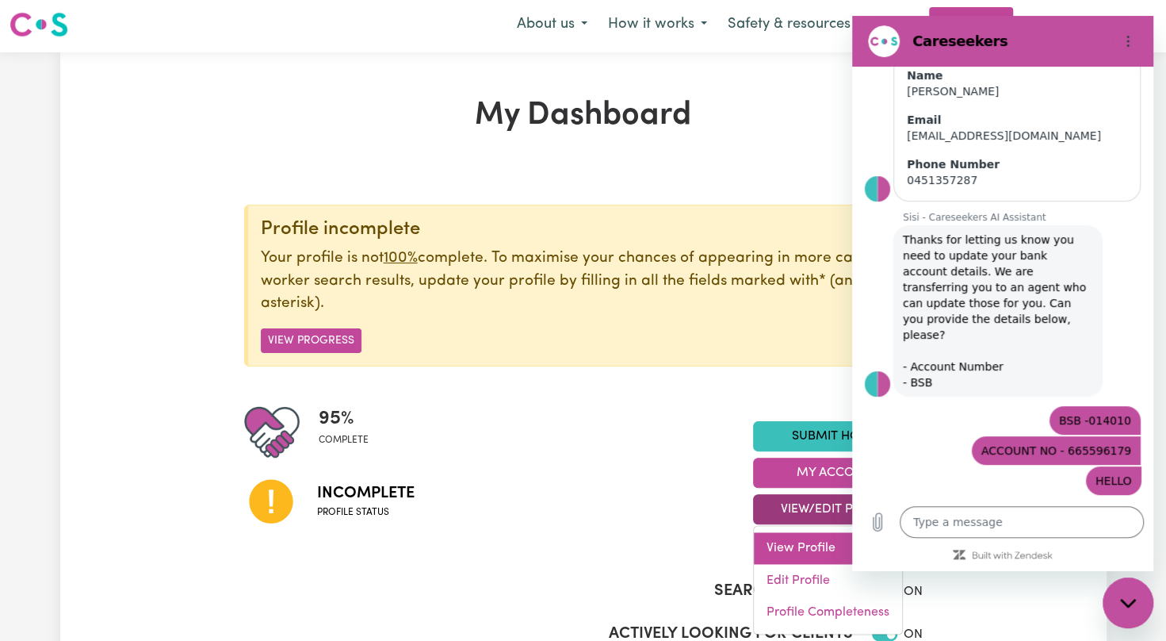
click at [834, 537] on link "View Profile" at bounding box center [828, 549] width 148 height 32
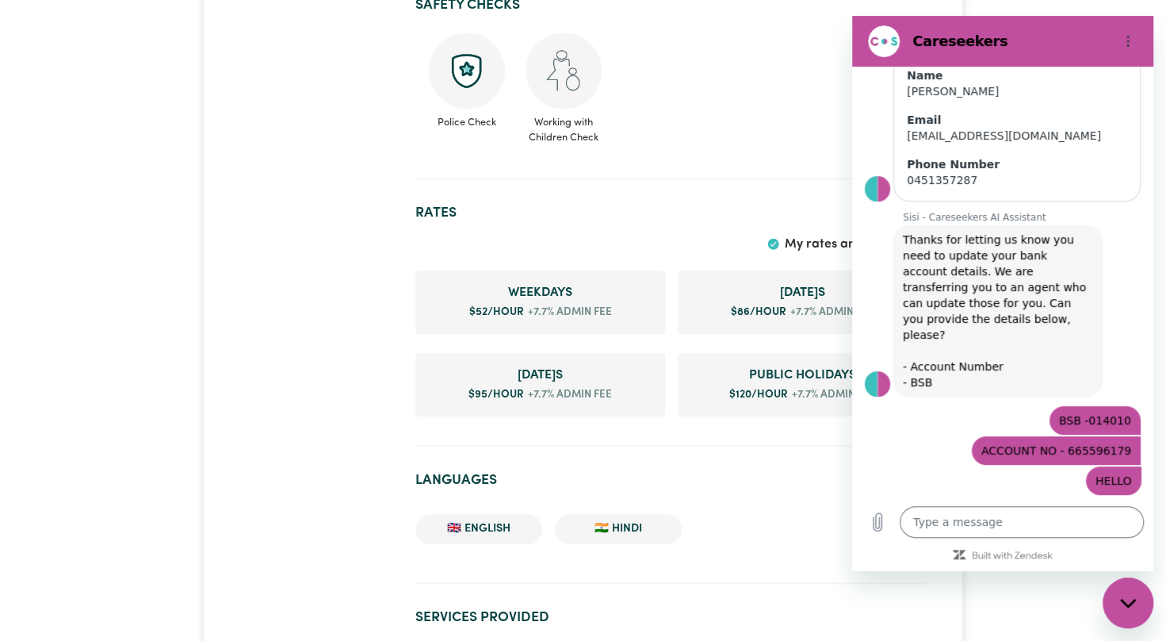
scroll to position [656, 0]
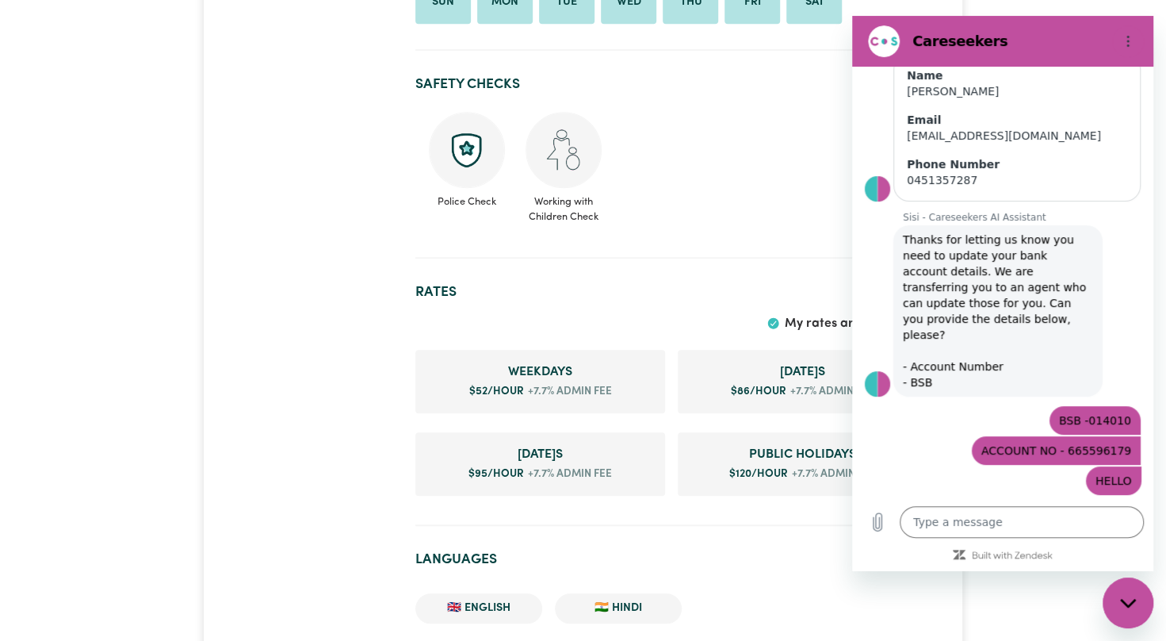
scroll to position [0, 0]
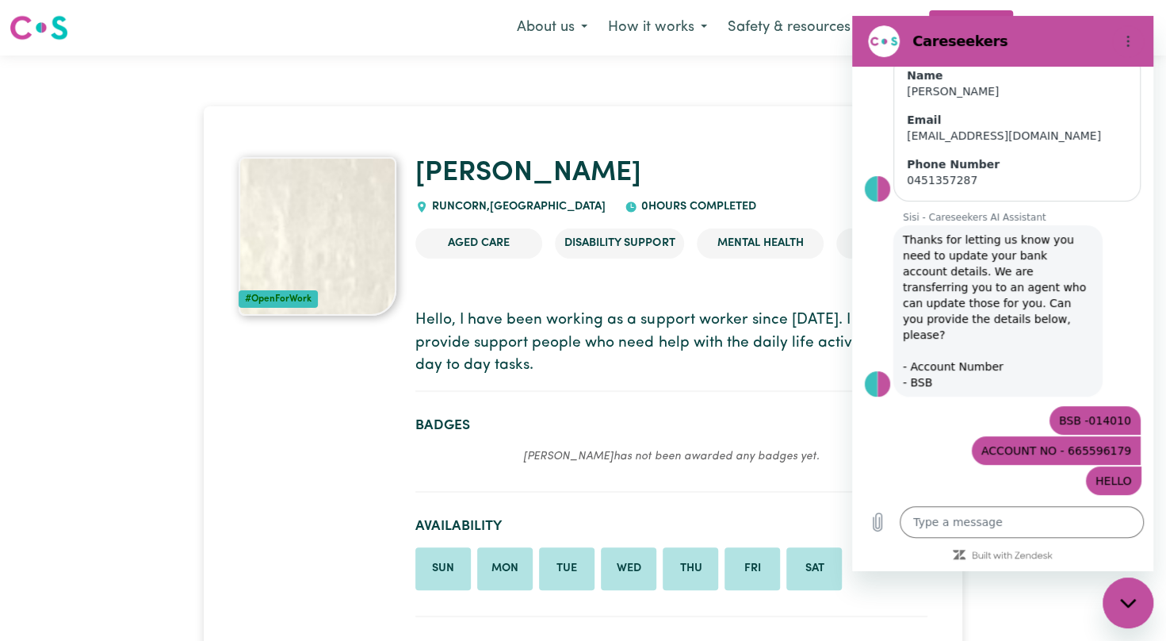
click at [289, 292] on div "#OpenForWork" at bounding box center [278, 298] width 79 height 17
click at [314, 226] on img at bounding box center [318, 236] width 158 height 159
click at [503, 432] on h2 "Badges" at bounding box center [670, 425] width 511 height 17
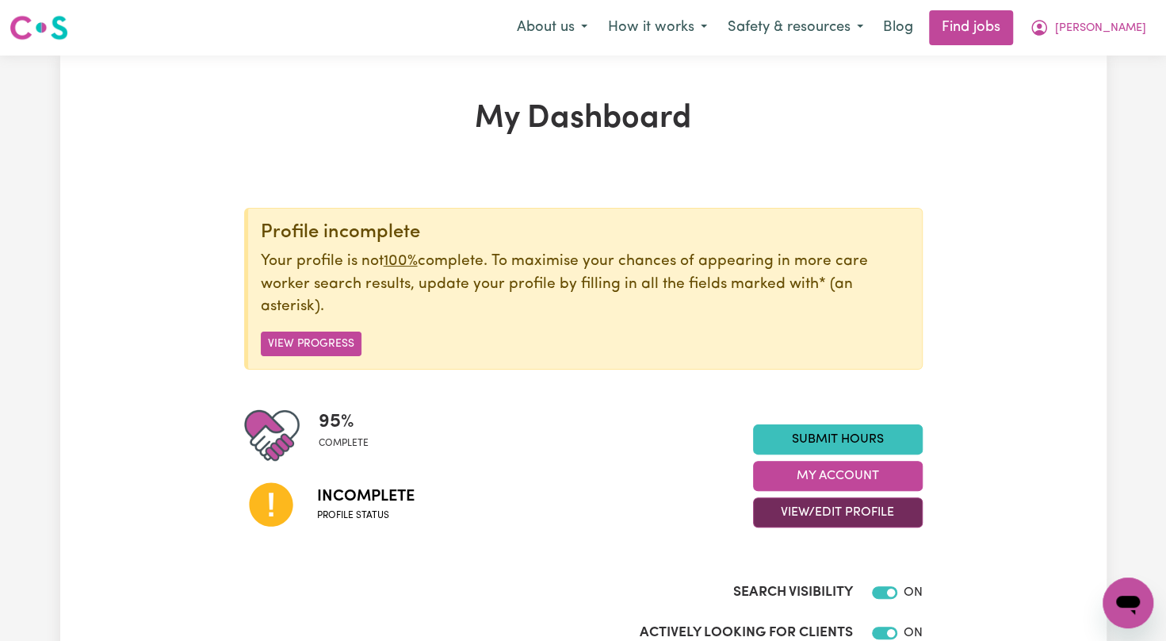
click at [817, 510] on button "View/Edit Profile" at bounding box center [838, 512] width 170 height 30
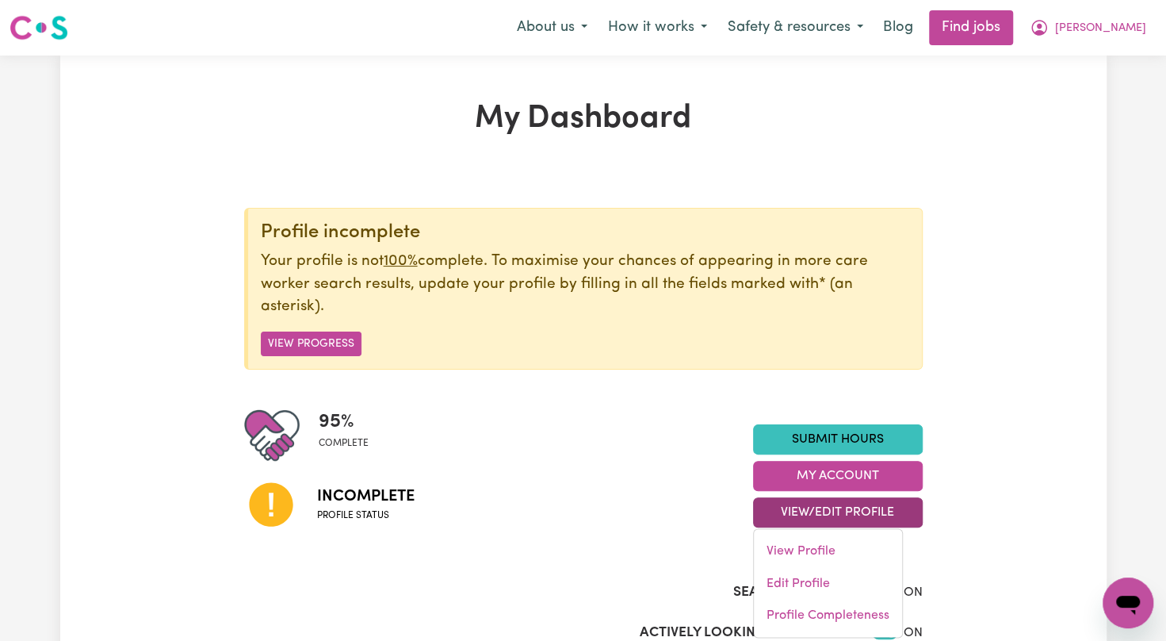
click at [817, 510] on button "View/Edit Profile" at bounding box center [838, 512] width 170 height 30
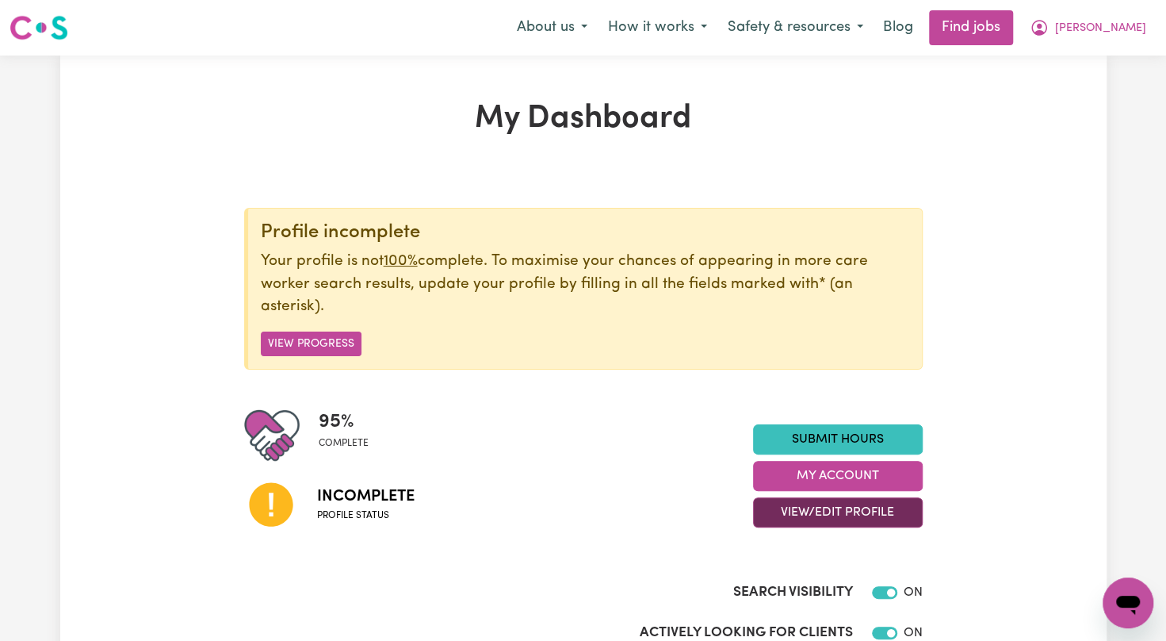
click at [817, 510] on button "View/Edit Profile" at bounding box center [838, 512] width 170 height 30
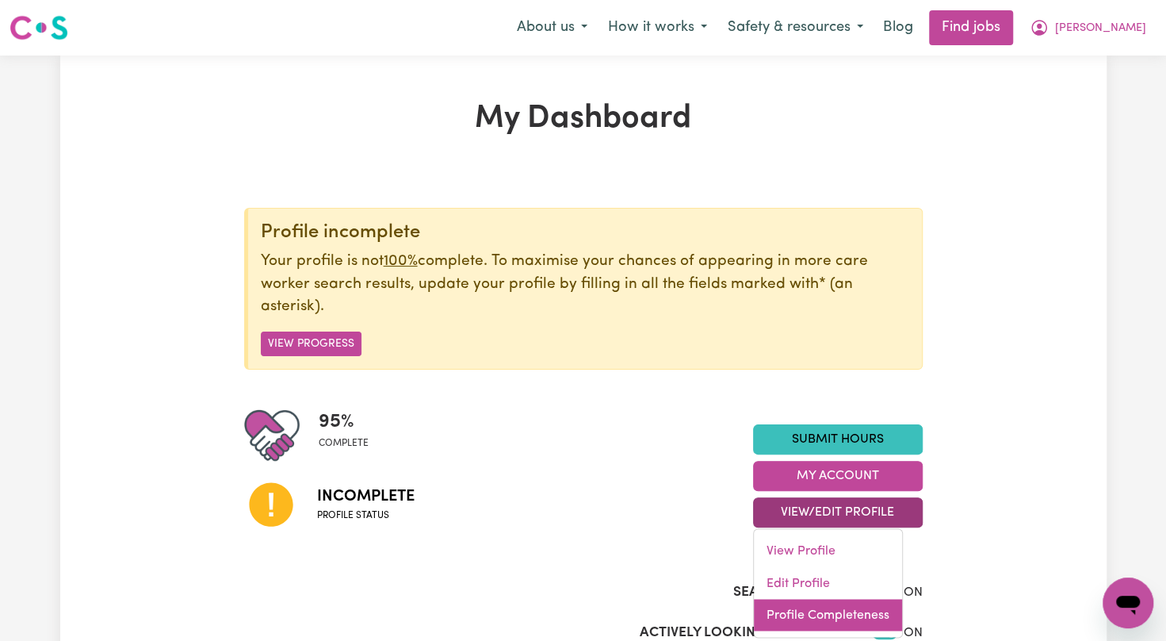
click at [814, 604] on link "Profile Completeness" at bounding box center [828, 615] width 148 height 32
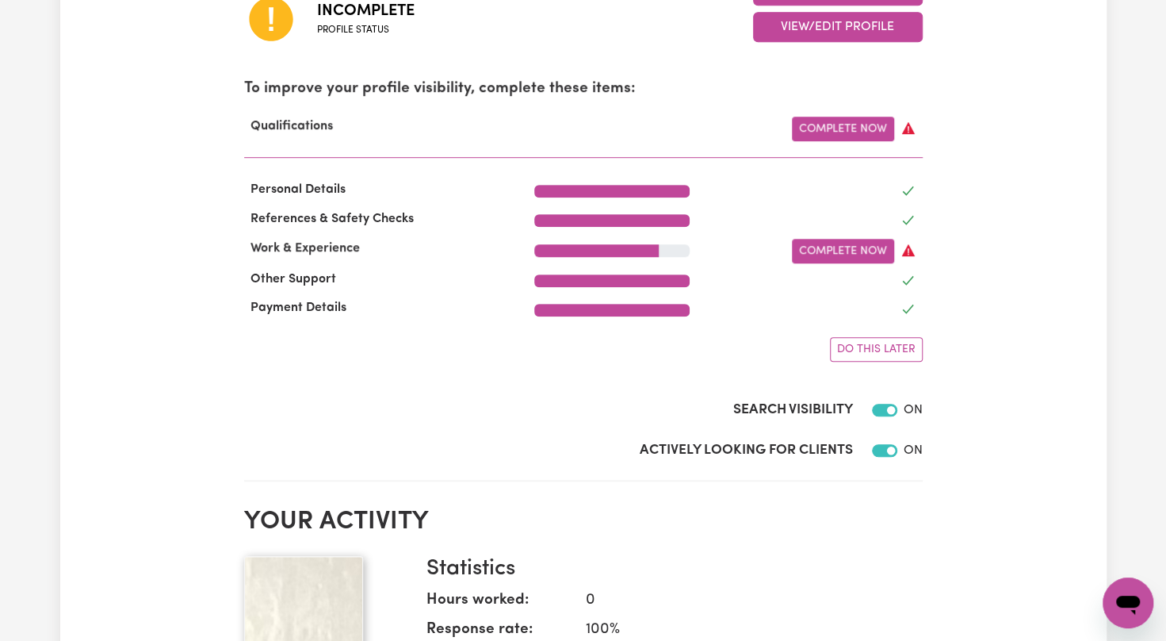
scroll to position [560, 0]
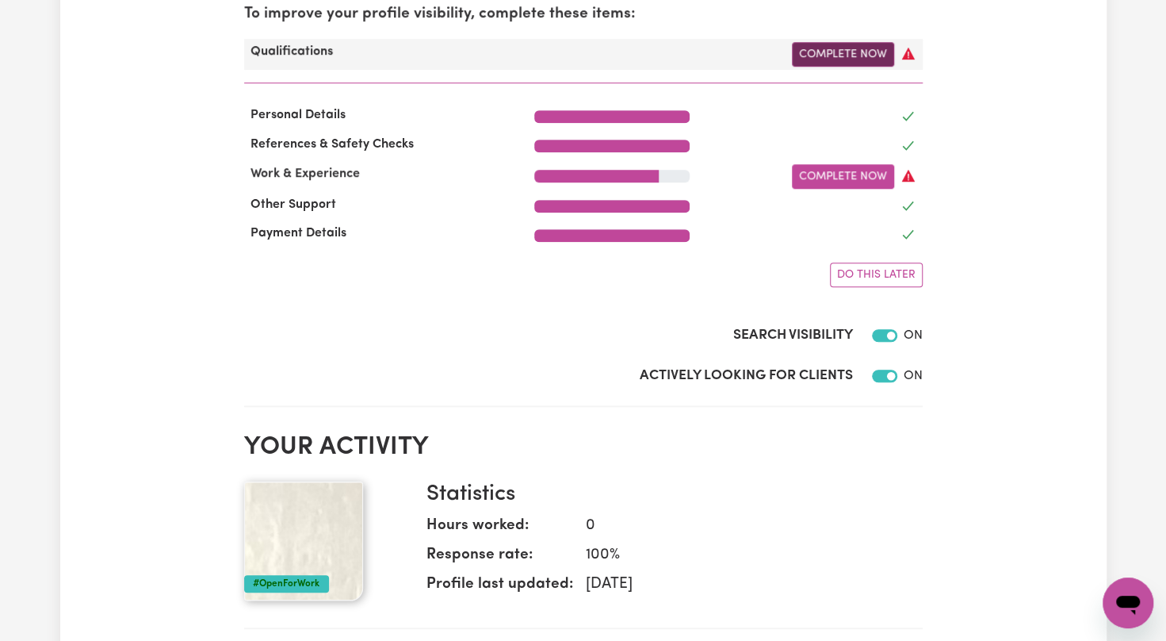
click at [845, 61] on link "Complete Now" at bounding box center [843, 54] width 102 height 25
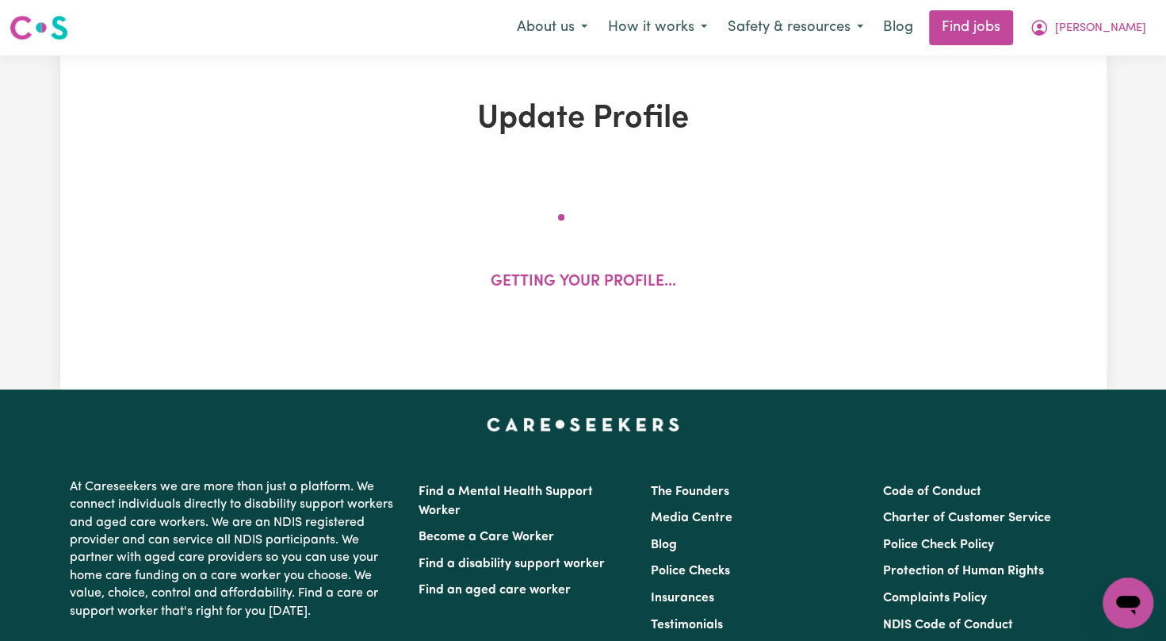
select select "2023"
select select "2024"
select select "2023"
select select "Certificate III (Individual Support)"
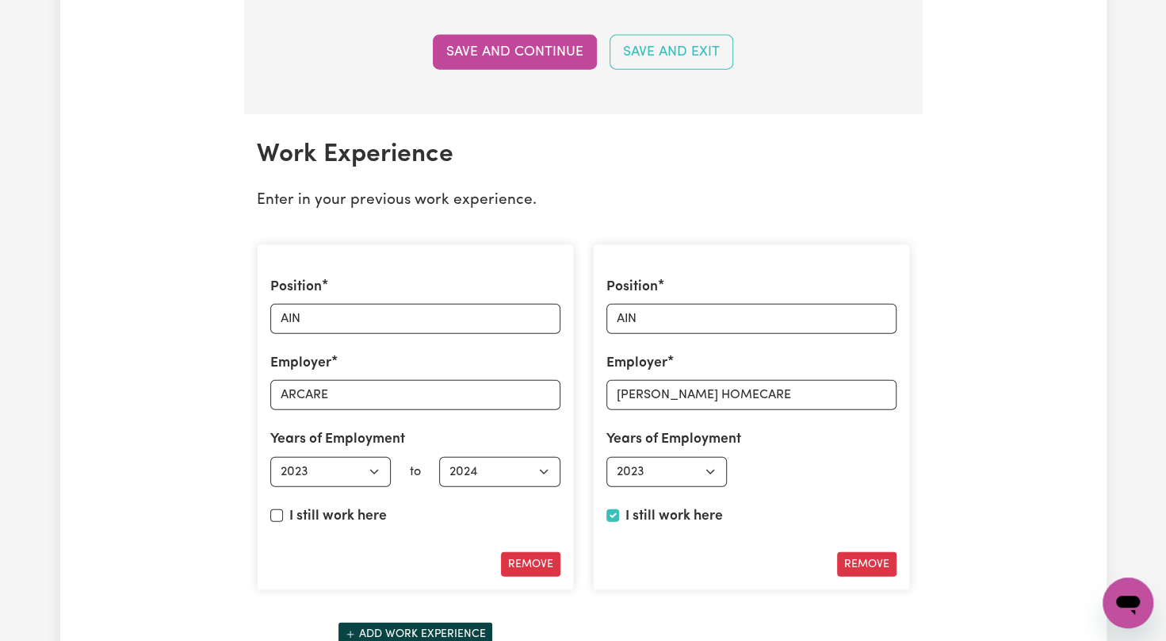
scroll to position [2683, 0]
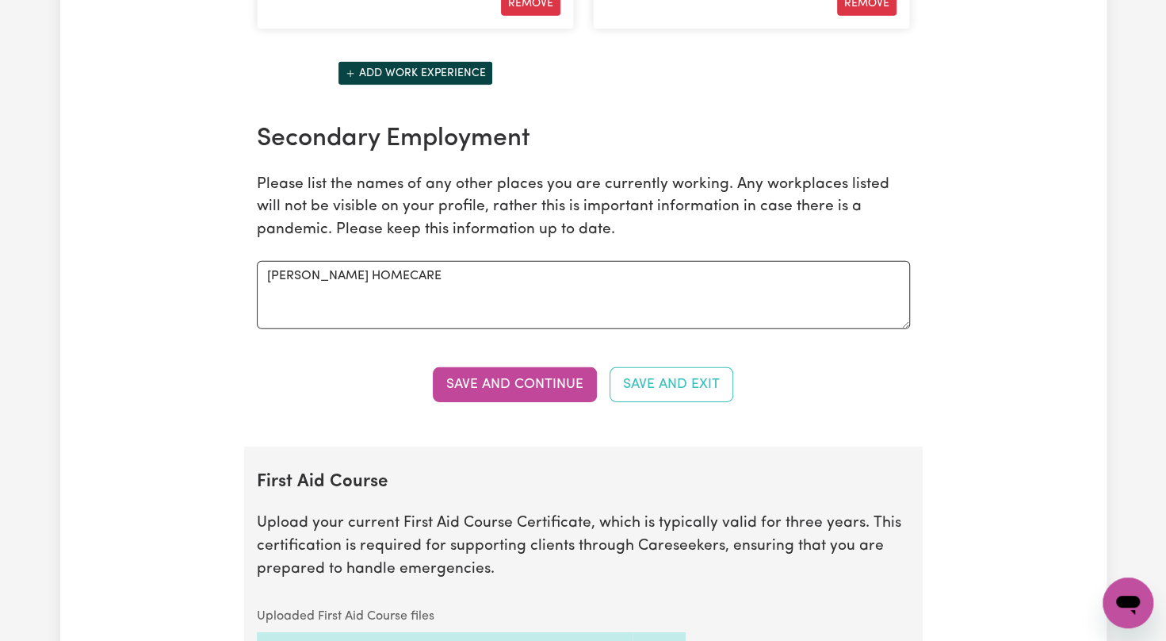
click at [759, 320] on section "Work Experience Enter in your previous work experience. Position AIN Employer A…" at bounding box center [583, 0] width 679 height 893
click at [567, 371] on button "Save and Continue" at bounding box center [515, 384] width 164 height 35
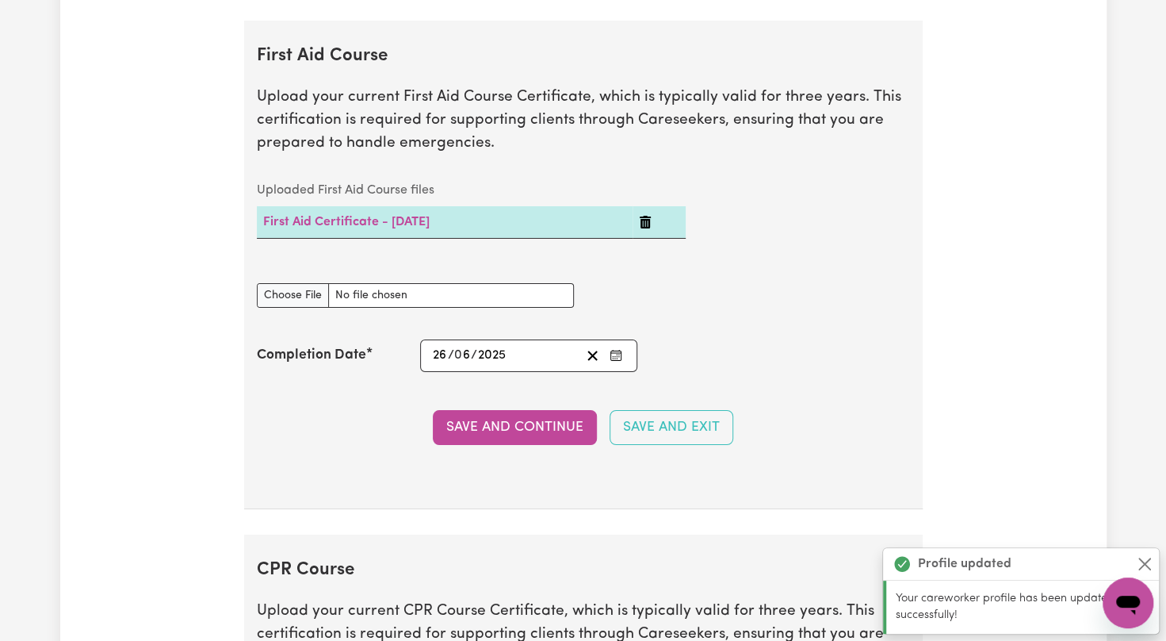
scroll to position [3116, 0]
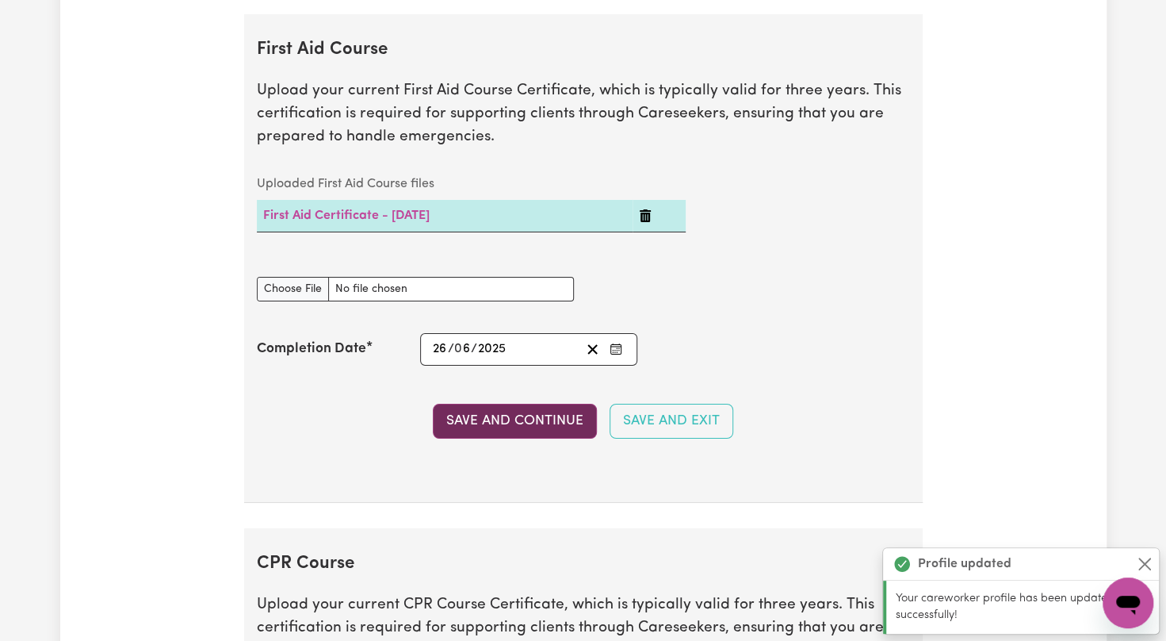
click at [501, 404] on button "Save and Continue" at bounding box center [515, 421] width 164 height 35
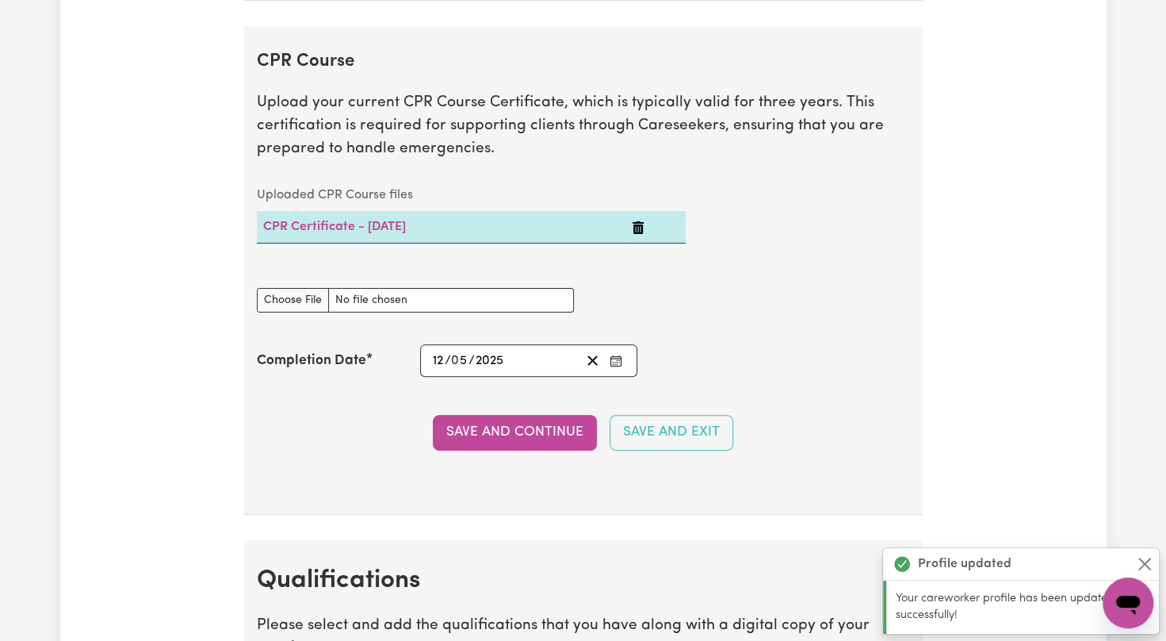
scroll to position [3628, 0]
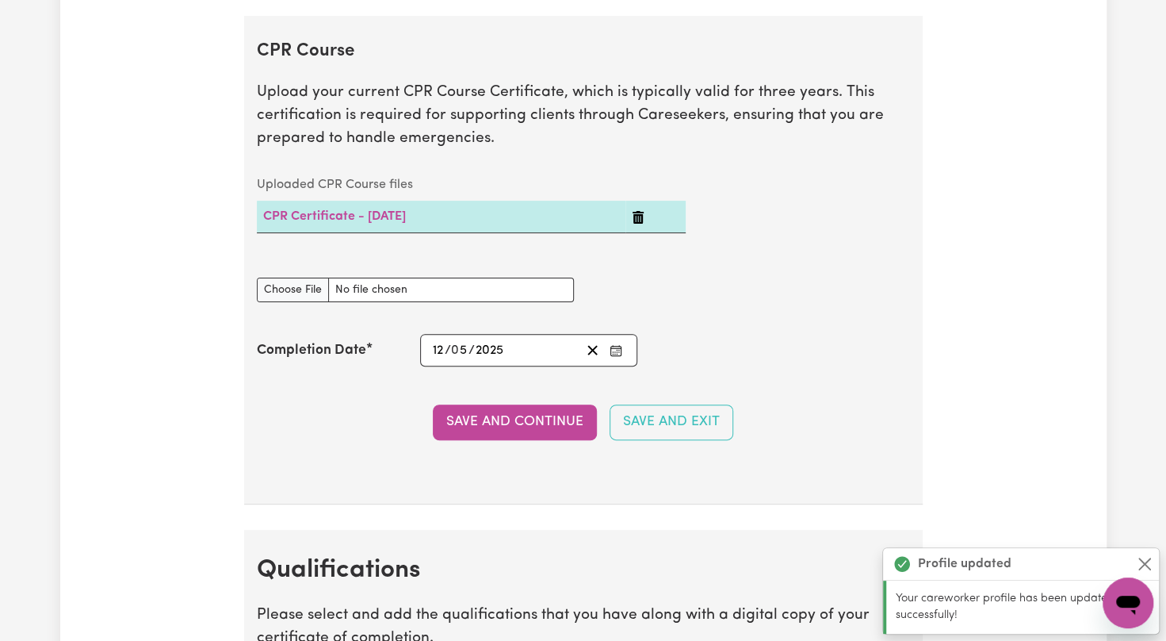
click at [500, 426] on section "CPR Course Upload your current CPR Course Certificate, which is typically valid…" at bounding box center [583, 260] width 679 height 488
click at [511, 415] on button "Save and Continue" at bounding box center [515, 421] width 164 height 35
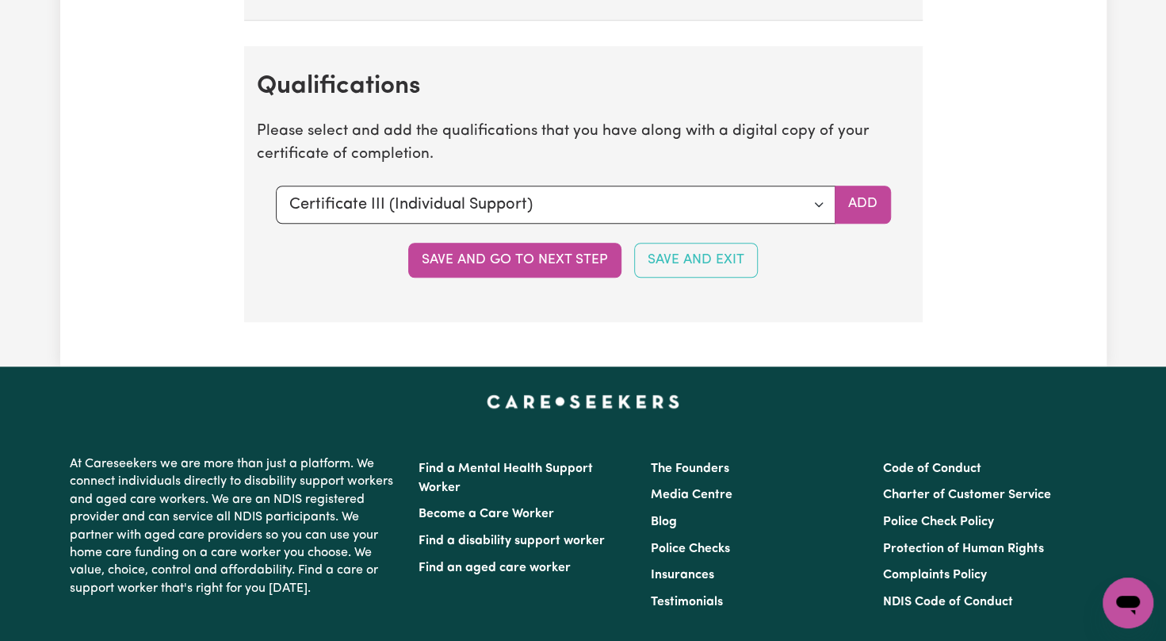
scroll to position [4140, 0]
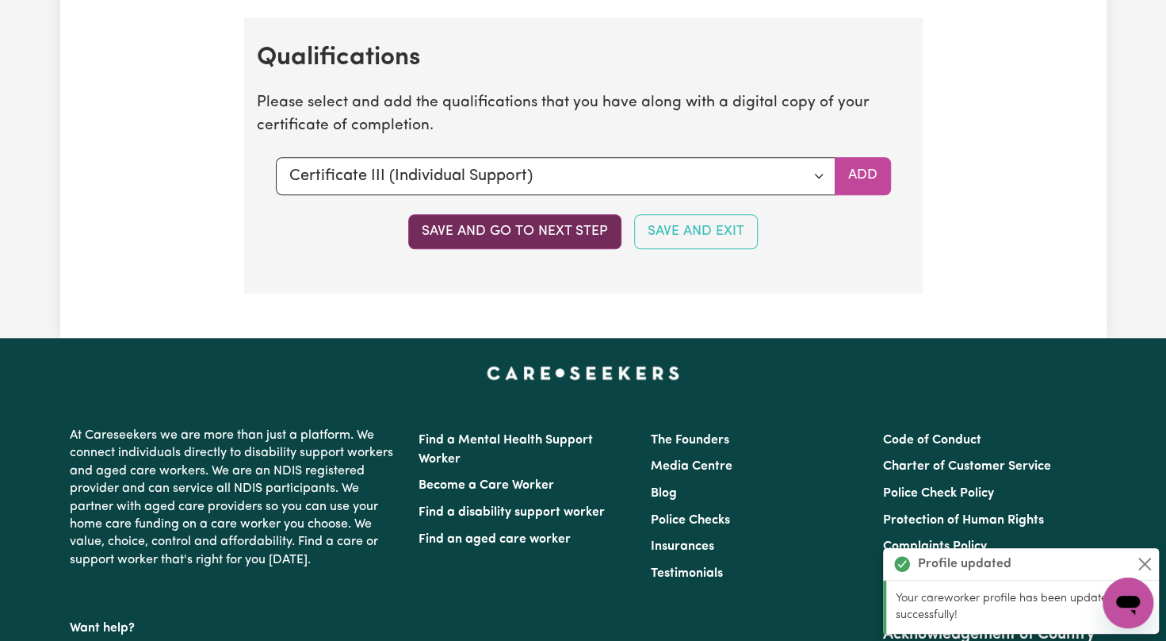
click at [561, 220] on button "Save and go to next step" at bounding box center [514, 231] width 213 height 35
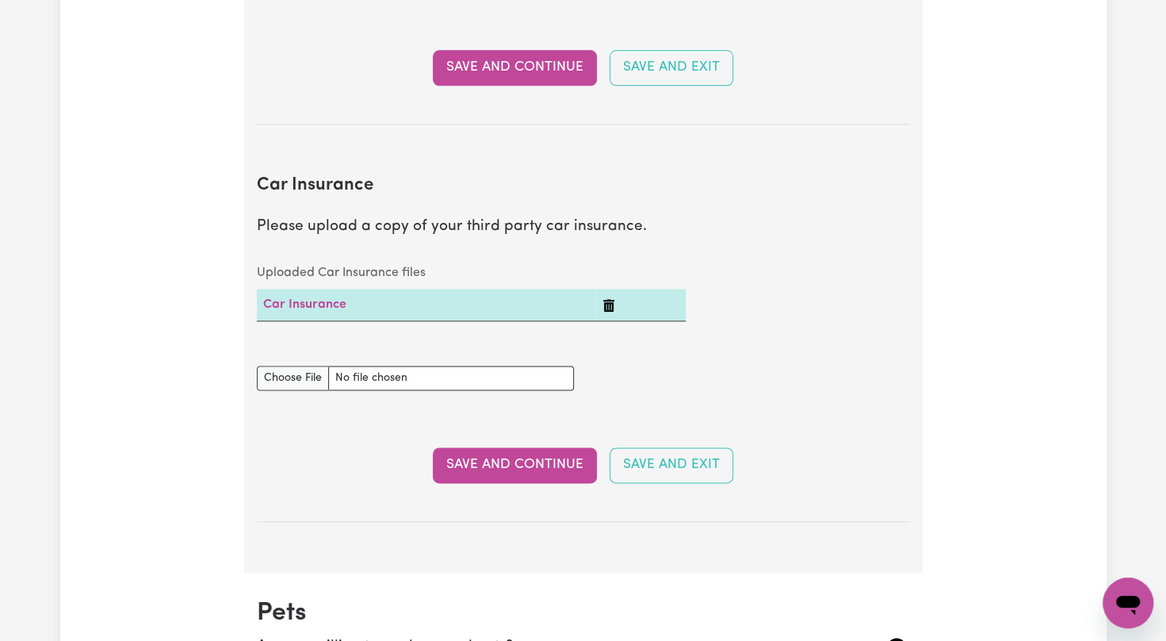
scroll to position [1554, 0]
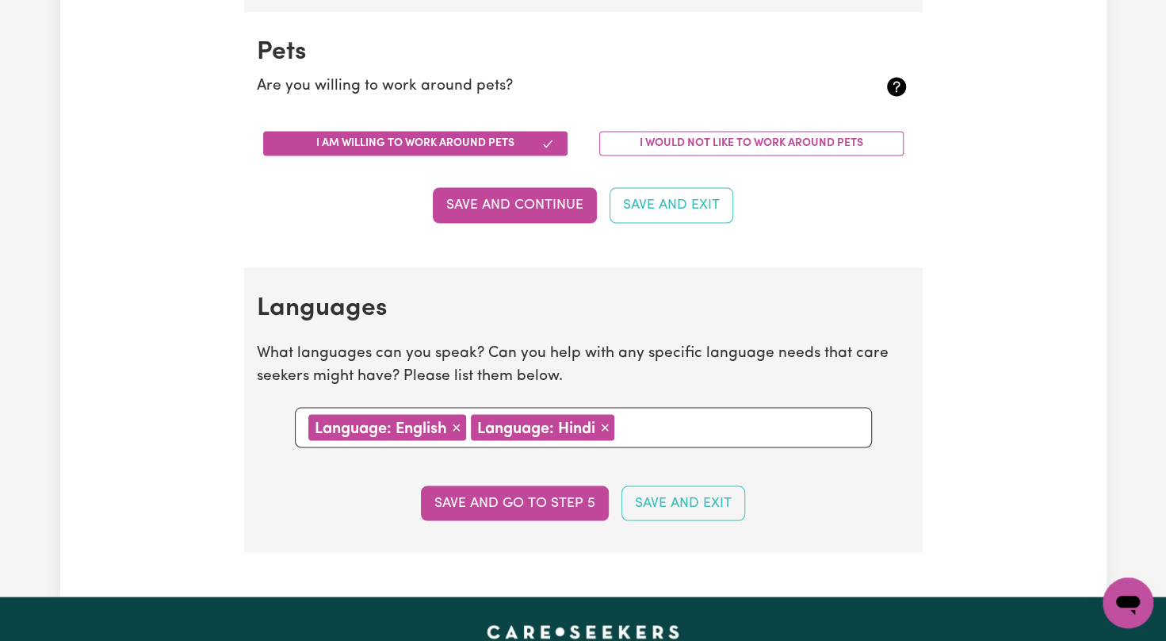
click at [1118, 591] on icon "Open messaging window" at bounding box center [1128, 602] width 29 height 29
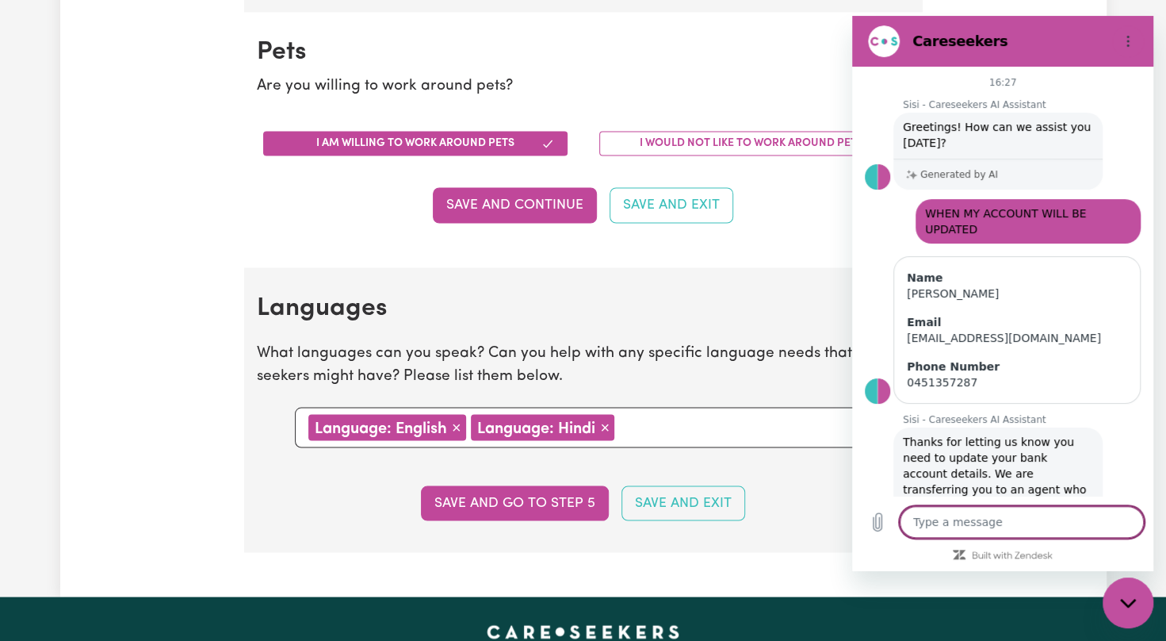
scroll to position [178, 0]
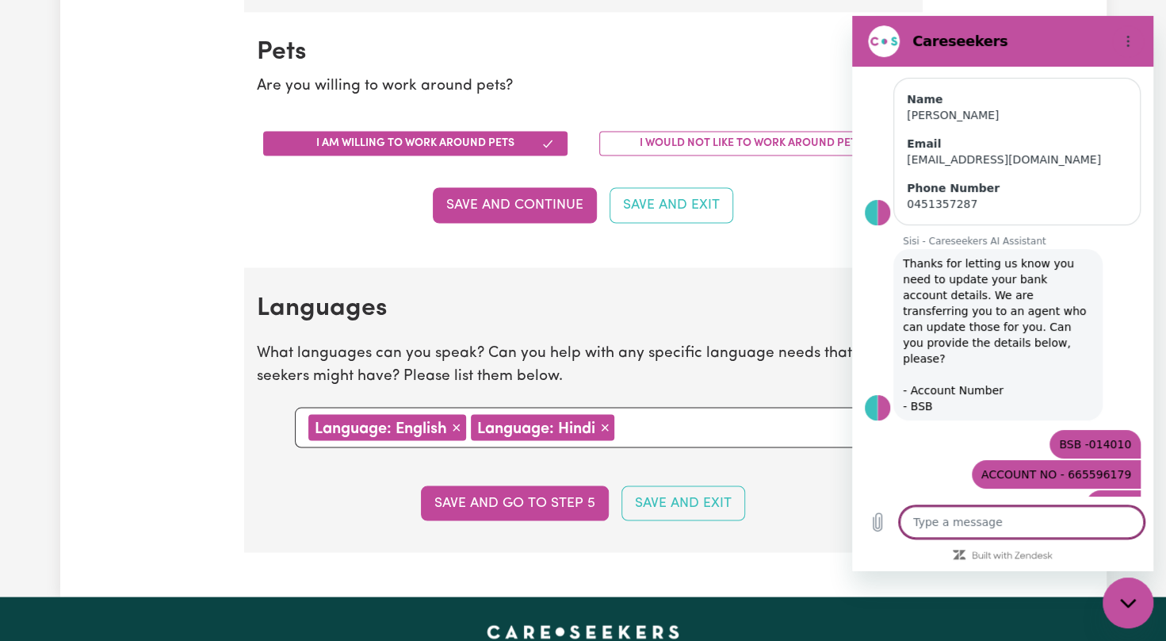
click at [941, 534] on textarea at bounding box center [1022, 522] width 244 height 32
type textarea "W"
type textarea "x"
type textarea "WH"
type textarea "x"
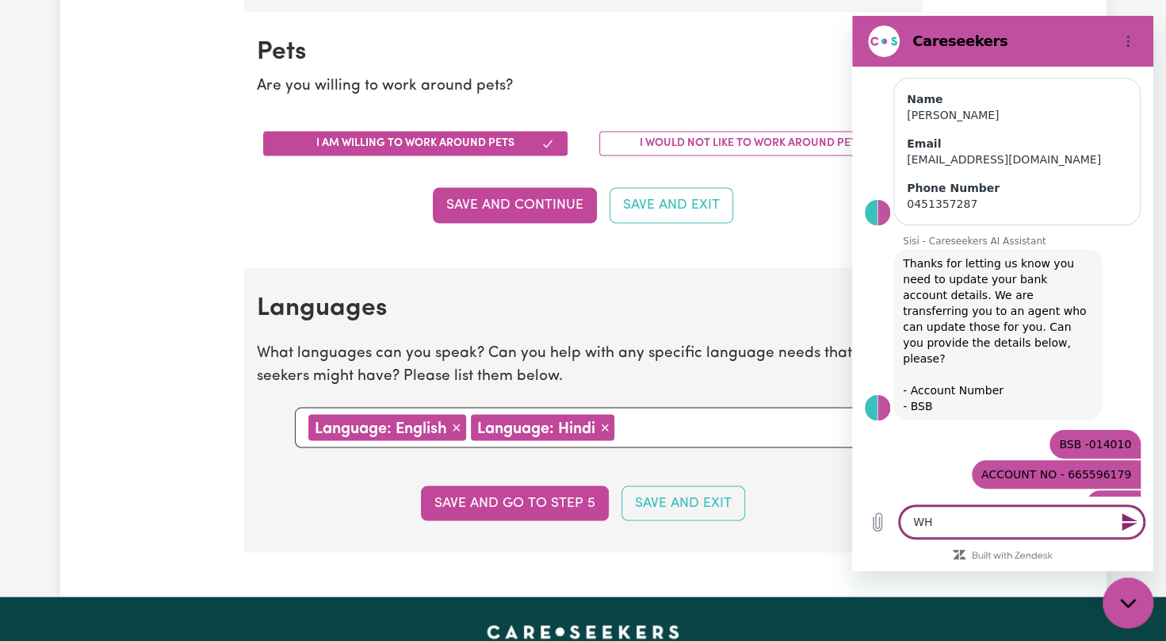
type textarea "WHY"
type textarea "x"
type textarea "WHY"
type textarea "x"
type textarea "WHY M"
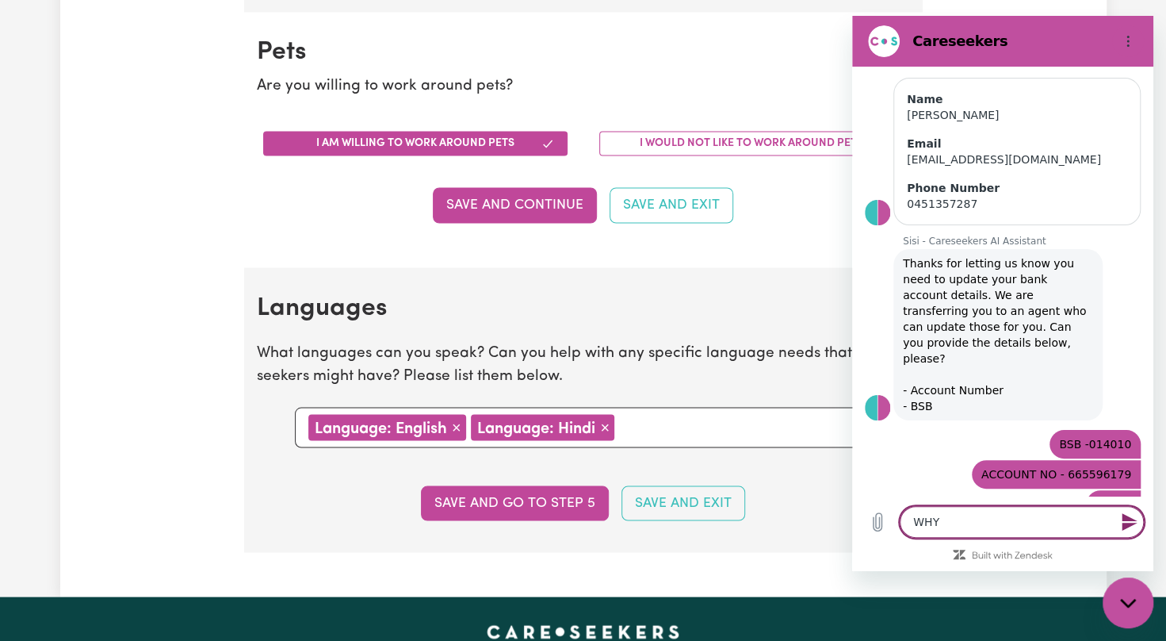
type textarea "x"
type textarea "WHY MY"
type textarea "x"
type textarea "WHY MY"
type textarea "x"
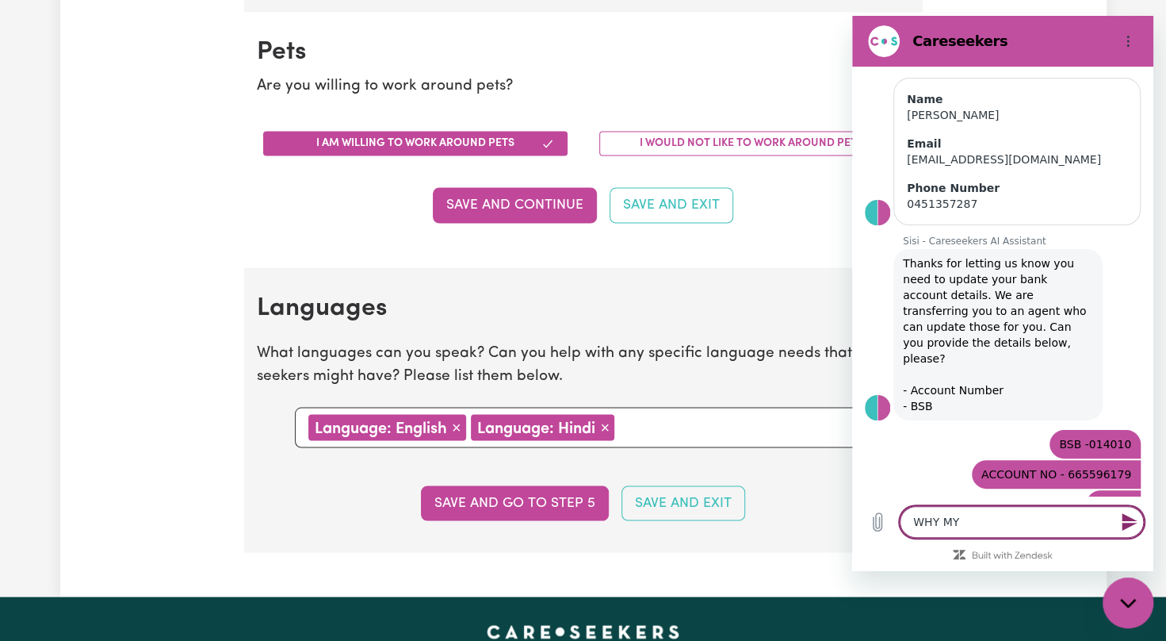
type textarea "WHY MY A"
type textarea "x"
type textarea "WHY MY AC"
type textarea "x"
type textarea "WHY MY ACC"
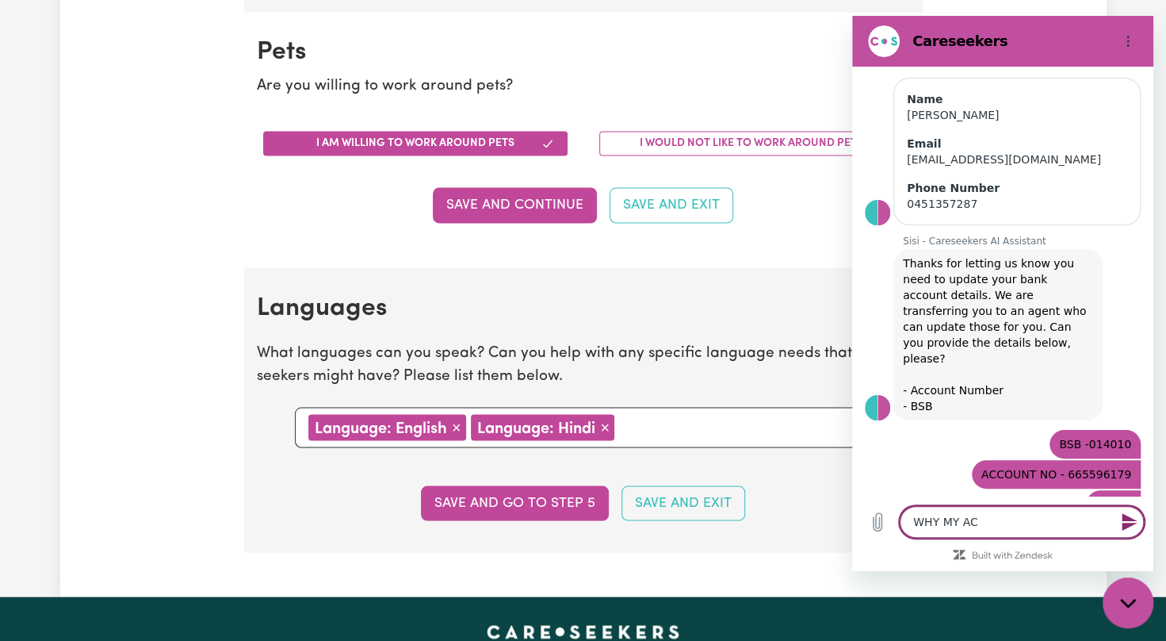
type textarea "x"
type textarea "WHY MY ACCO"
type textarea "x"
type textarea "WHY MY ACCOU"
type textarea "x"
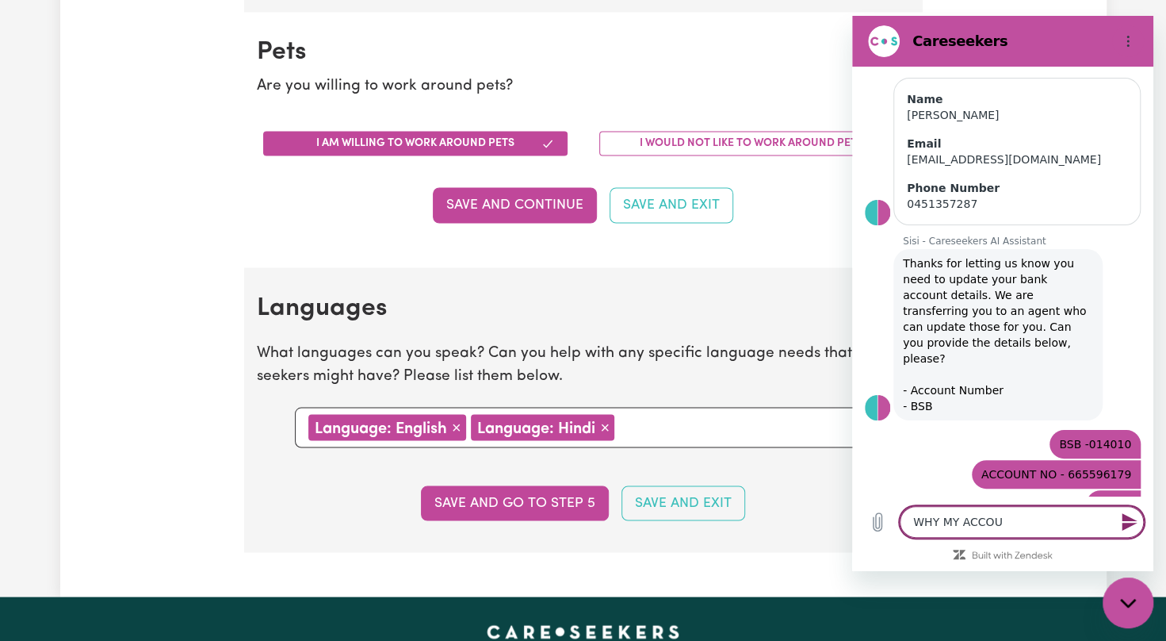
type textarea "WHY MY ACCOUN"
type textarea "x"
type textarea "WHY MY ACCOUNT"
type textarea "x"
type textarea "WHY MY ACCOUNT"
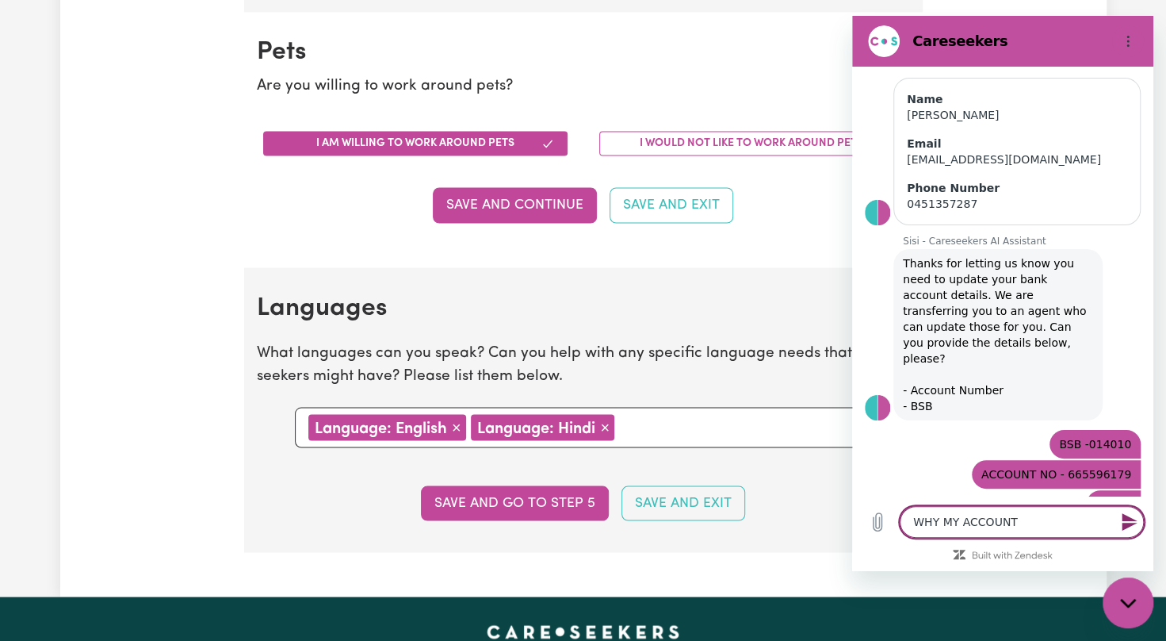
type textarea "x"
type textarea "WHY MY ACCOUNT I"
type textarea "x"
type textarea "WHY MY ACCOUNT IS"
type textarea "x"
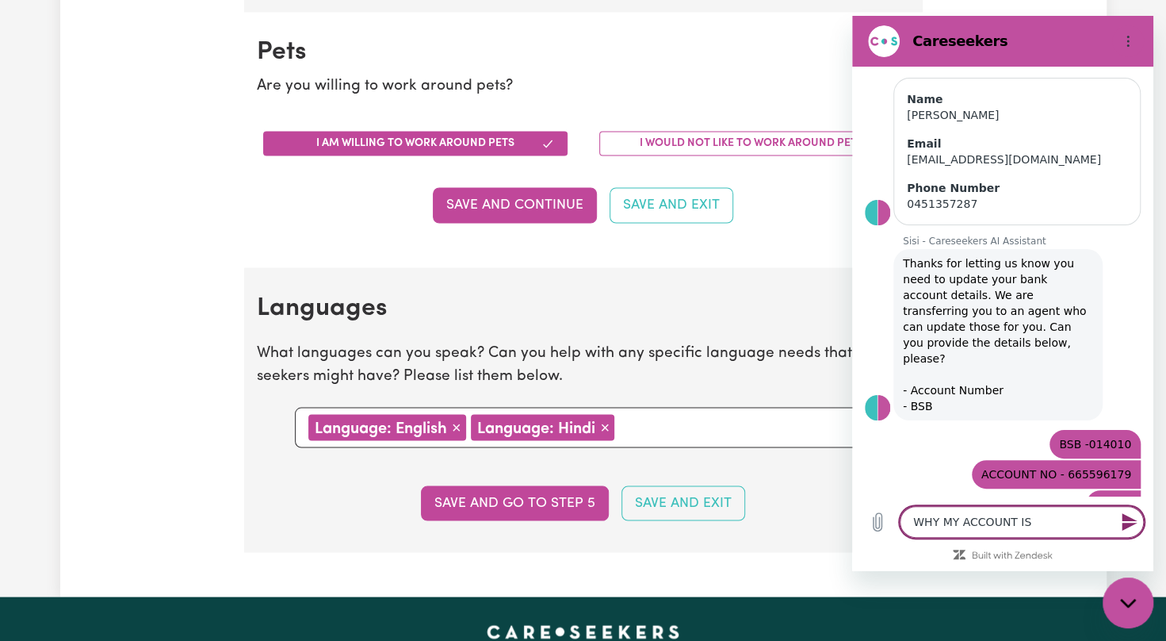
type textarea "WHY MY ACCOUNT IS"
type textarea "x"
type textarea "WHY MY ACCOUNT IS N"
type textarea "x"
type textarea "WHY MY ACCOUNT IS NO"
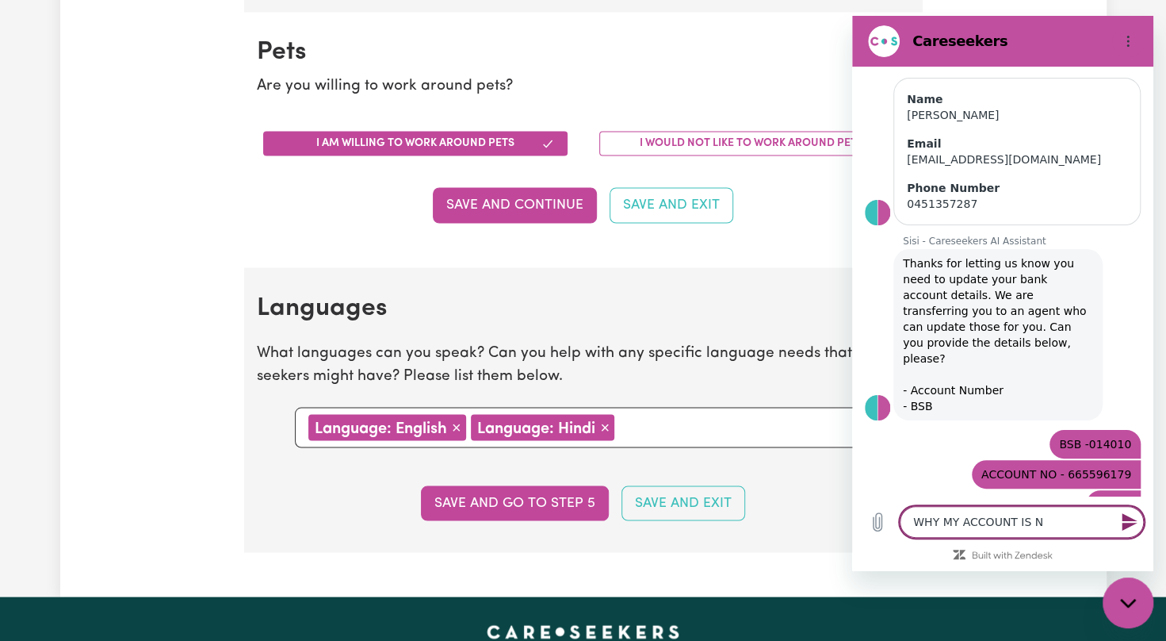
type textarea "x"
type textarea "WHY MY ACCOUNT IS NOT"
type textarea "x"
type textarea "WHY MY ACCOUNT IS NOT"
type textarea "x"
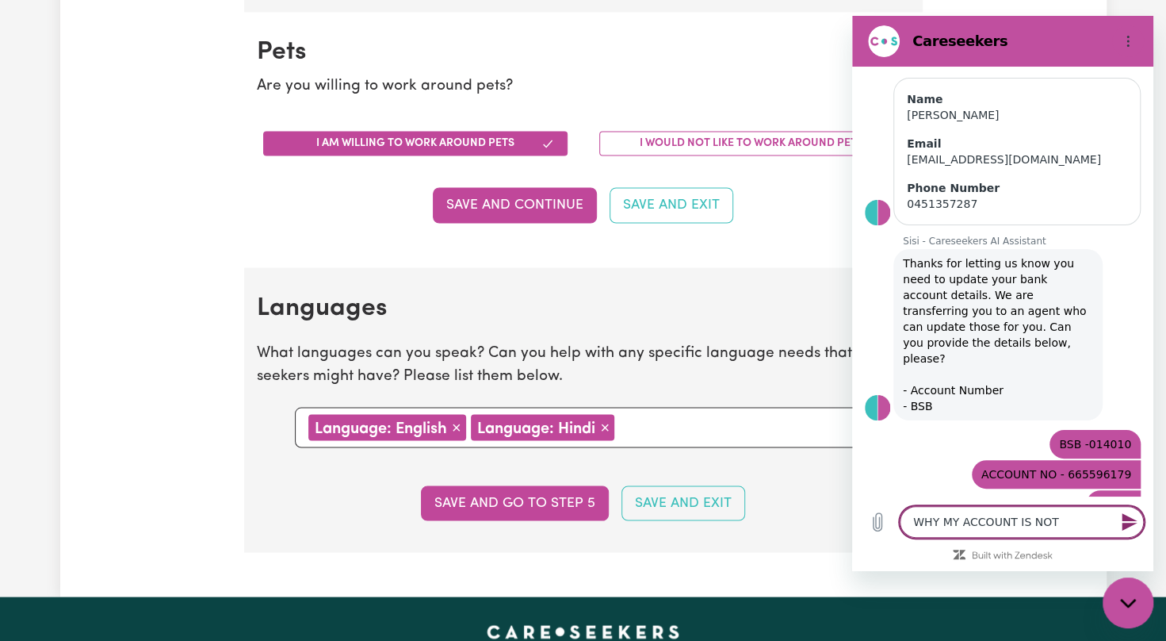
type textarea "WHY MY ACCOUNT IS NOT A"
type textarea "x"
type textarea "WHY MY ACCOUNT IS NOT AC"
type textarea "x"
type textarea "WHY MY ACCOUNT IS NOT ACA"
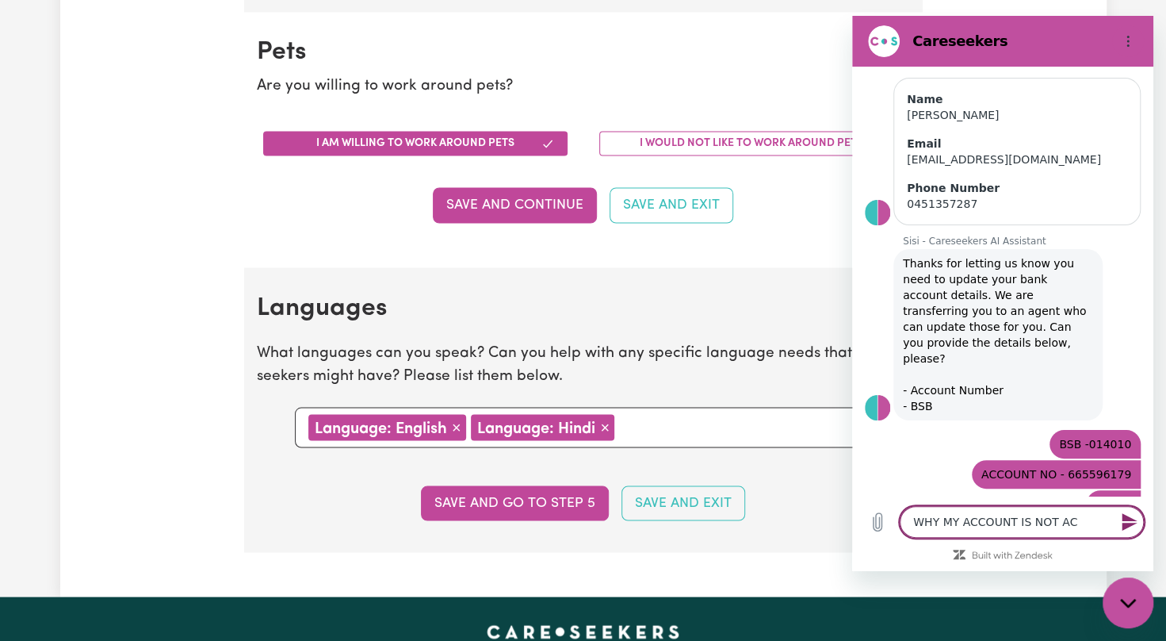
type textarea "x"
type textarea "WHY MY ACCOUNT IS NOT AC"
type textarea "x"
type textarea "WHY MY ACCOUNT IS NOT ACT"
type textarea "x"
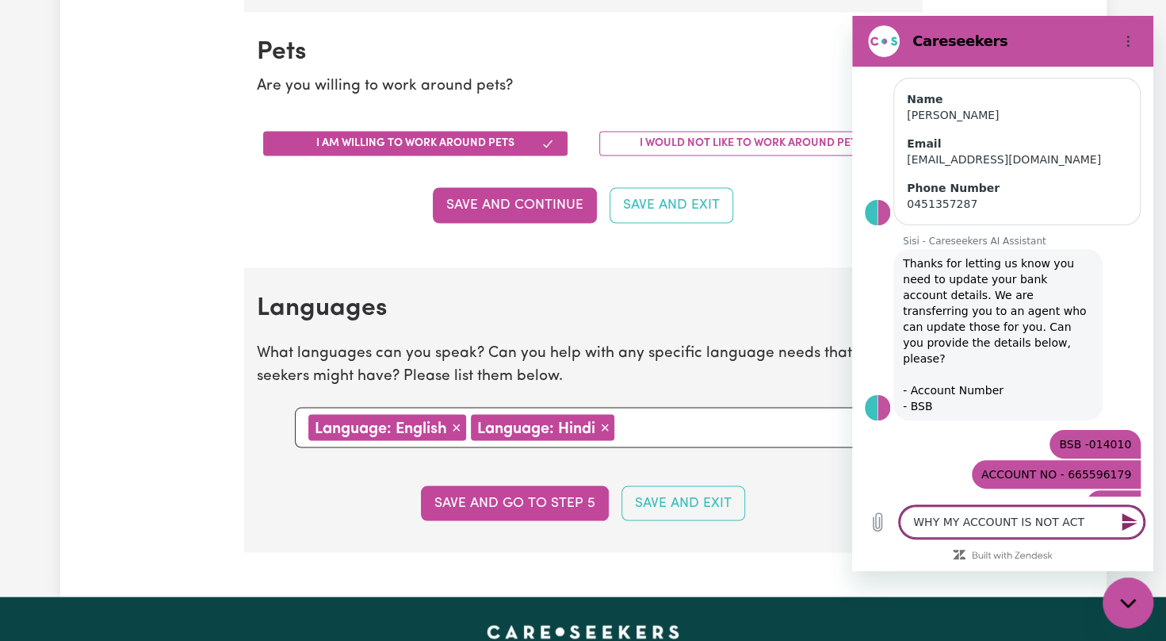
type textarea "WHY MY ACCOUNT IS NOT ACTI"
type textarea "x"
type textarea "WHY MY ACCOUNT IS NOT ACTIV"
type textarea "x"
type textarea "WHY MY ACCOUNT IS NOT ACTIVA"
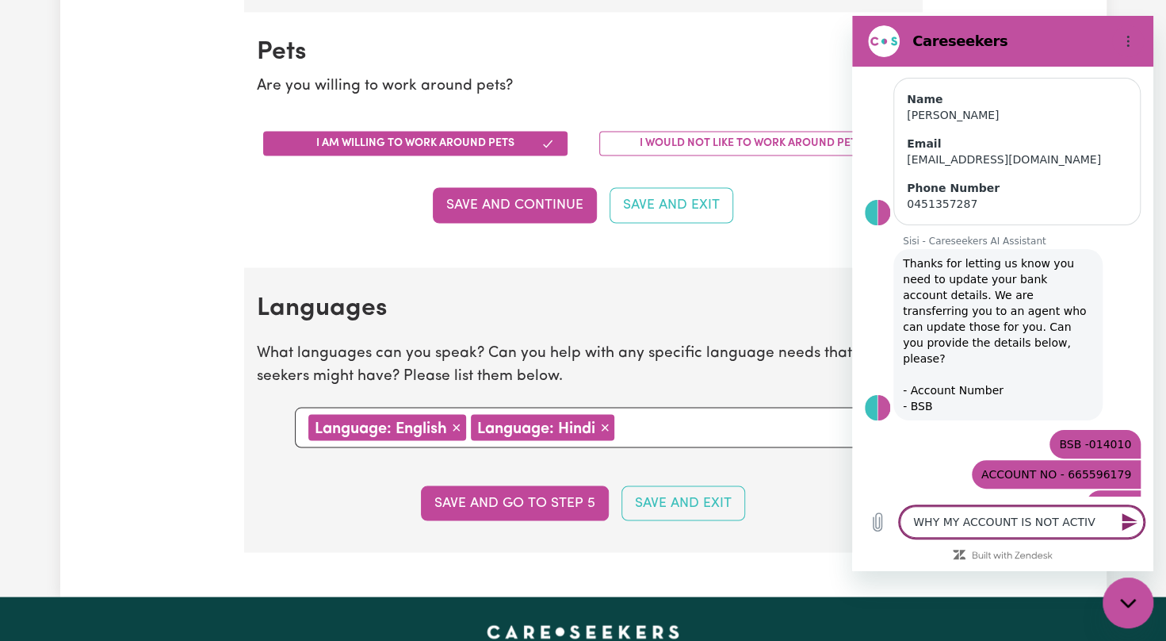
type textarea "x"
type textarea "WHY MY ACCOUNT IS NOT ACTIVAT"
type textarea "x"
type textarea "WHY MY ACCOUNT IS NOT ACTIVATI"
type textarea "x"
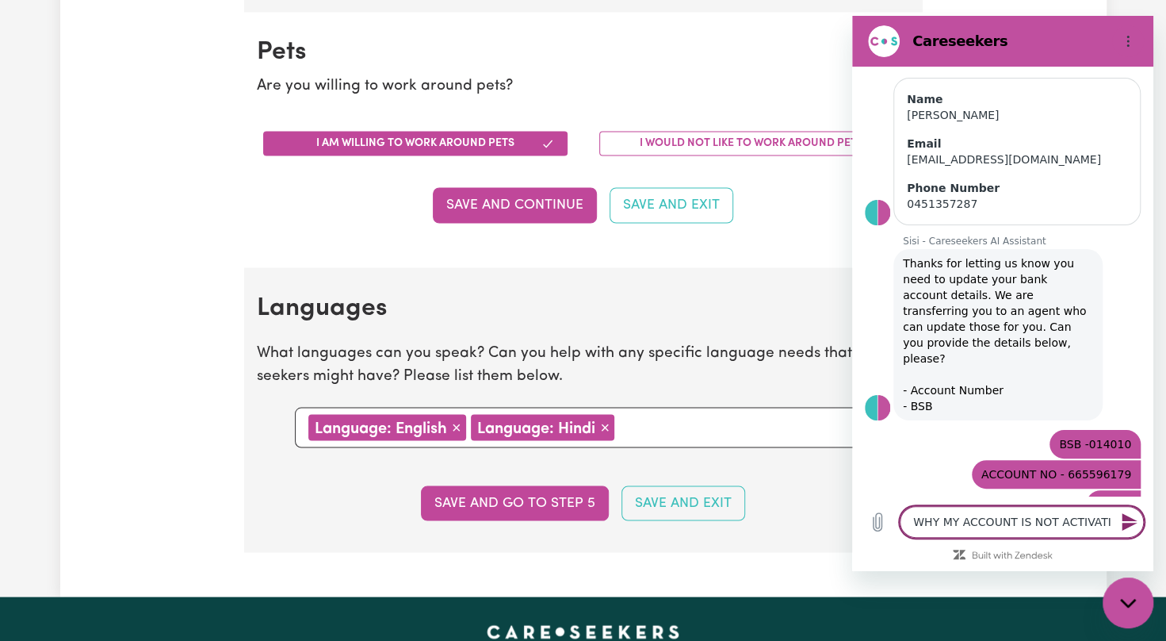
type textarea "WHY MY ACCOUNT IS NOT ACTIVATIN"
type textarea "x"
type textarea "WHY MY ACCOUNT IS NOT ACTIVATING"
type textarea "x"
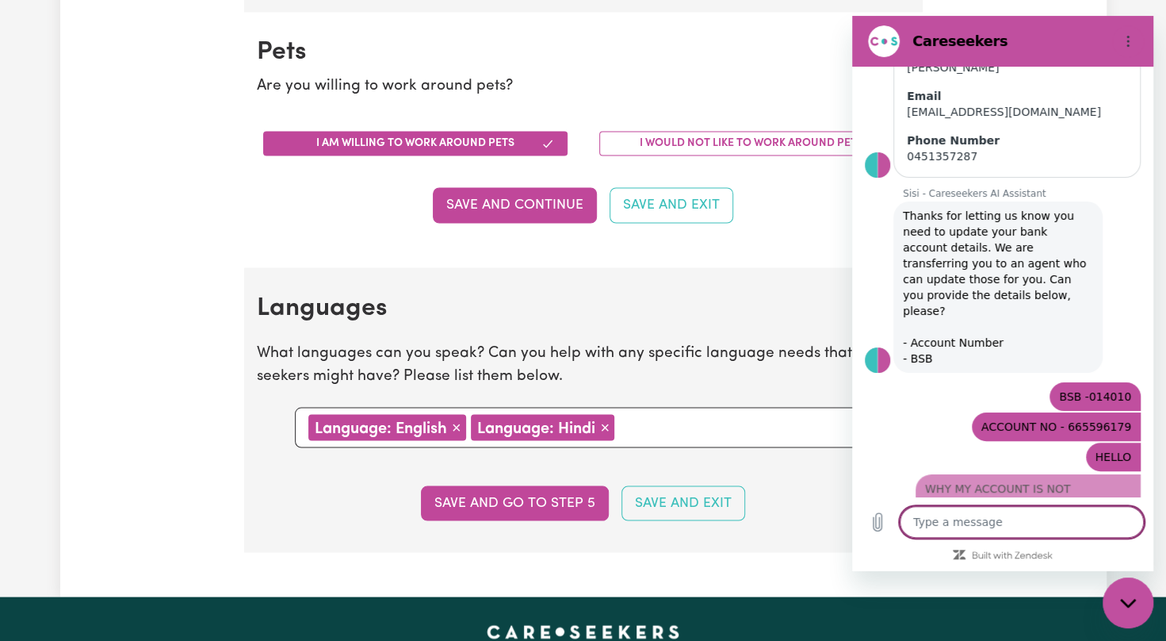
type textarea "x"
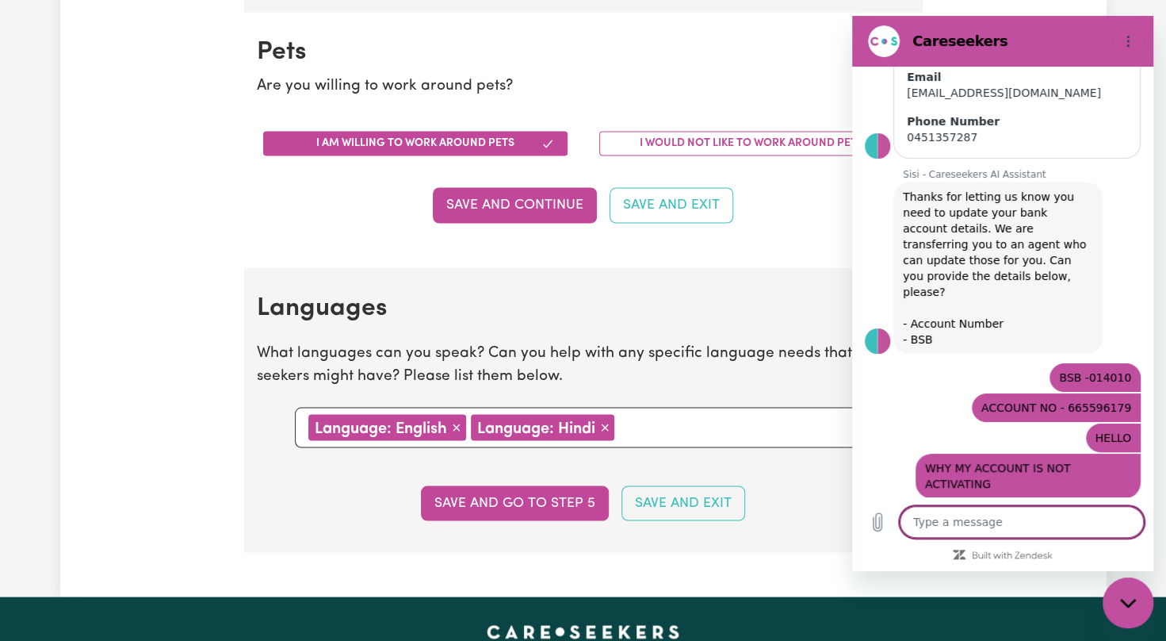
scroll to position [248, 0]
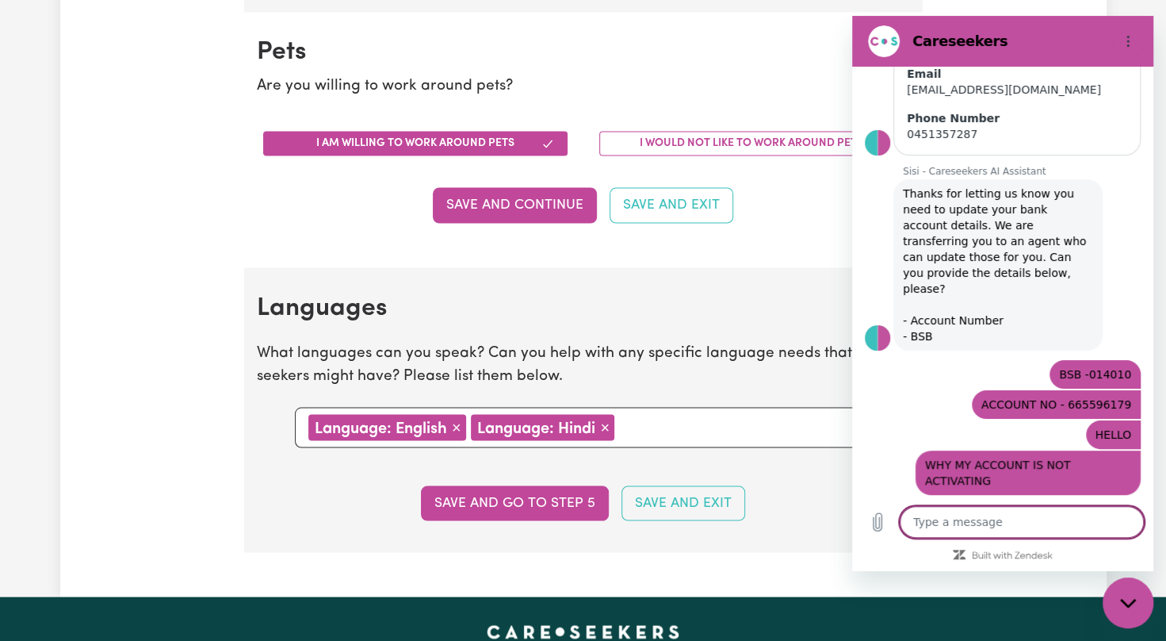
click at [1140, 147] on div "Name GURINDER KAUR Email KAURGURINDER915@GMAIL.COM Phone Number 0451357287" at bounding box center [1009, 80] width 289 height 151
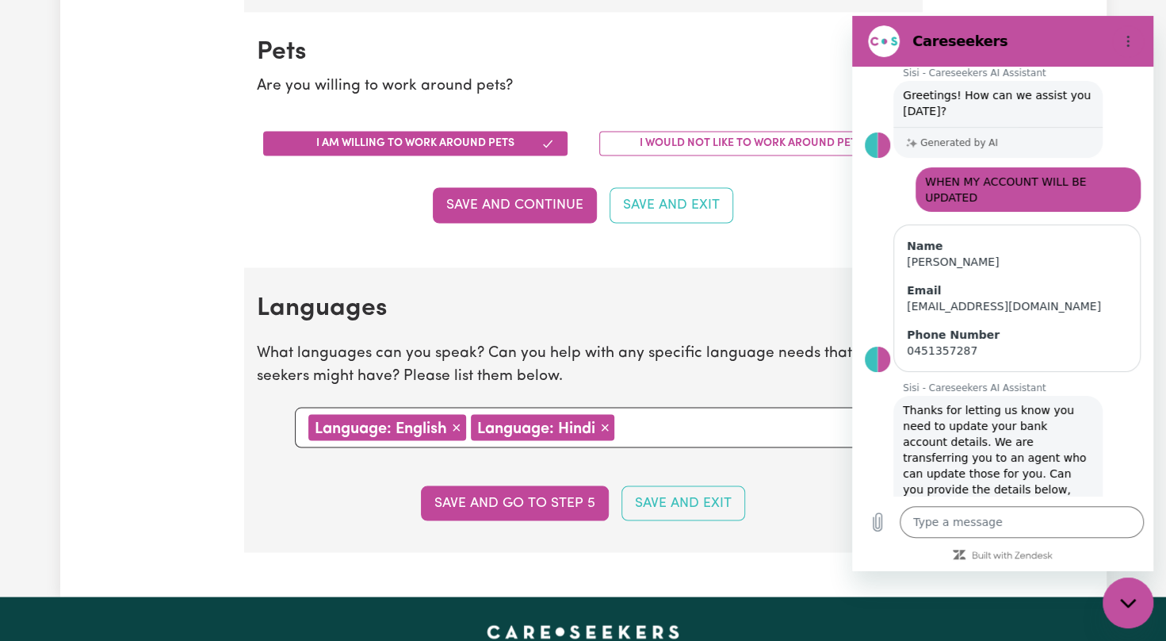
scroll to position [0, 0]
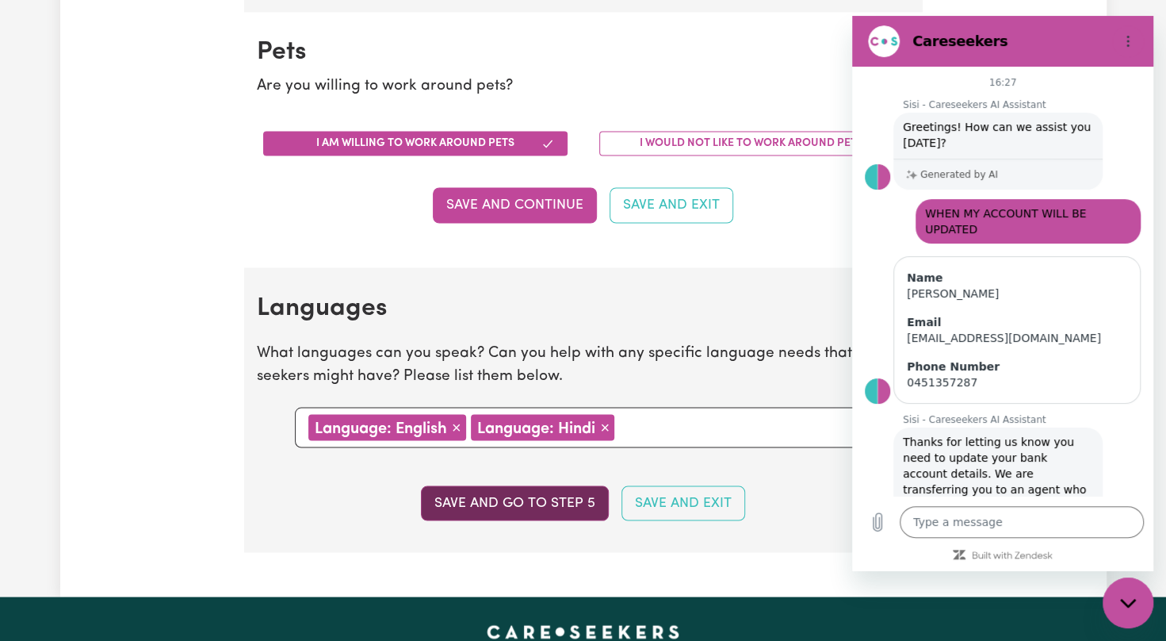
click at [506, 497] on button "Save and go to step 5" at bounding box center [515, 502] width 188 height 35
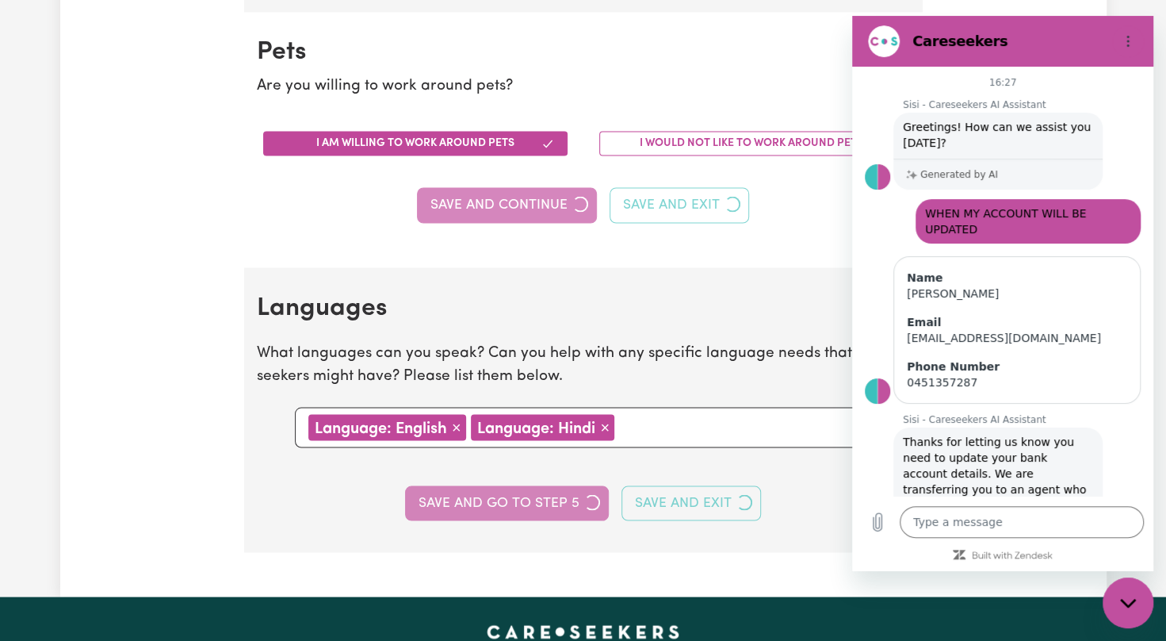
select select "I am providing services through another platform"
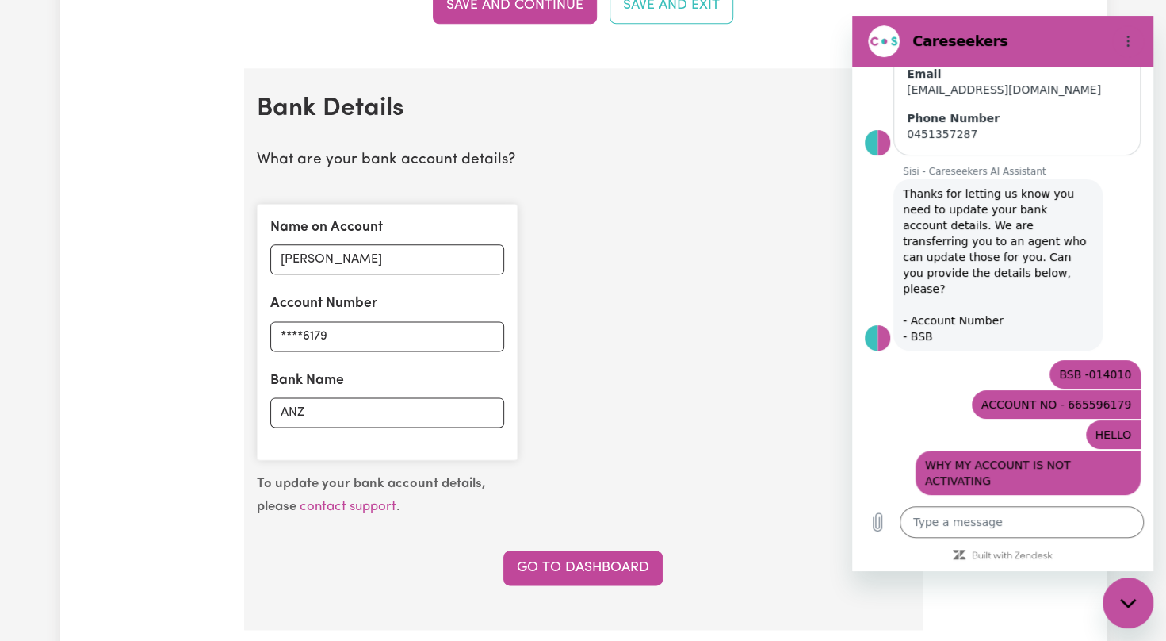
scroll to position [1078, 0]
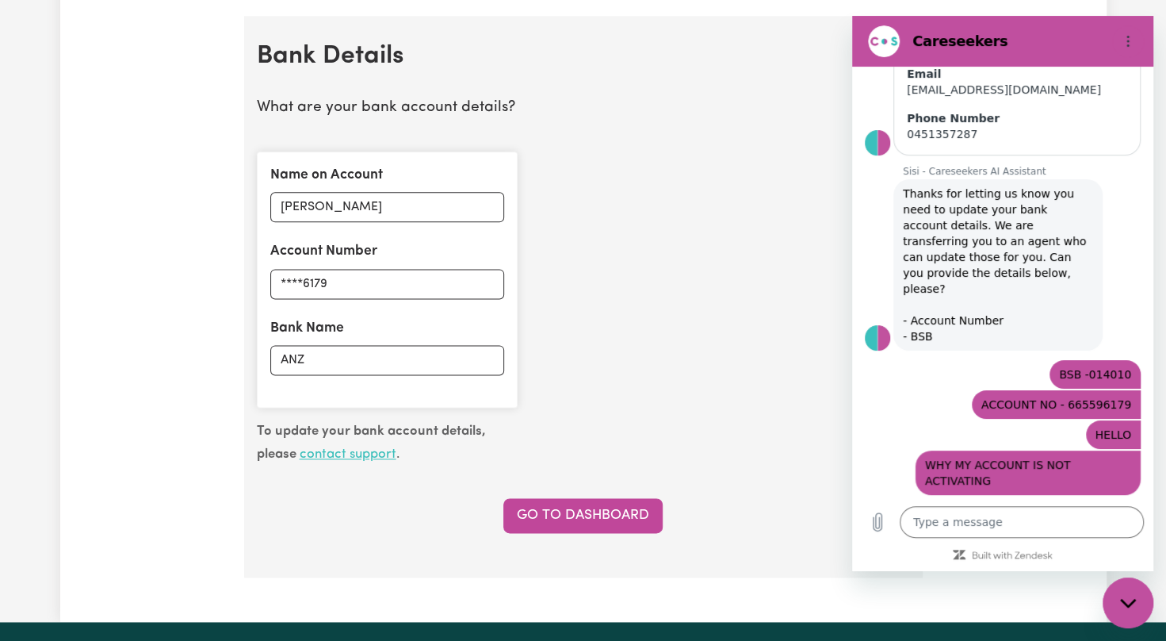
click at [347, 450] on link "contact support" at bounding box center [348, 453] width 97 height 13
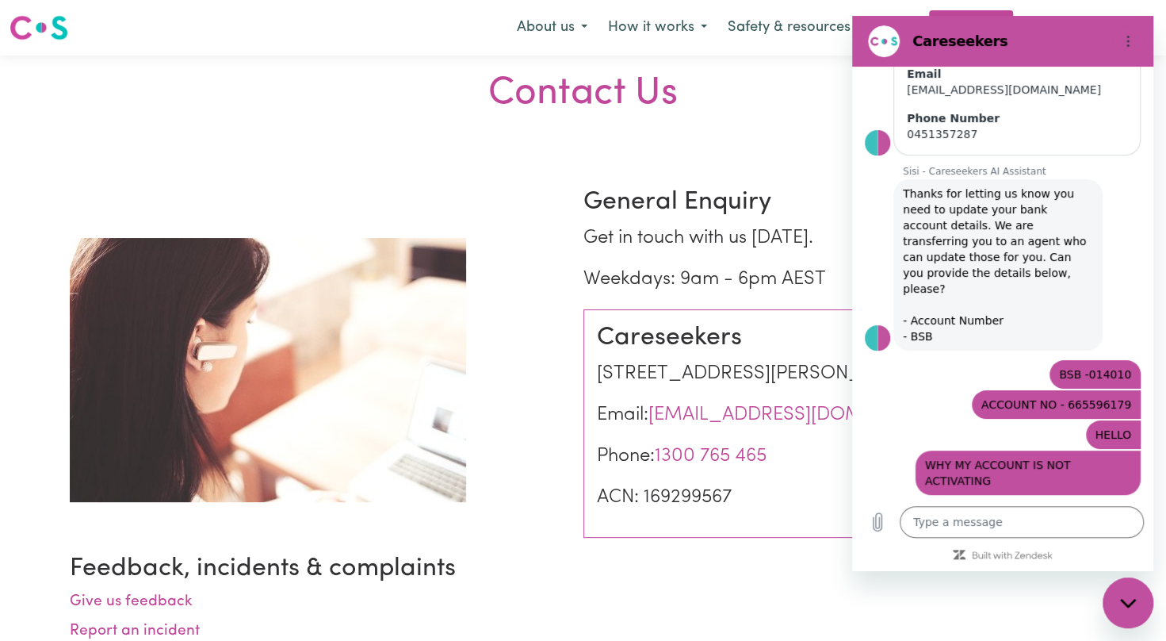
click at [1126, 588] on div "Close messaging window" at bounding box center [1128, 603] width 48 height 48
type textarea "x"
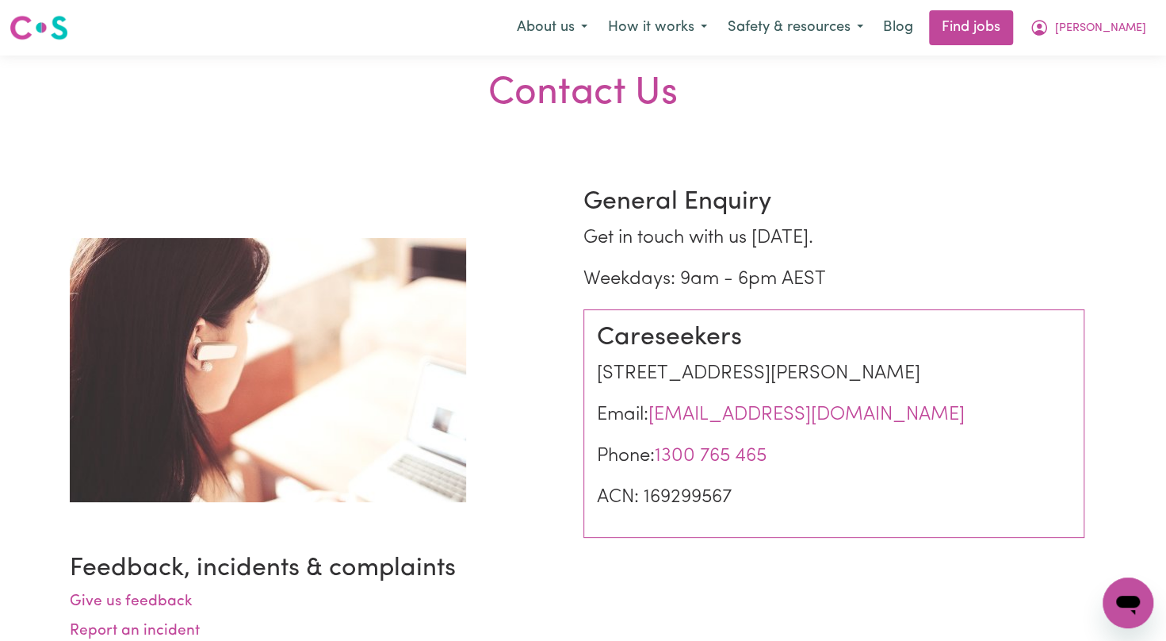
scroll to position [560, 0]
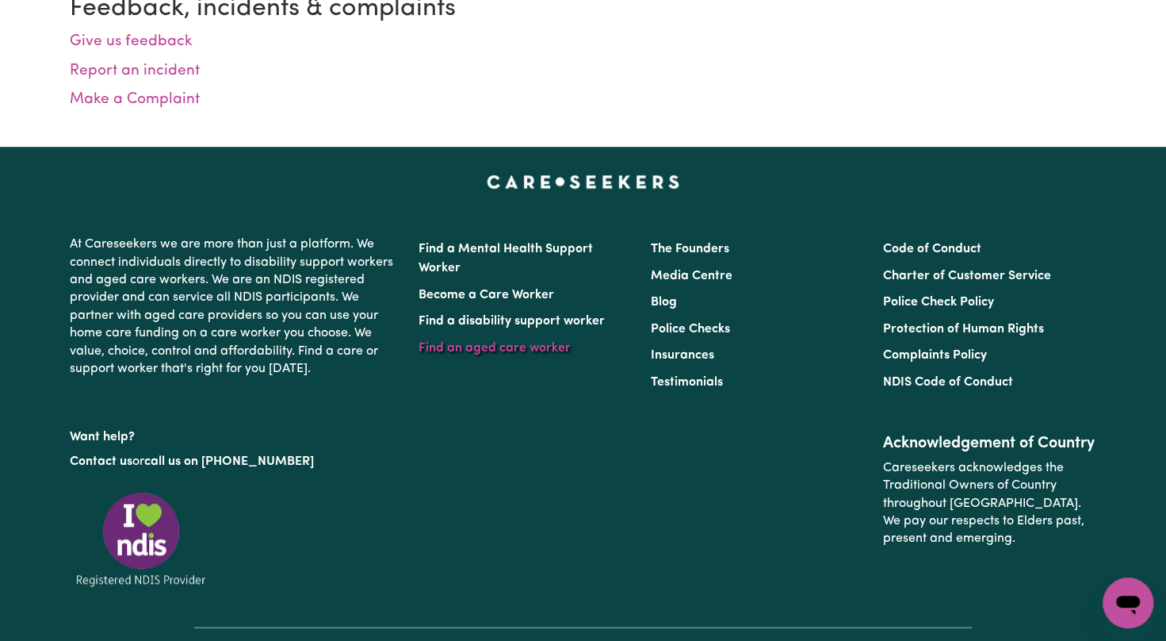
click at [531, 346] on link "Find an aged care worker" at bounding box center [495, 348] width 152 height 13
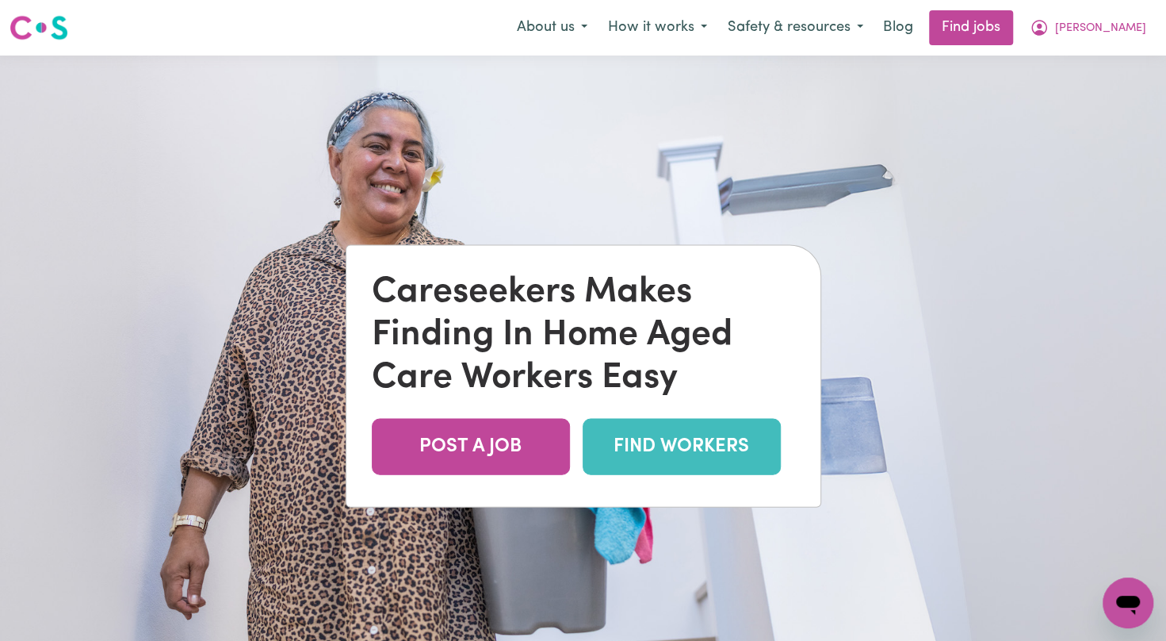
click at [610, 439] on link "FIND WORKERS" at bounding box center [682, 447] width 198 height 56
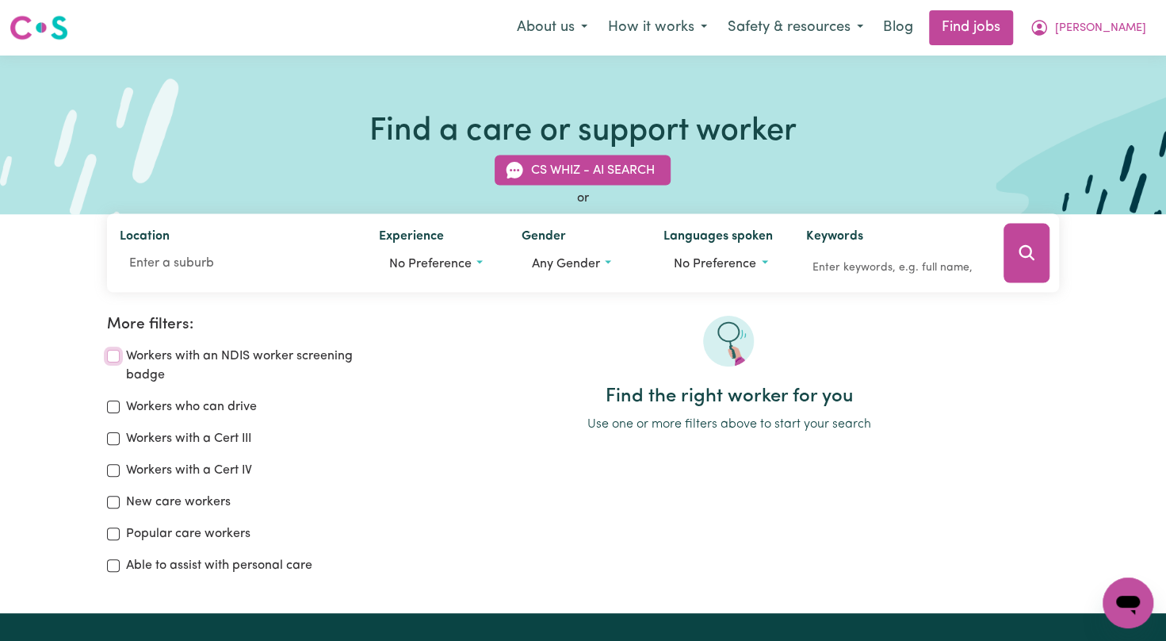
click at [113, 360] on input "Workers with an NDIS worker screening badge" at bounding box center [113, 356] width 13 height 13
checkbox input "true"
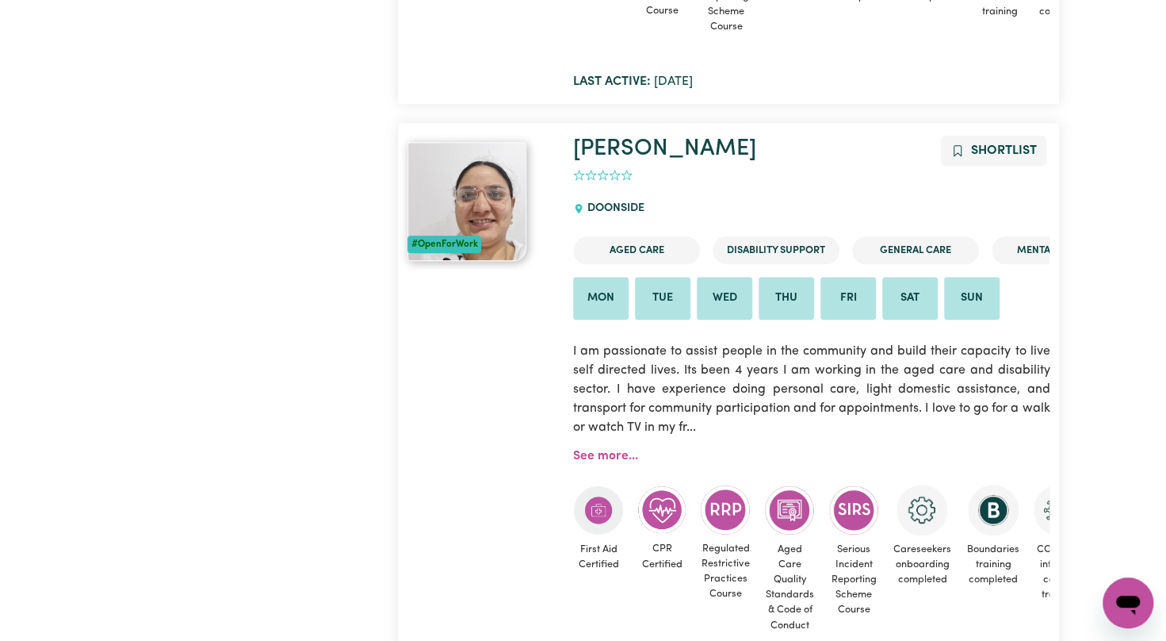
scroll to position [4240, 0]
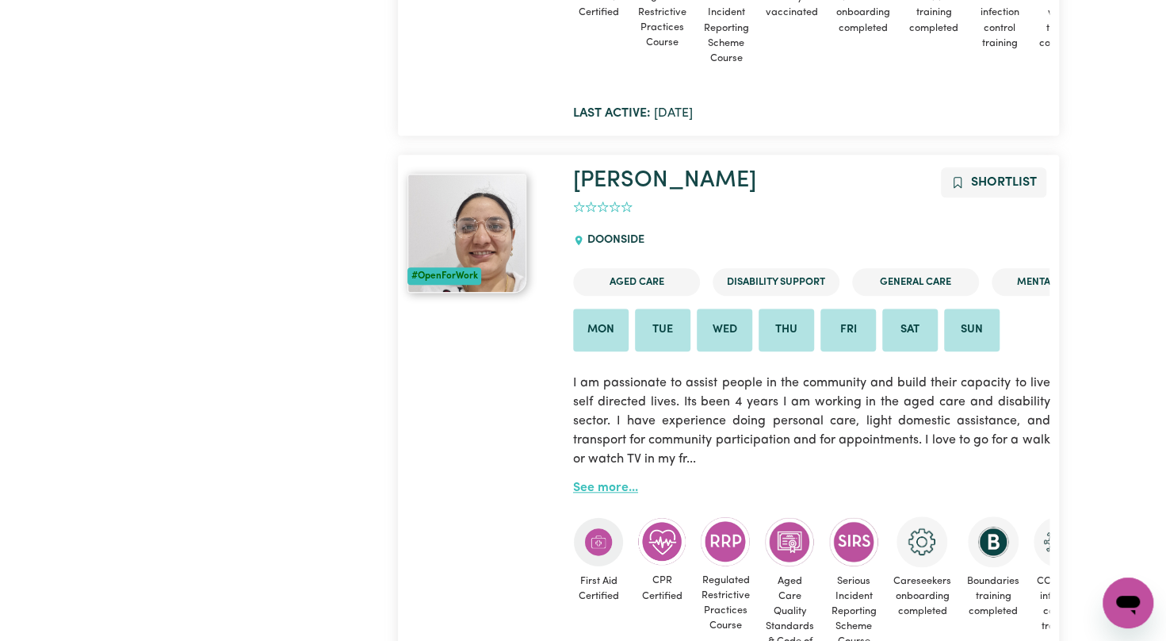
click at [614, 494] on link "See more..." at bounding box center [605, 487] width 65 height 13
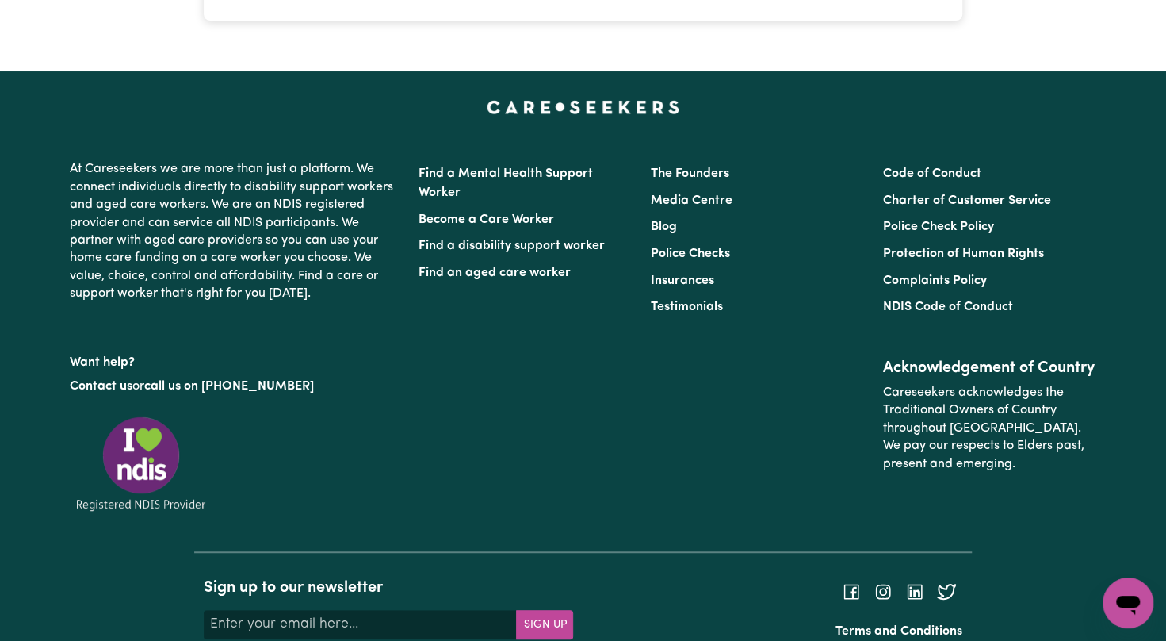
scroll to position [3617, 0]
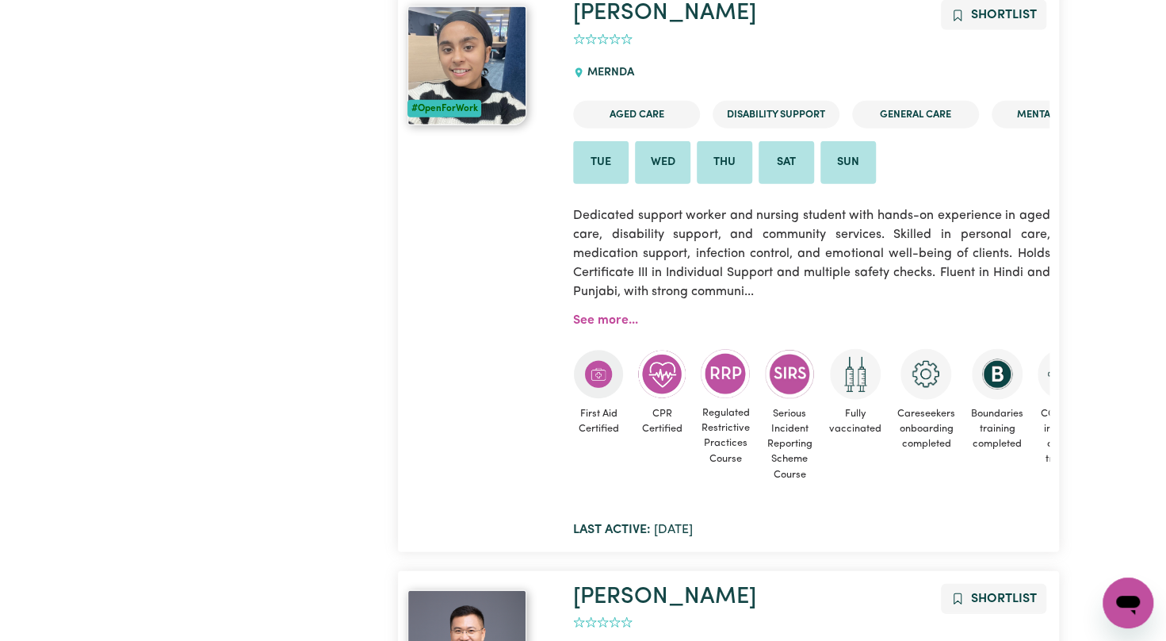
scroll to position [12621, 0]
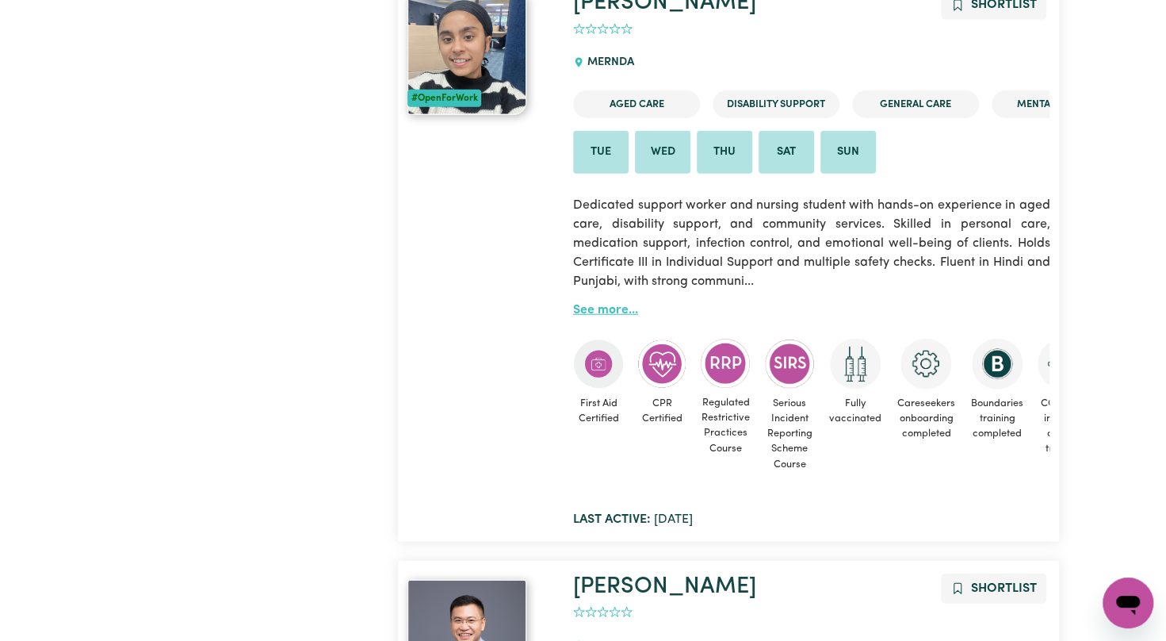
click at [617, 316] on link "See more..." at bounding box center [605, 310] width 65 height 13
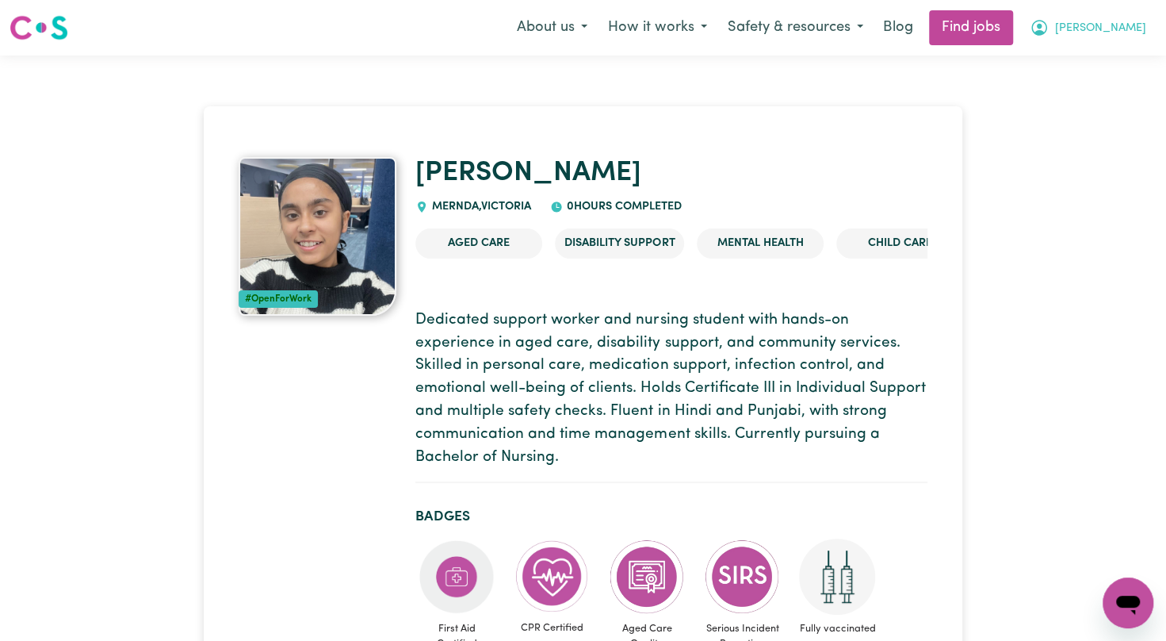
click at [1064, 40] on button "[PERSON_NAME]" at bounding box center [1087, 27] width 137 height 33
click at [1080, 63] on link "My Account" at bounding box center [1093, 62] width 125 height 30
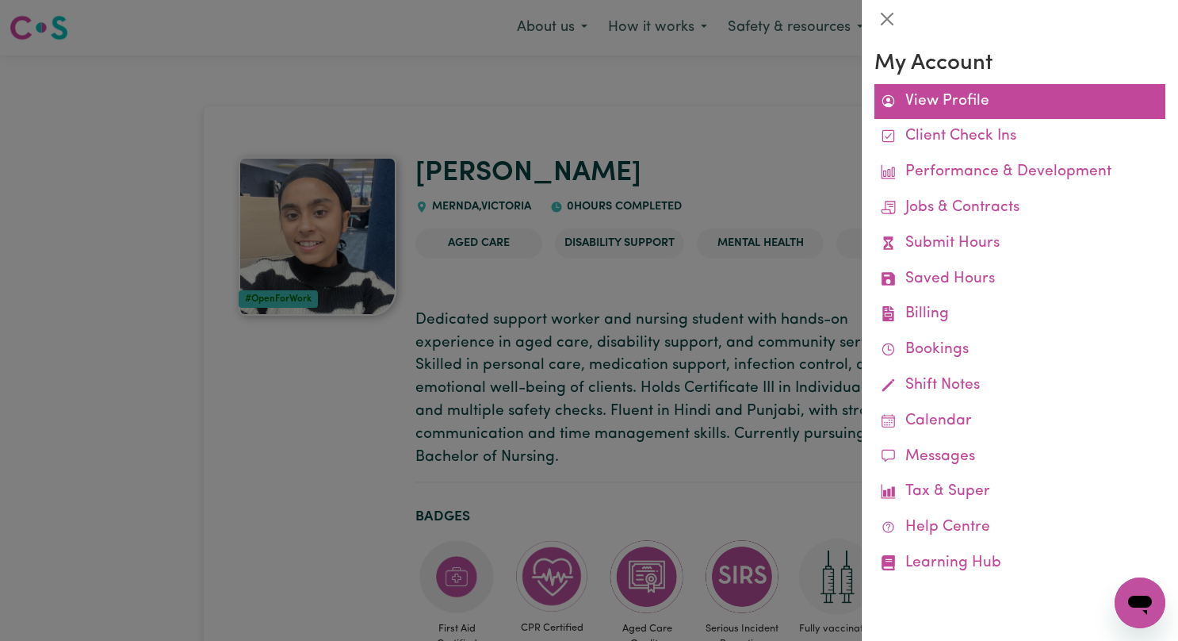
click at [1015, 101] on link "View Profile" at bounding box center [1019, 102] width 291 height 36
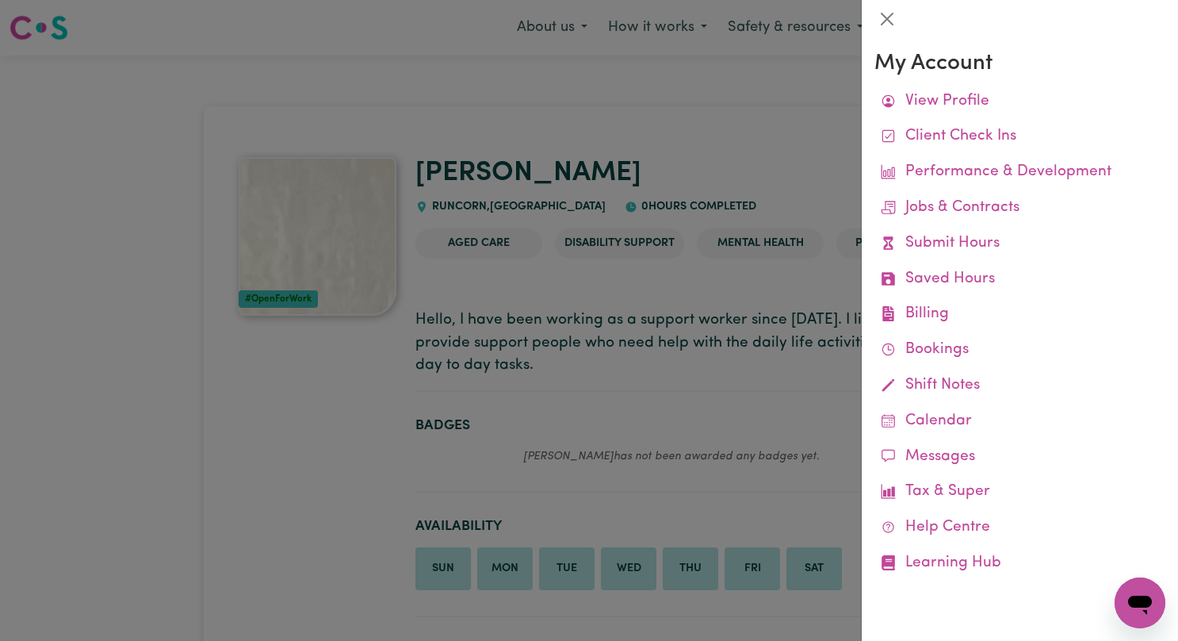
drag, startPoint x: 254, startPoint y: 266, endPoint x: 301, endPoint y: 257, distance: 48.5
click at [301, 257] on div at bounding box center [589, 320] width 1178 height 641
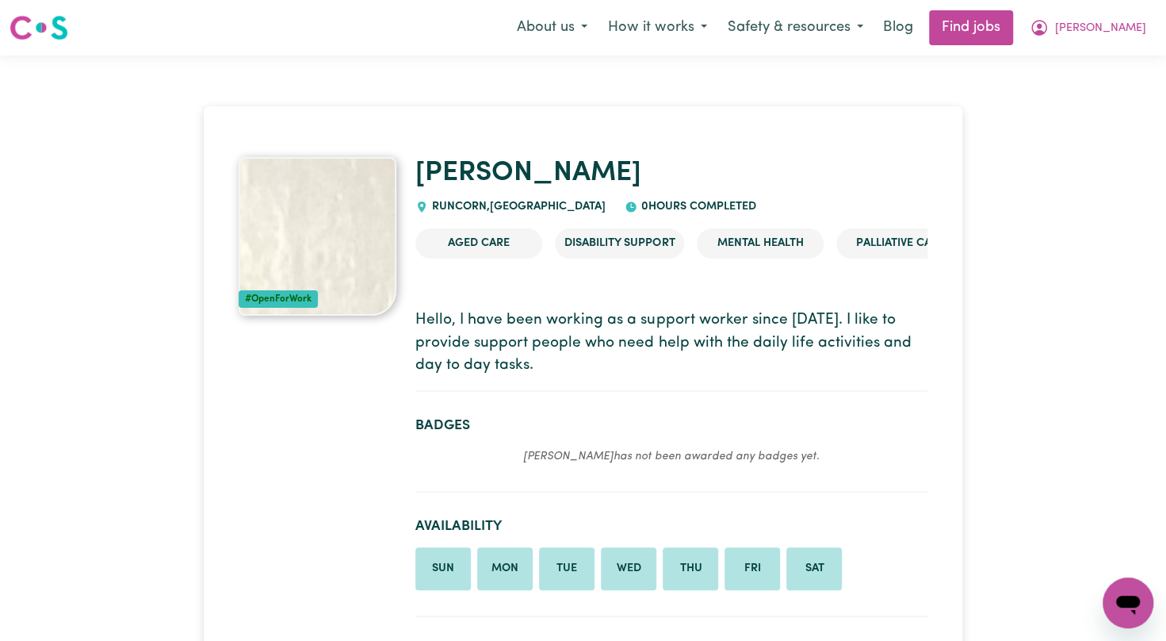
click at [338, 274] on img at bounding box center [318, 236] width 158 height 159
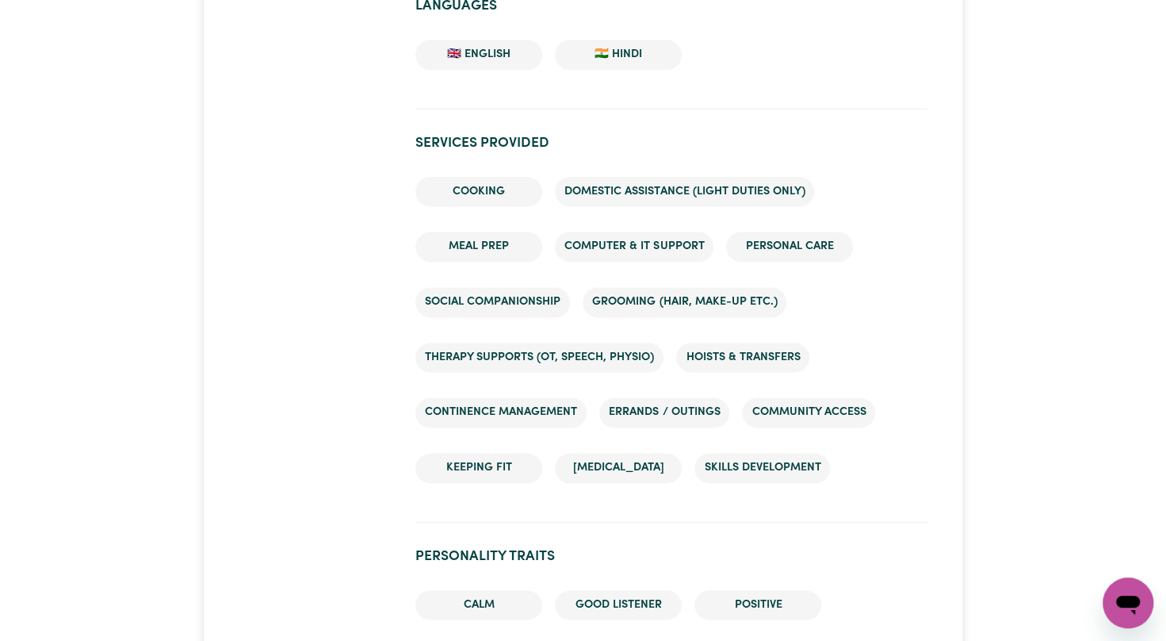
scroll to position [1130, 0]
